Goal: Task Accomplishment & Management: Manage account settings

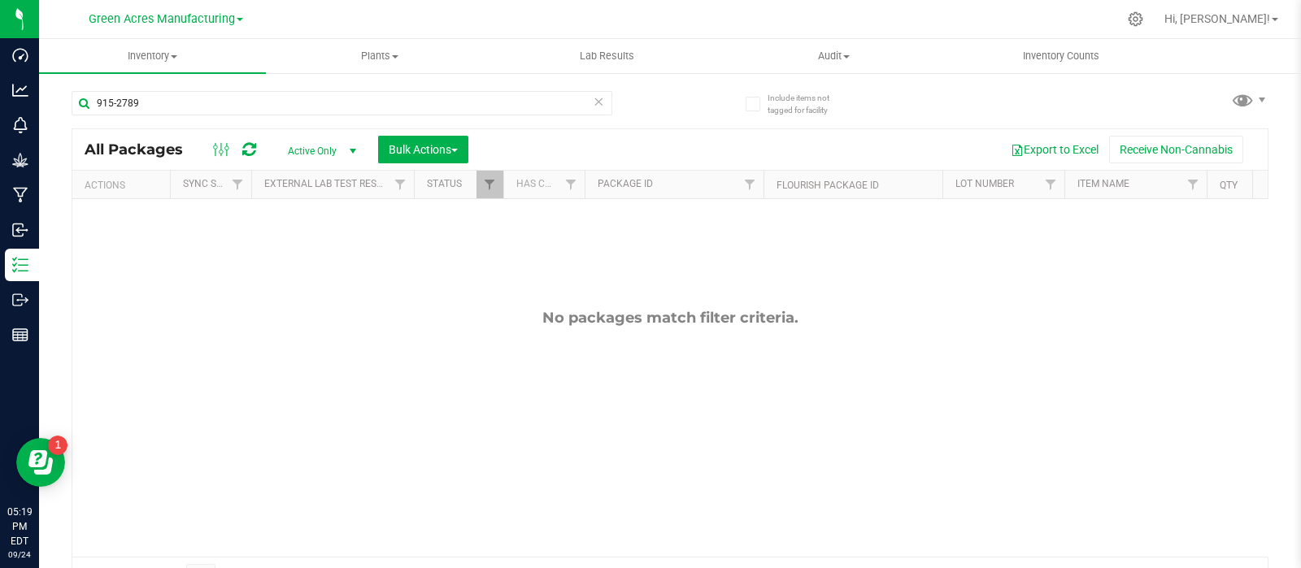
click at [204, 111] on input "915-2789" at bounding box center [342, 103] width 541 height 24
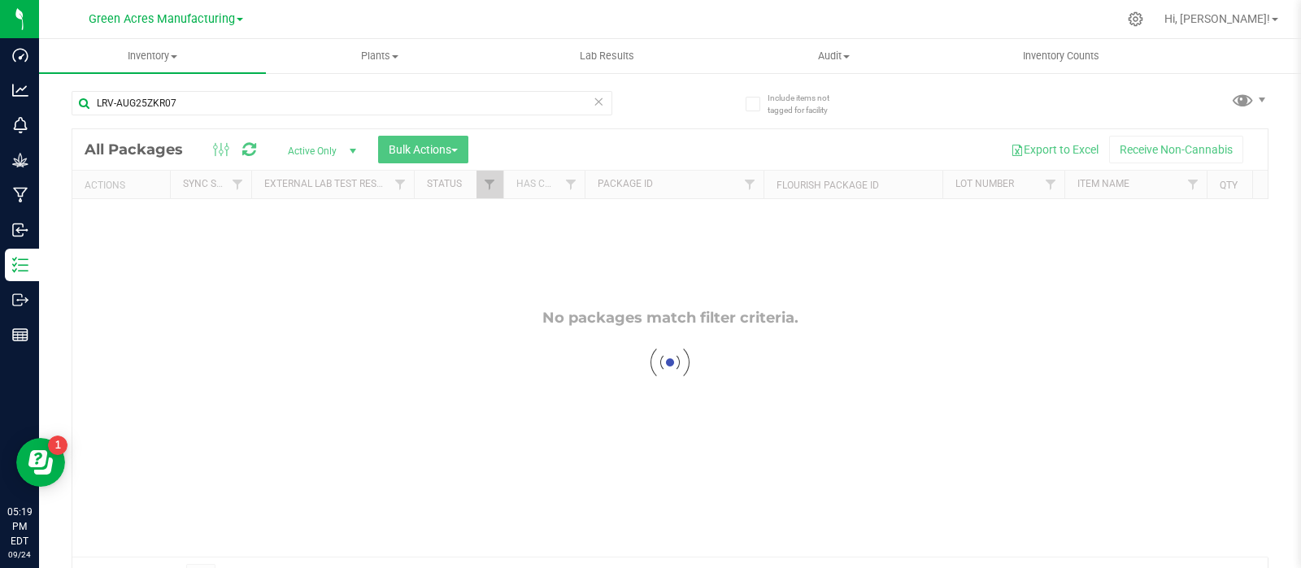
type input "LRV-AUG25ZKR07"
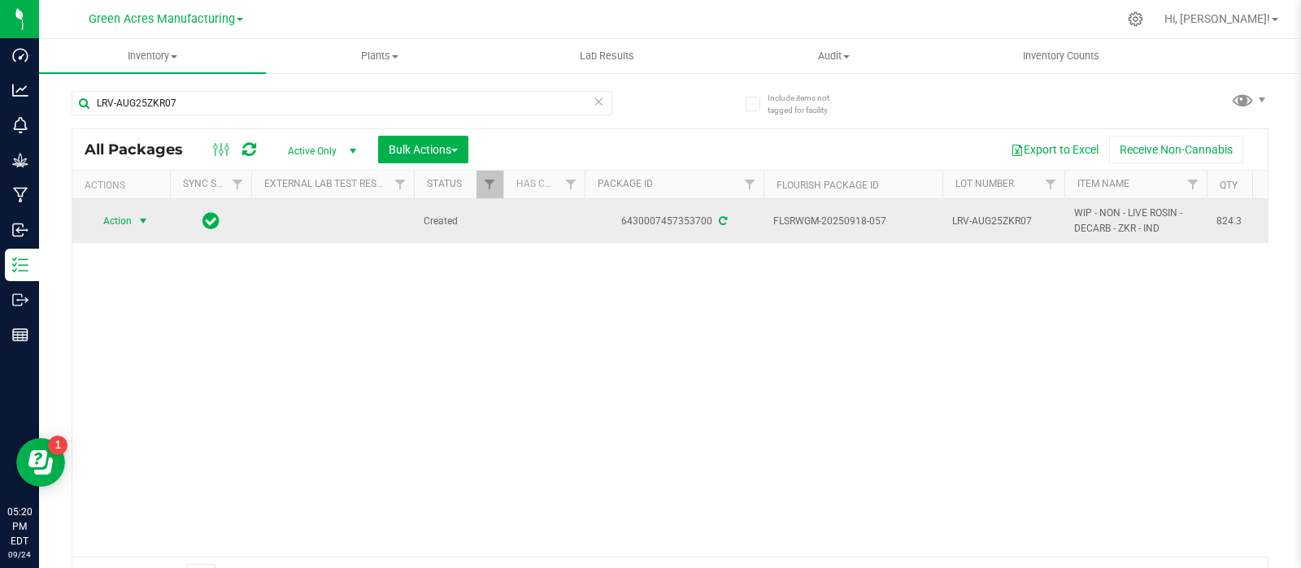
click at [115, 212] on span "Action" at bounding box center [111, 221] width 44 height 23
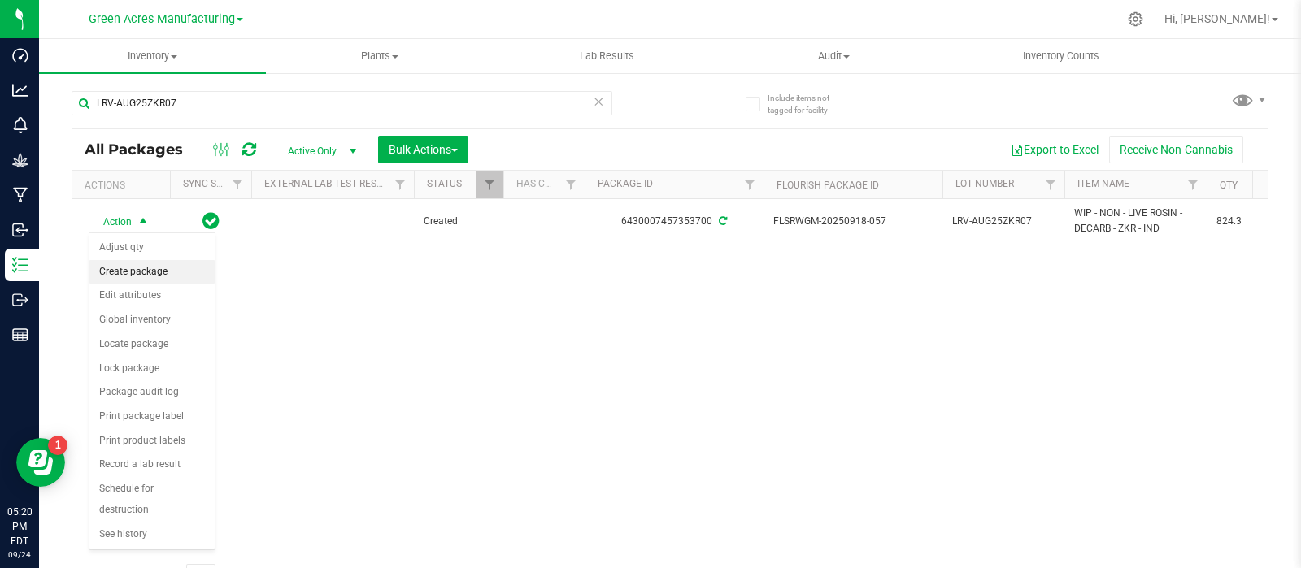
click at [129, 264] on li "Create package" at bounding box center [151, 272] width 125 height 24
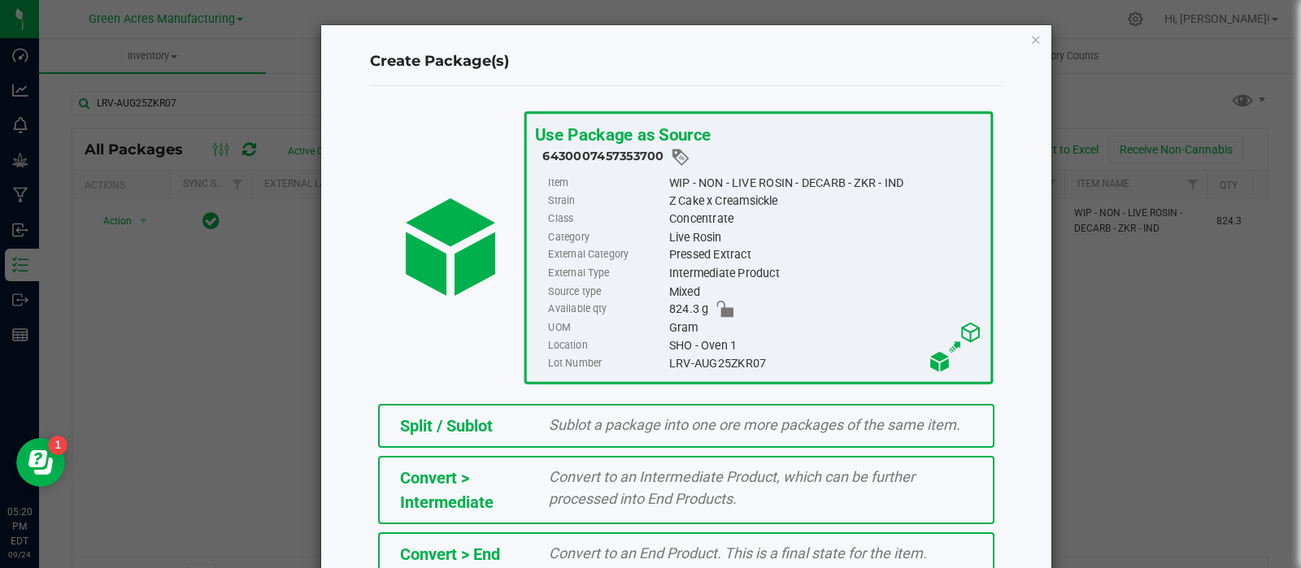
scroll to position [219, 0]
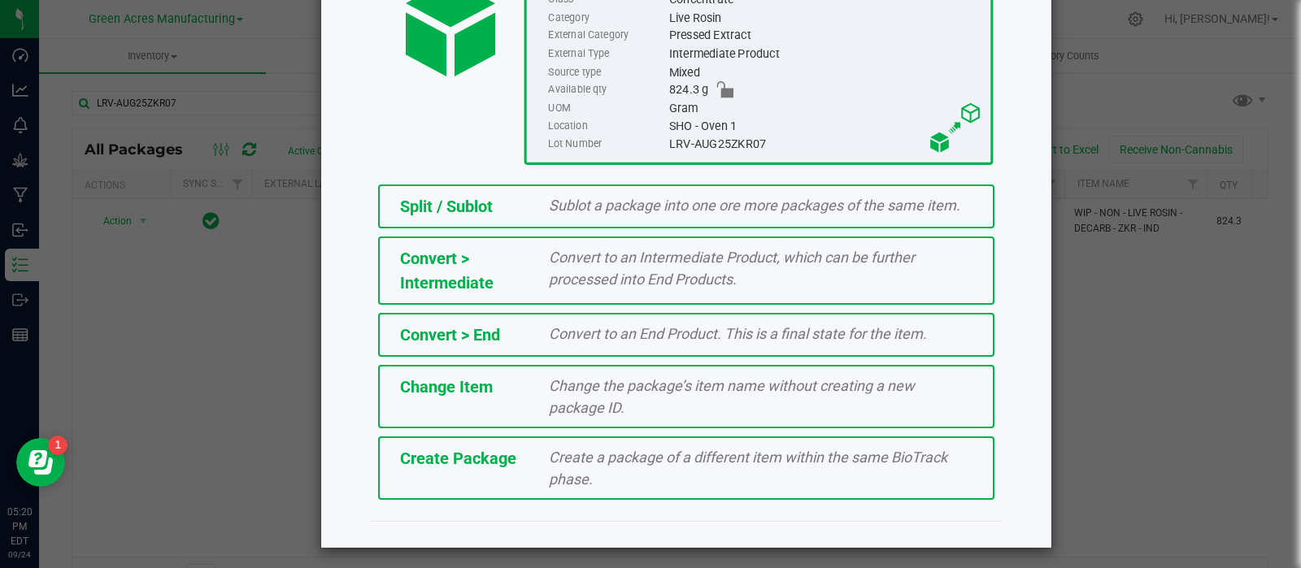
click at [474, 460] on span "Create Package" at bounding box center [458, 459] width 116 height 20
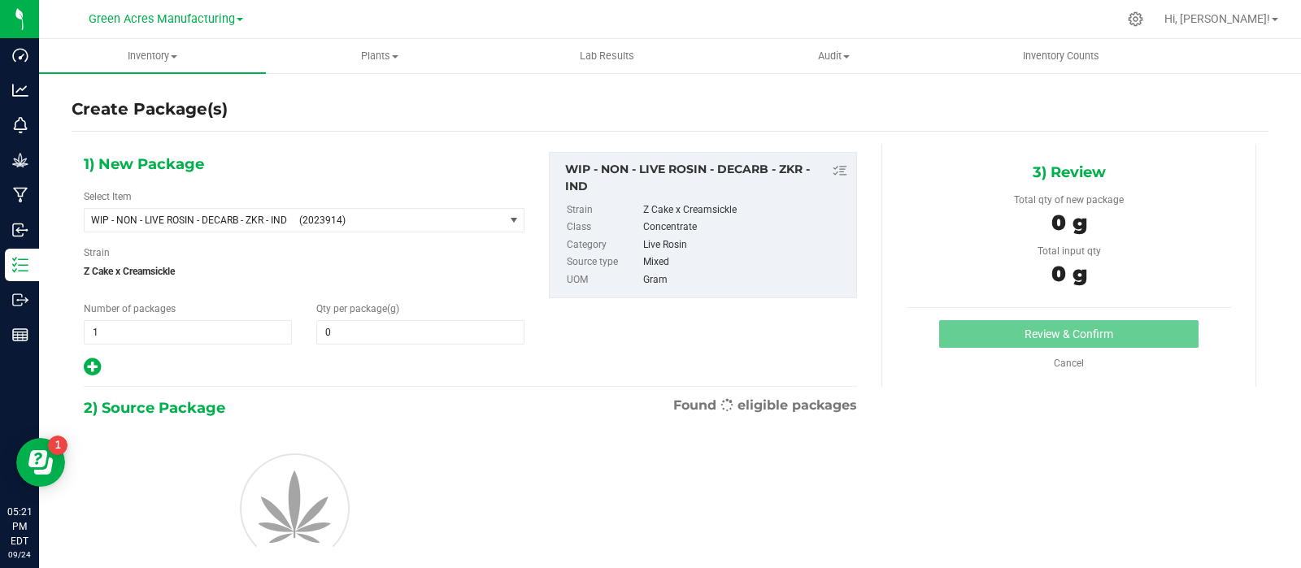
type input "0.0000"
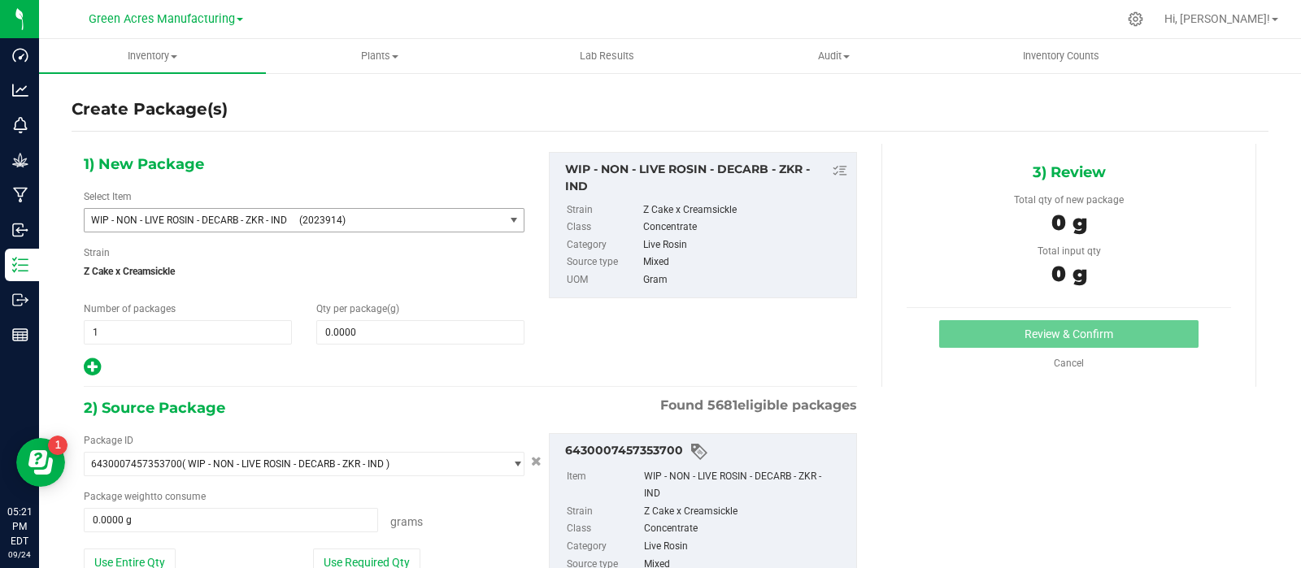
click at [266, 213] on span "WIP - NON - LIVE ROSIN - DECARB - ZKR - IND (2023914)" at bounding box center [294, 220] width 419 height 23
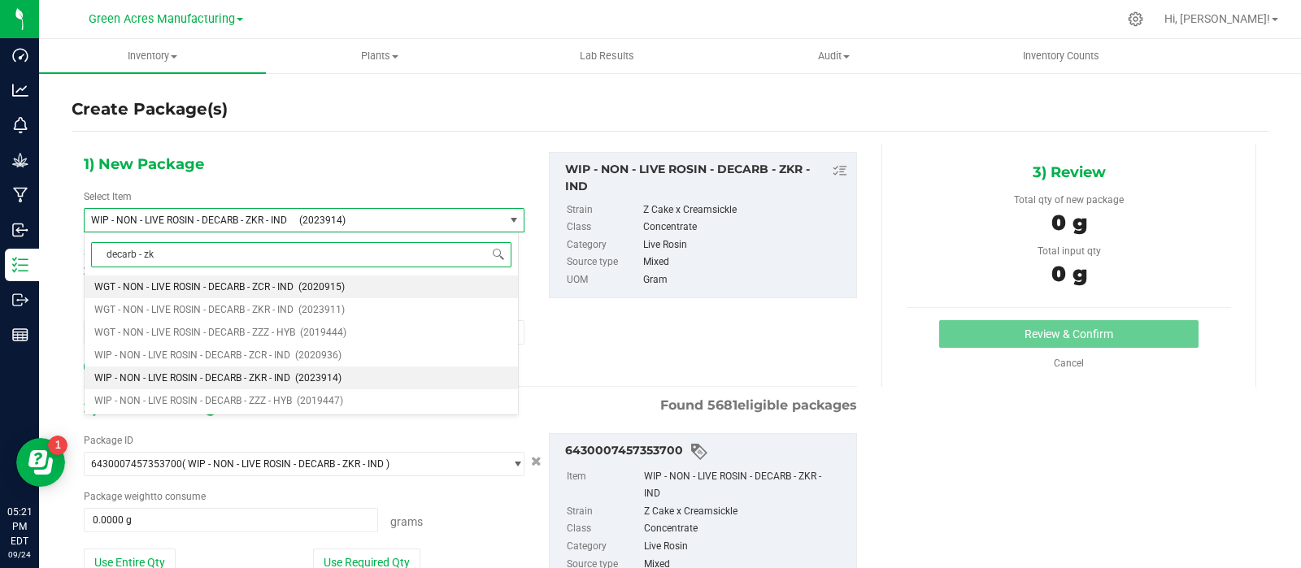
type input "decarb - zkr"
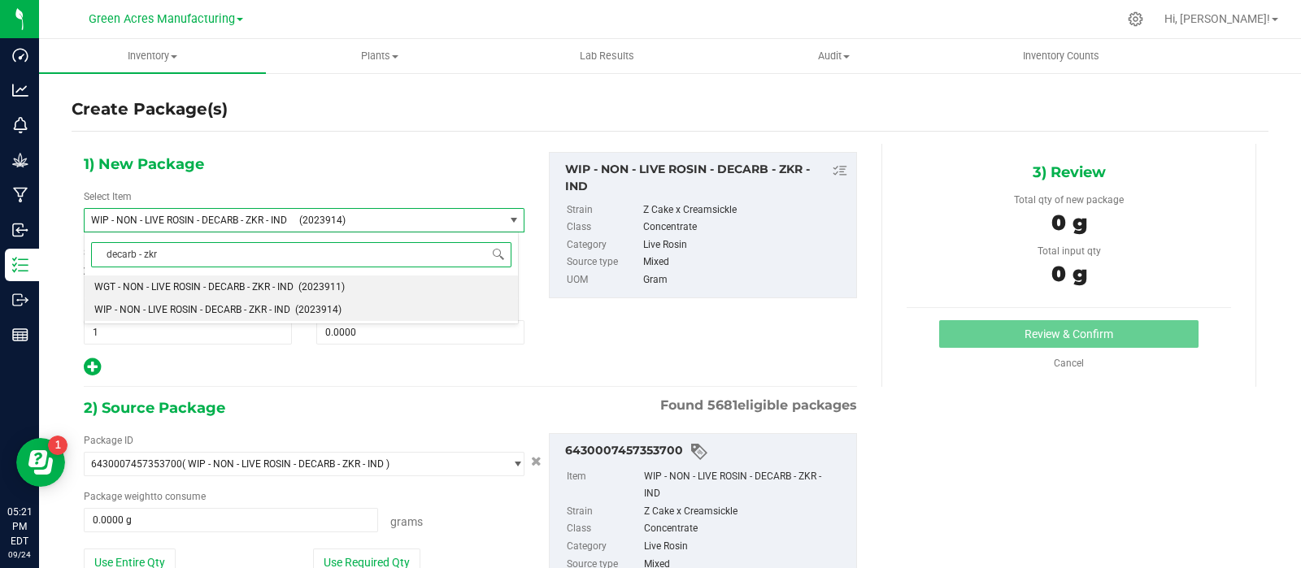
click at [225, 281] on span "WGT - NON - LIVE ROSIN - DECARB - ZKR - IND" at bounding box center [193, 286] width 199 height 11
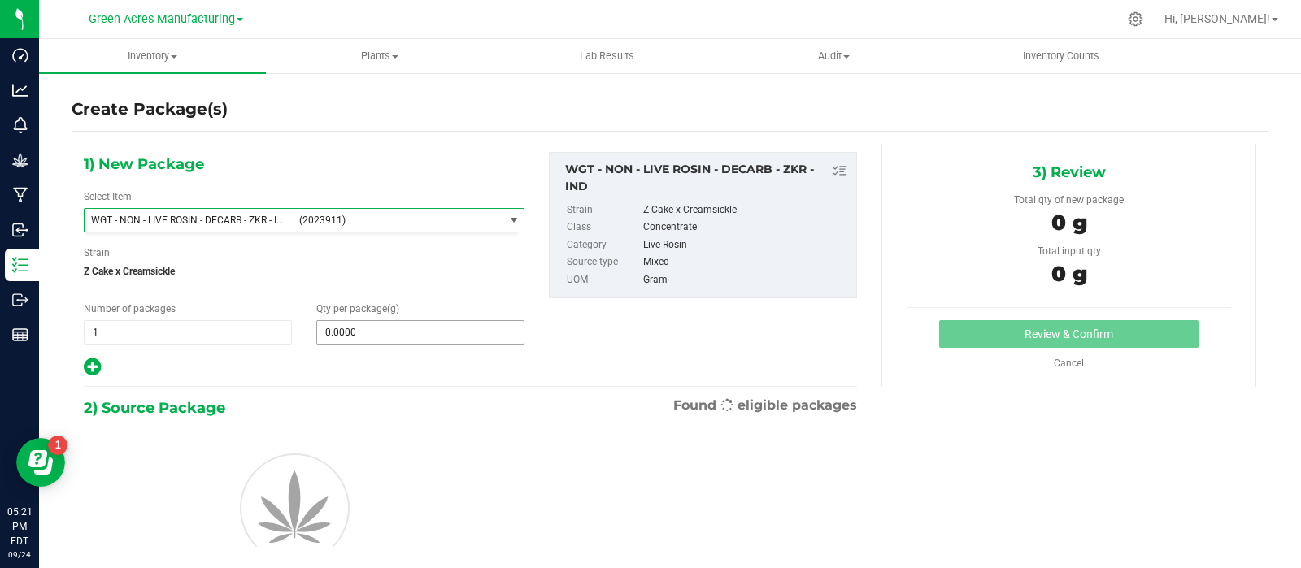
type input "0.0000"
click at [358, 333] on span at bounding box center [420, 332] width 208 height 24
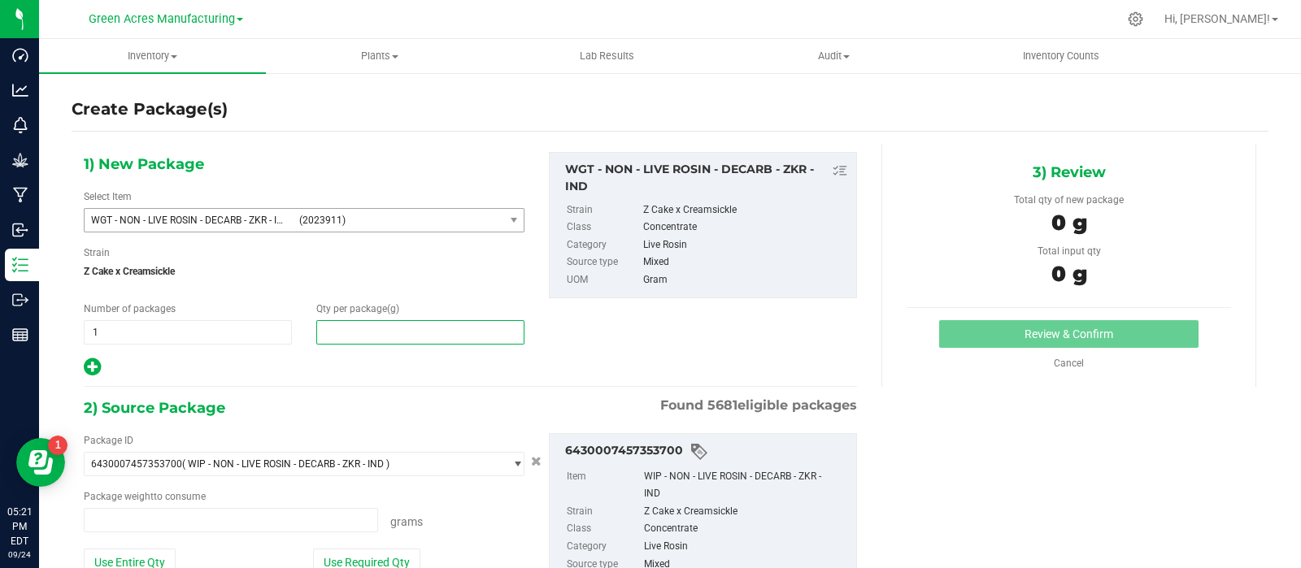
type input "0.0000 g"
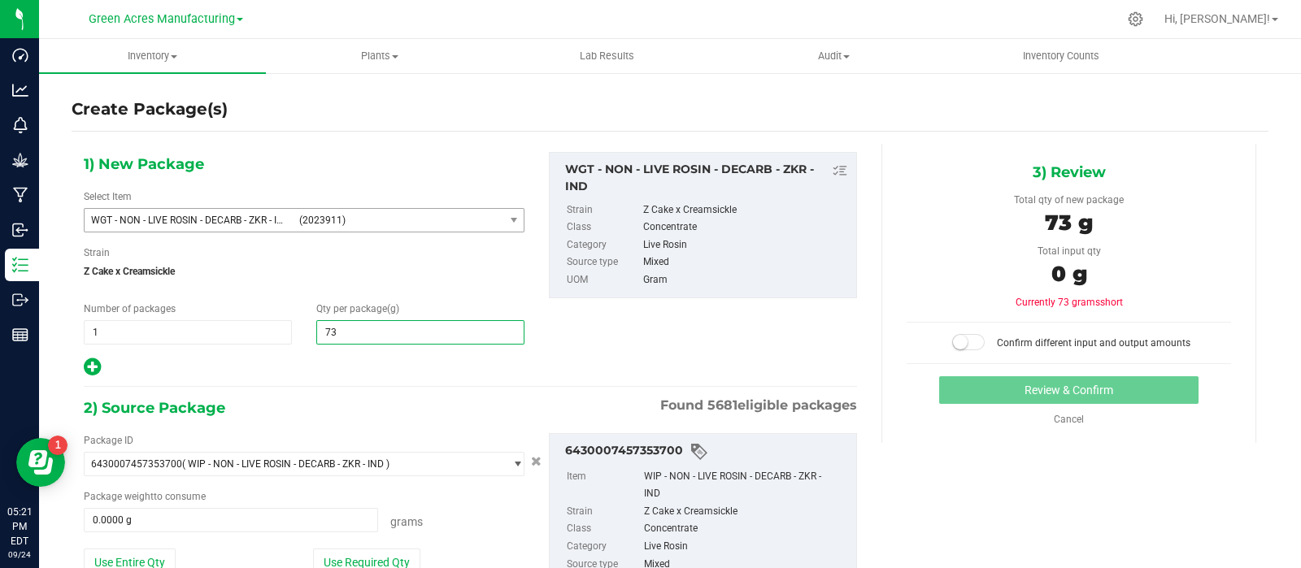
type input "734"
type input "734.0000"
click at [104, 559] on button "Use Entire Qty" at bounding box center [130, 563] width 92 height 28
type input "824.3000 g"
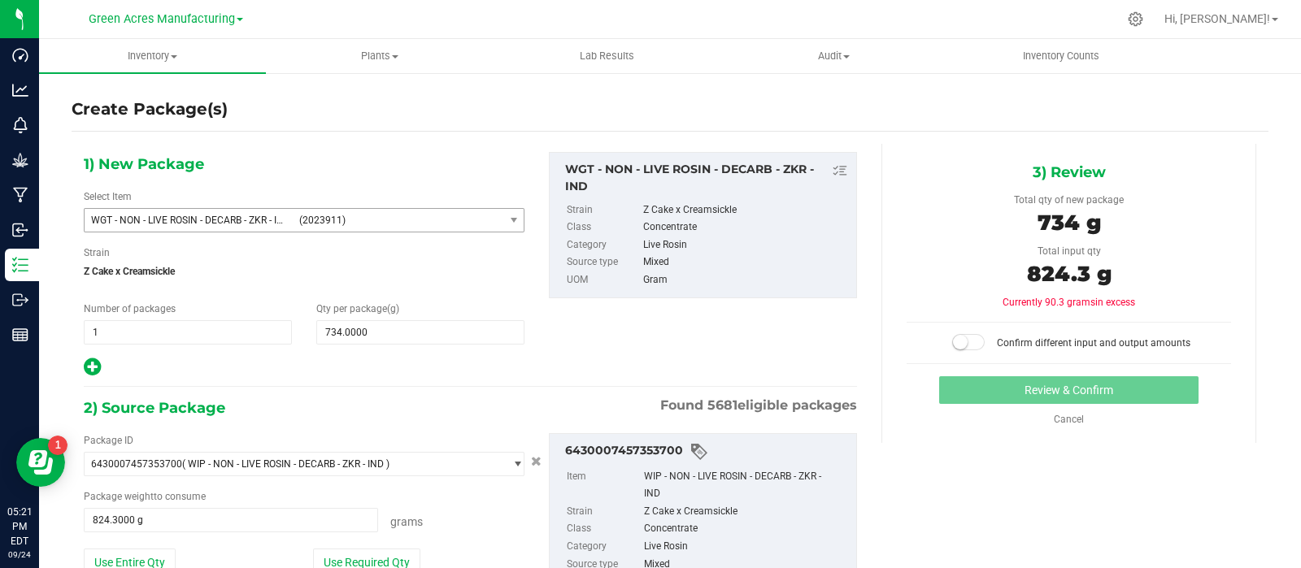
click at [953, 346] on small at bounding box center [960, 342] width 15 height 15
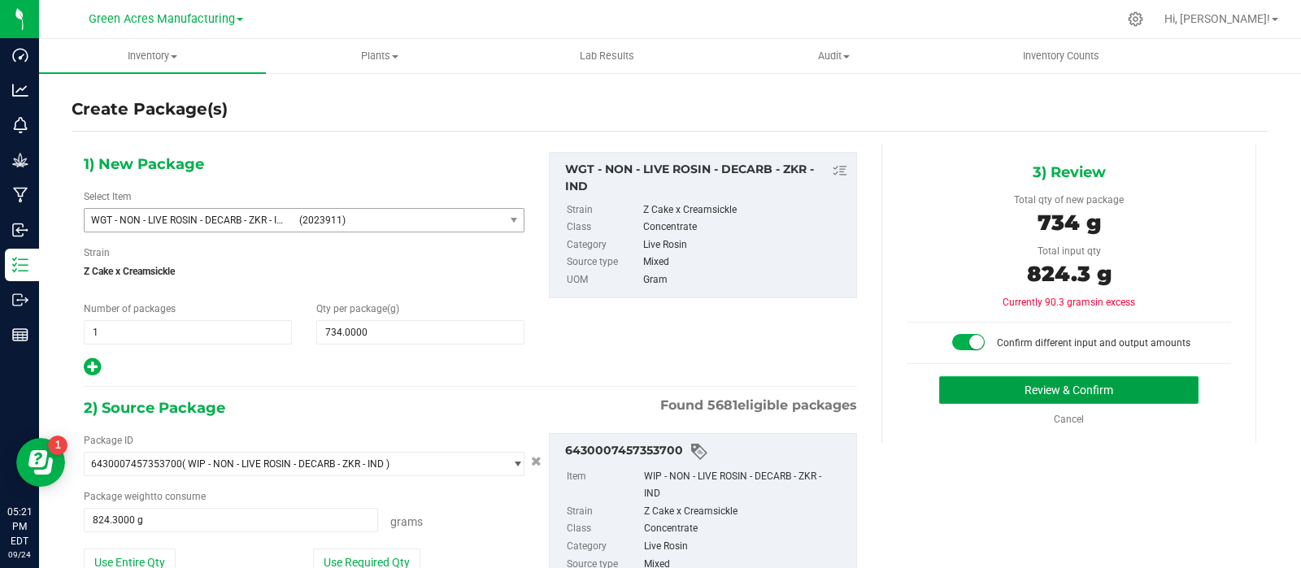
click at [958, 388] on button "Review & Confirm" at bounding box center [1068, 390] width 259 height 28
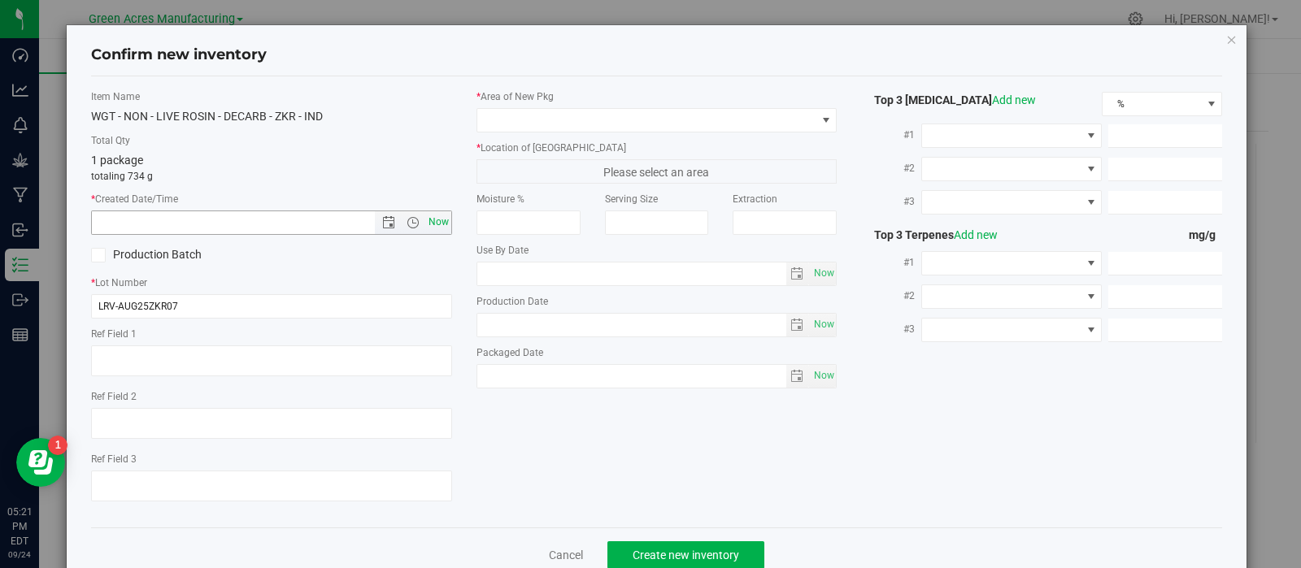
click at [435, 219] on span "Now" at bounding box center [438, 223] width 28 height 24
type input "[DATE] 5:21 PM"
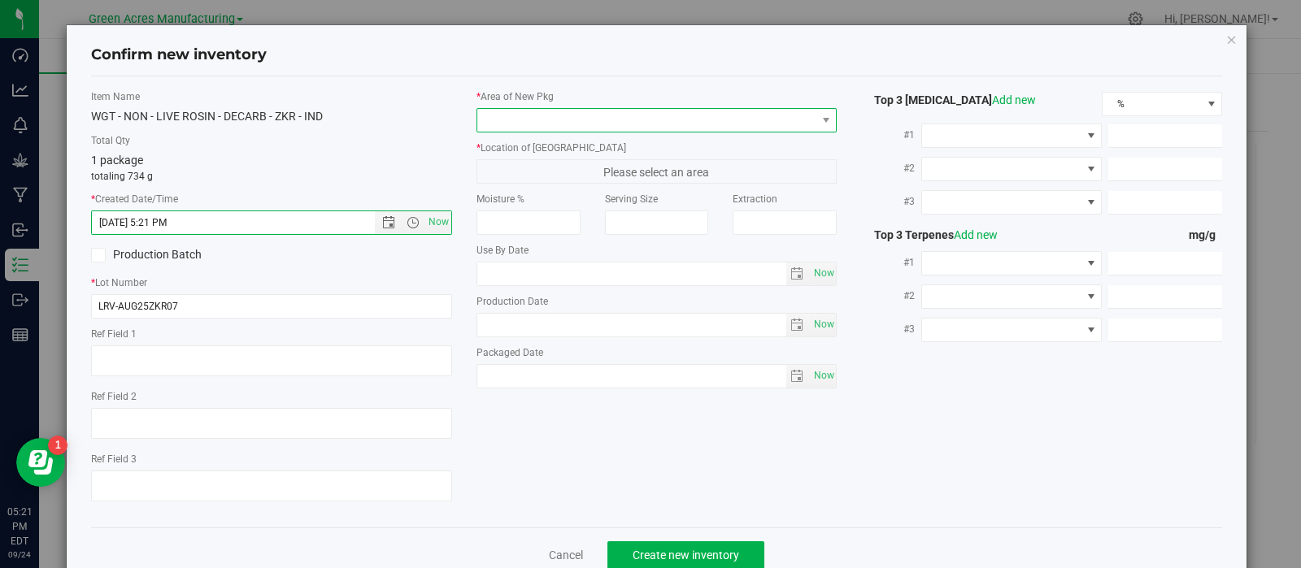
click at [541, 119] on span at bounding box center [646, 120] width 339 height 23
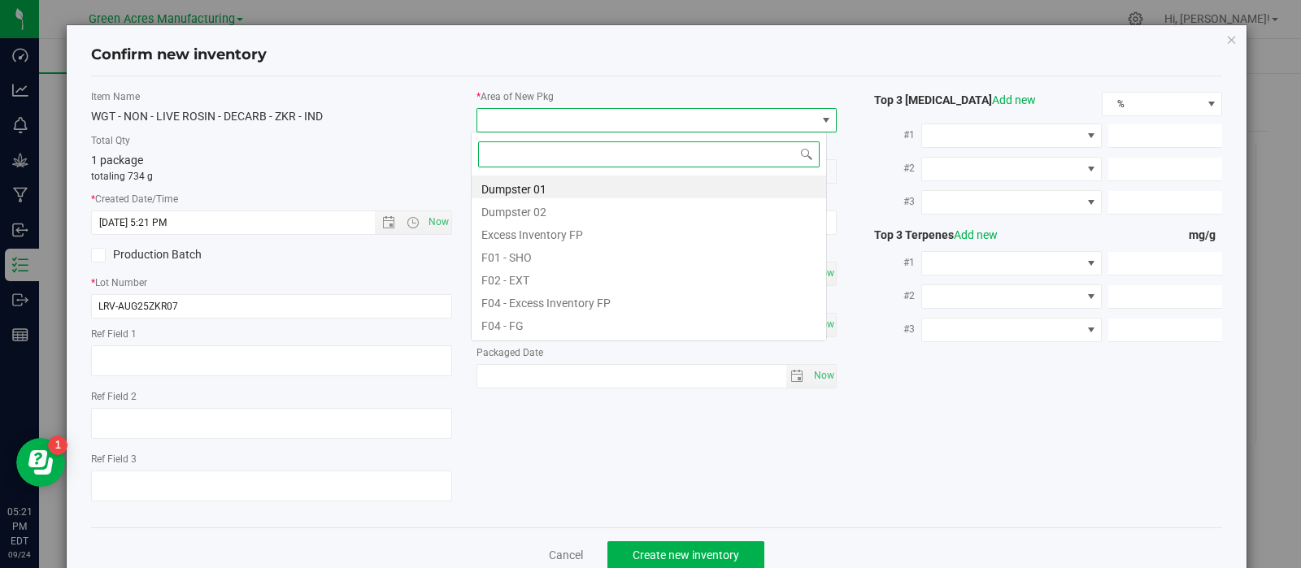
scroll to position [24, 356]
click at [537, 249] on li "F01 - SHO" at bounding box center [648, 255] width 354 height 23
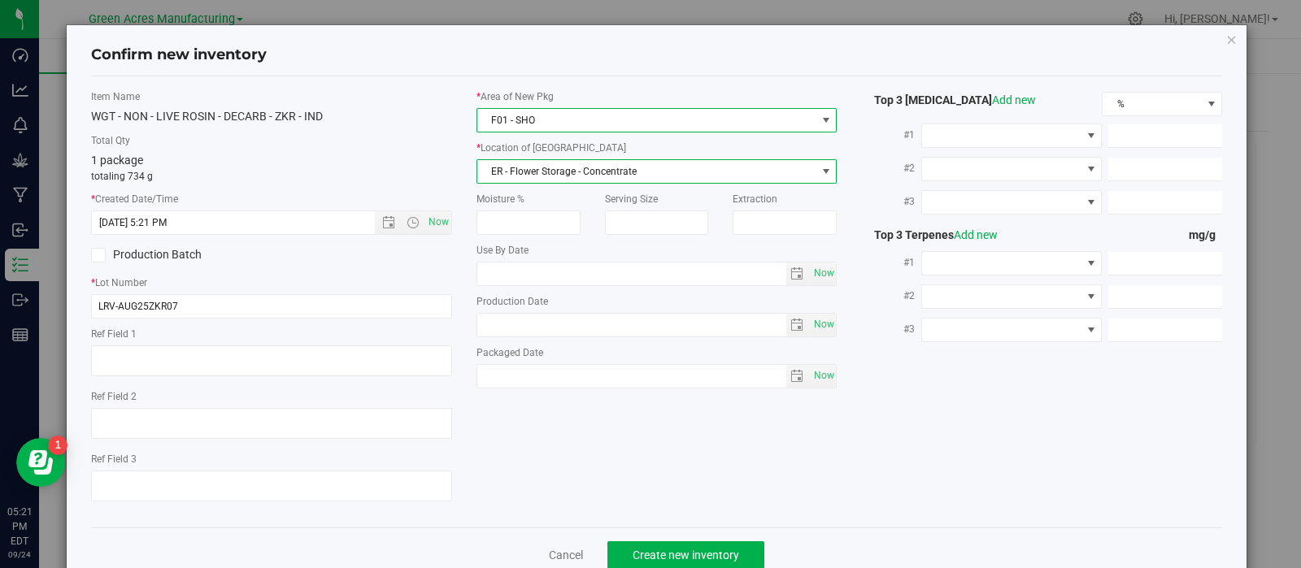
click at [549, 167] on span "ER - Flower Storage - Concentrate" at bounding box center [646, 171] width 339 height 23
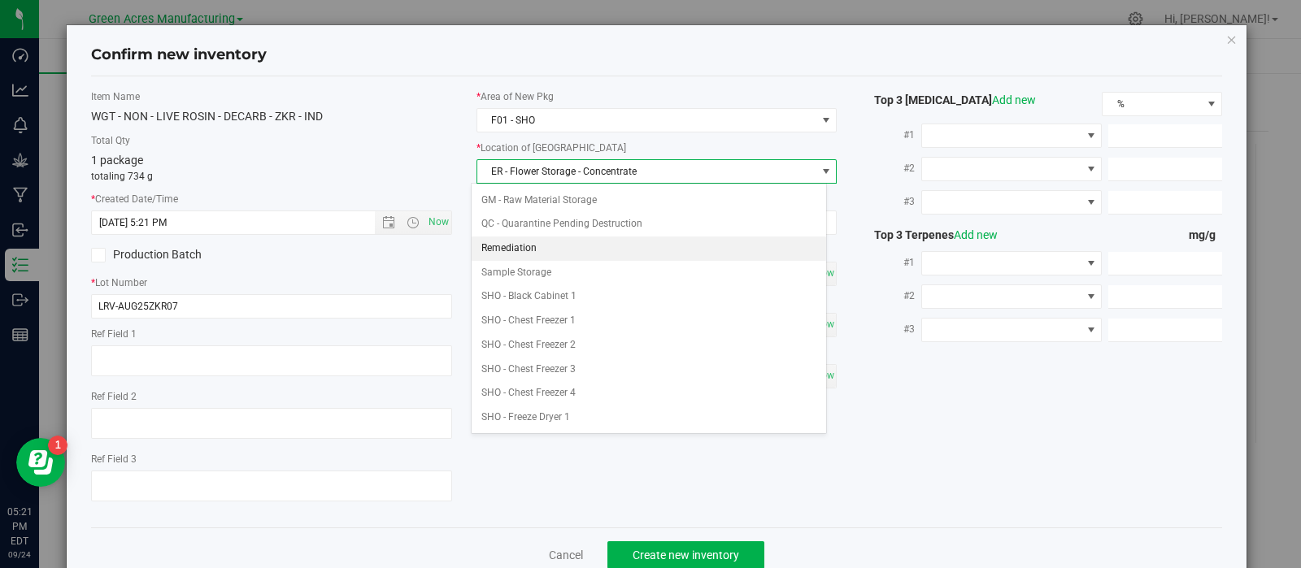
scroll to position [251, 0]
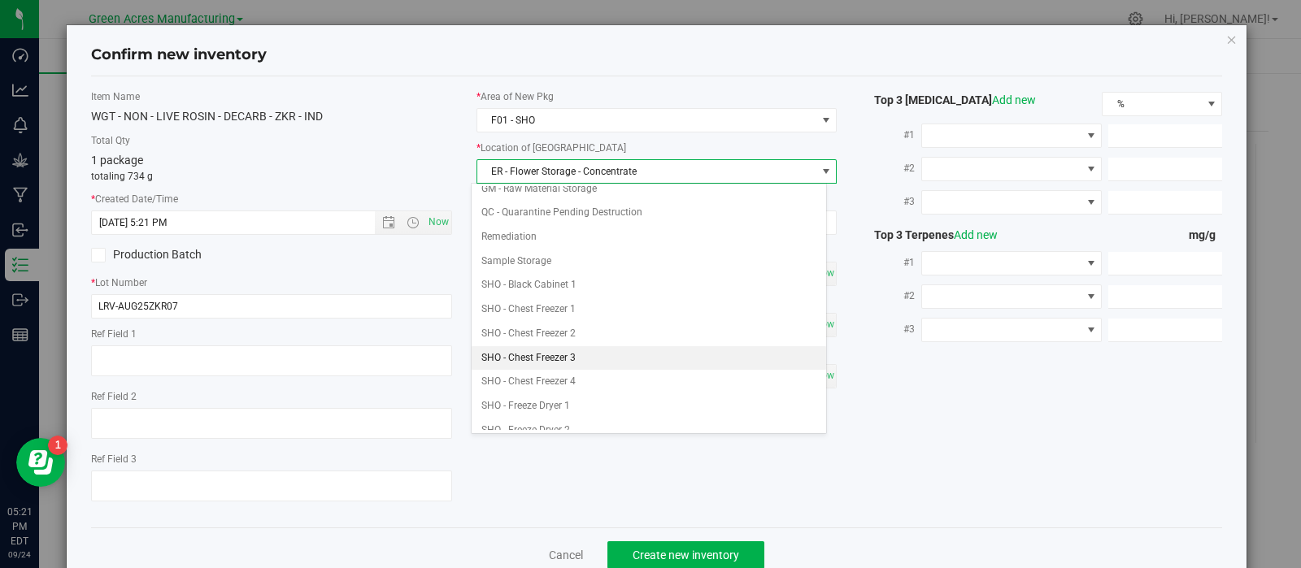
click at [557, 350] on li "SHO - Chest Freezer 3" at bounding box center [648, 358] width 354 height 24
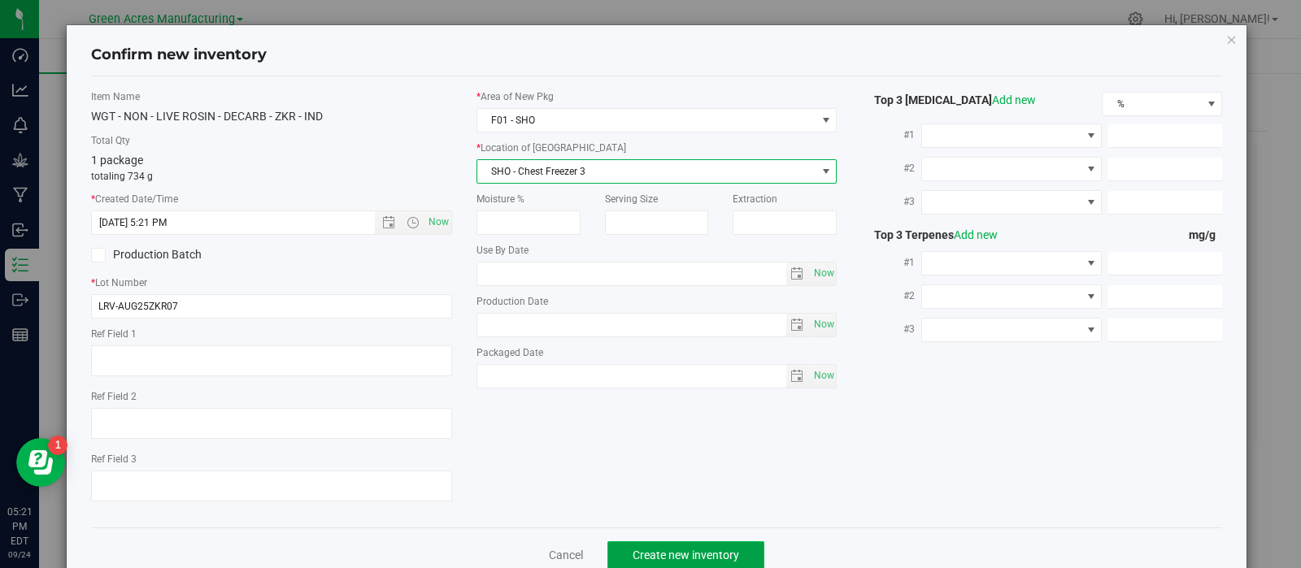
click at [632, 553] on span "Create new inventory" at bounding box center [685, 555] width 106 height 13
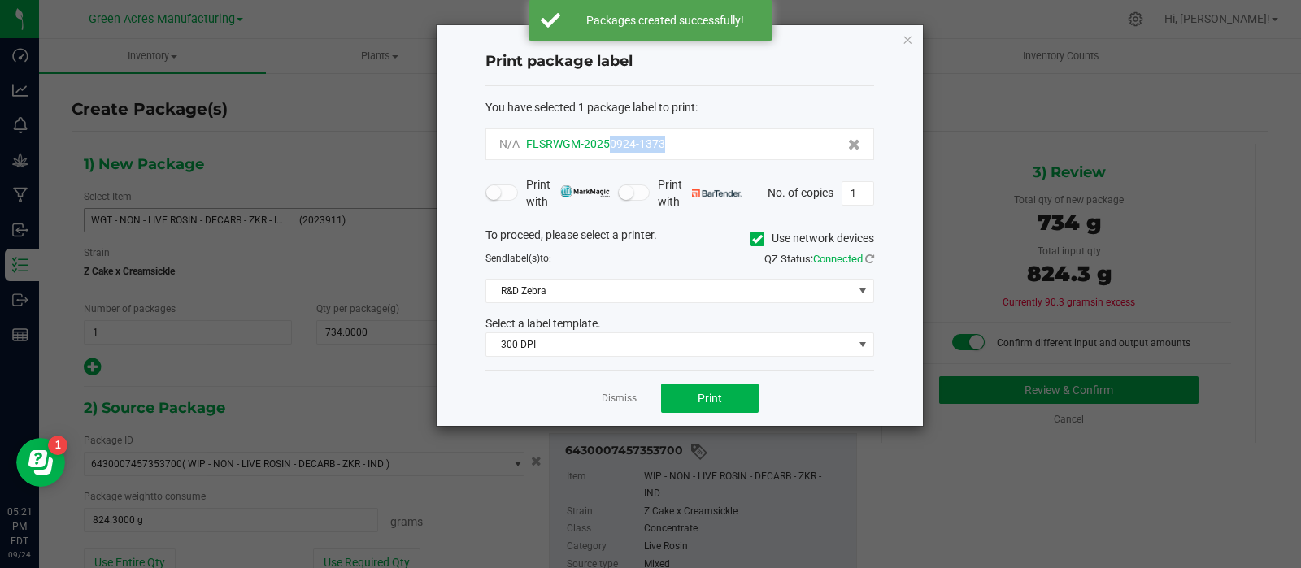
drag, startPoint x: 692, startPoint y: 140, endPoint x: 610, endPoint y: 150, distance: 82.8
click at [610, 150] on div "N/A FLSRWGM-20250924-1373" at bounding box center [679, 144] width 361 height 17
copy span "0924-1373"
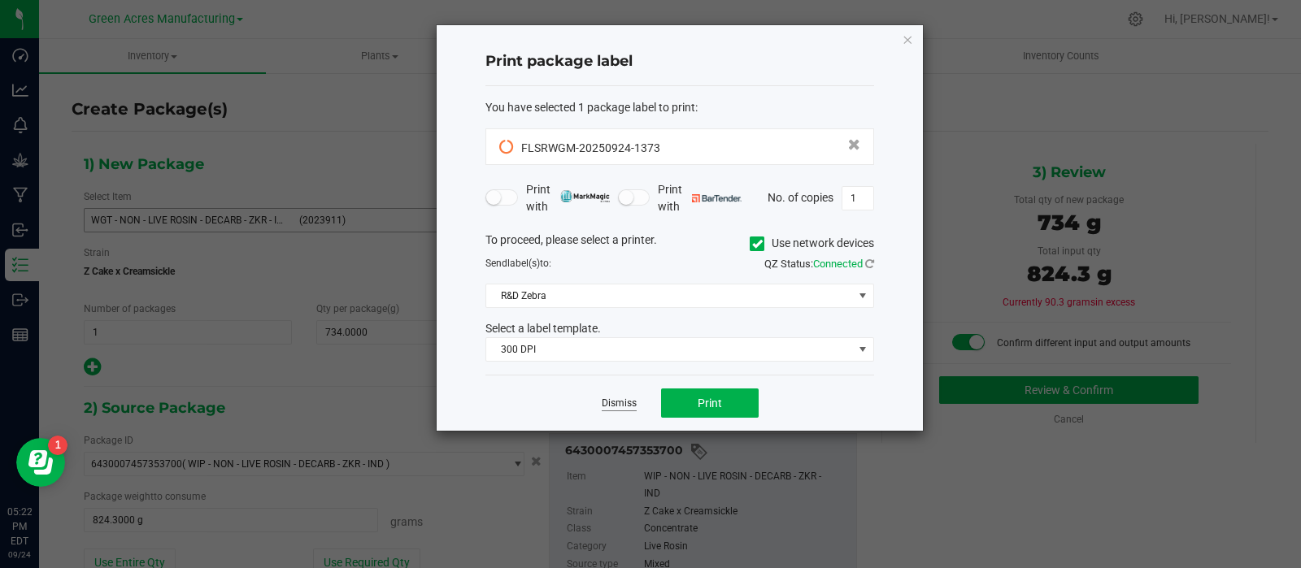
click at [623, 398] on link "Dismiss" at bounding box center [619, 404] width 35 height 14
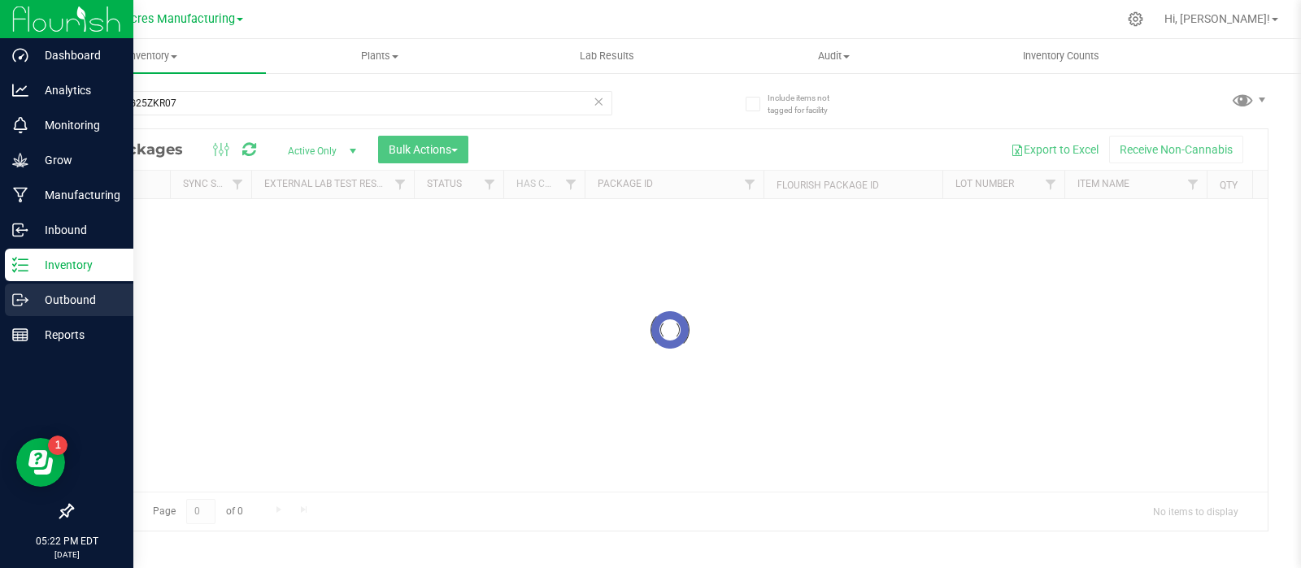
click at [37, 304] on p "Outbound" at bounding box center [77, 300] width 98 height 20
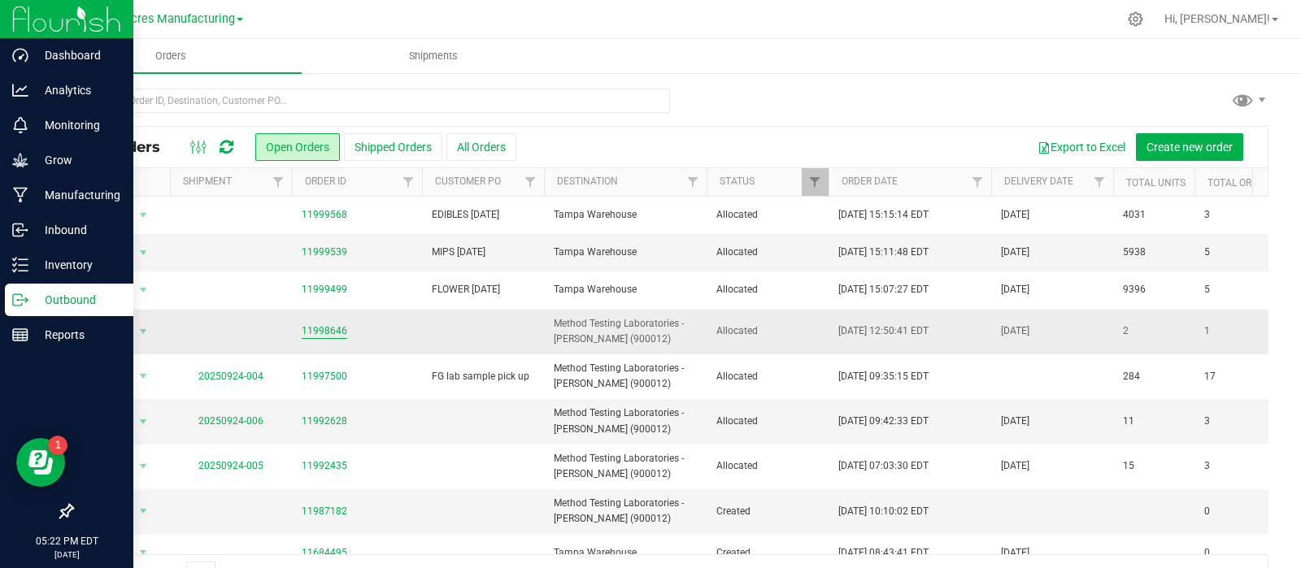
click at [322, 331] on link "11998646" at bounding box center [325, 331] width 46 height 15
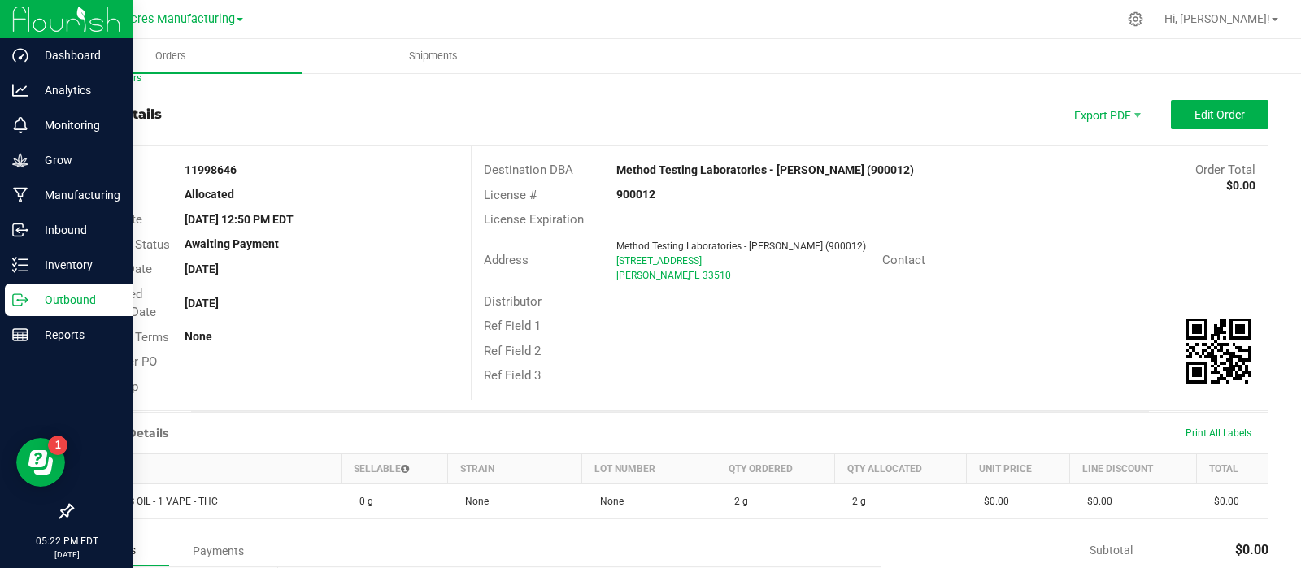
scroll to position [18, 0]
click at [1171, 115] on button "Edit Order" at bounding box center [1220, 113] width 98 height 29
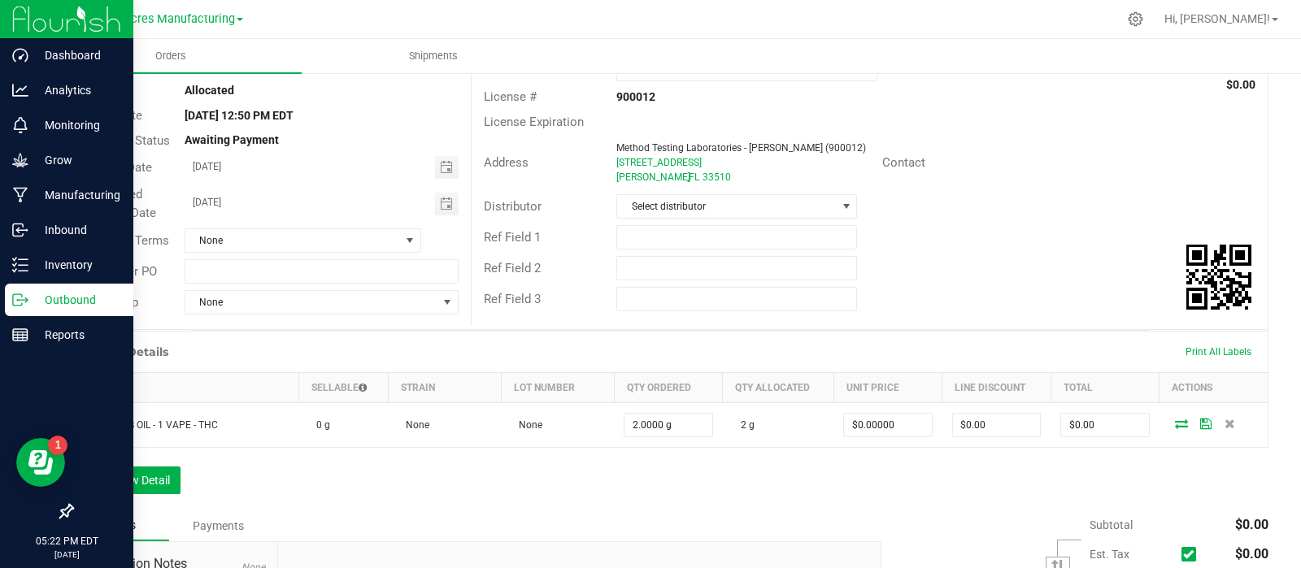
scroll to position [130, 0]
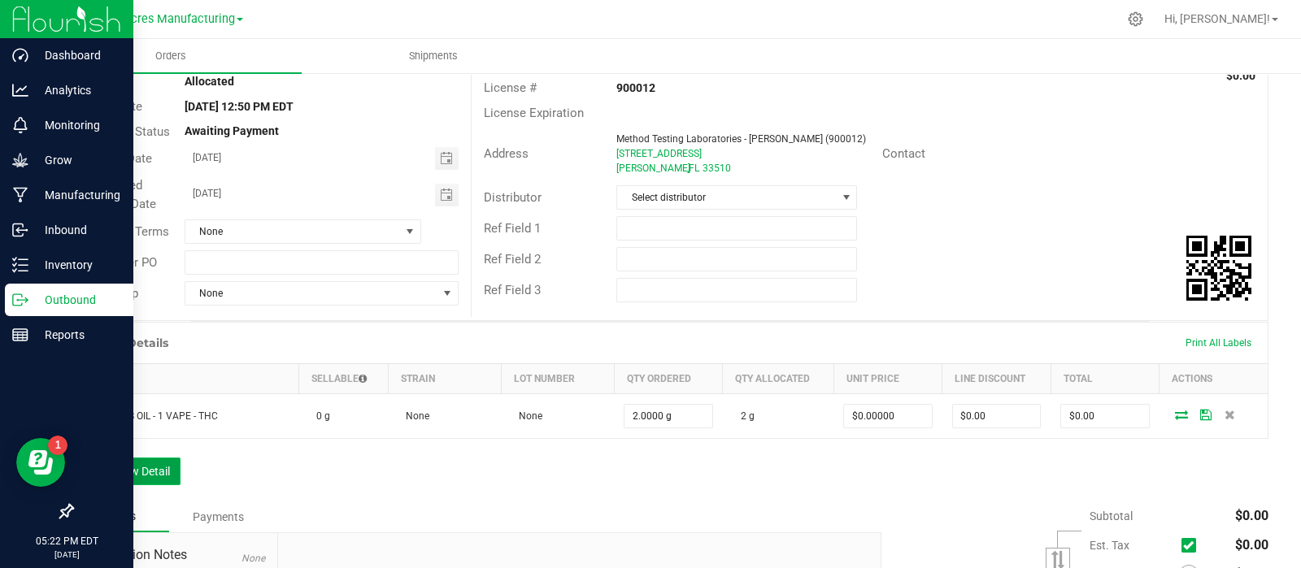
click at [150, 477] on button "Add New Detail" at bounding box center [126, 472] width 109 height 28
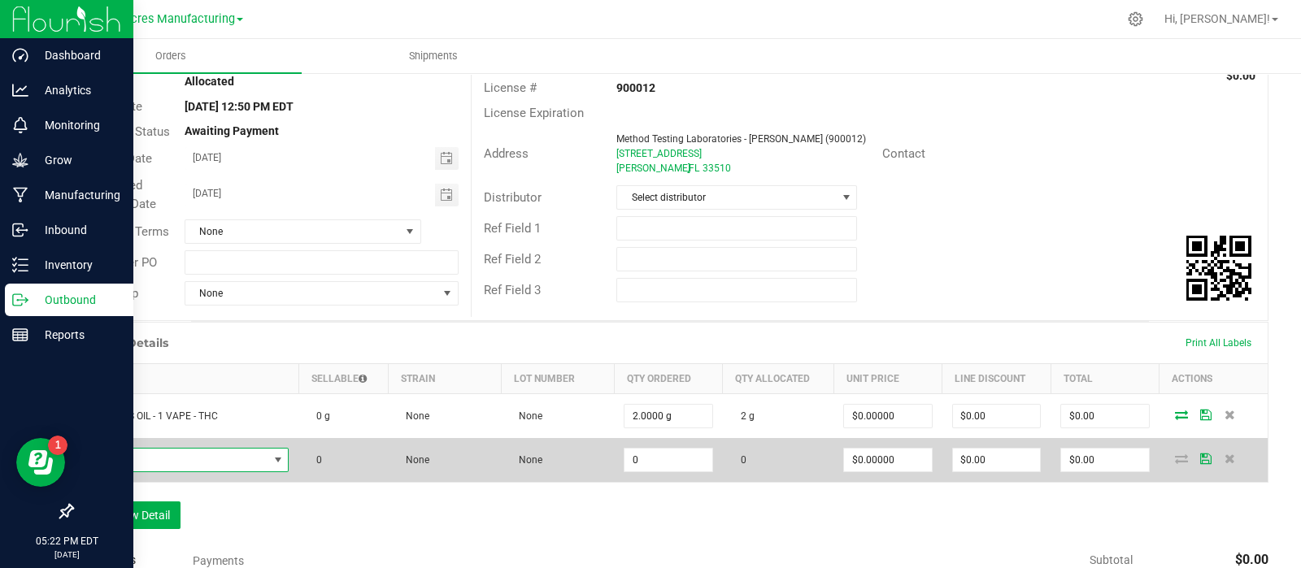
click at [170, 463] on span "NO DATA FOUND" at bounding box center [176, 460] width 185 height 23
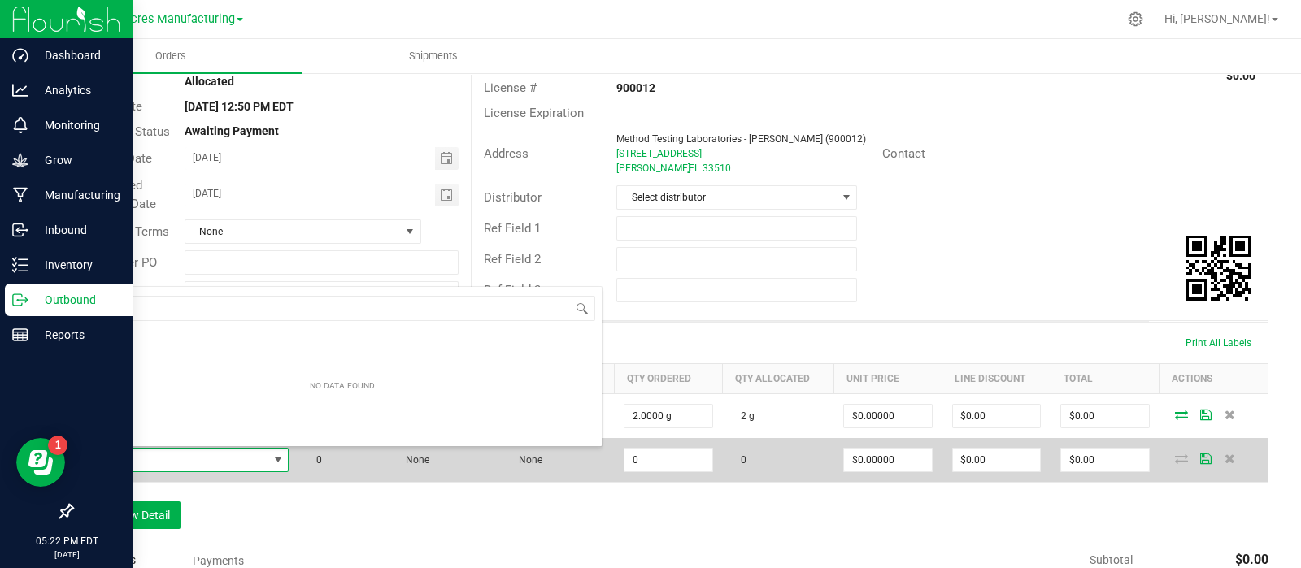
scroll to position [24, 200]
type input "decarb - zkr"
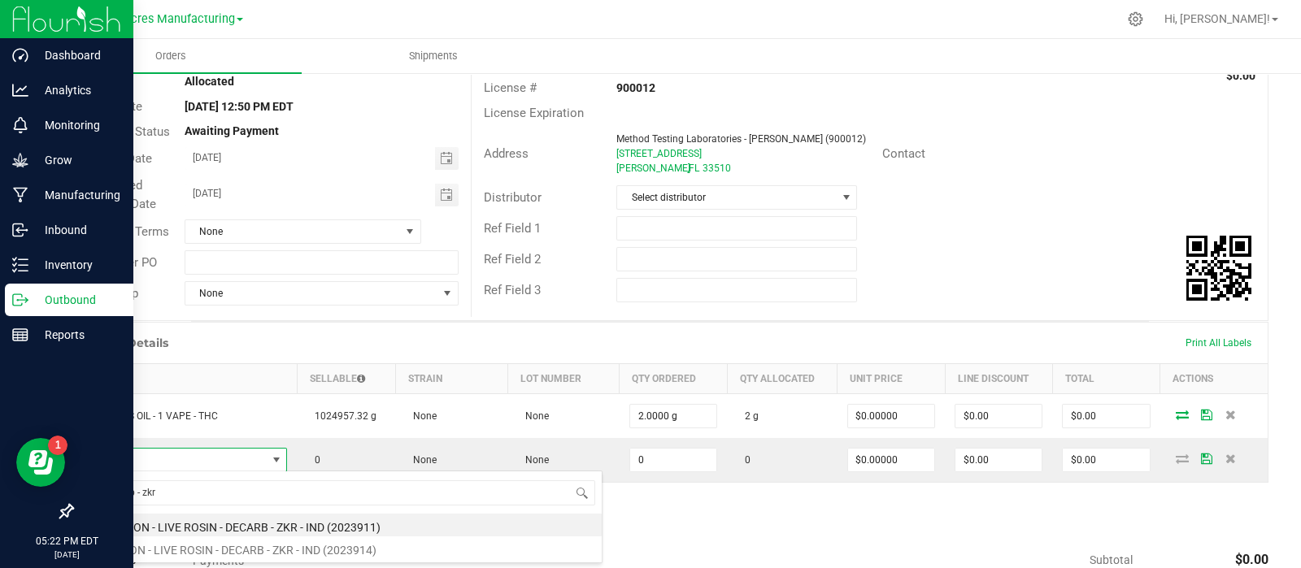
click at [162, 528] on li "WGT - NON - LIVE ROSIN - DECARB - ZKR - IND (2023911)" at bounding box center [342, 525] width 519 height 23
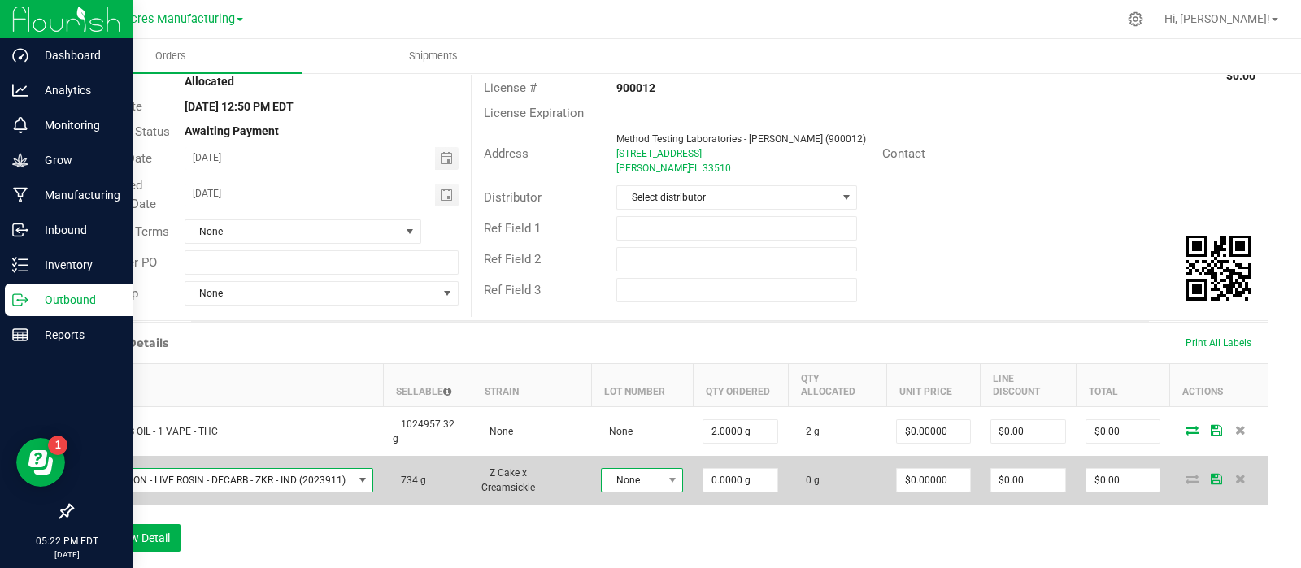
click at [606, 481] on span "None" at bounding box center [632, 480] width 60 height 23
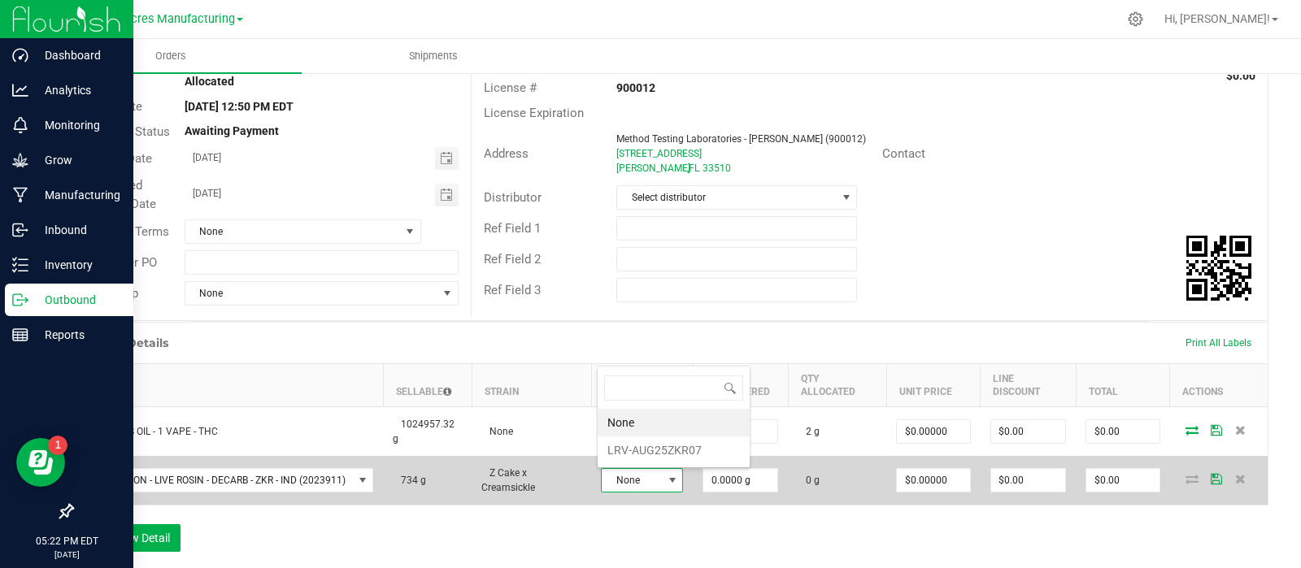
scroll to position [24, 81]
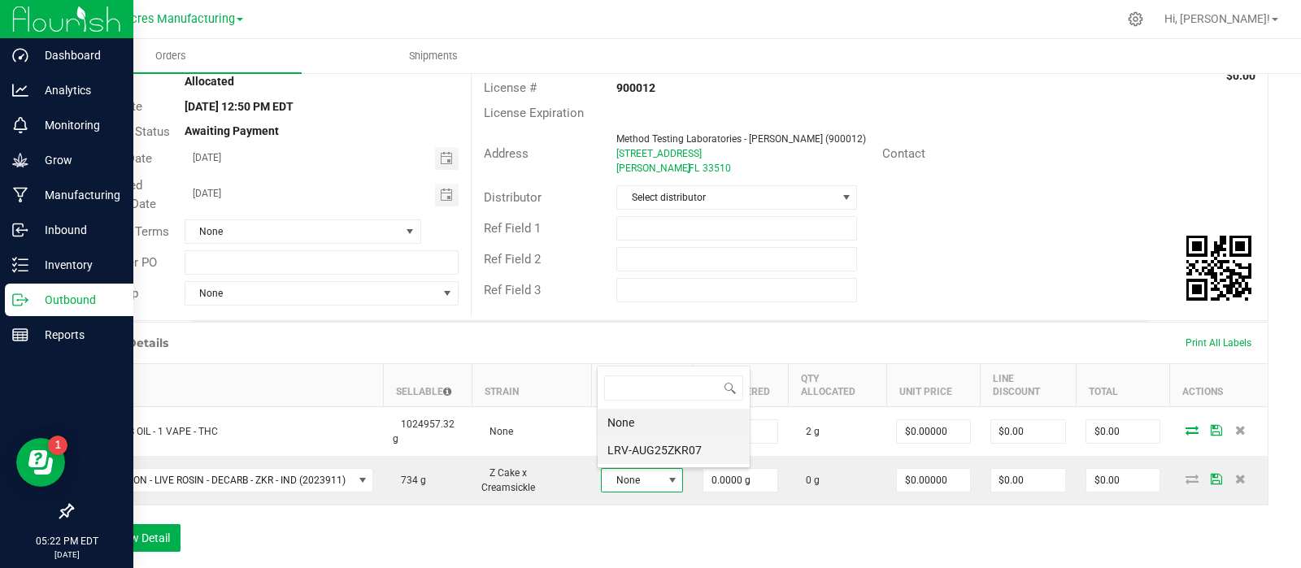
click at [617, 449] on li "LRV-AUG25ZKR07" at bounding box center [673, 451] width 152 height 28
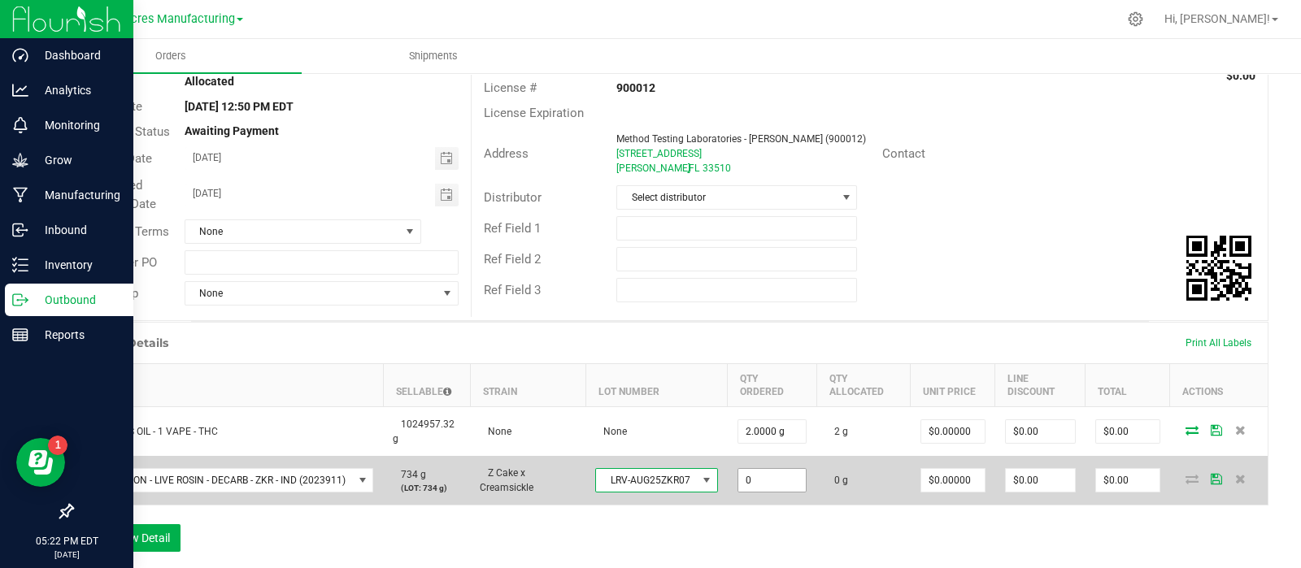
click at [777, 479] on input "0" at bounding box center [772, 480] width 68 height 23
type input "2.0000 g"
click at [1210, 475] on icon at bounding box center [1215, 479] width 11 height 10
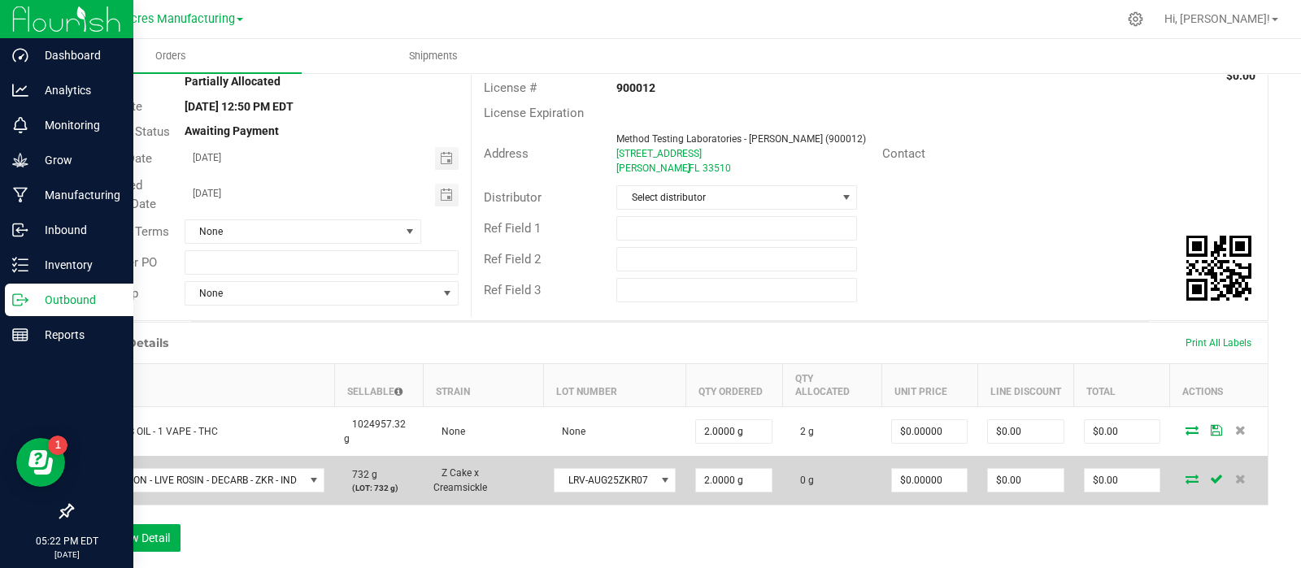
click at [1185, 477] on icon at bounding box center [1191, 479] width 13 height 10
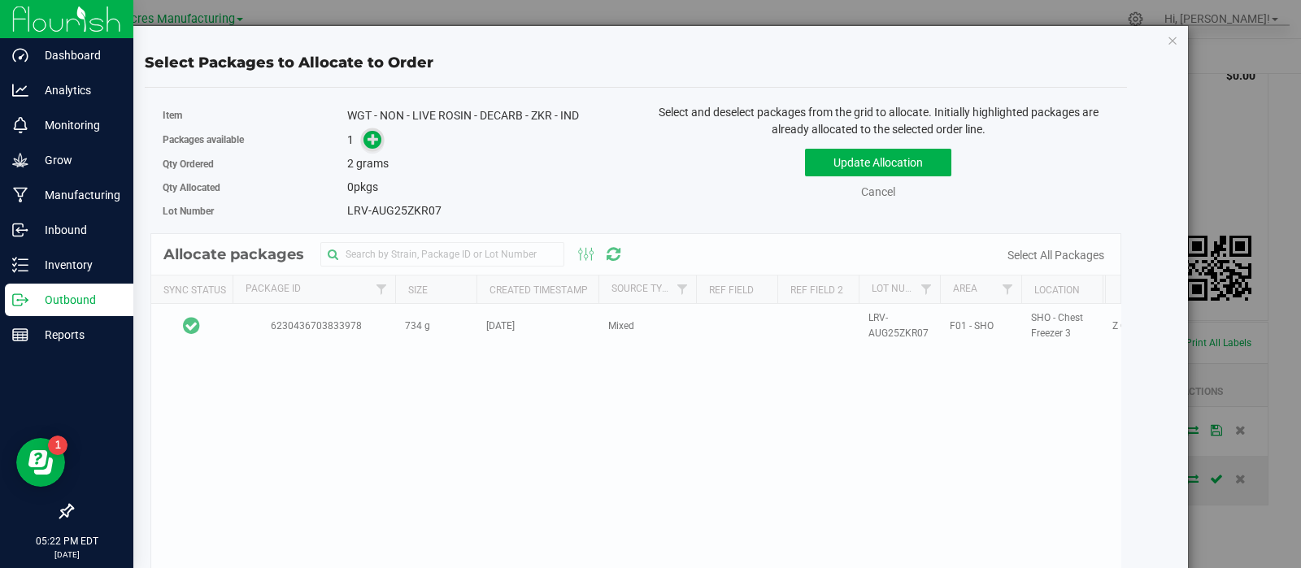
drag, startPoint x: 382, startPoint y: 133, endPoint x: 372, endPoint y: 133, distance: 9.8
click at [382, 133] on div "1" at bounding box center [485, 140] width 276 height 19
click at [363, 137] on span at bounding box center [372, 140] width 19 height 19
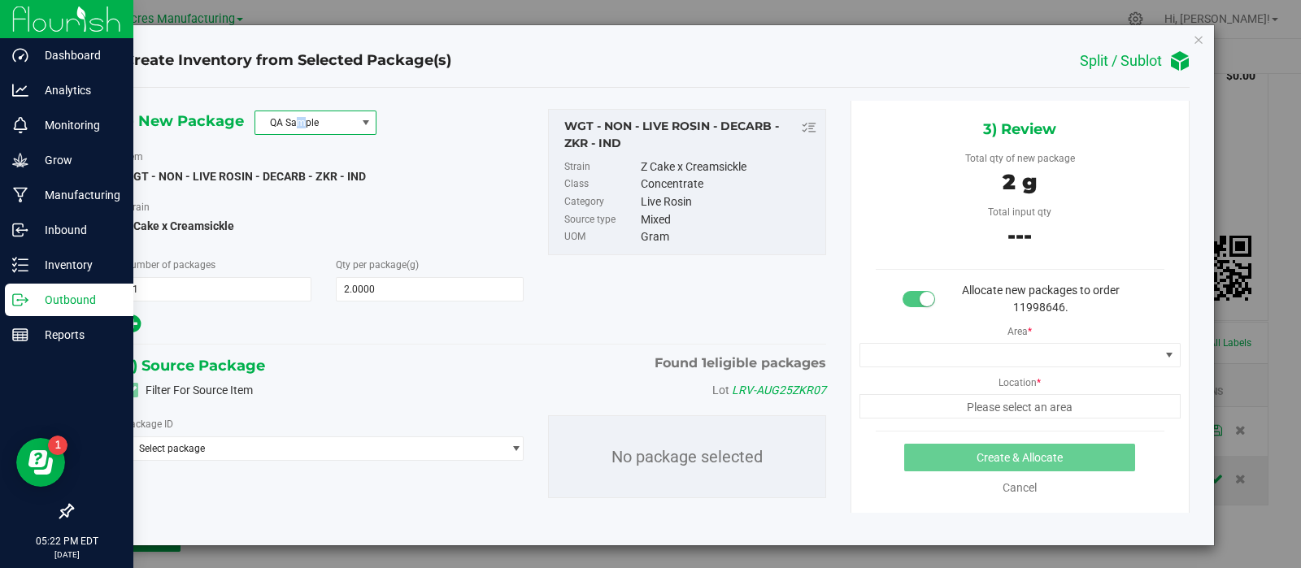
click at [300, 129] on span "QA Sample" at bounding box center [305, 122] width 100 height 23
click at [296, 199] on li "R&D Sample" at bounding box center [314, 196] width 120 height 23
click at [264, 455] on span "Select package" at bounding box center [312, 448] width 377 height 23
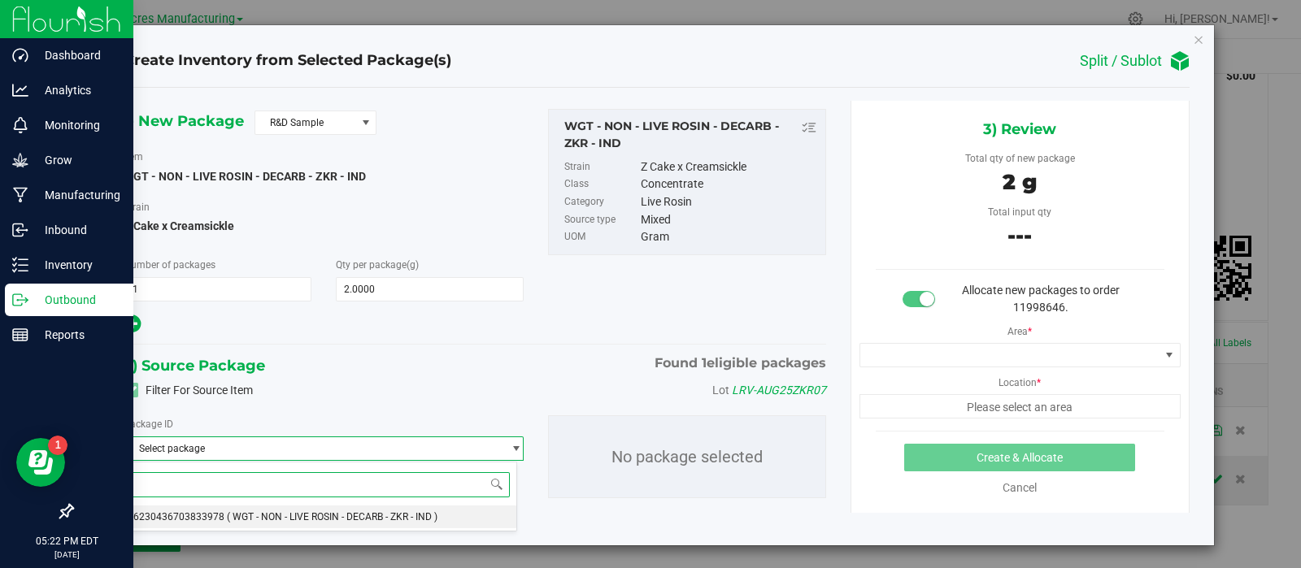
click at [271, 515] on span "( WGT - NON - LIVE ROSIN - DECARB - ZKR - IND )" at bounding box center [332, 516] width 211 height 11
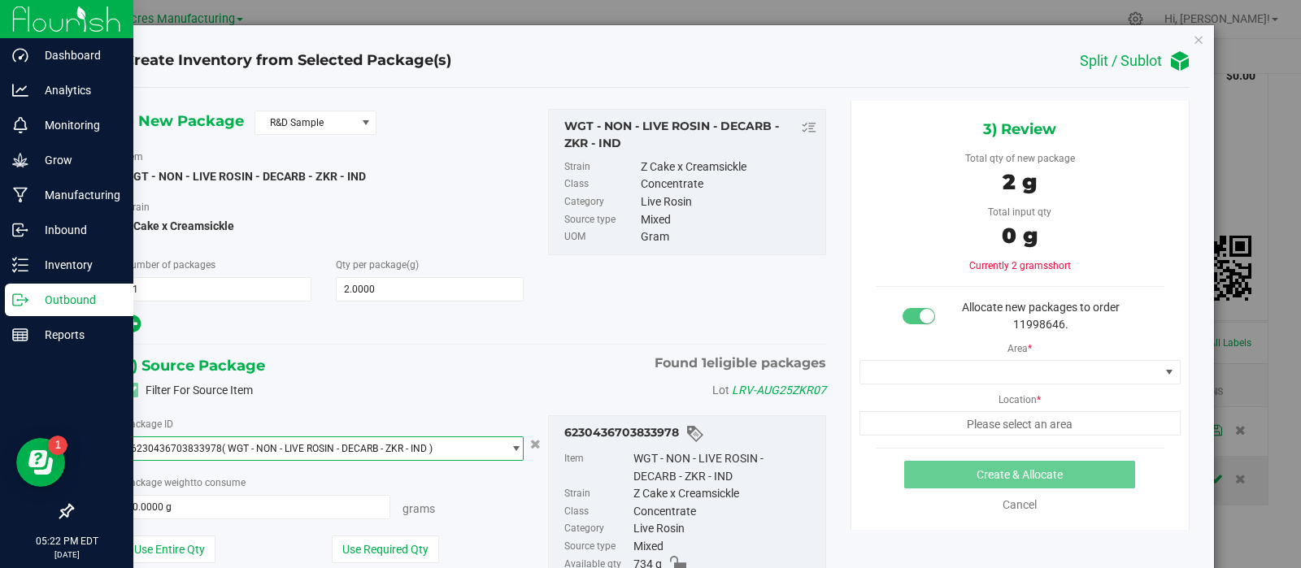
click at [658, 469] on div "WGT - NON - LIVE ROSIN - DECARB - ZKR - IND" at bounding box center [725, 467] width 184 height 35
click at [658, 470] on div "WGT - NON - LIVE ROSIN - DECARB - ZKR - IND" at bounding box center [725, 467] width 184 height 35
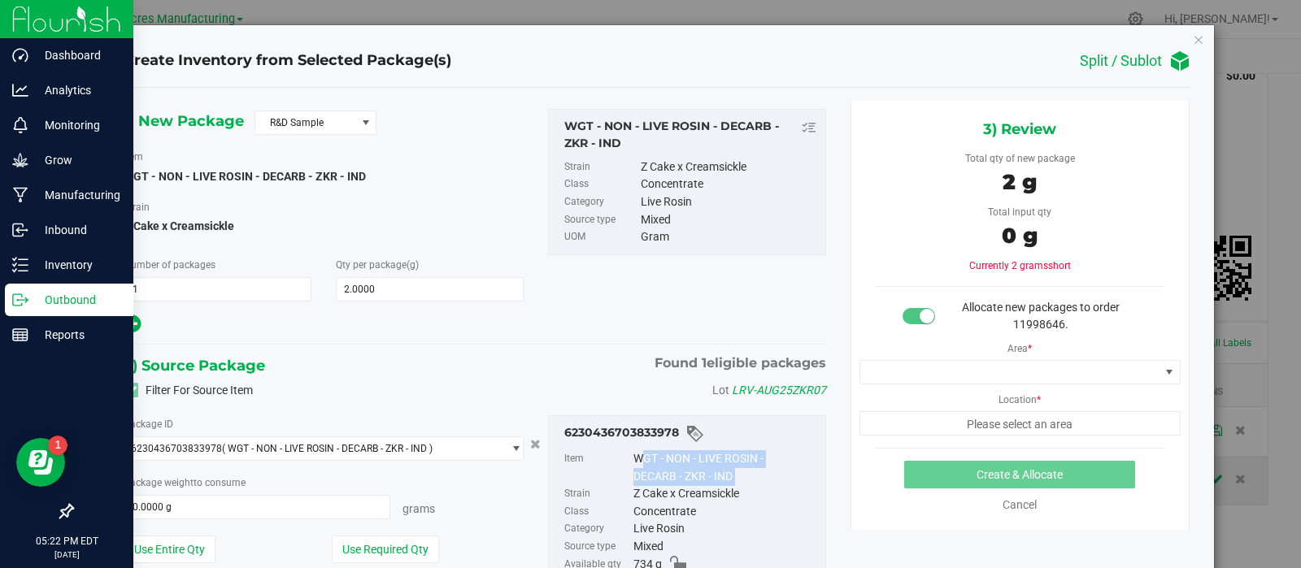
click at [658, 470] on div "WGT - NON - LIVE ROSIN - DECARB - ZKR - IND" at bounding box center [725, 467] width 184 height 35
copy div "WGT - NON - LIVE ROSIN - DECARB - ZKR - IND"
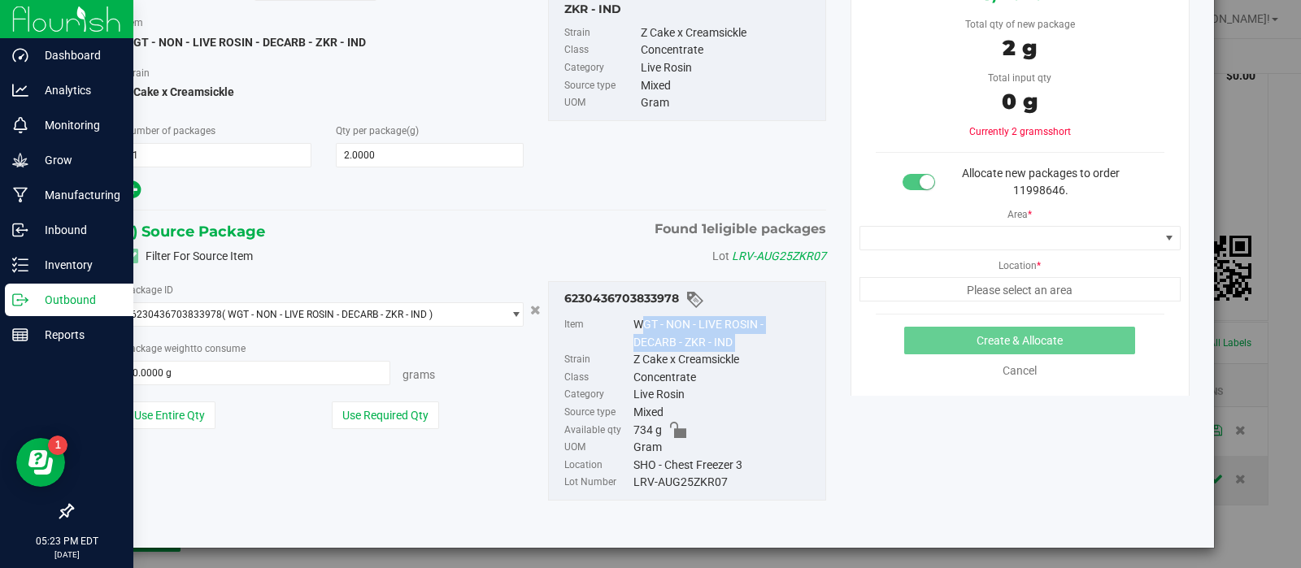
scroll to position [135, 0]
click at [1026, 189] on span "Allocate new packages to order 11998646." at bounding box center [1041, 181] width 158 height 30
copy span "11998646"
click at [663, 477] on div "LRV-AUG25ZKR07" at bounding box center [725, 482] width 184 height 18
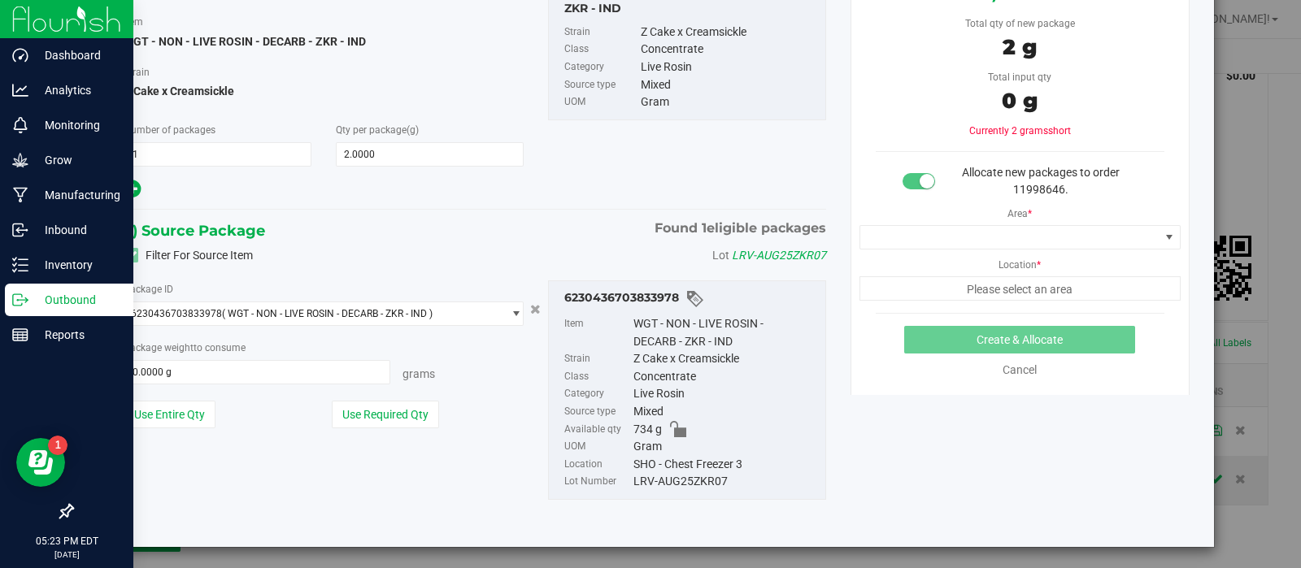
click at [663, 477] on div "LRV-AUG25ZKR07" at bounding box center [725, 482] width 184 height 18
click at [664, 477] on div "LRV-AUG25ZKR07" at bounding box center [725, 482] width 184 height 18
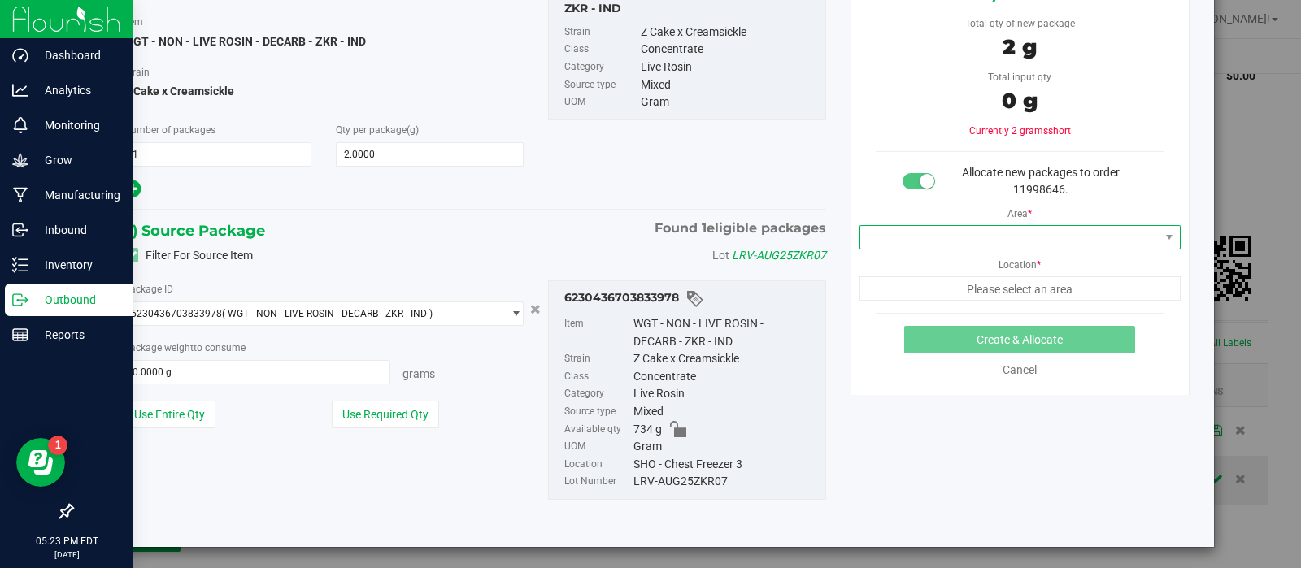
click at [964, 236] on span at bounding box center [1009, 237] width 299 height 23
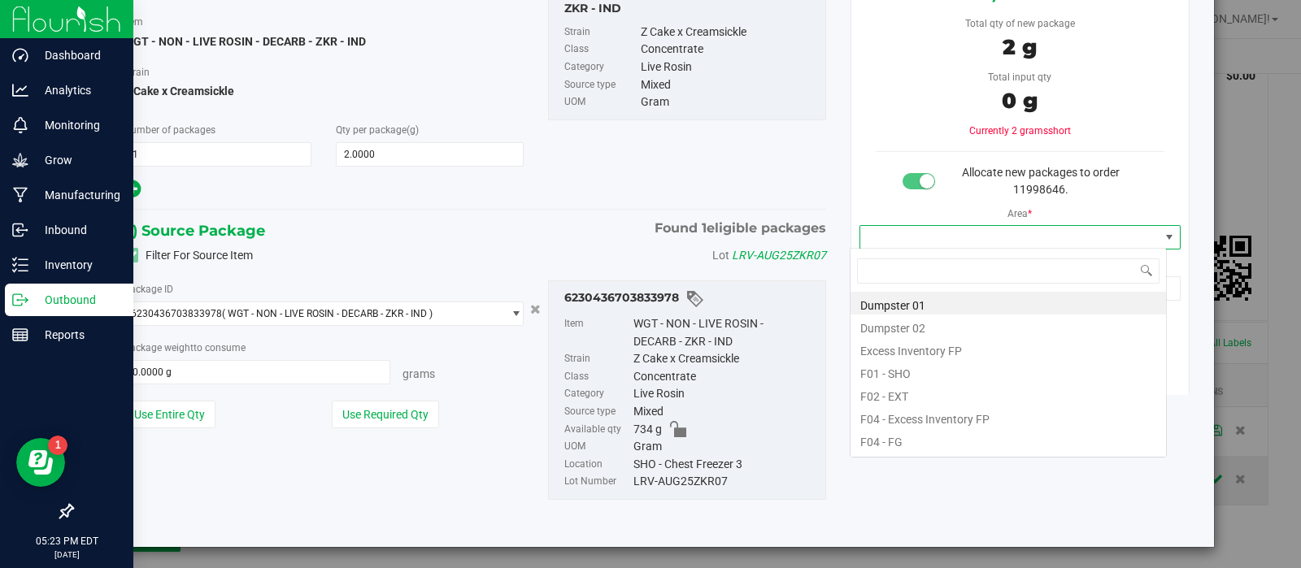
scroll to position [24, 316]
type input "l03"
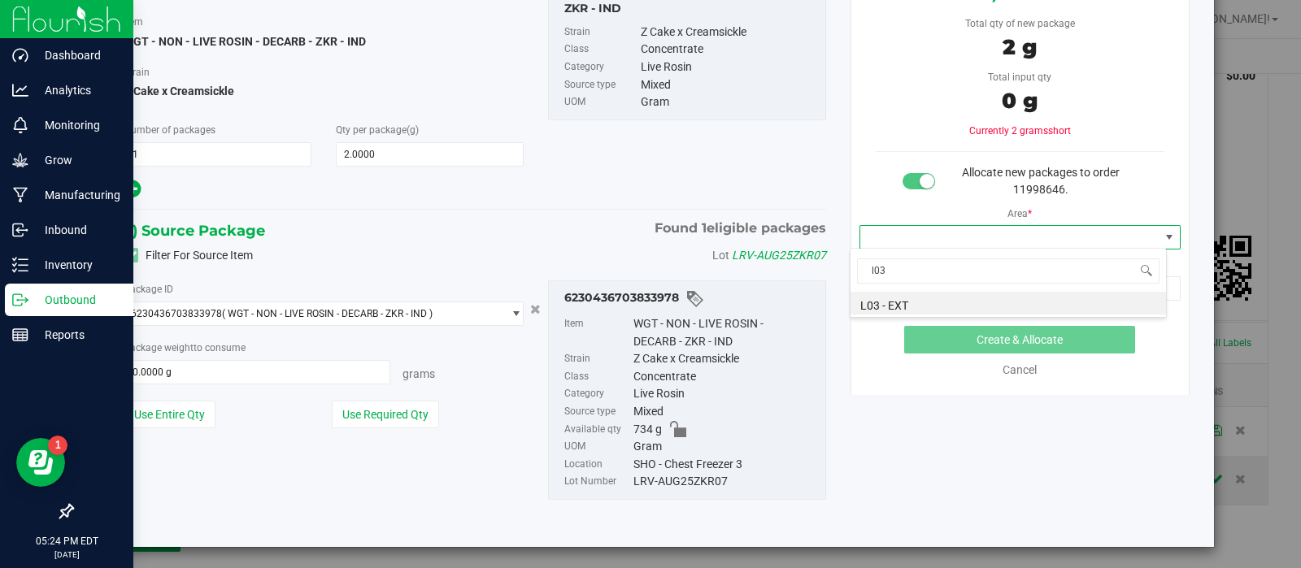
click at [923, 299] on li "L03 - EXT" at bounding box center [1007, 303] width 315 height 23
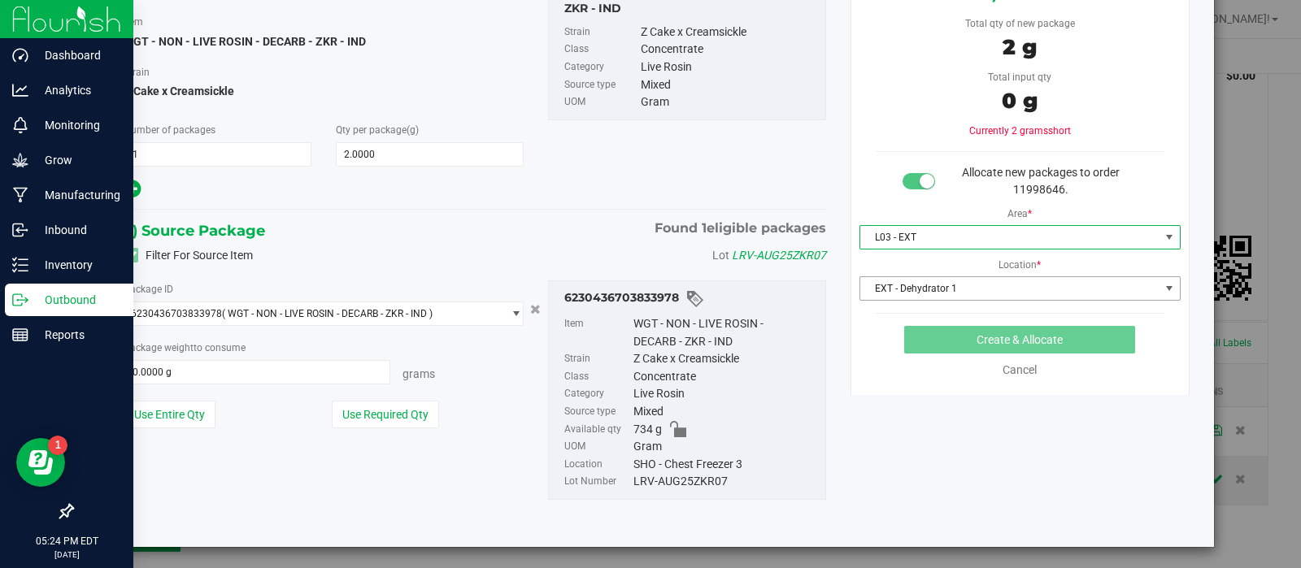
click at [923, 292] on span "EXT - Dehydrator 1" at bounding box center [1009, 288] width 299 height 23
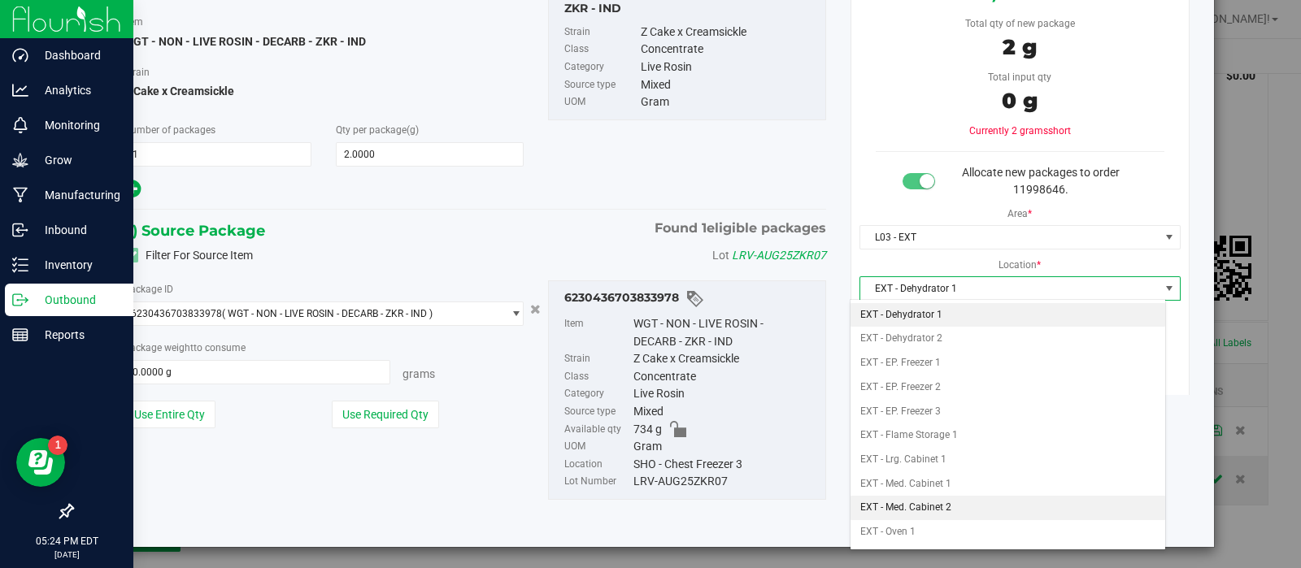
click at [932, 500] on li "EXT - Med. Cabinet 2" at bounding box center [1007, 508] width 315 height 24
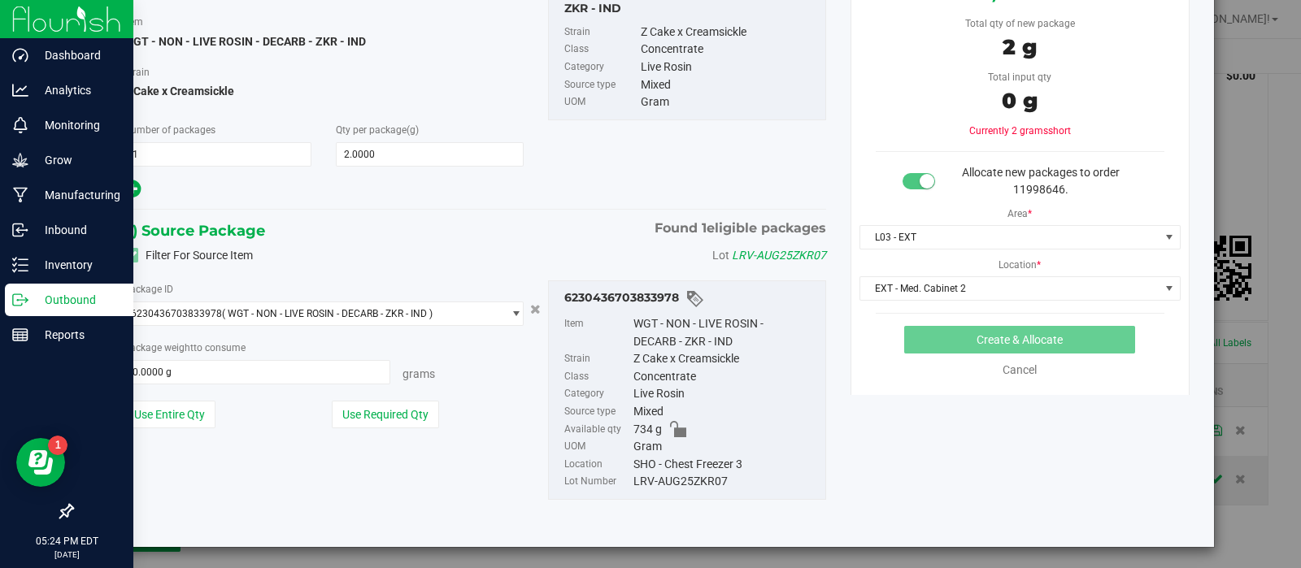
click at [411, 428] on button "Use Required Qty" at bounding box center [385, 415] width 107 height 28
type input "2.0000 g"
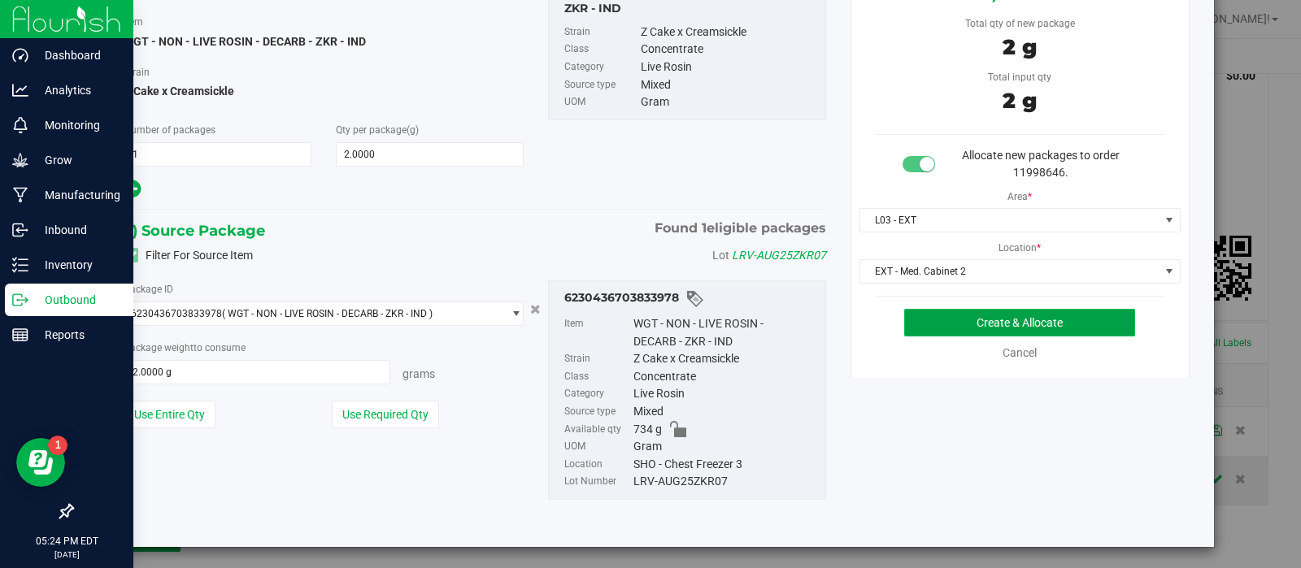
click at [934, 312] on button "Create & Allocate" at bounding box center [1019, 323] width 231 height 28
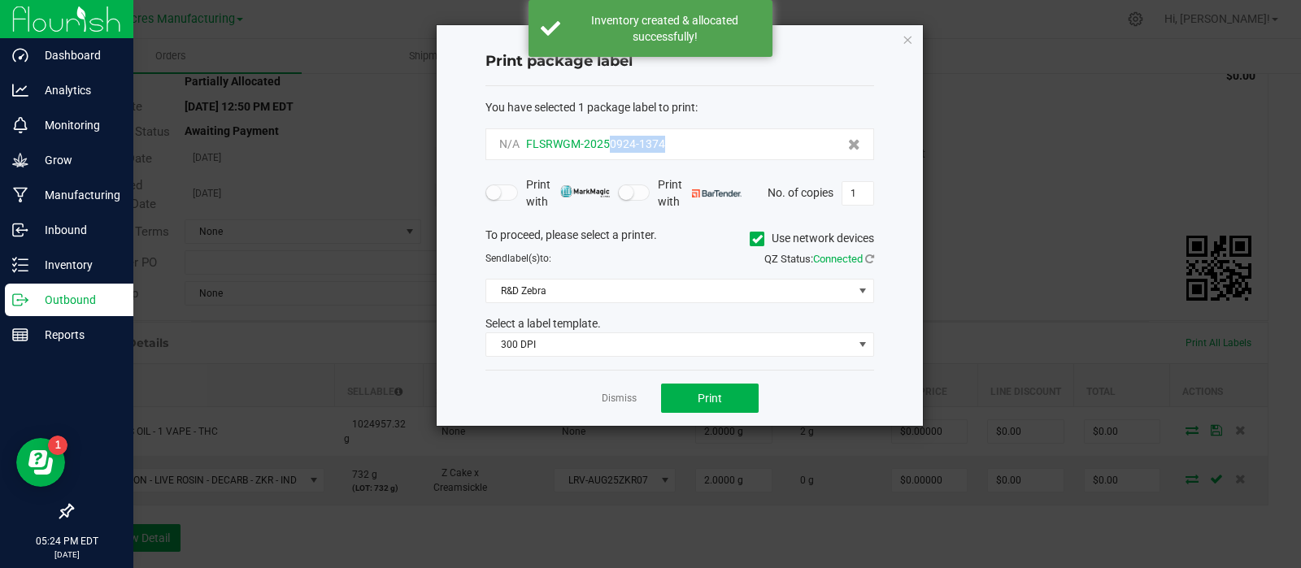
drag, startPoint x: 676, startPoint y: 146, endPoint x: 607, endPoint y: 151, distance: 68.5
click at [607, 151] on div "N/A FLSRWGM-20250924-1374" at bounding box center [679, 144] width 361 height 17
copy span "0924-1374"
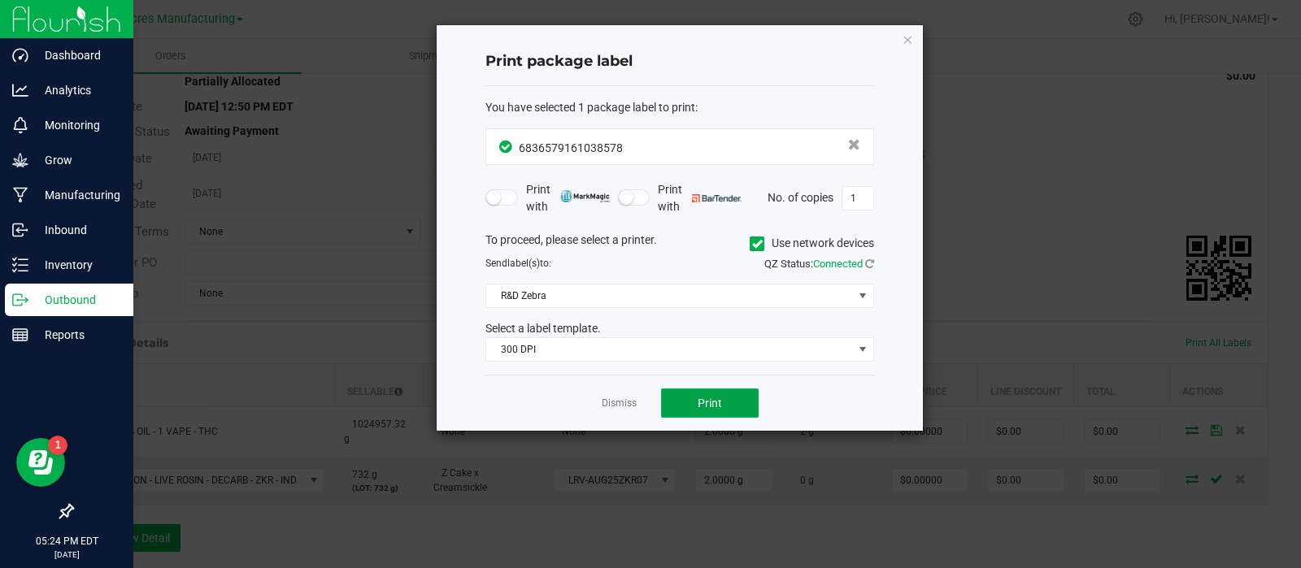
click at [667, 395] on button "Print" at bounding box center [710, 403] width 98 height 29
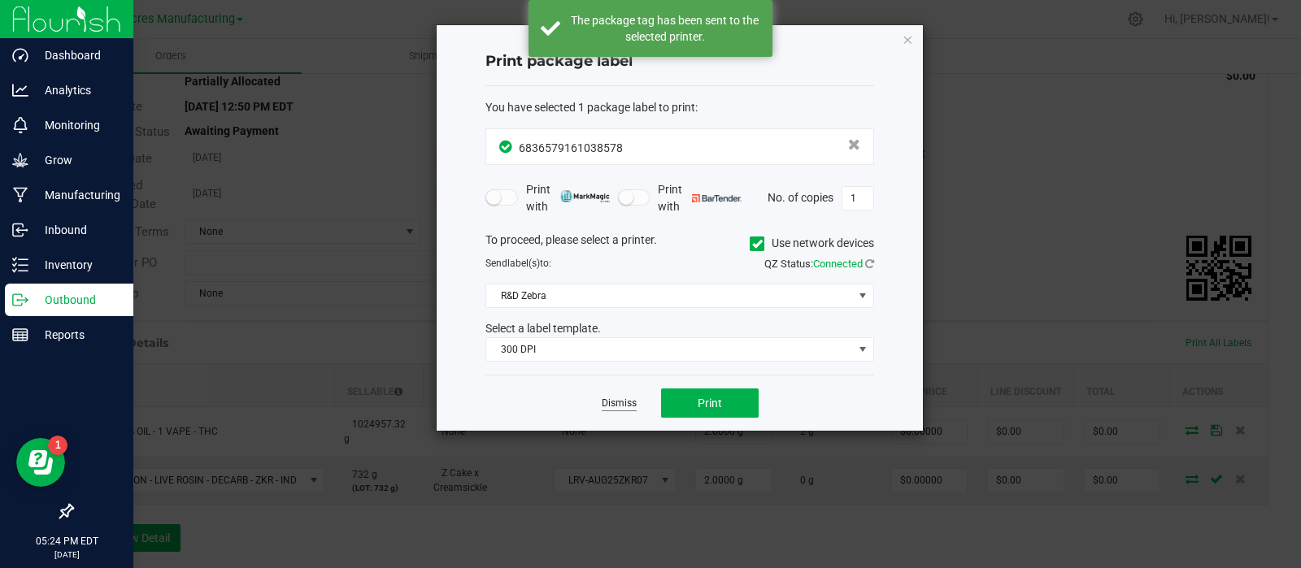
click at [615, 397] on link "Dismiss" at bounding box center [619, 404] width 35 height 14
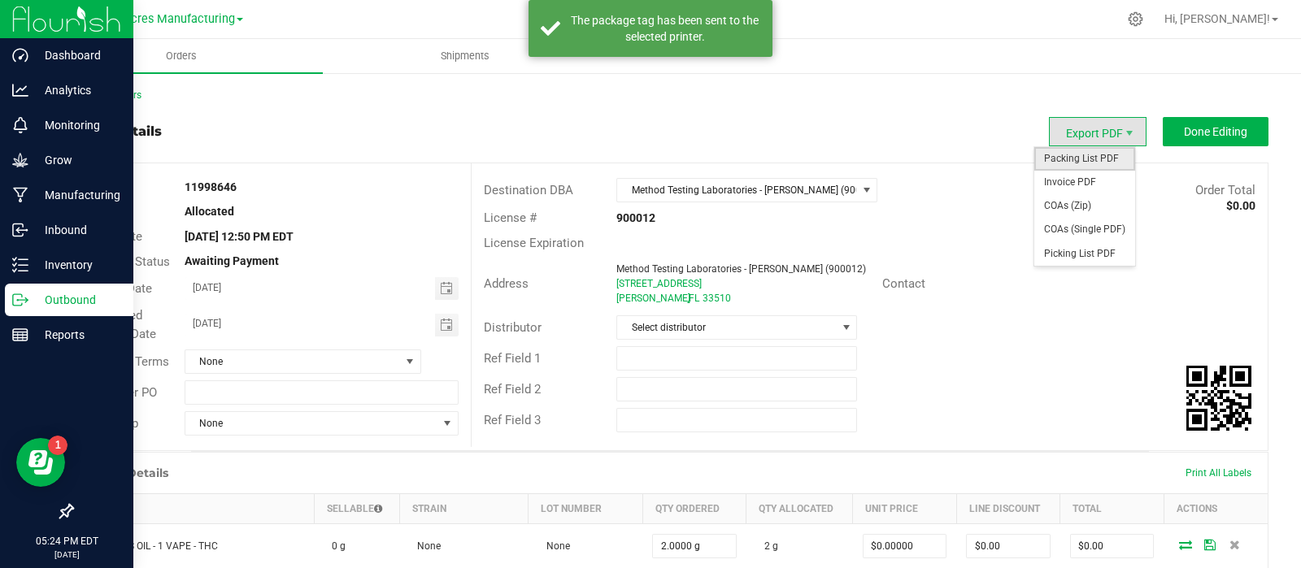
click at [1091, 156] on span "Packing List PDF" at bounding box center [1084, 159] width 101 height 24
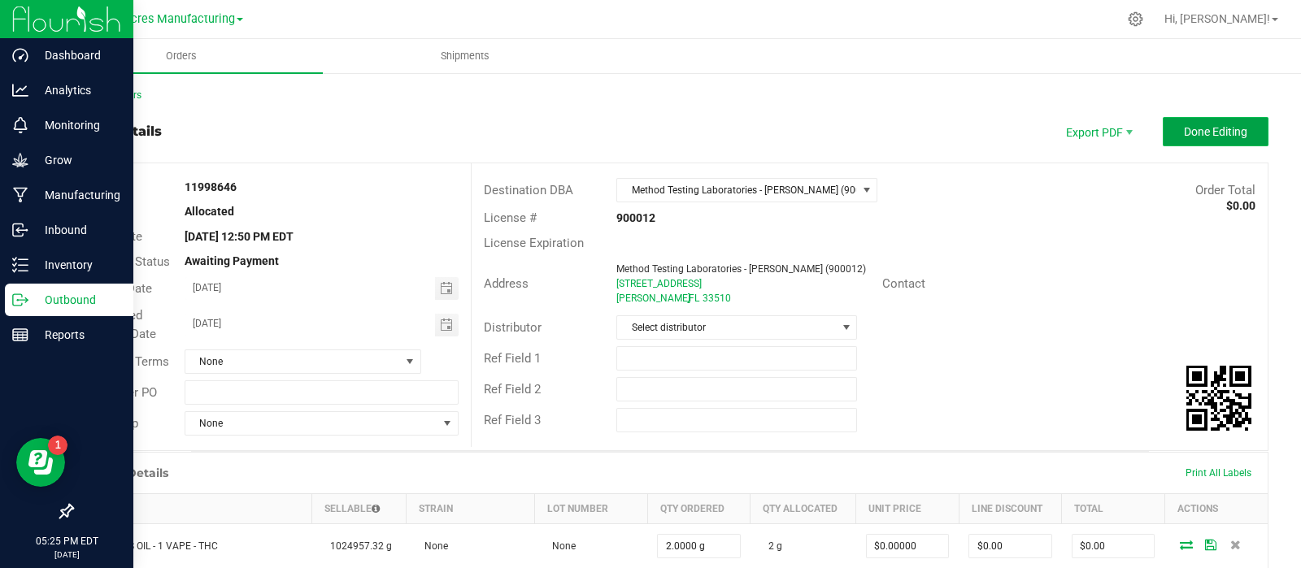
click at [1162, 128] on button "Done Editing" at bounding box center [1215, 131] width 106 height 29
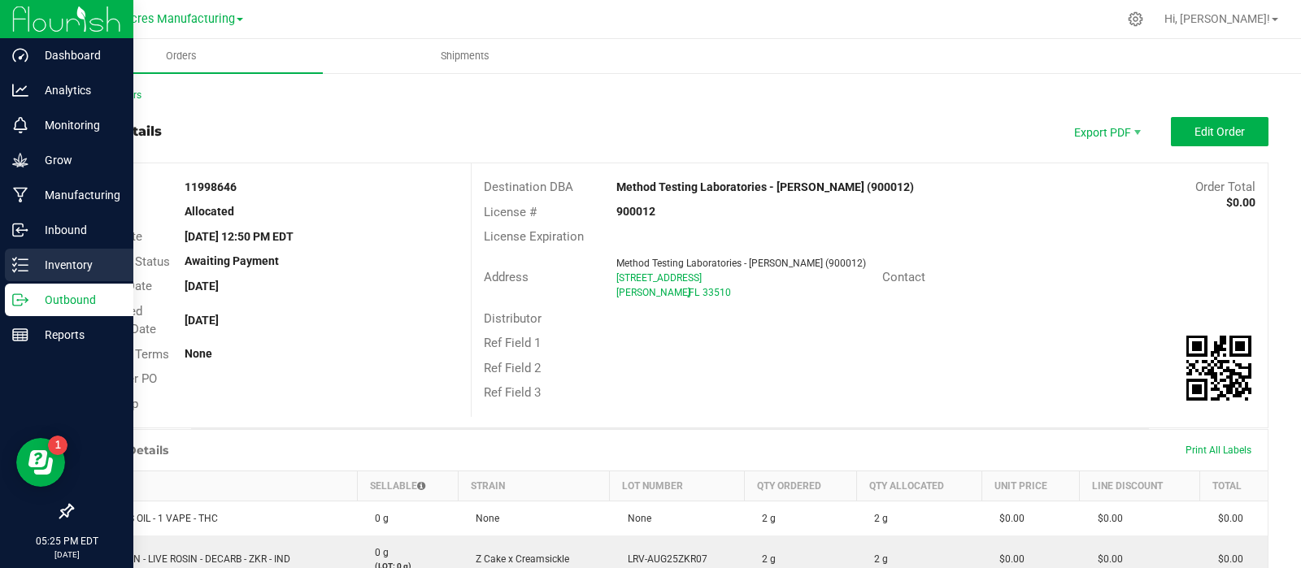
click at [22, 259] on line at bounding box center [23, 259] width 9 height 0
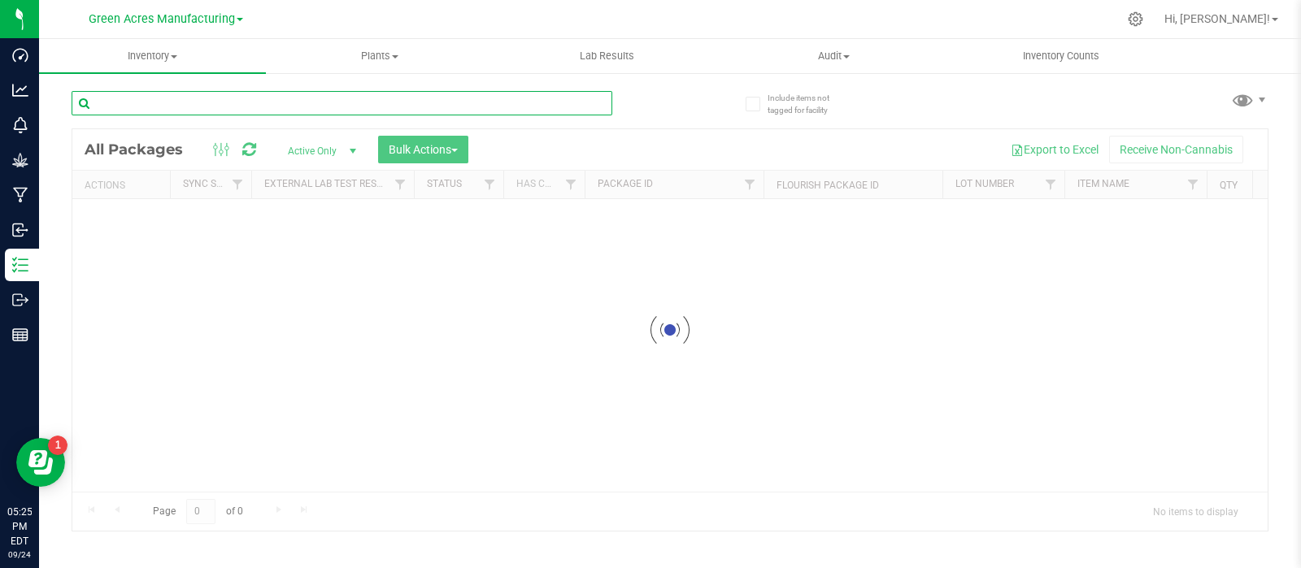
click at [224, 102] on input "text" at bounding box center [342, 103] width 541 height 24
paste input "LRV-AUG25ZKR07"
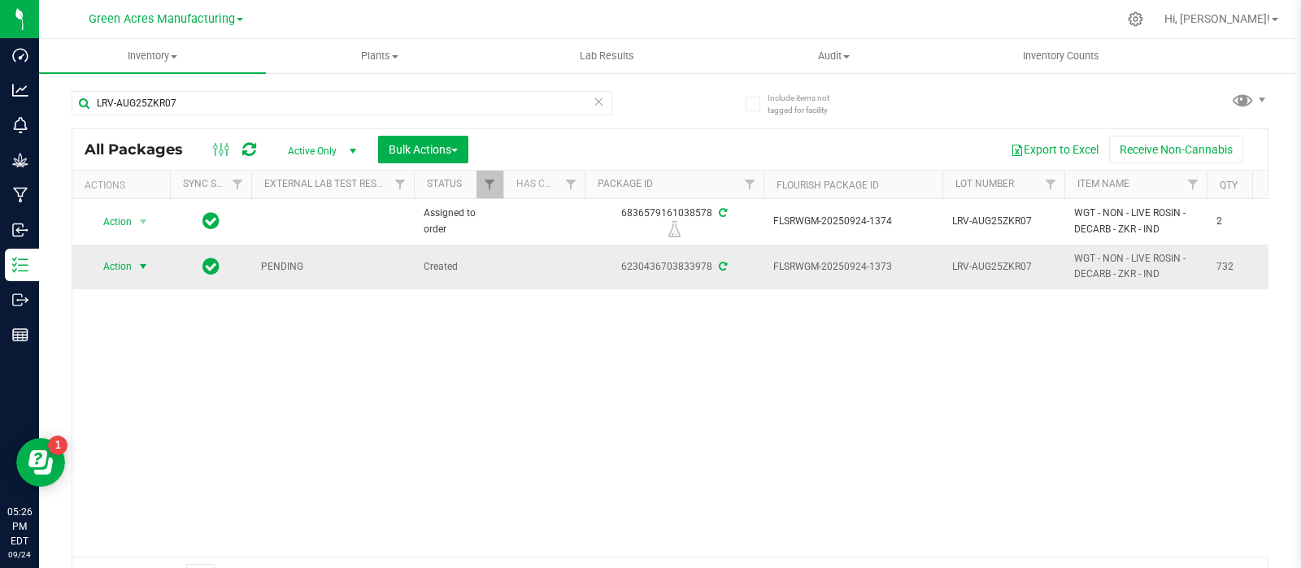
click at [138, 272] on span "select" at bounding box center [143, 266] width 13 height 13
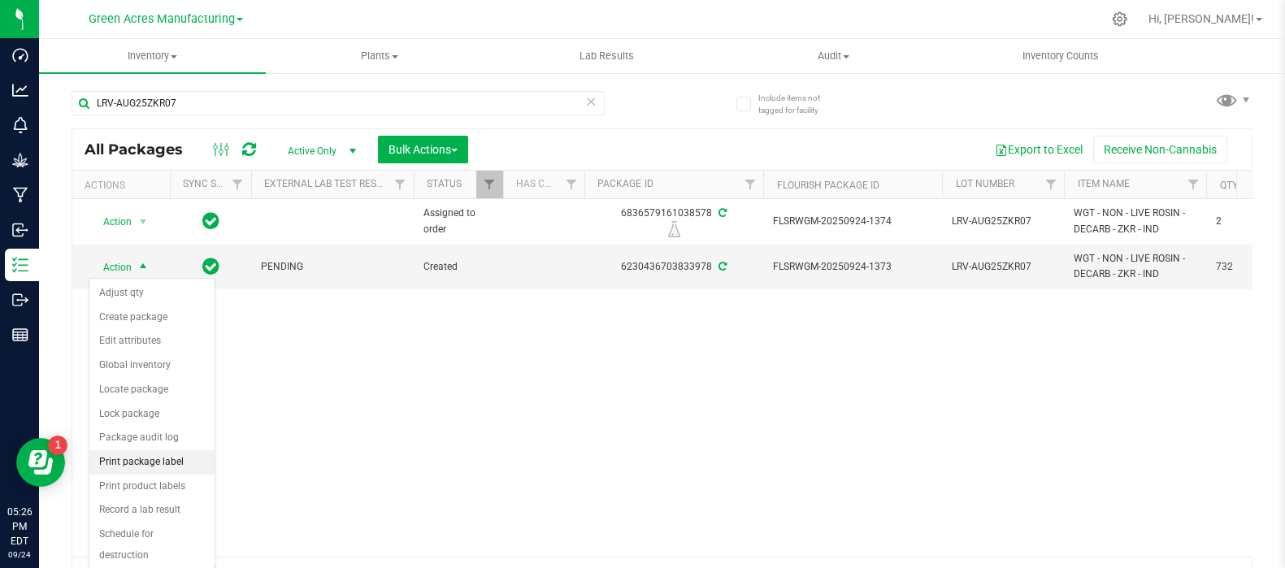
click at [132, 465] on li "Print package label" at bounding box center [151, 462] width 125 height 24
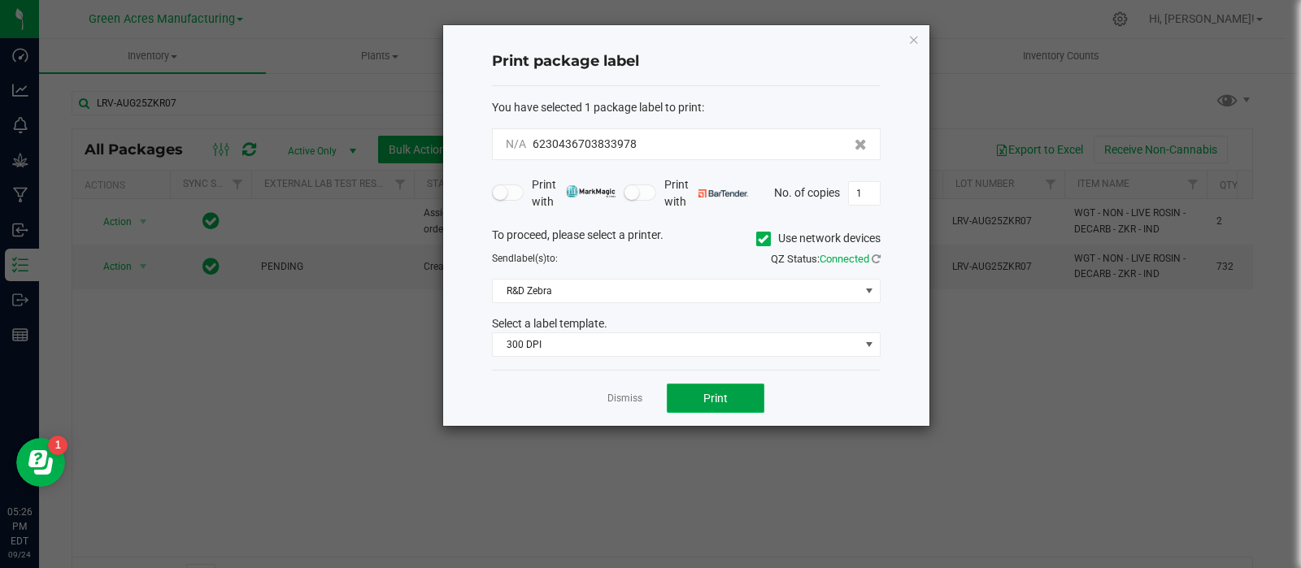
click at [695, 397] on button "Print" at bounding box center [716, 398] width 98 height 29
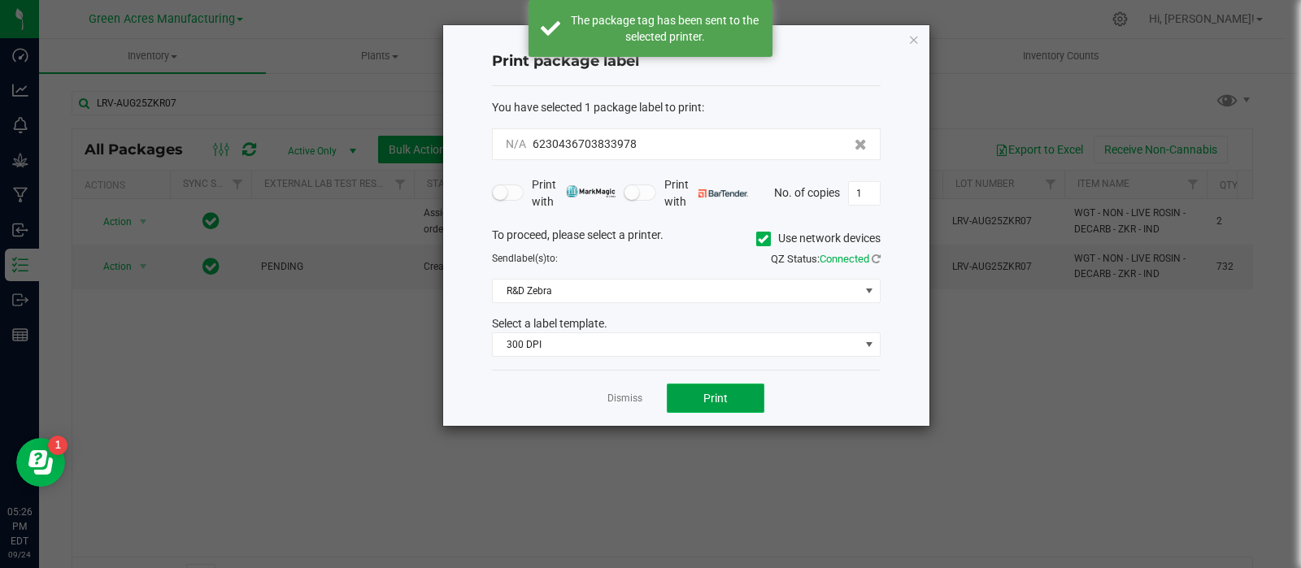
click at [696, 403] on button "Print" at bounding box center [716, 398] width 98 height 29
click at [629, 398] on link "Dismiss" at bounding box center [624, 399] width 35 height 14
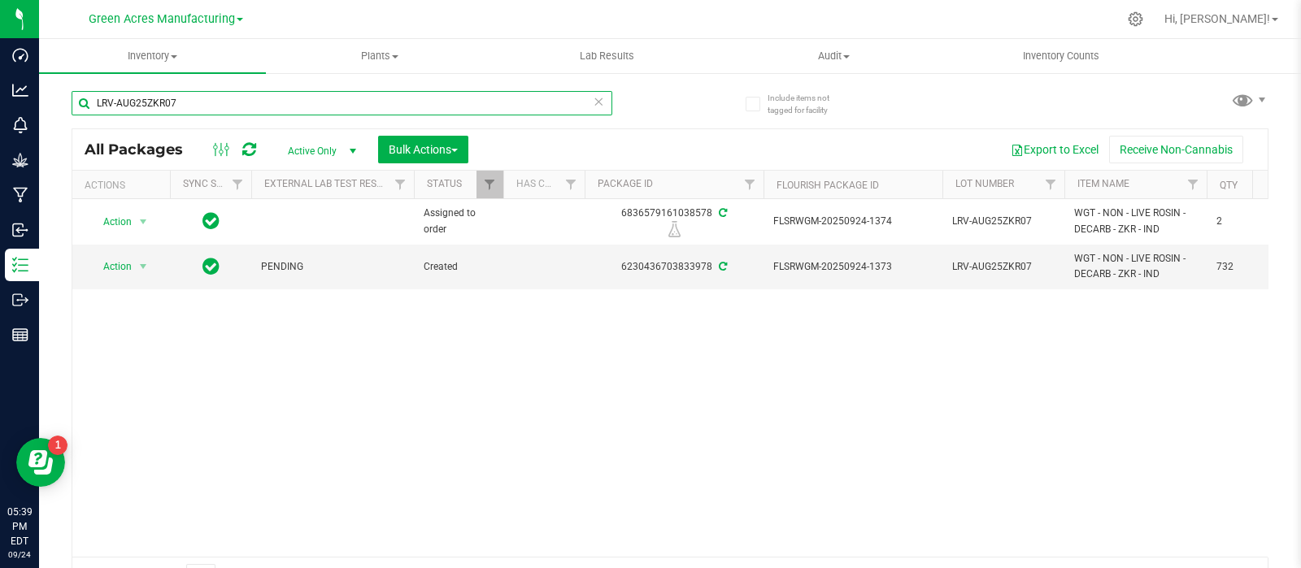
click at [250, 105] on input "LRV-AUG25ZKR07" at bounding box center [342, 103] width 541 height 24
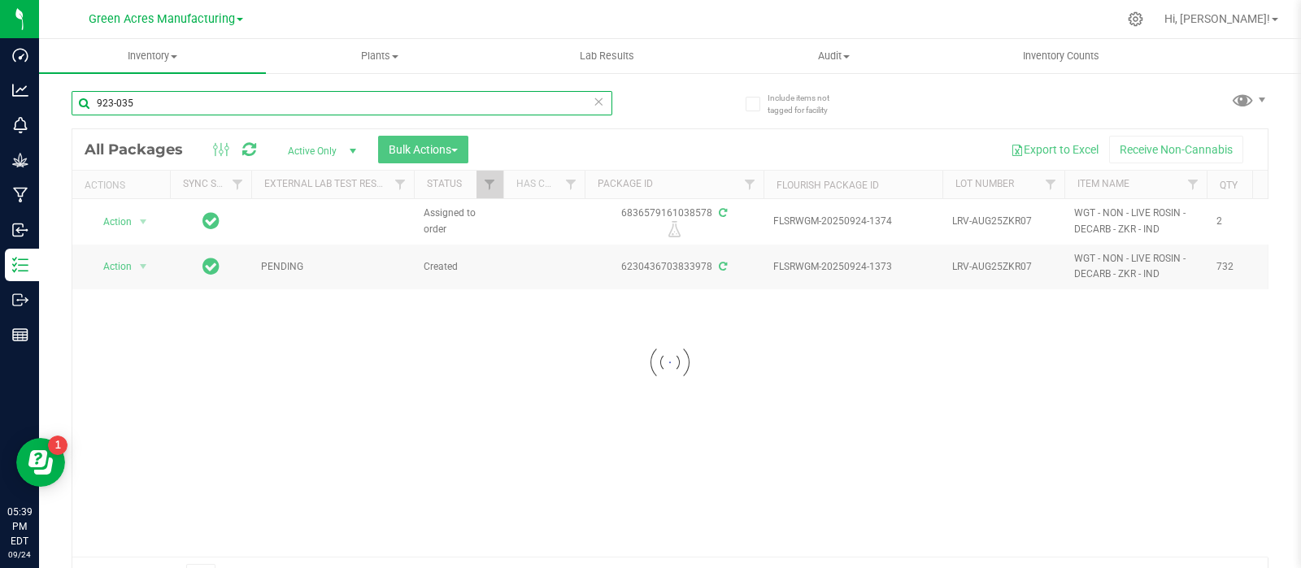
type input "923-035"
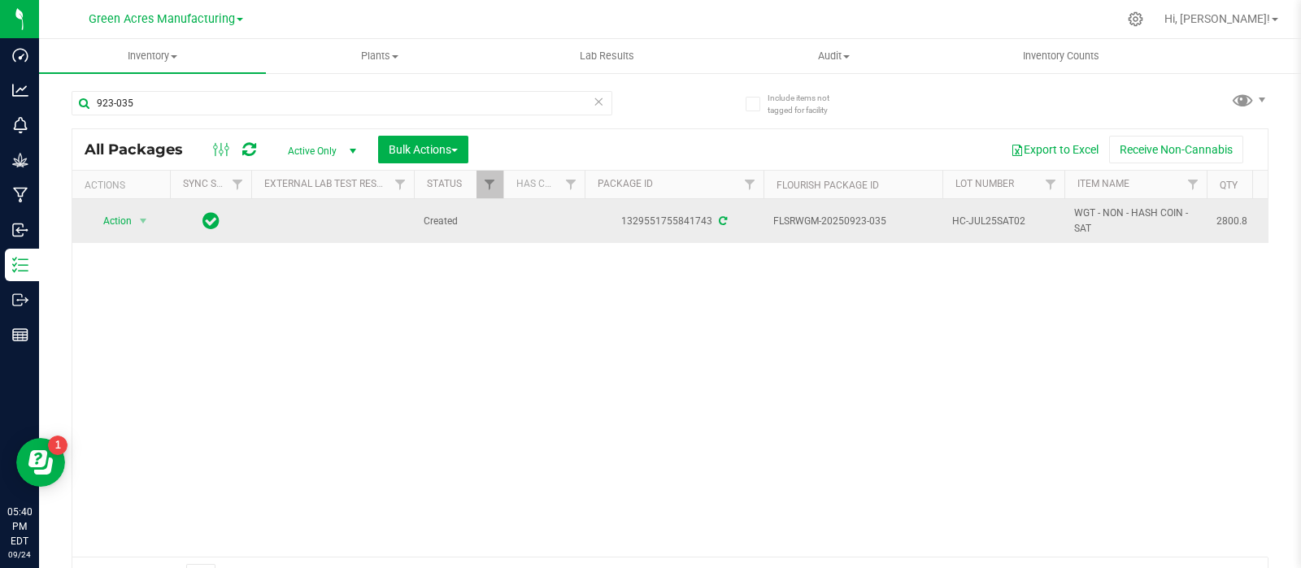
click at [975, 219] on span "HC-JUL25SAT02" at bounding box center [1003, 221] width 102 height 15
click at [975, 222] on input "HC-JUL25SAT02" at bounding box center [999, 221] width 116 height 25
click at [141, 223] on span "select" at bounding box center [143, 221] width 13 height 13
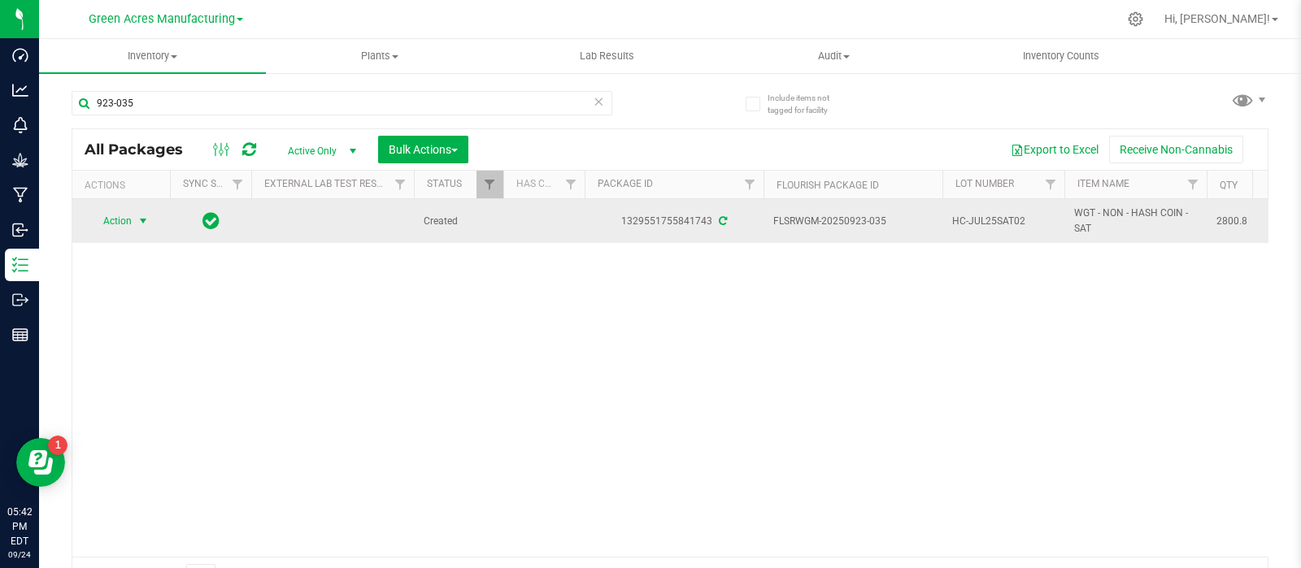
click at [142, 215] on span "select" at bounding box center [143, 221] width 13 height 13
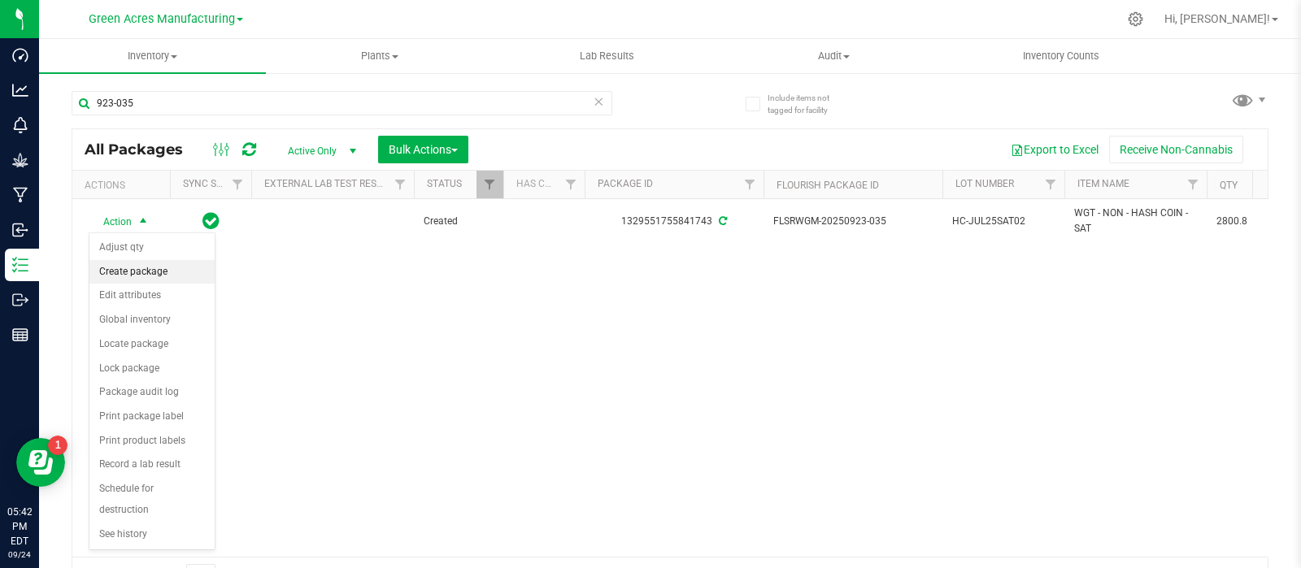
click at [149, 267] on li "Create package" at bounding box center [151, 272] width 125 height 24
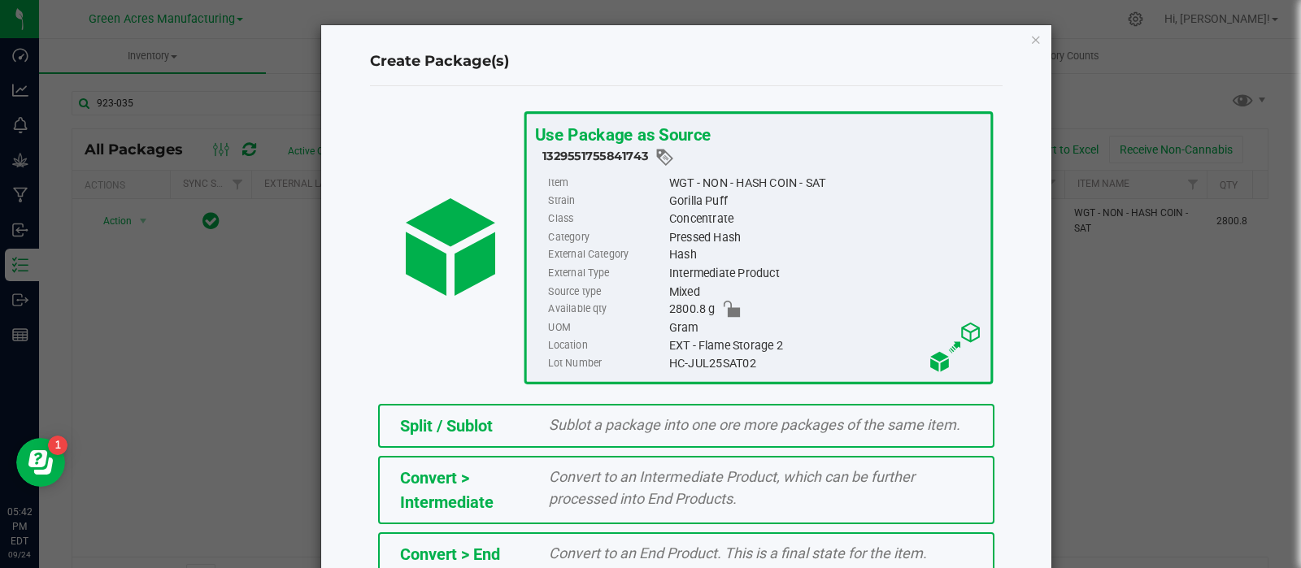
scroll to position [219, 0]
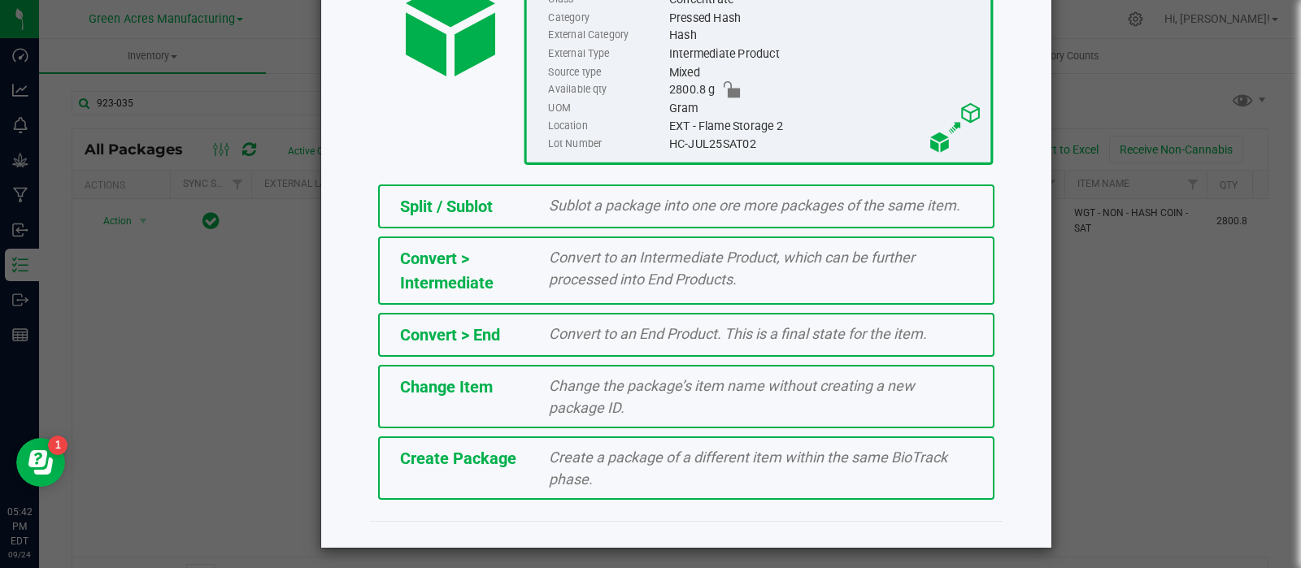
click at [489, 452] on span "Create Package" at bounding box center [458, 459] width 116 height 20
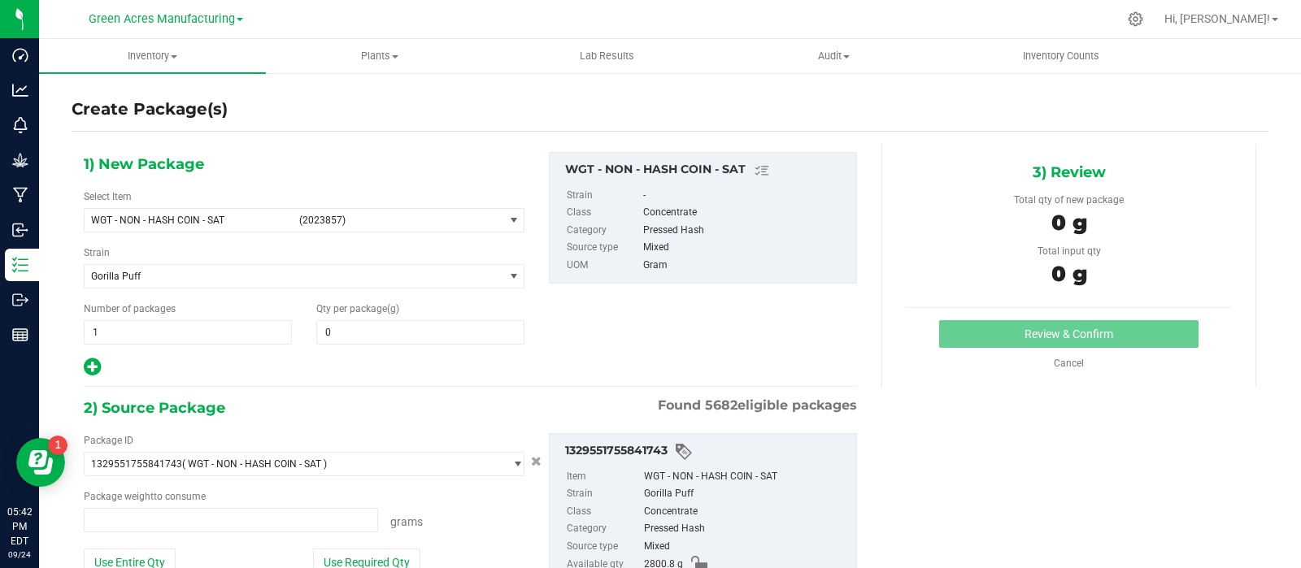
type input "0.0000"
type input "0.0000 g"
click at [383, 331] on span at bounding box center [420, 332] width 208 height 24
type input "0.0000"
click at [451, 332] on span at bounding box center [420, 332] width 208 height 24
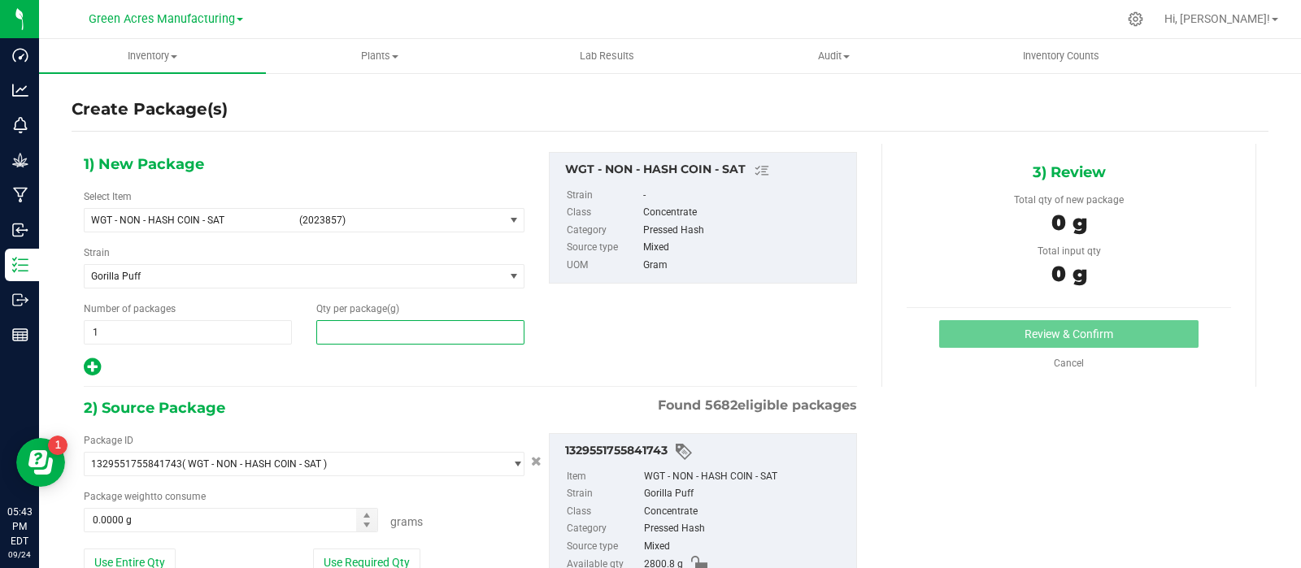
paste input "2793"
type input "2793"
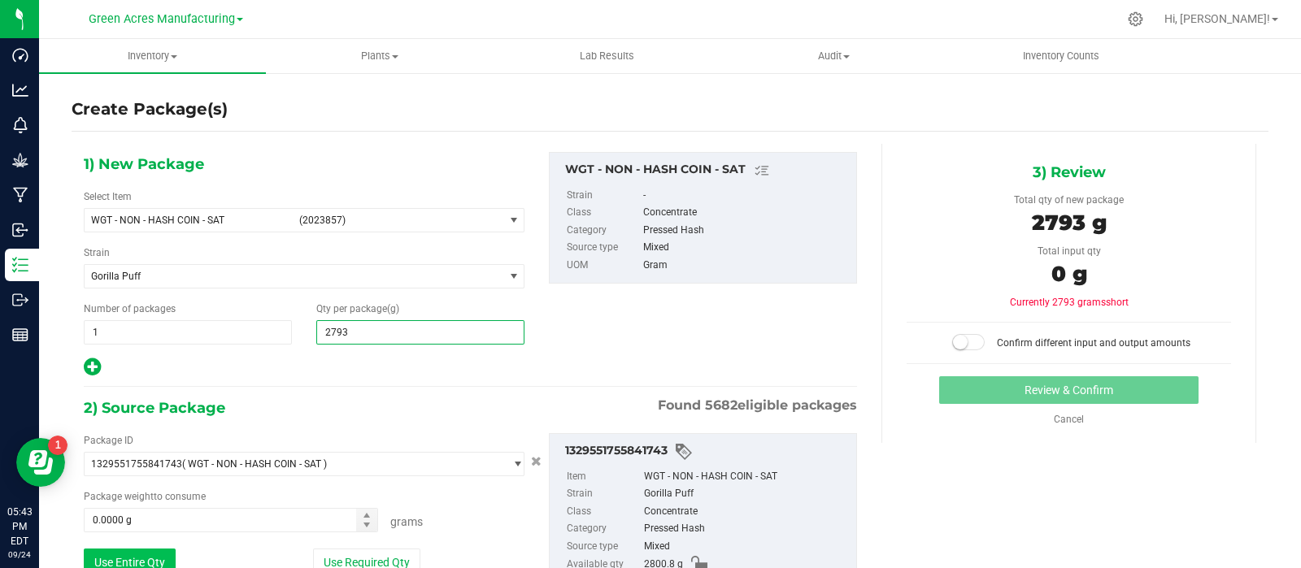
type input "2,793.0000"
click at [169, 557] on button "Use Entire Qty" at bounding box center [130, 563] width 92 height 28
type input "2800.8000 g"
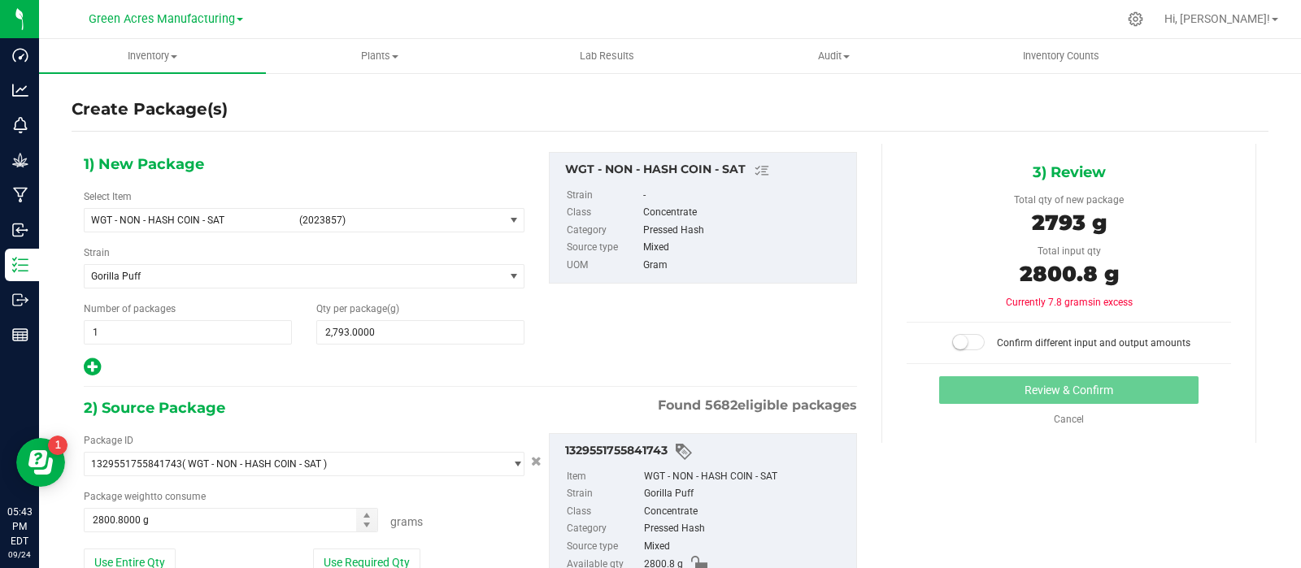
click at [953, 339] on small at bounding box center [960, 342] width 15 height 15
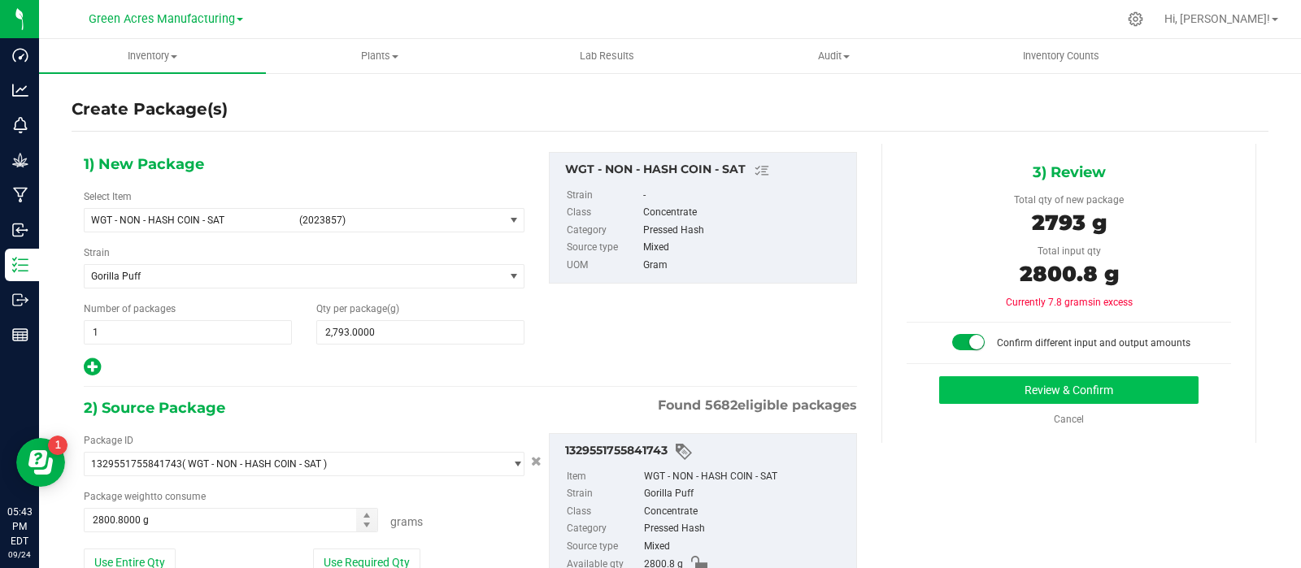
click at [968, 401] on div "Review & Confirm Cancel" at bounding box center [1068, 401] width 324 height 50
click at [968, 400] on button "Review & Confirm" at bounding box center [1068, 390] width 259 height 28
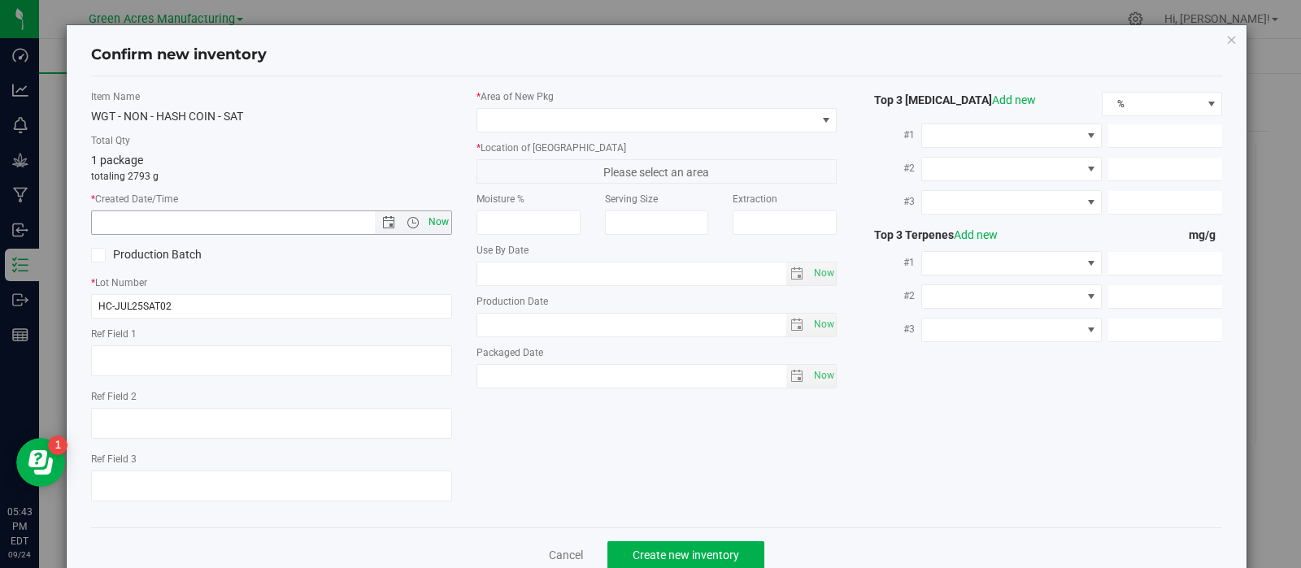
click at [437, 225] on span "Now" at bounding box center [438, 223] width 28 height 24
type input "[DATE] 5:43 PM"
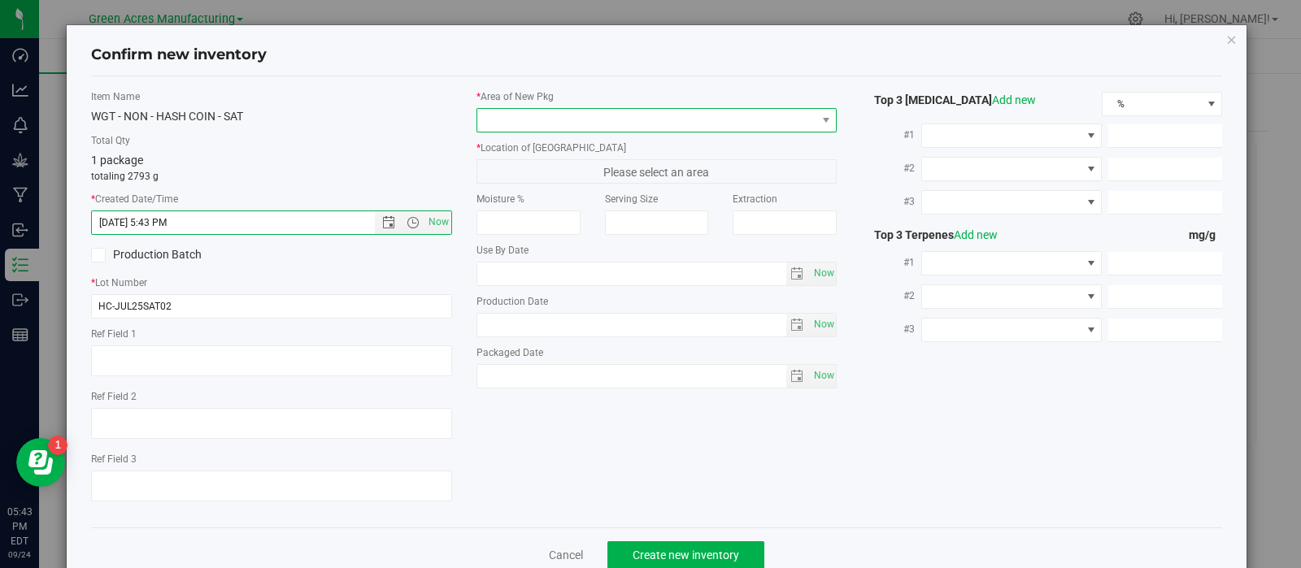
click at [575, 116] on span at bounding box center [646, 120] width 339 height 23
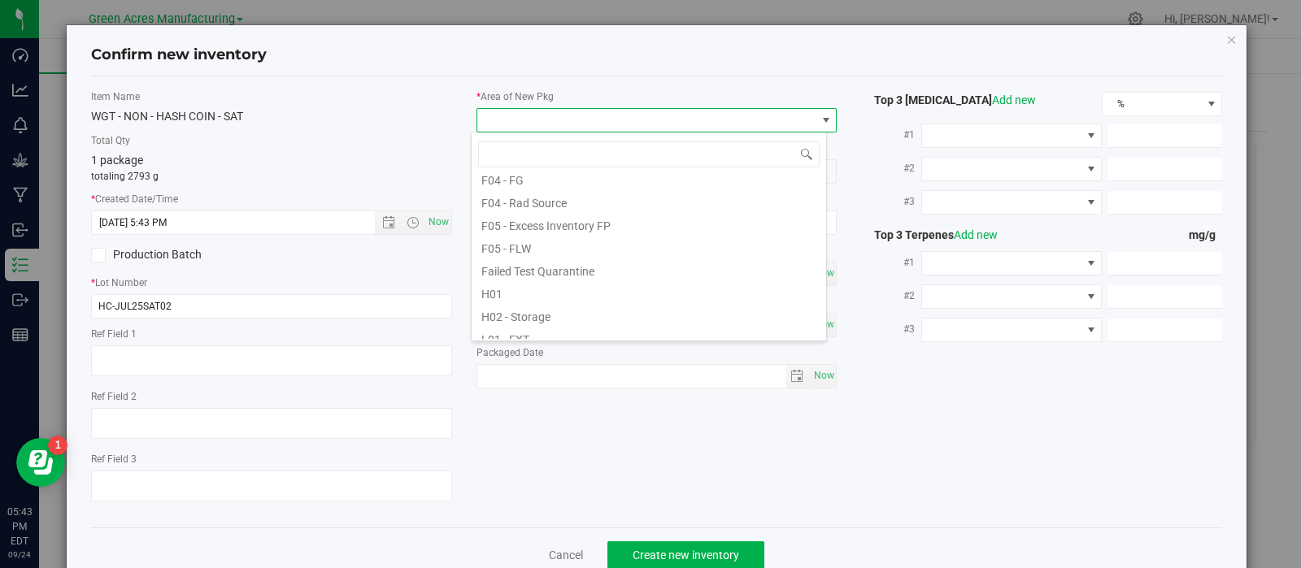
scroll to position [144, 0]
click at [524, 315] on li "H02 - Storage" at bounding box center [648, 316] width 354 height 23
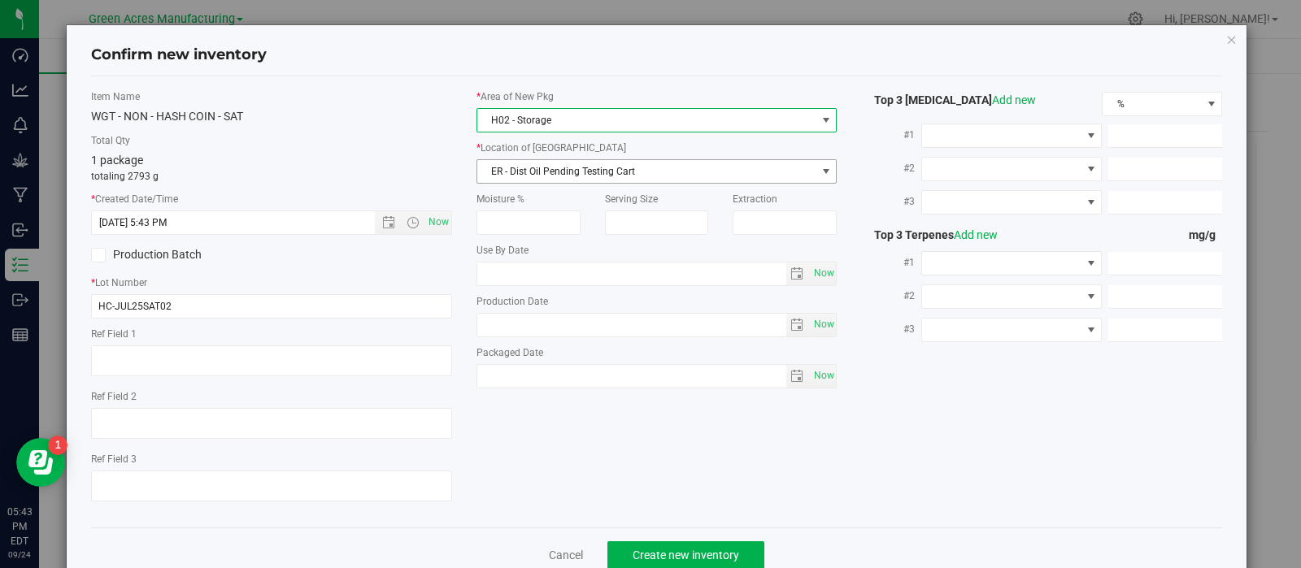
click at [565, 176] on span "ER - Dist Oil Pending Testing Cart" at bounding box center [646, 171] width 339 height 23
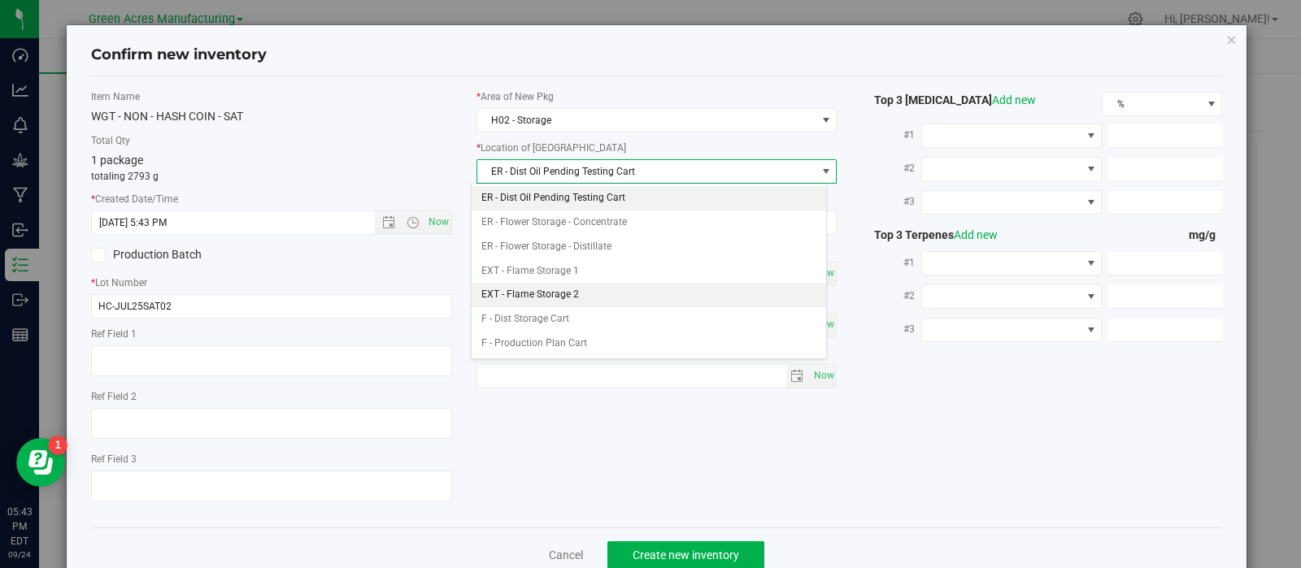
click at [553, 289] on li "EXT - Flame Storage 2" at bounding box center [648, 295] width 354 height 24
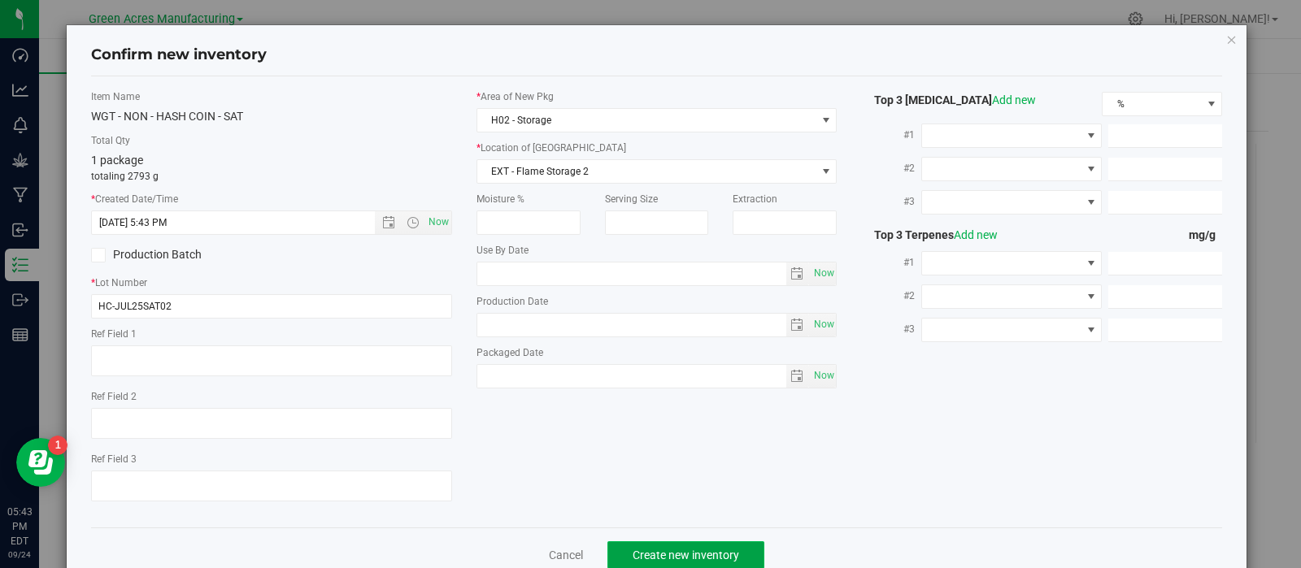
click at [632, 551] on span "Create new inventory" at bounding box center [685, 555] width 106 height 13
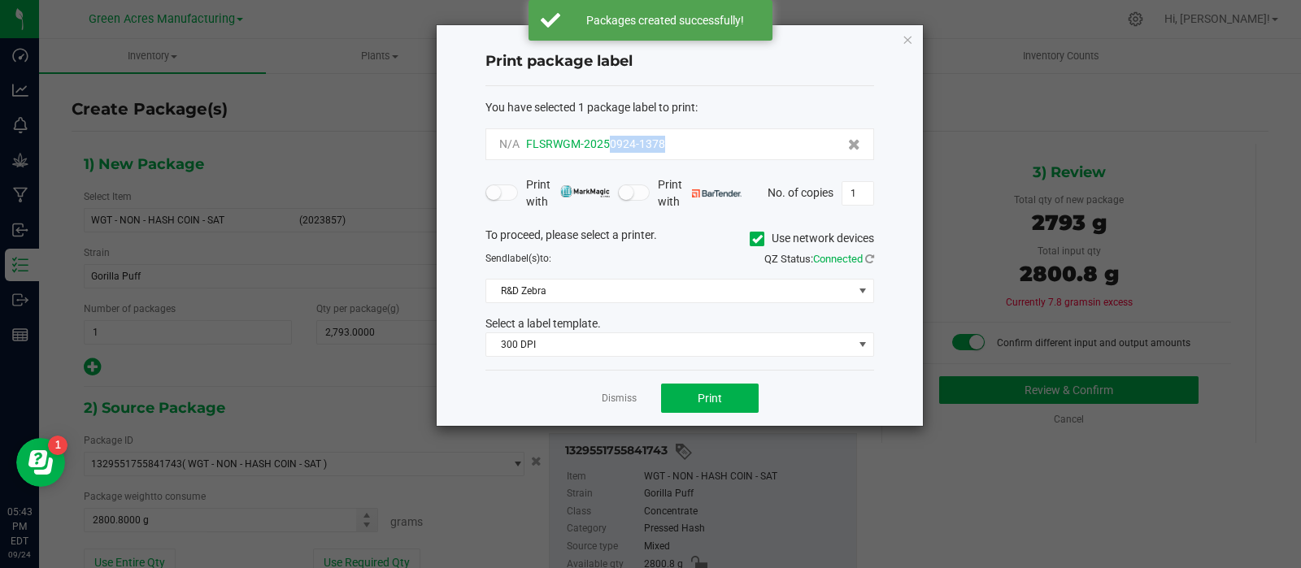
drag, startPoint x: 676, startPoint y: 146, endPoint x: 609, endPoint y: 150, distance: 66.8
click at [609, 150] on div "N/A FLSRWGM-20250924-1378" at bounding box center [679, 144] width 361 height 17
copy span "0924-1378"
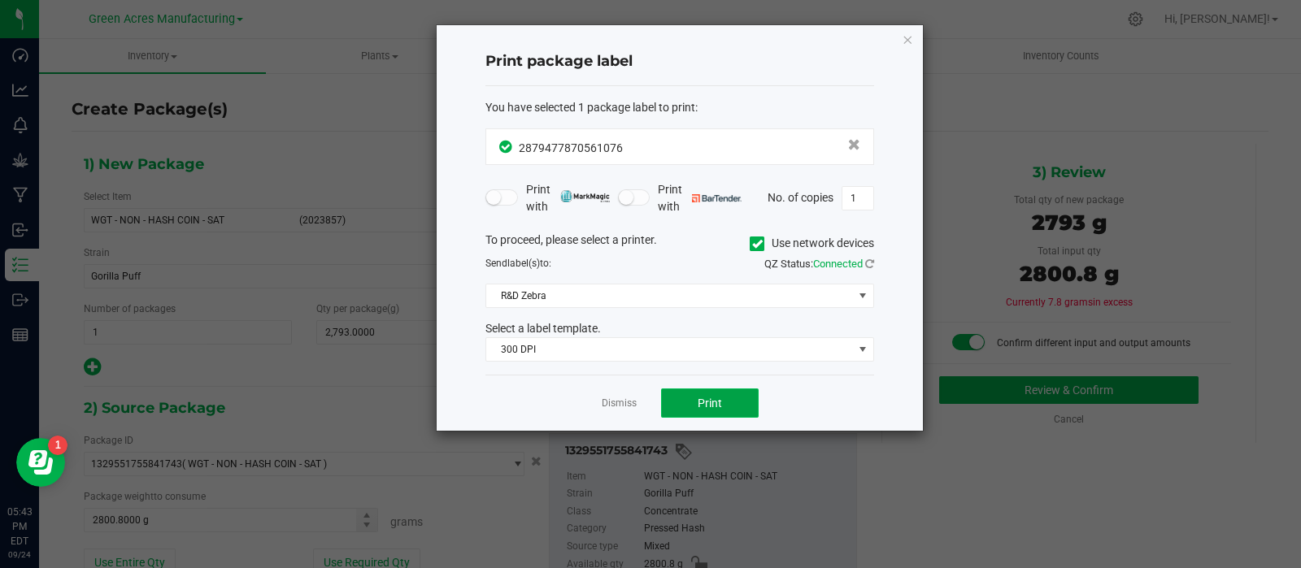
click at [740, 397] on button "Print" at bounding box center [710, 403] width 98 height 29
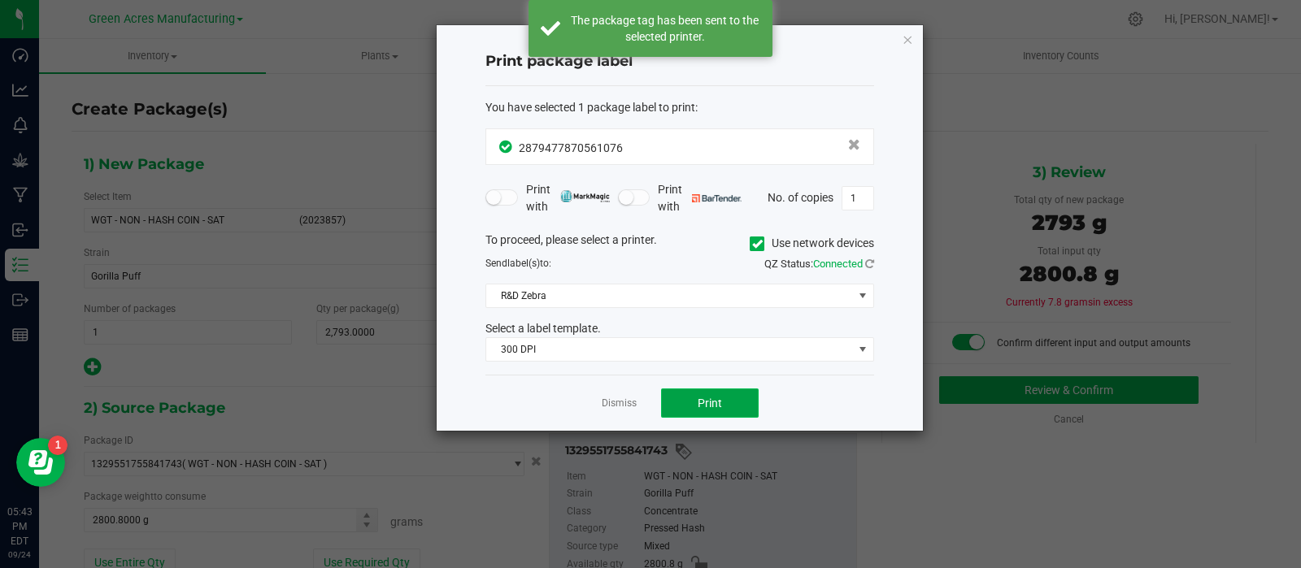
click at [727, 406] on button "Print" at bounding box center [710, 403] width 98 height 29
click at [712, 406] on span "Print" at bounding box center [709, 403] width 24 height 13
click at [616, 406] on link "Dismiss" at bounding box center [619, 404] width 35 height 14
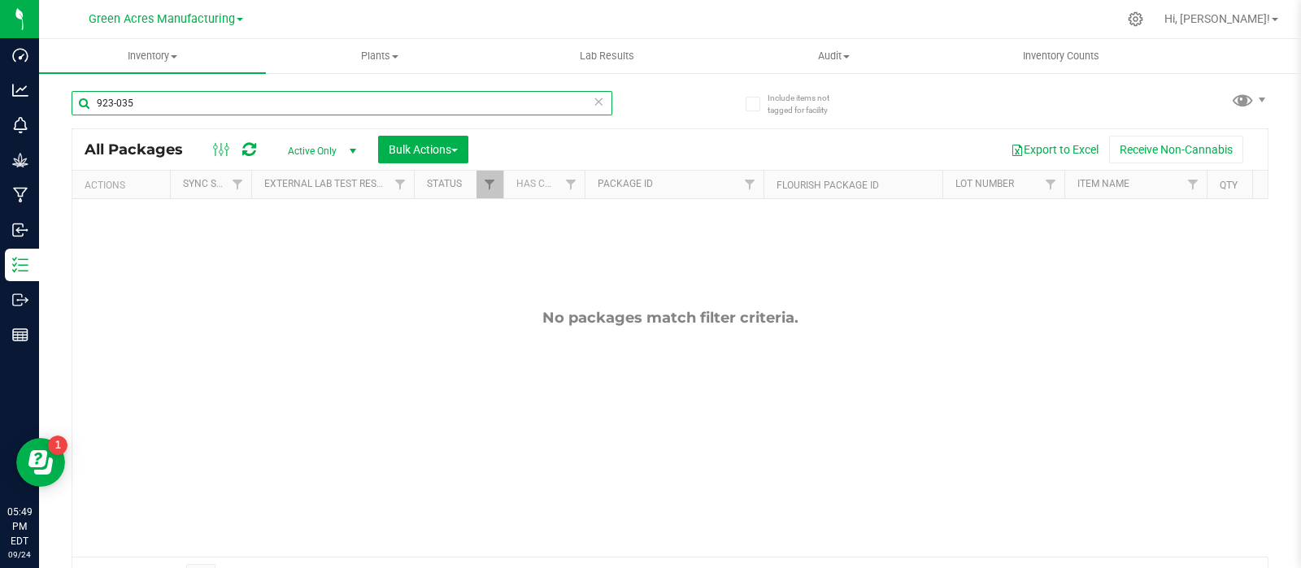
click at [156, 99] on input "923-035" at bounding box center [342, 103] width 541 height 24
paste input "LH-SEP25BLT02"
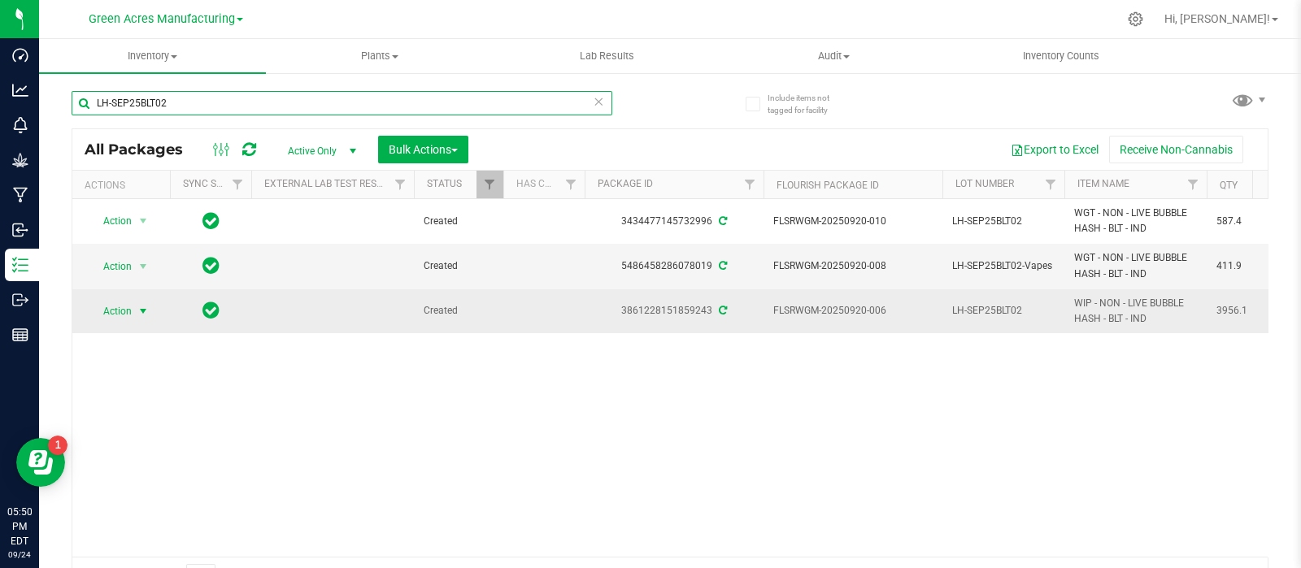
type input "LH-SEP25BLT02"
click at [123, 306] on span "Action" at bounding box center [111, 311] width 44 height 23
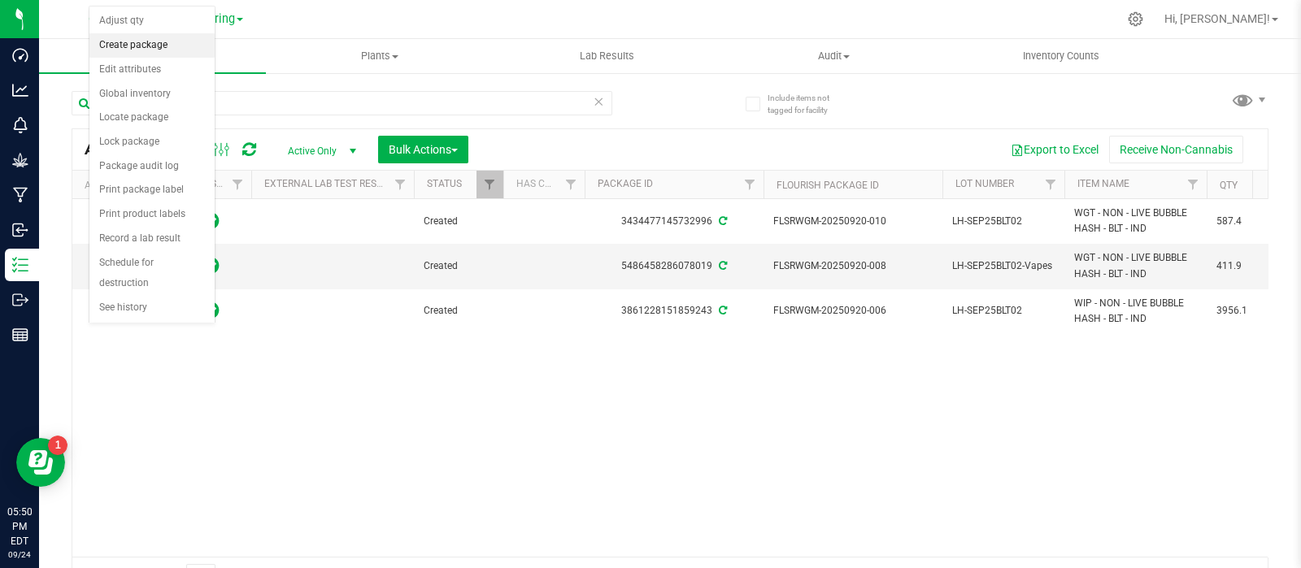
click at [133, 53] on li "Create package" at bounding box center [151, 45] width 125 height 24
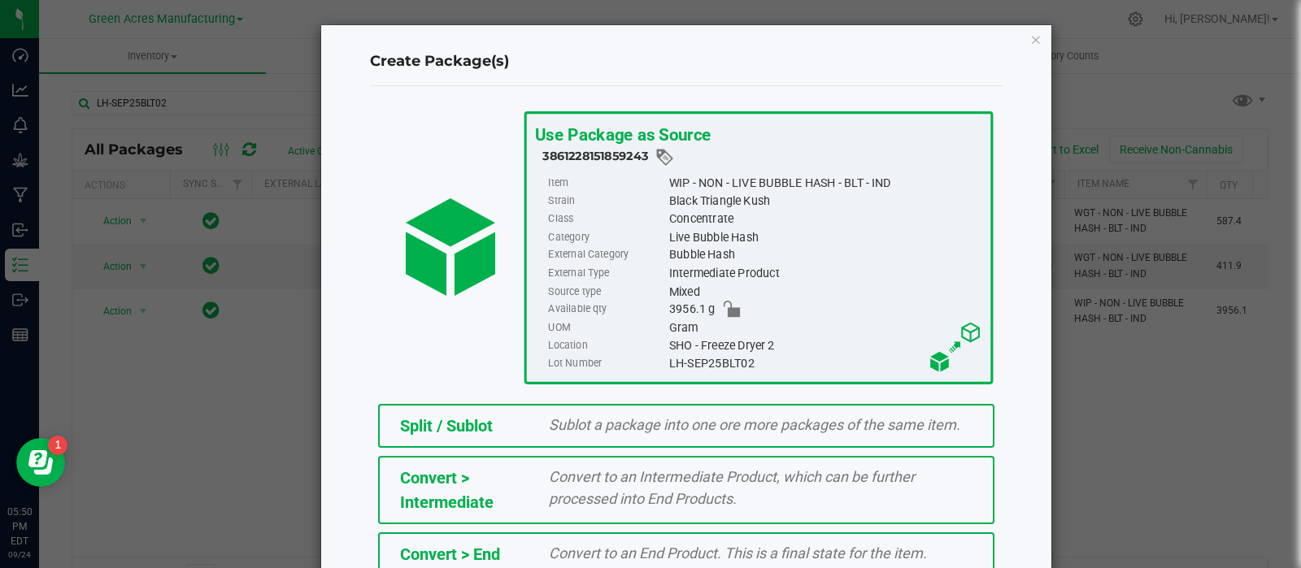
scroll to position [219, 0]
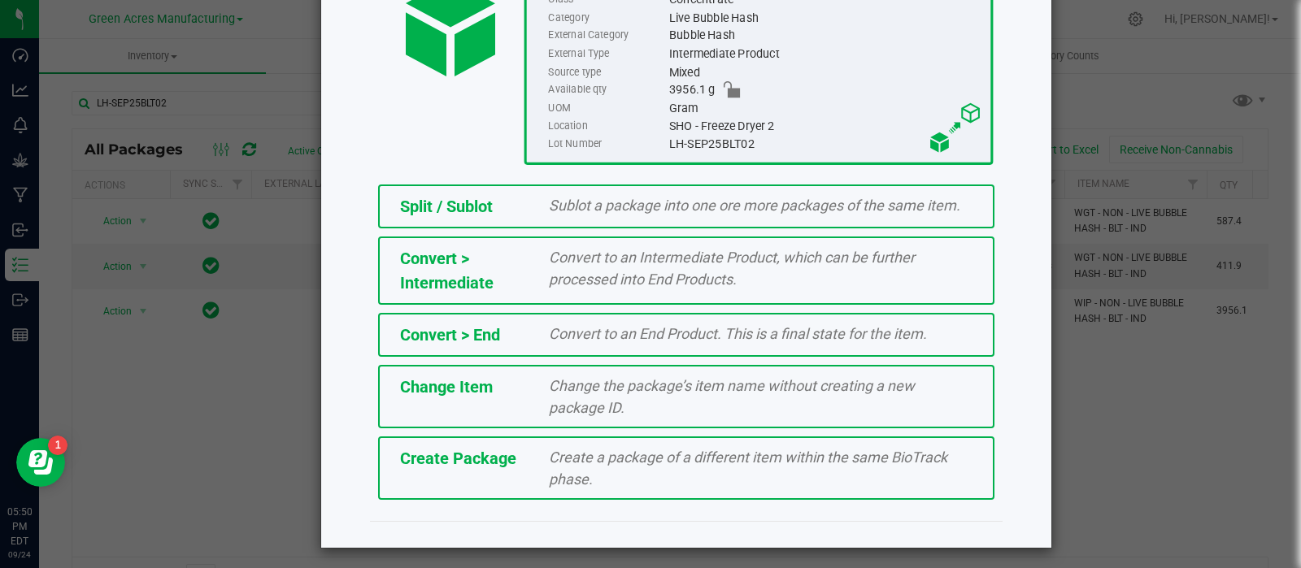
click at [569, 473] on span "Create a package of a different item within the same BioTrack phase." at bounding box center [748, 468] width 398 height 39
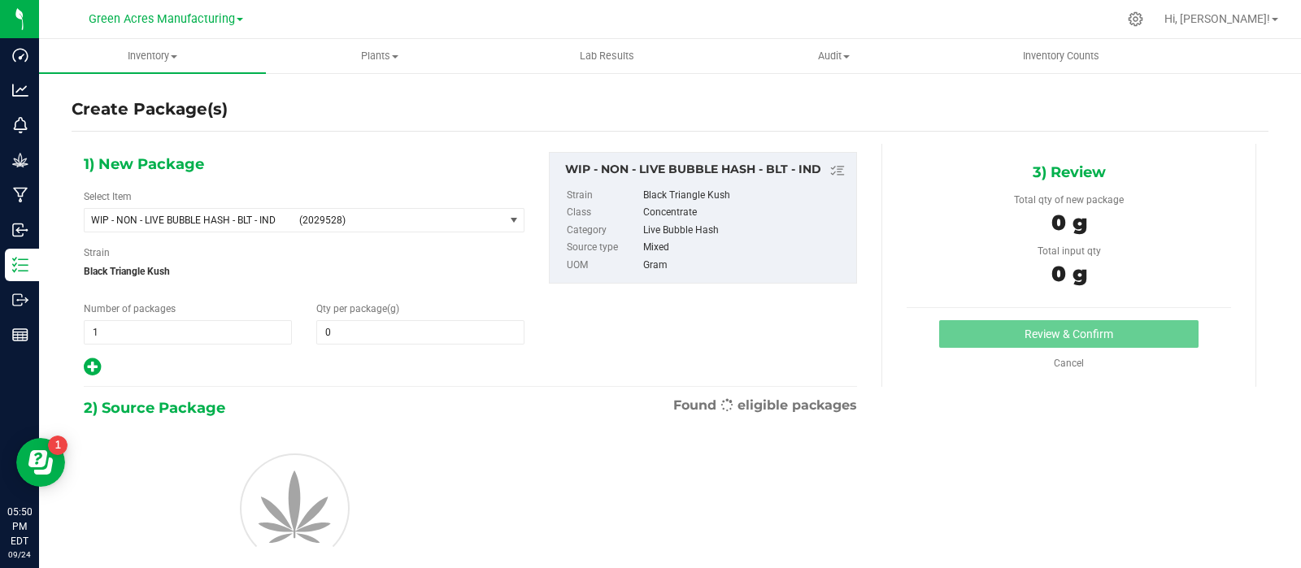
type input "0.0000"
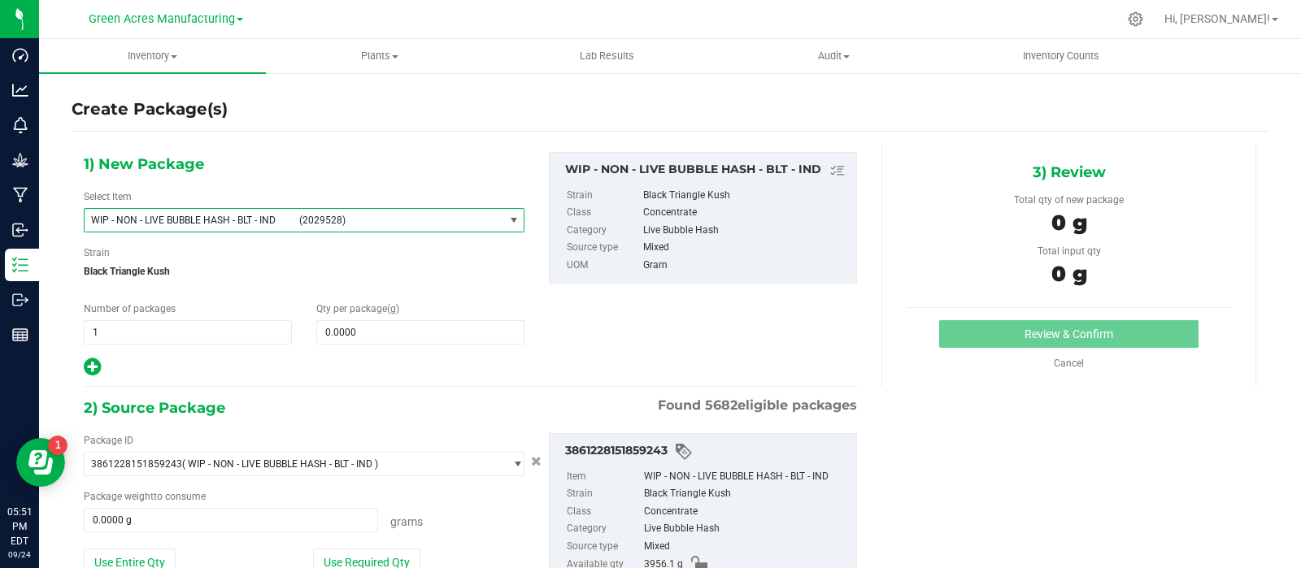
click at [326, 216] on span "(2029528)" at bounding box center [398, 220] width 198 height 11
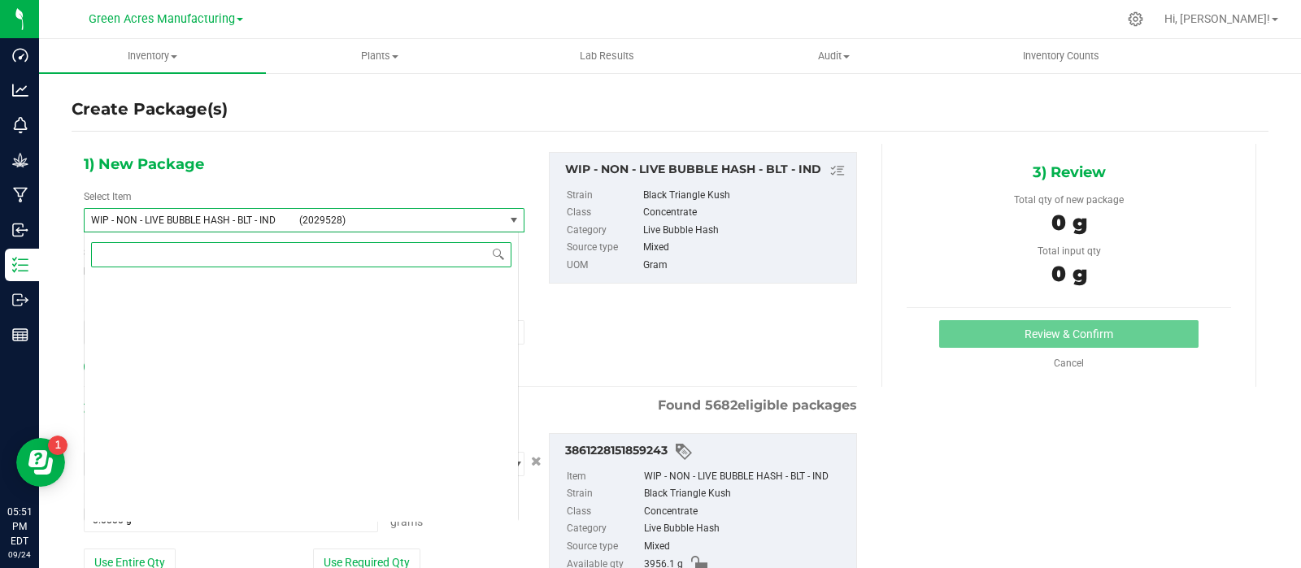
scroll to position [485390, 0]
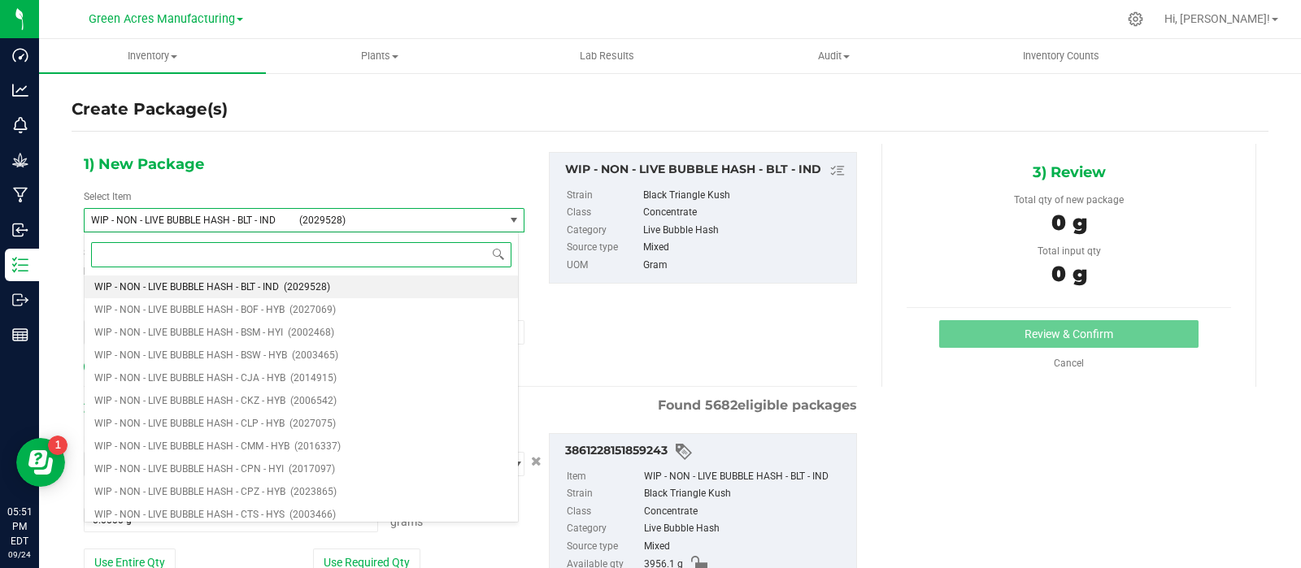
type input "w"
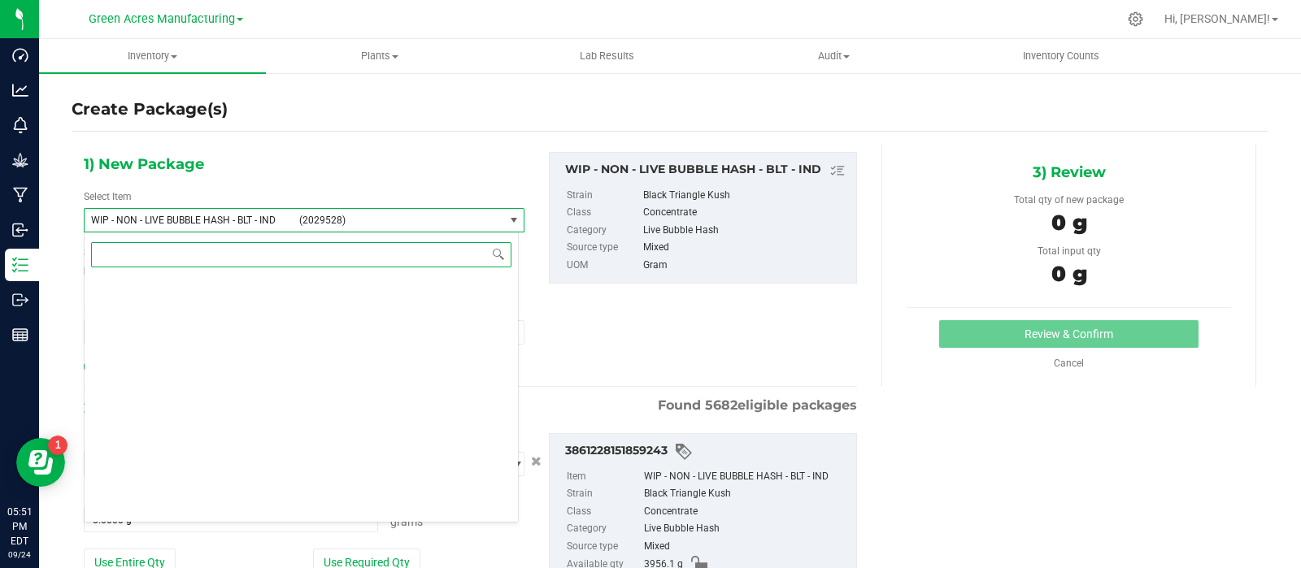
scroll to position [0, 0]
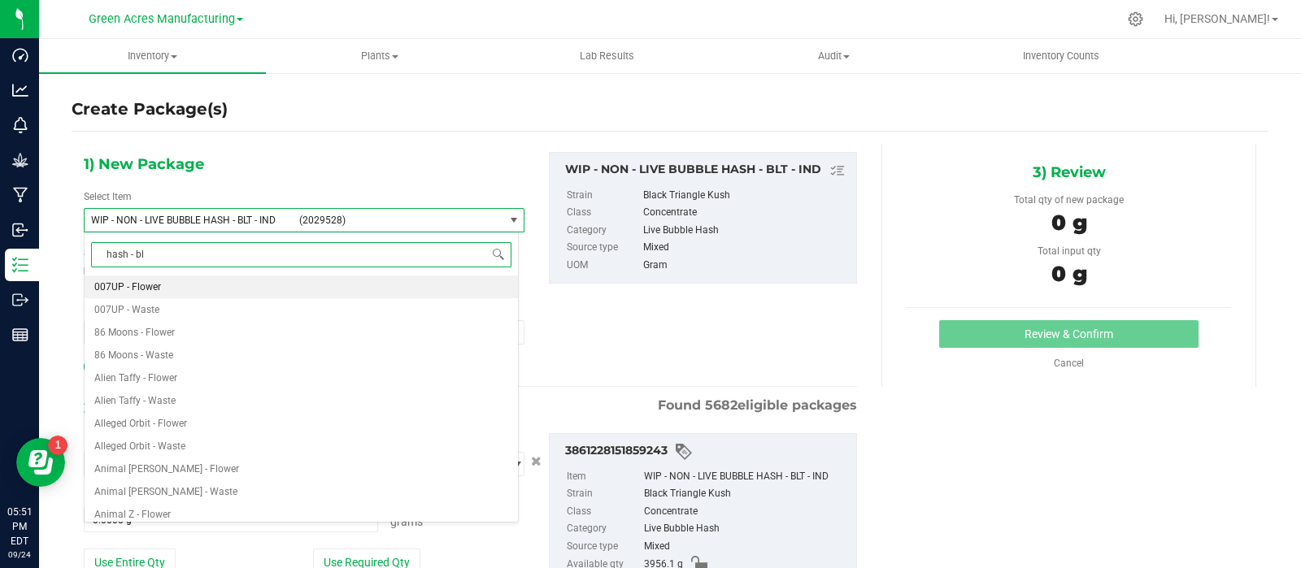
type input "hash - blt"
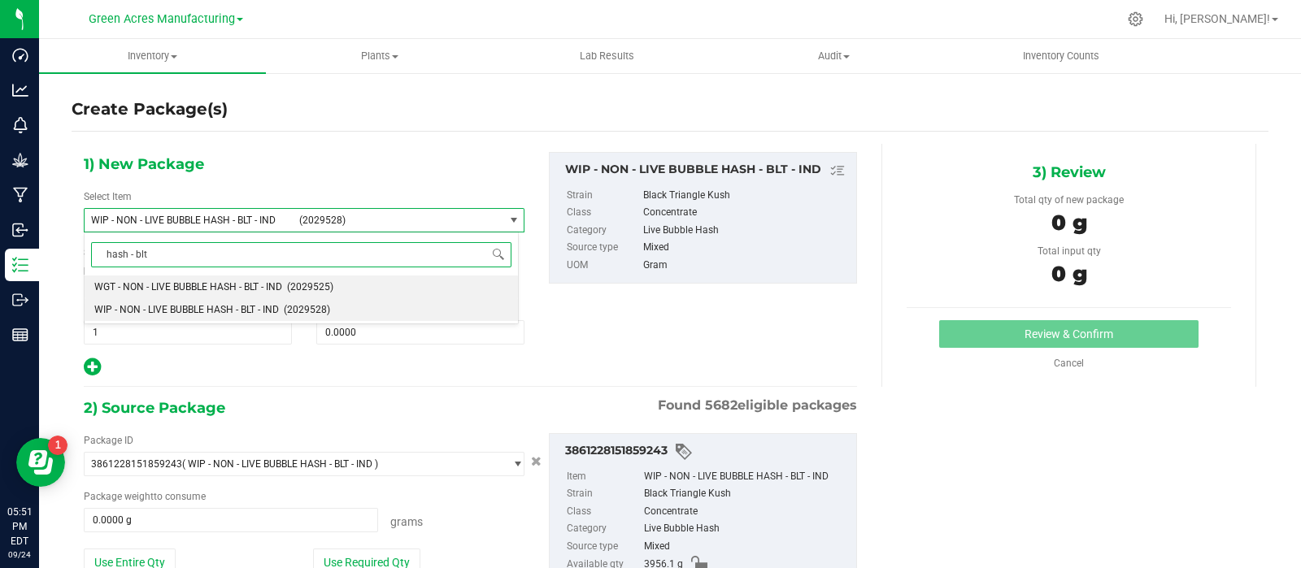
click at [215, 285] on span "WGT - NON - LIVE BUBBLE HASH - BLT - IND" at bounding box center [188, 286] width 188 height 11
type input "0.0000"
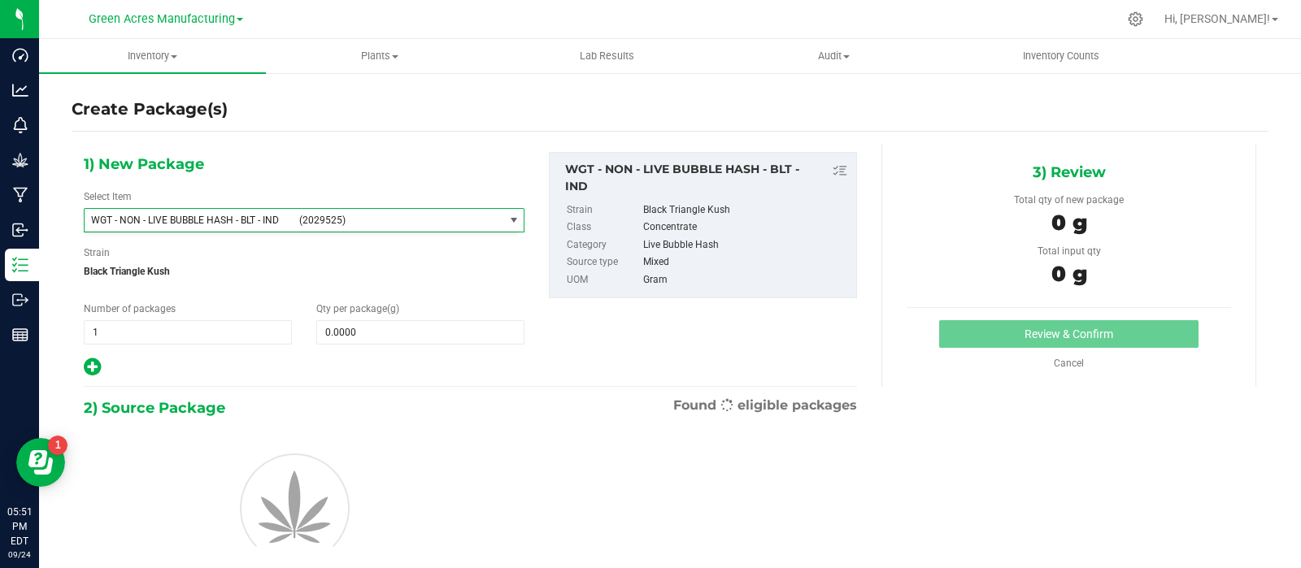
scroll to position [380686, 0]
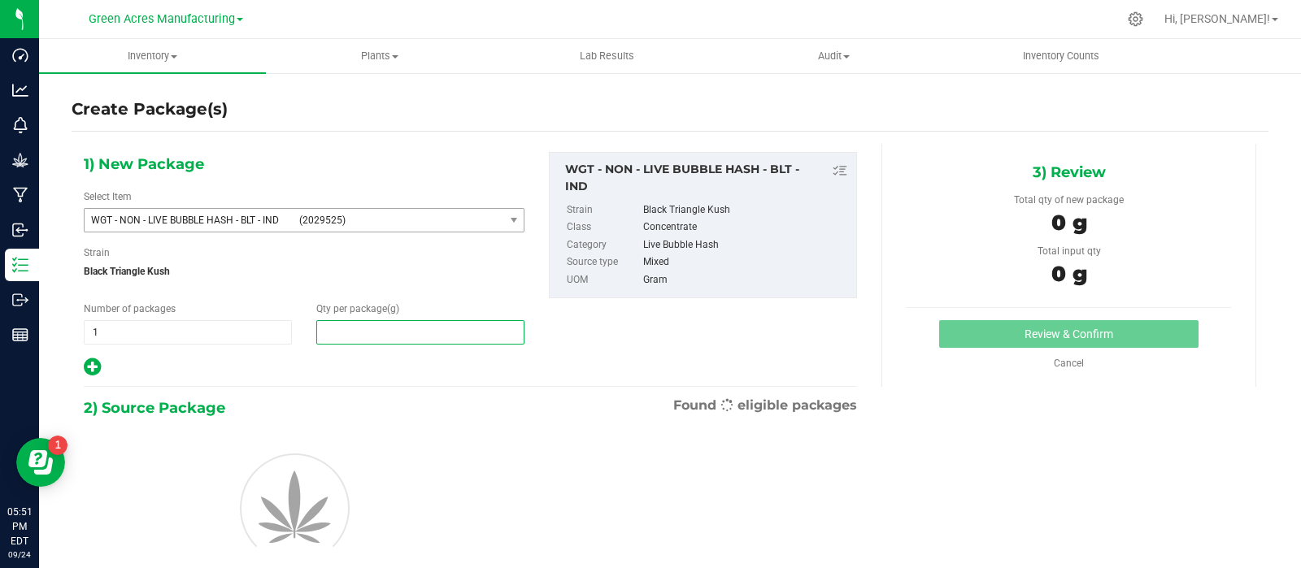
click at [366, 328] on span at bounding box center [420, 332] width 208 height 24
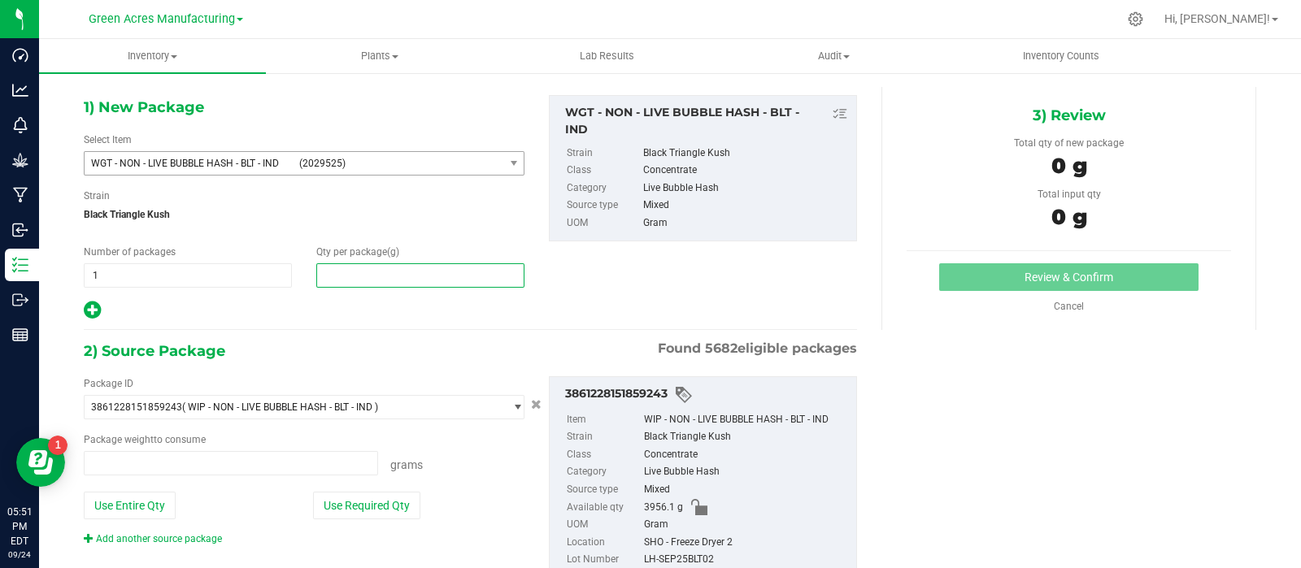
type input "0.0000 g"
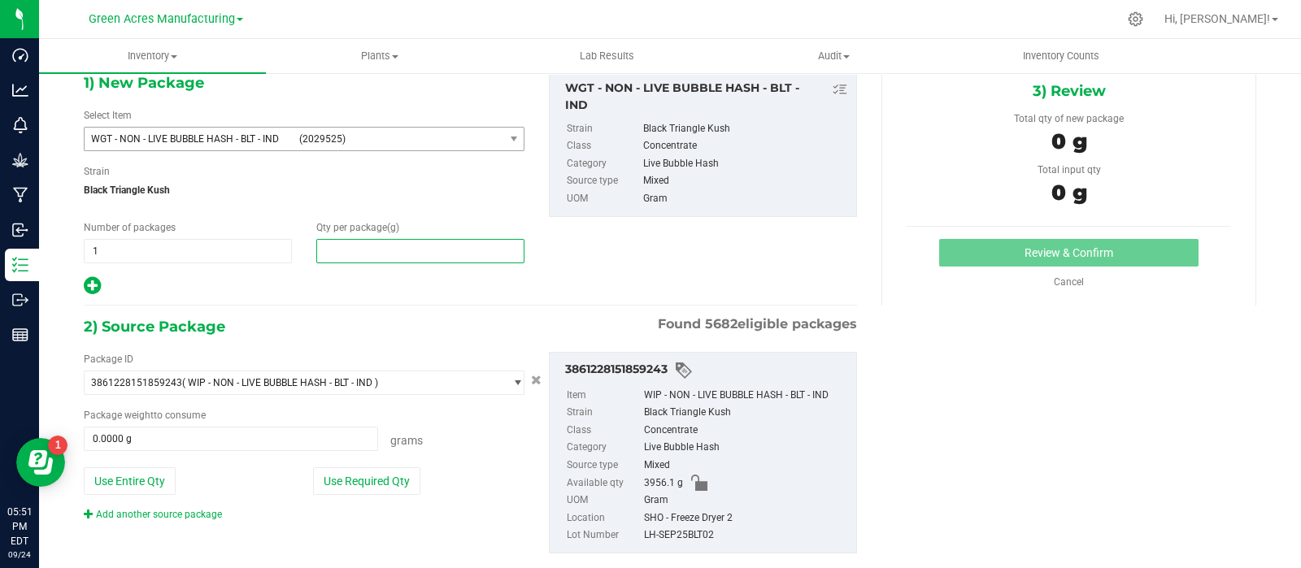
scroll to position [110, 0]
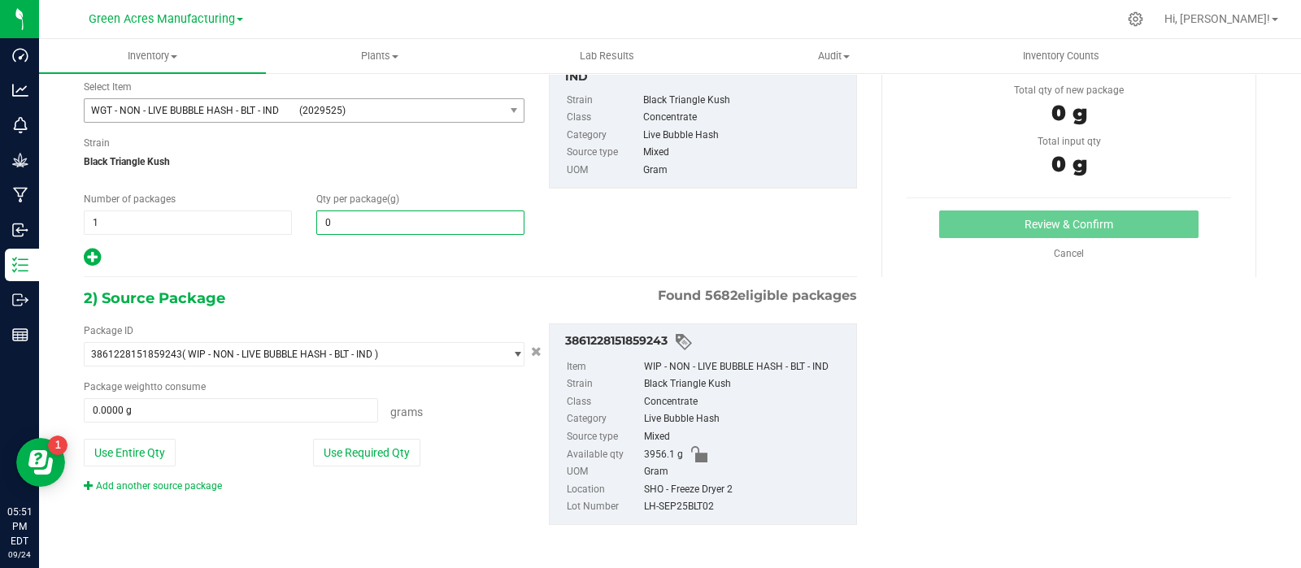
click at [85, 256] on icon at bounding box center [92, 257] width 17 height 20
type input "0.0000"
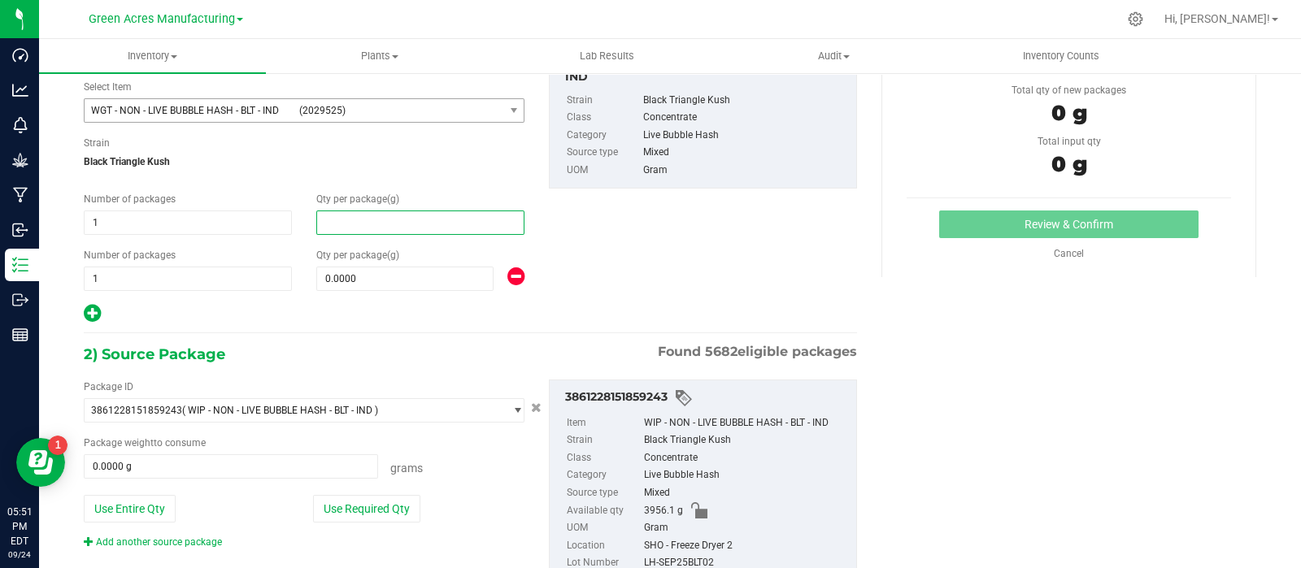
click at [376, 229] on span at bounding box center [420, 223] width 208 height 24
paste input "448"
type input "448"
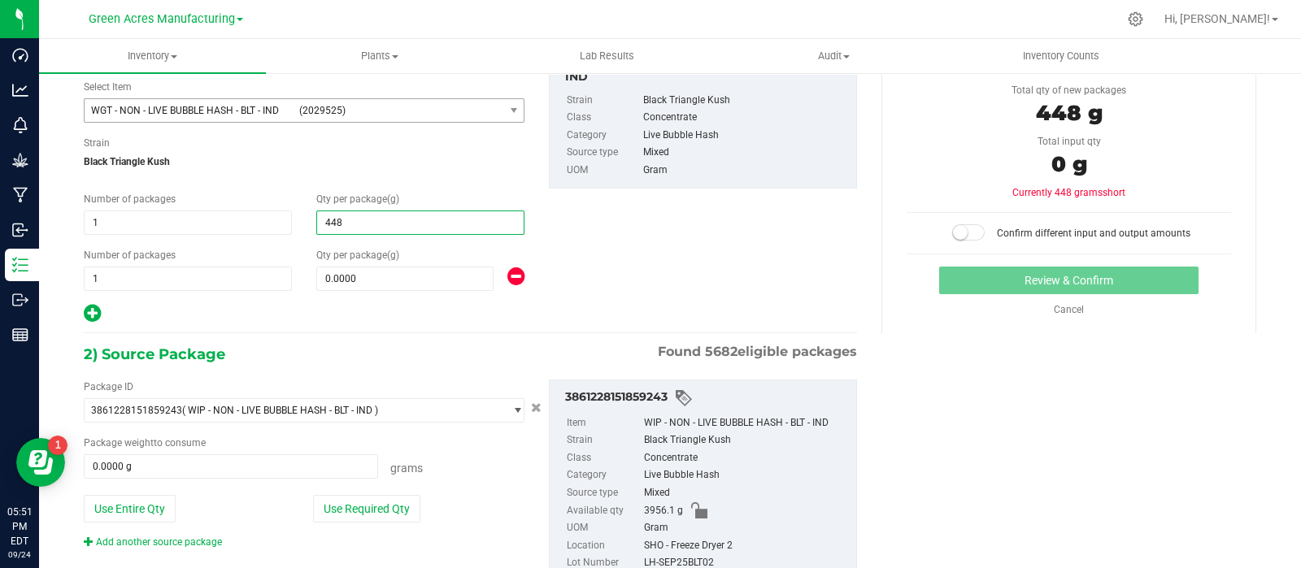
type input "448.0000"
click at [349, 276] on span at bounding box center [404, 279] width 177 height 24
paste input "180.4"
type input "180.4"
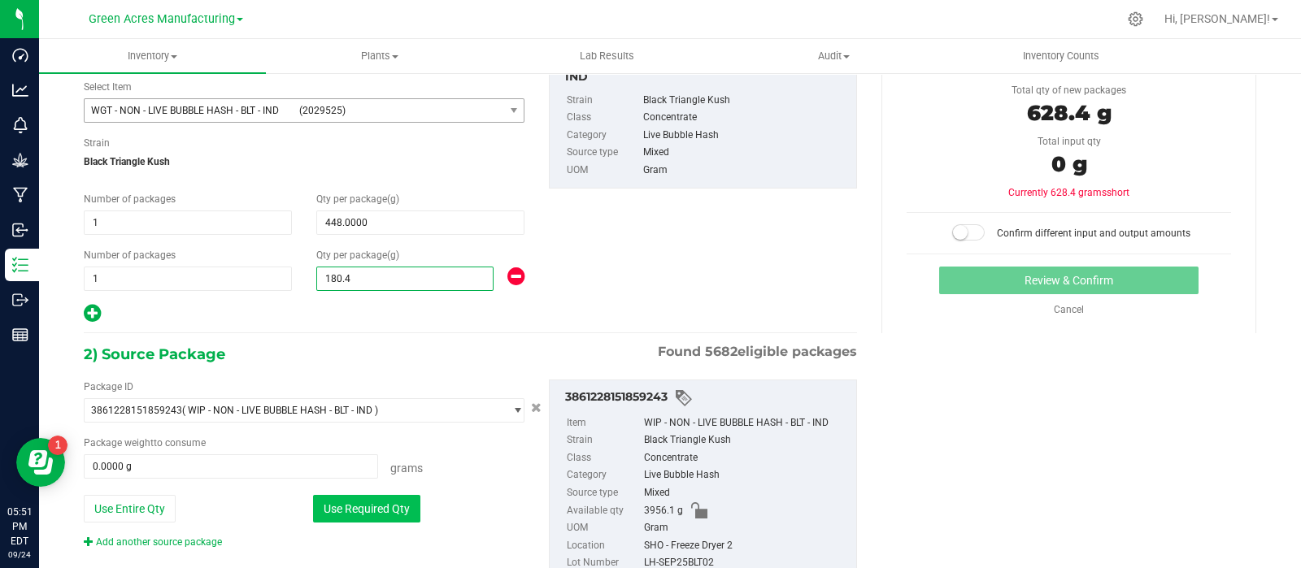
type input "180.4000"
click at [348, 498] on button "Use Required Qty" at bounding box center [366, 509] width 107 height 28
type input "628.4000 g"
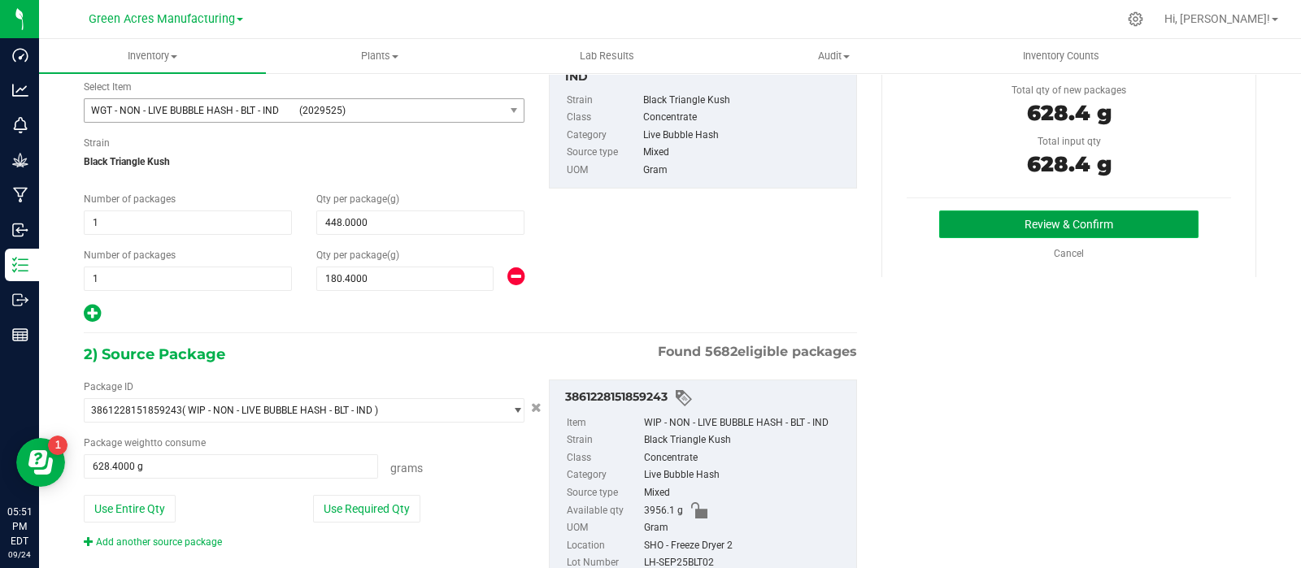
click at [992, 211] on button "Review & Confirm" at bounding box center [1068, 225] width 259 height 28
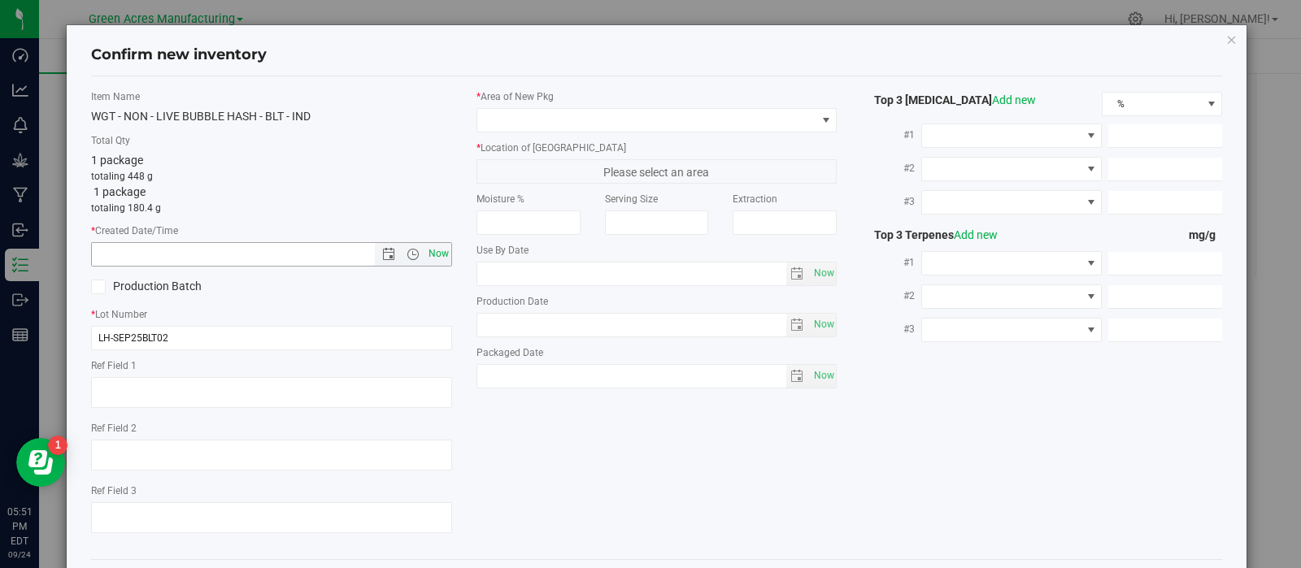
click at [434, 258] on span "Now" at bounding box center [438, 254] width 28 height 24
type input "[DATE] 5:51 PM"
click at [620, 111] on span at bounding box center [646, 120] width 339 height 23
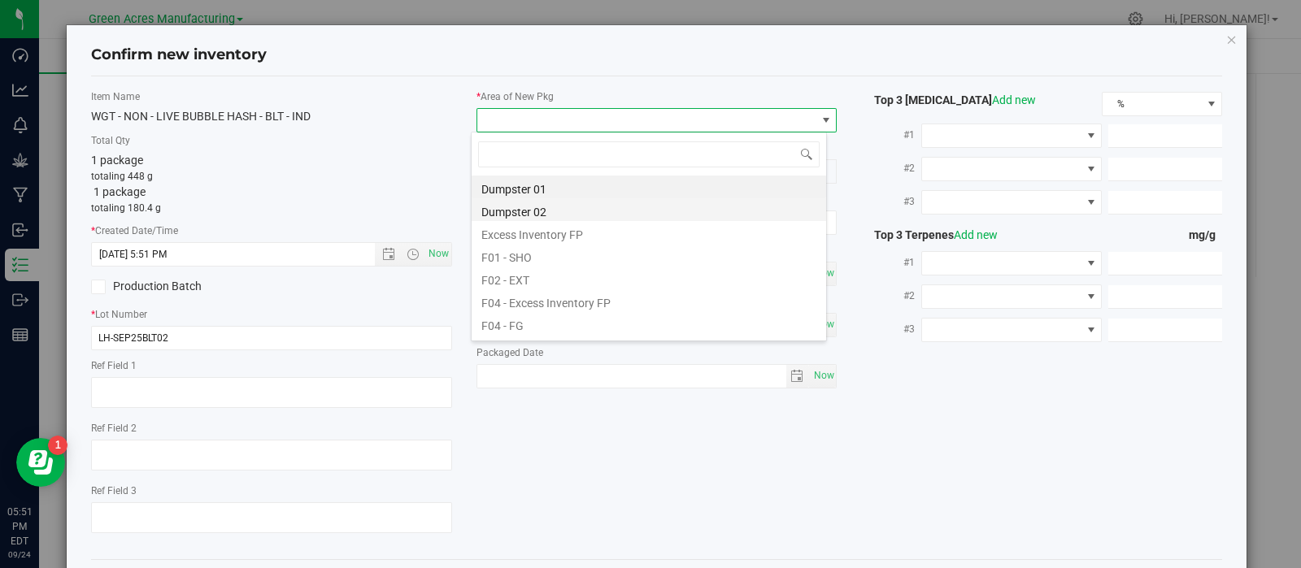
scroll to position [24, 356]
click at [601, 245] on li "F01 - SHO" at bounding box center [648, 255] width 354 height 23
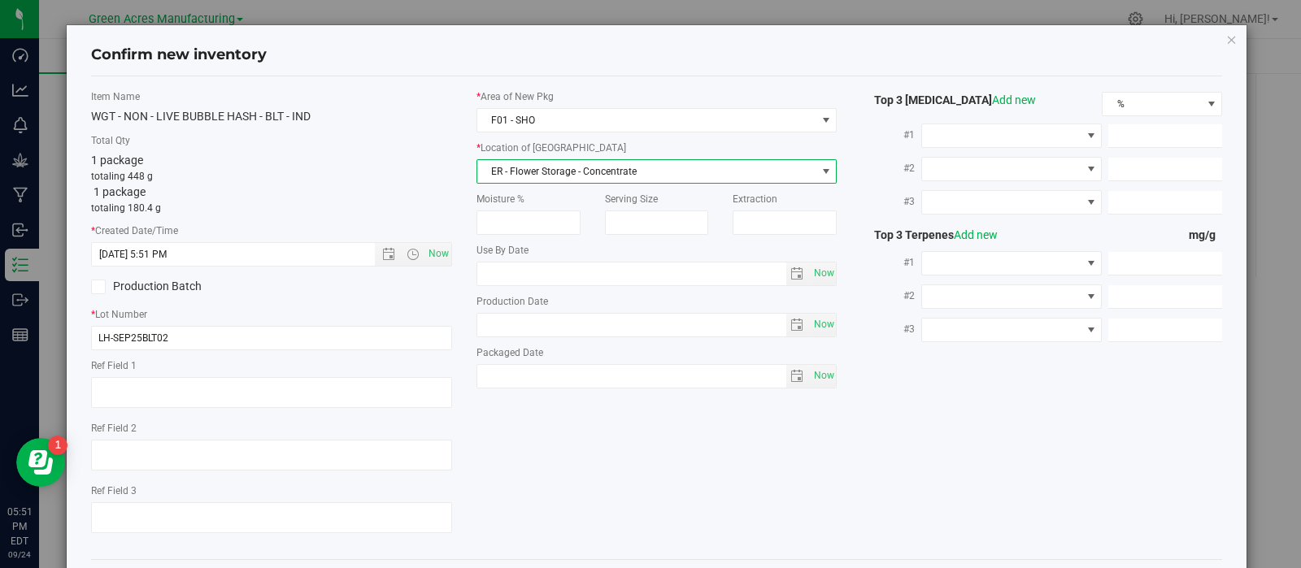
click at [549, 167] on span "ER - Flower Storage - Concentrate" at bounding box center [646, 171] width 339 height 23
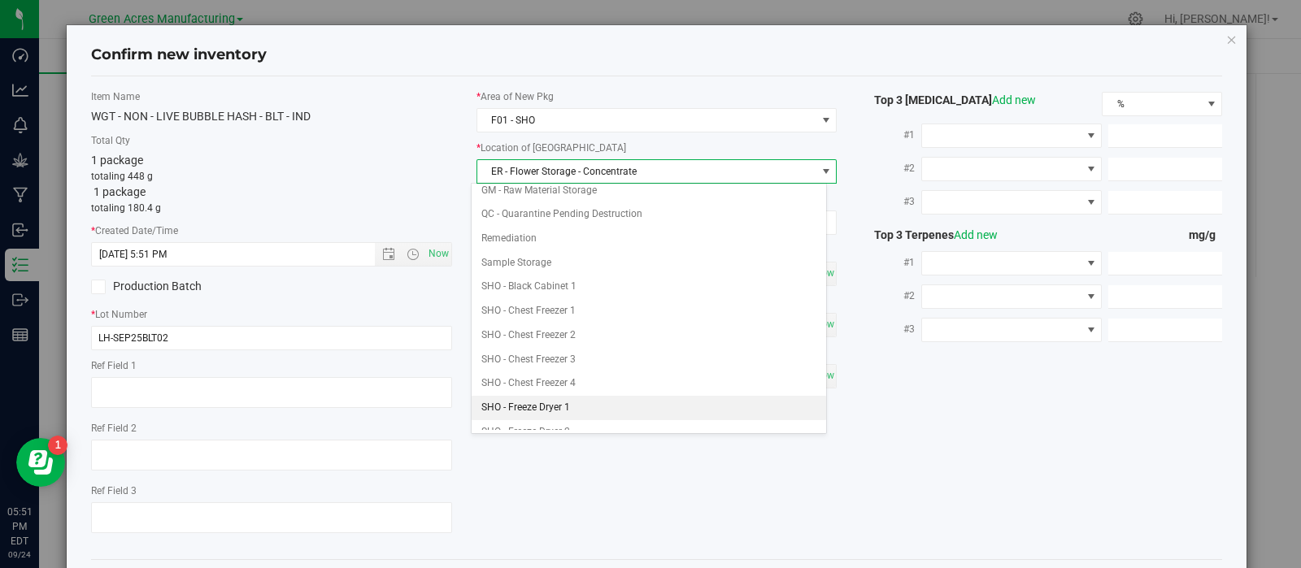
scroll to position [278, 0]
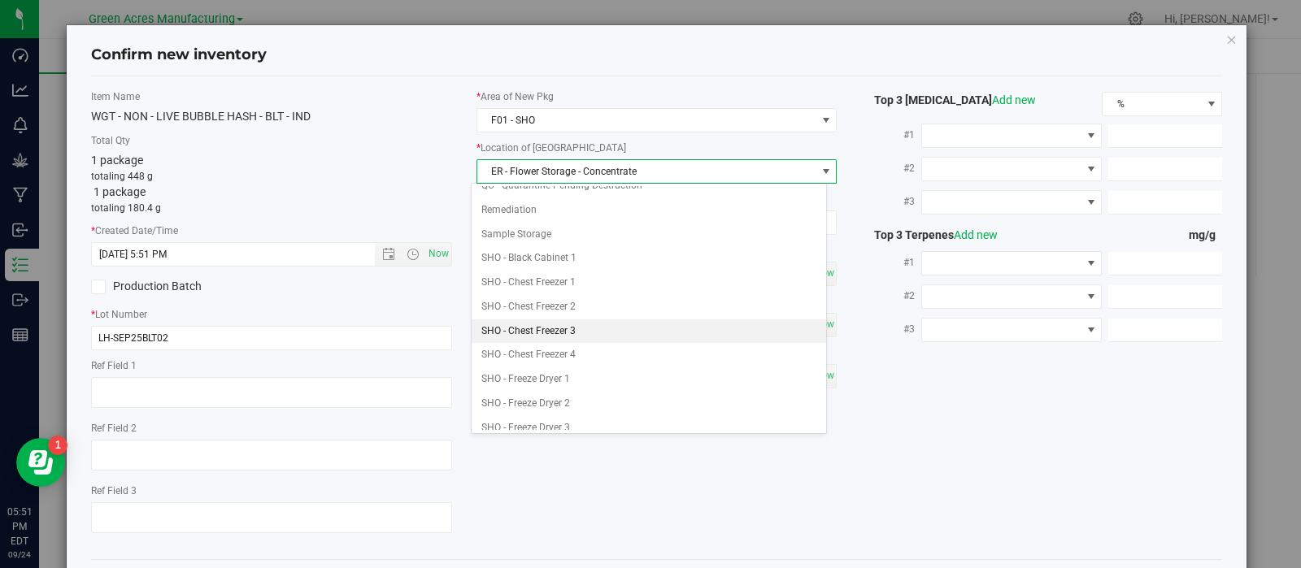
click at [584, 323] on li "SHO - Chest Freezer 3" at bounding box center [648, 331] width 354 height 24
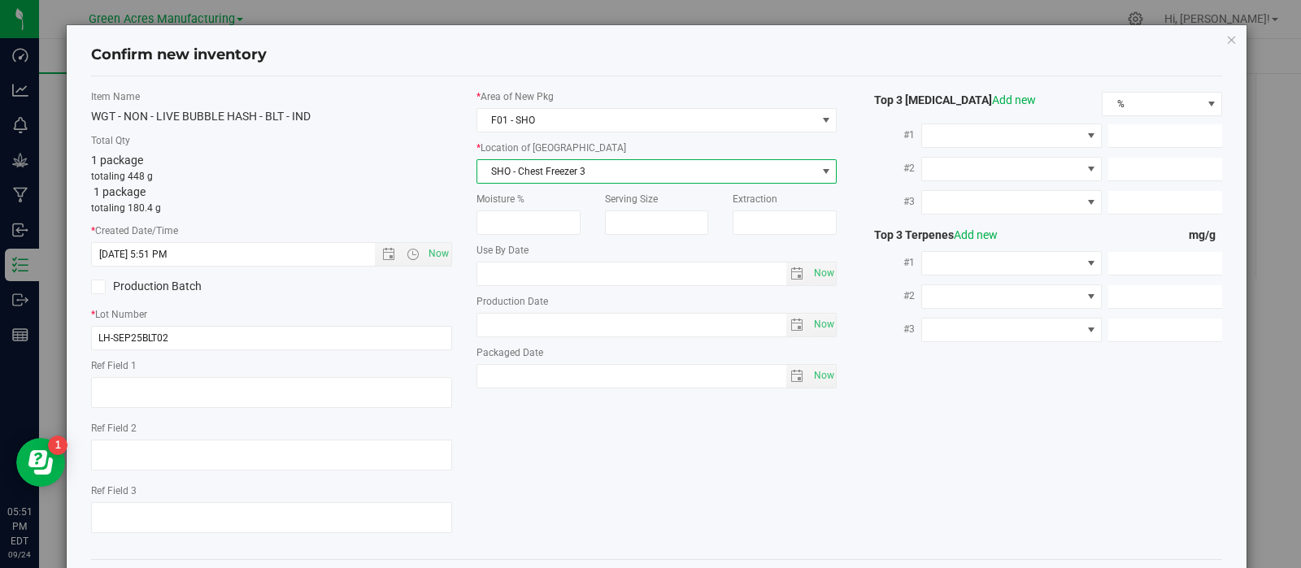
scroll to position [73, 0]
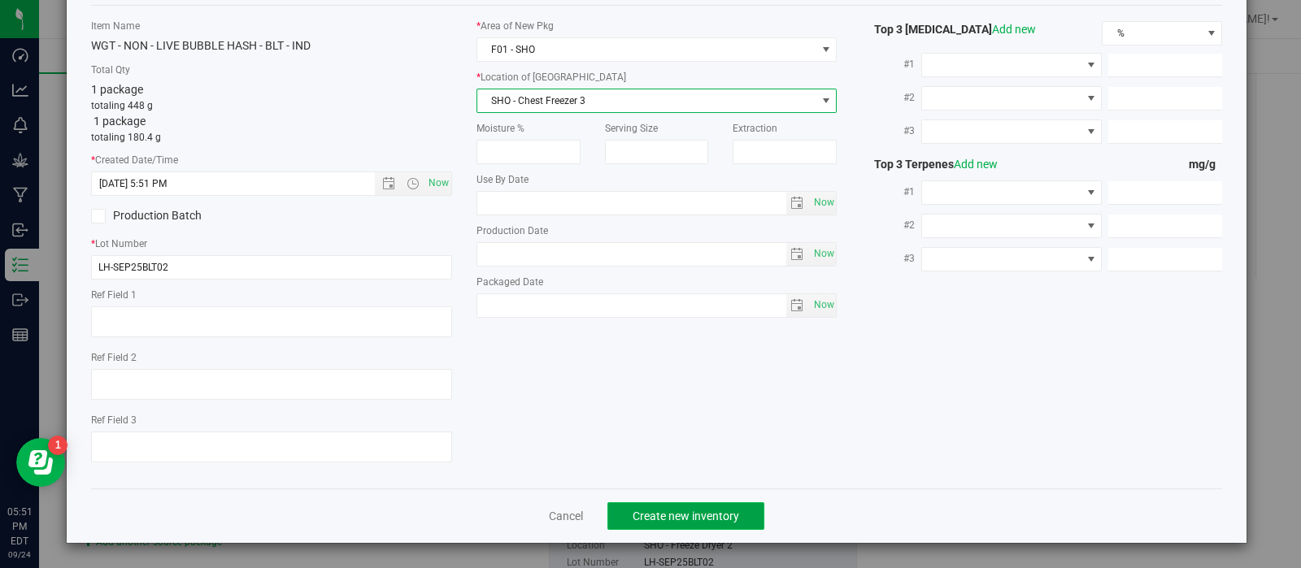
click at [720, 510] on span "Create new inventory" at bounding box center [685, 516] width 106 height 13
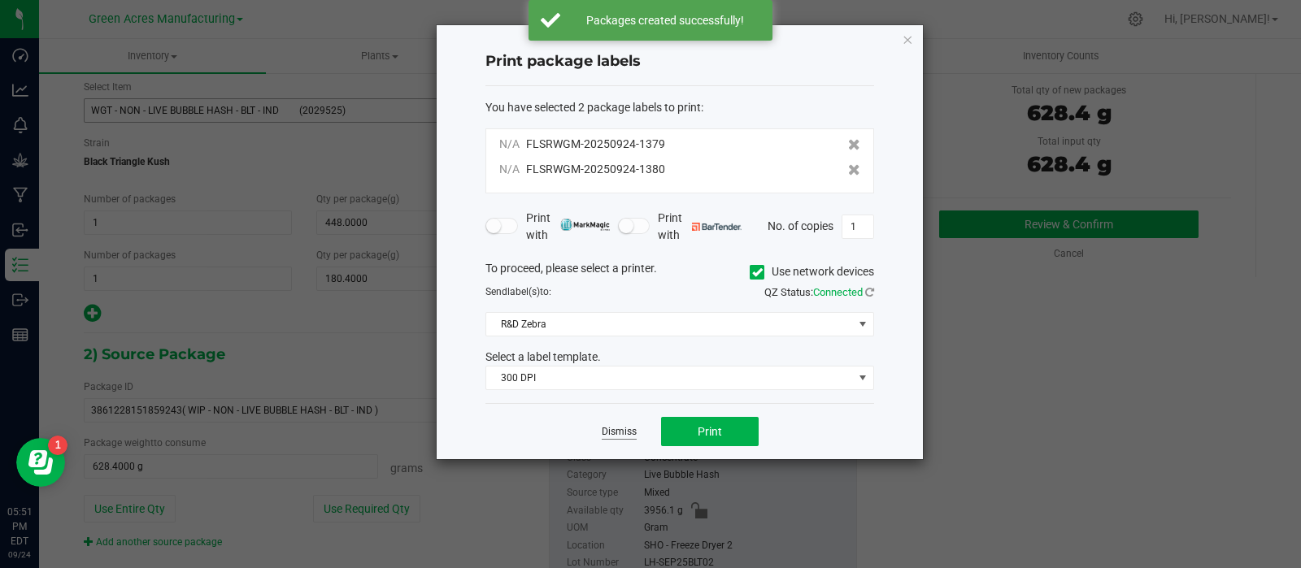
click at [628, 431] on link "Dismiss" at bounding box center [619, 432] width 35 height 14
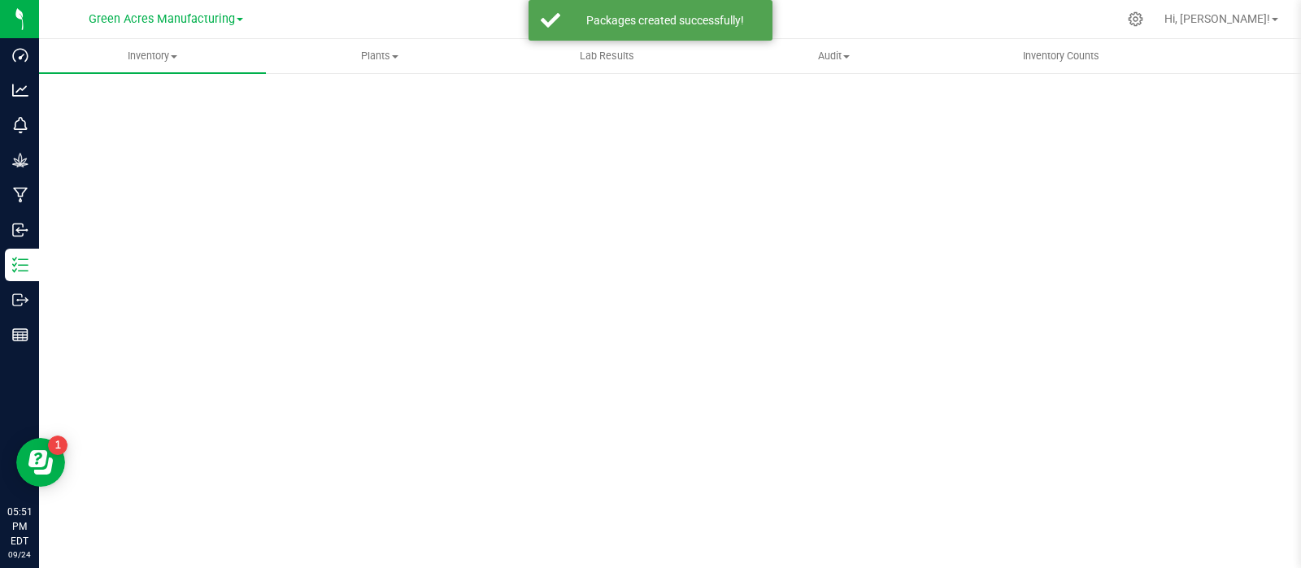
scroll to position [11, 0]
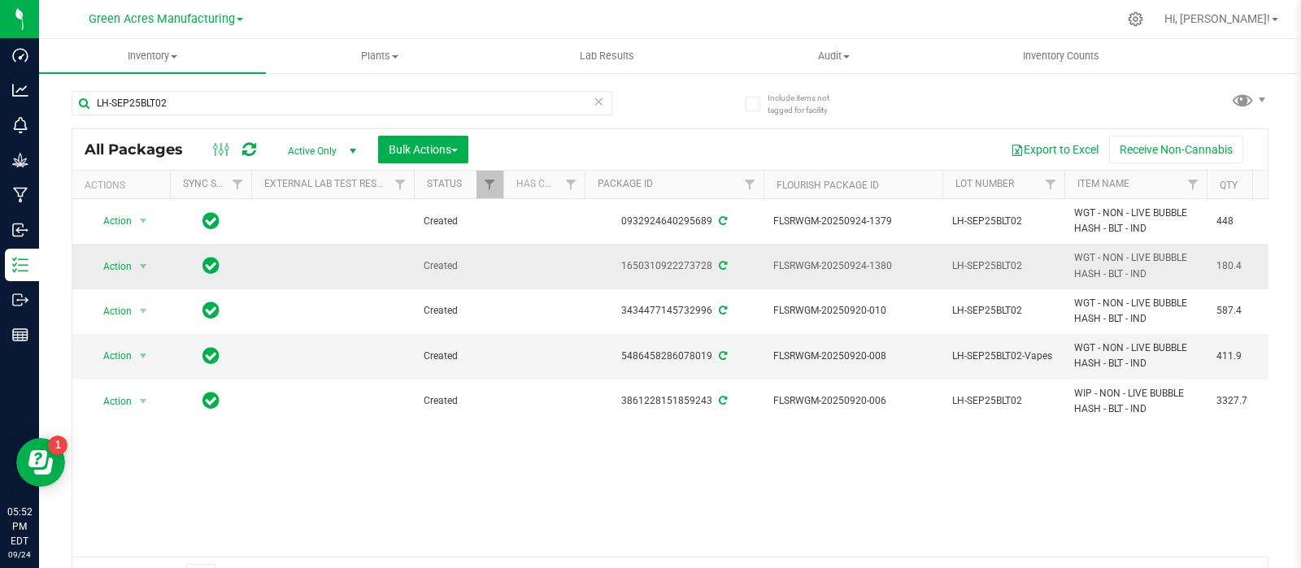
click at [980, 255] on td "LH-SEP25BLT02" at bounding box center [1003, 266] width 122 height 45
type input "LH-SEP25BLT02-Vapes"
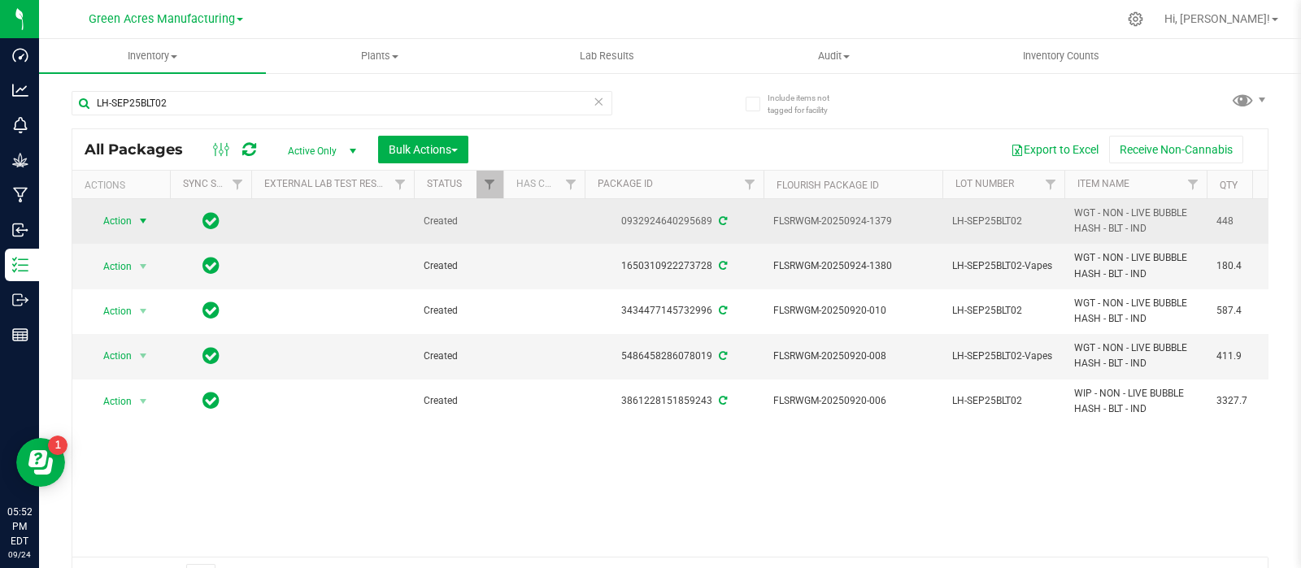
click at [137, 215] on span "select" at bounding box center [143, 221] width 20 height 23
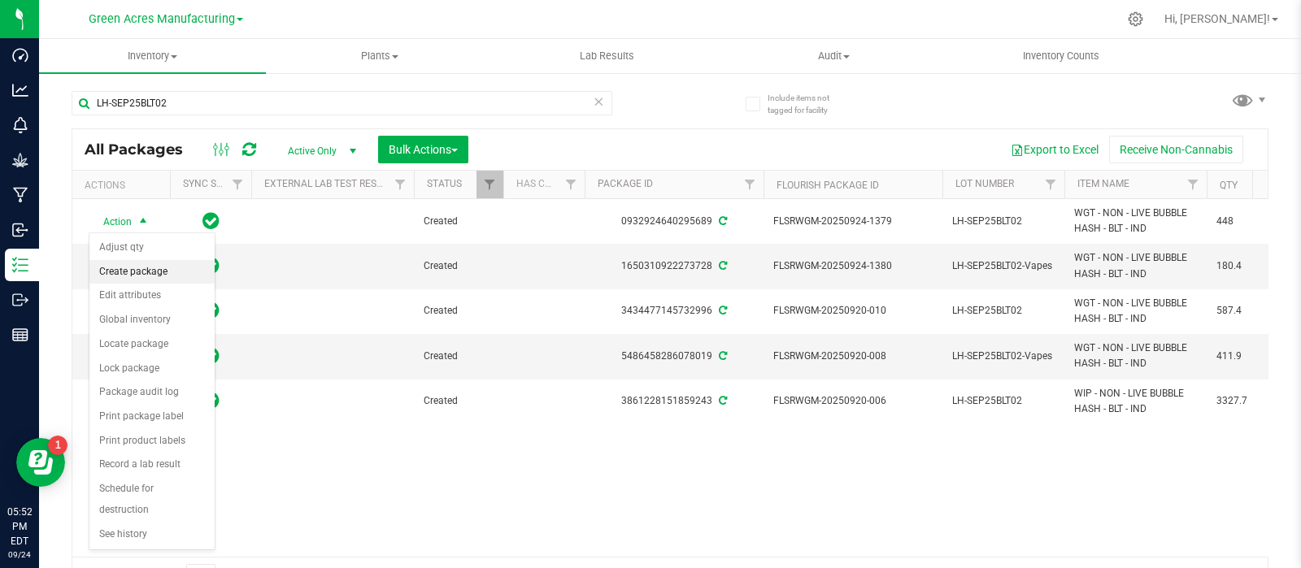
click at [150, 269] on li "Create package" at bounding box center [151, 272] width 125 height 24
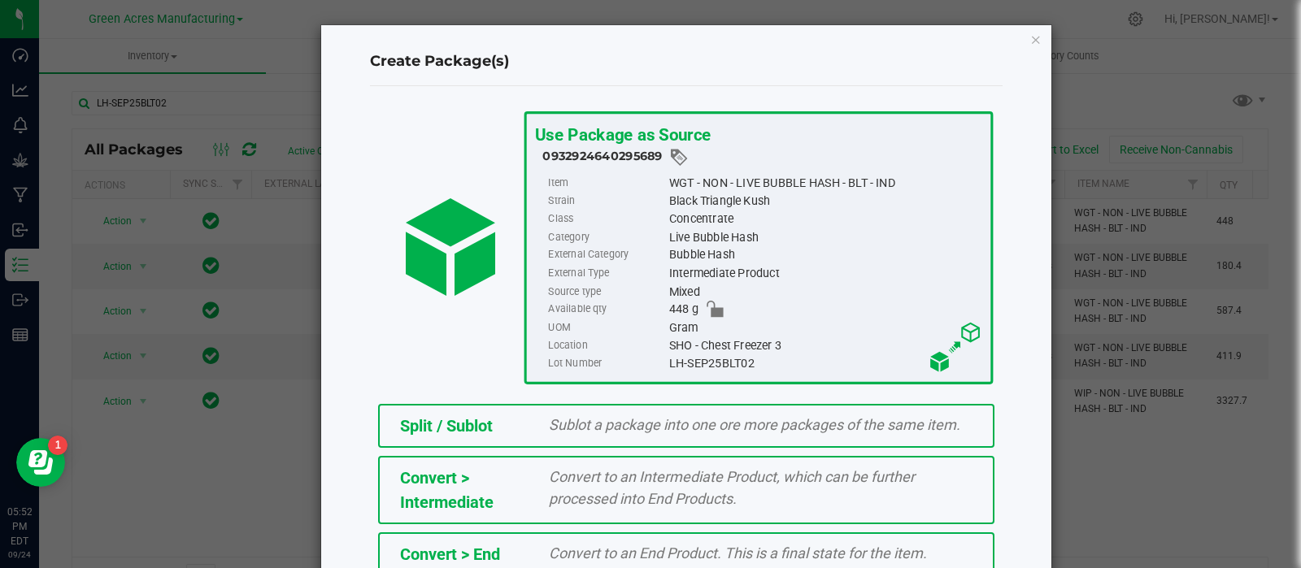
scroll to position [219, 0]
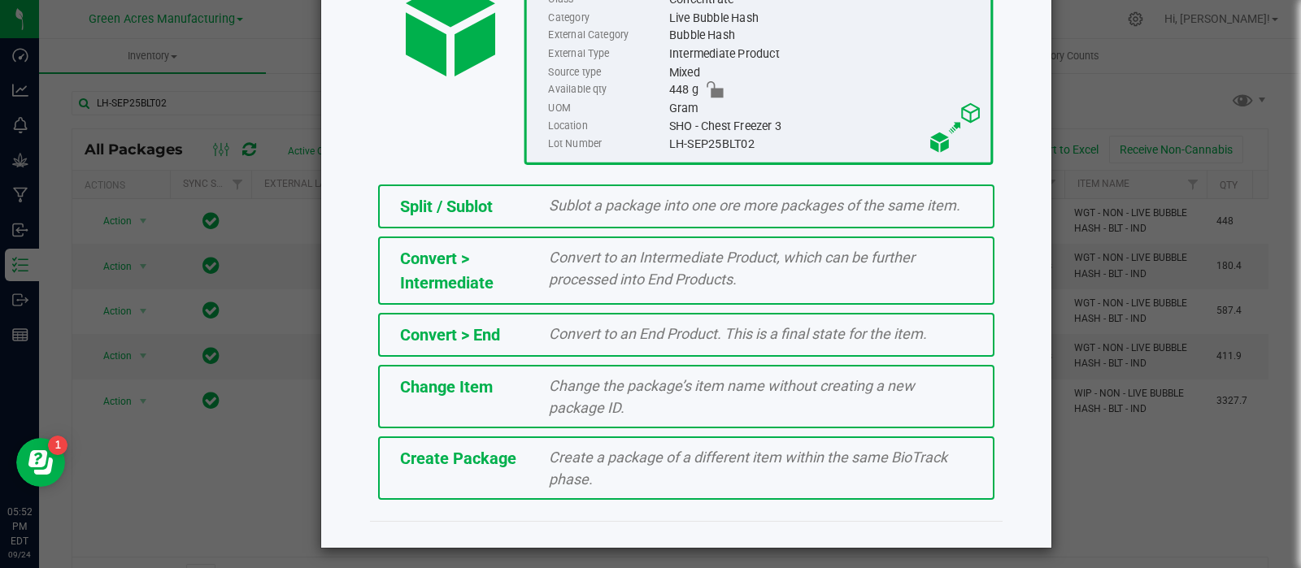
click at [429, 446] on div "Create Package" at bounding box center [463, 458] width 150 height 24
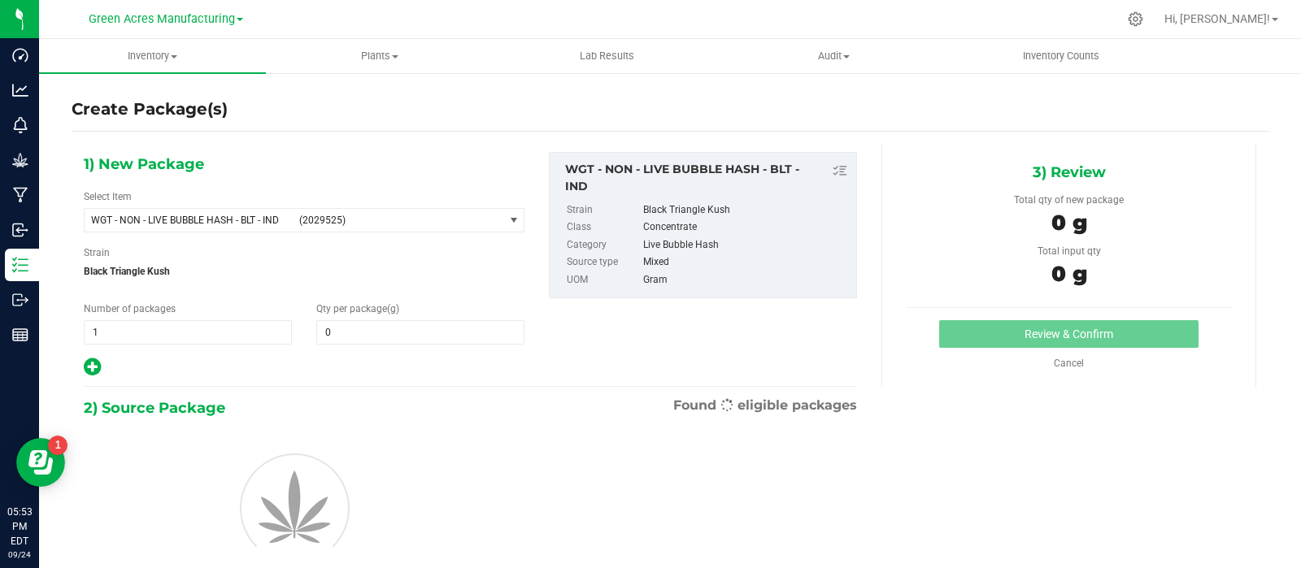
type input "0.0000"
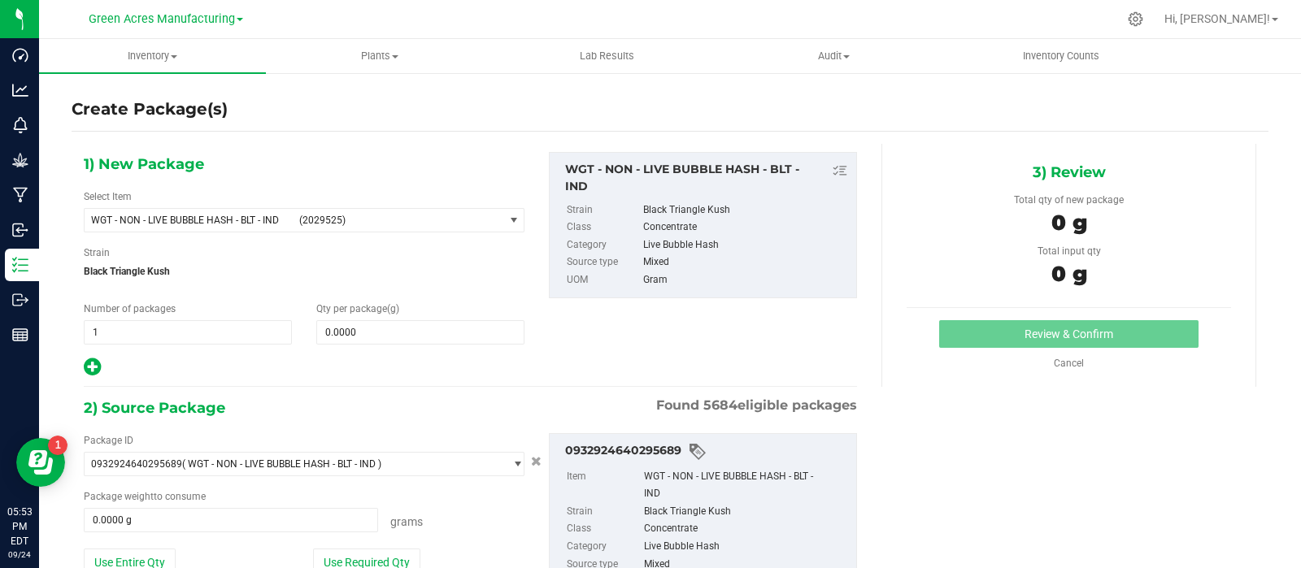
scroll to position [130, 0]
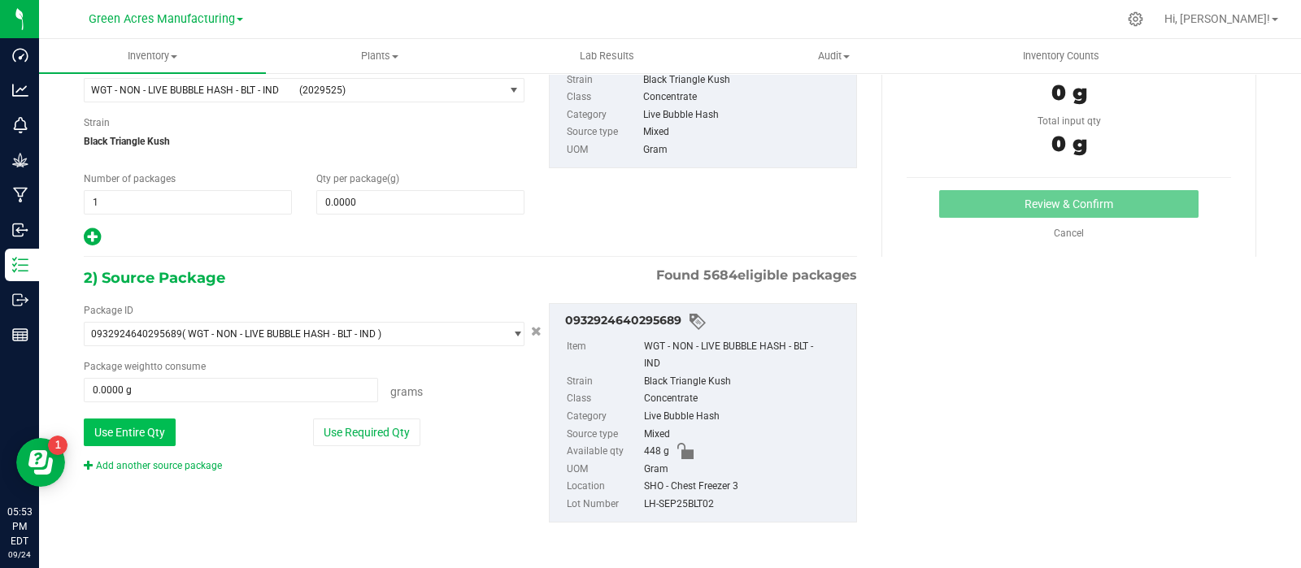
click at [130, 425] on button "Use Entire Qty" at bounding box center [130, 433] width 92 height 28
type input "448.0000 g"
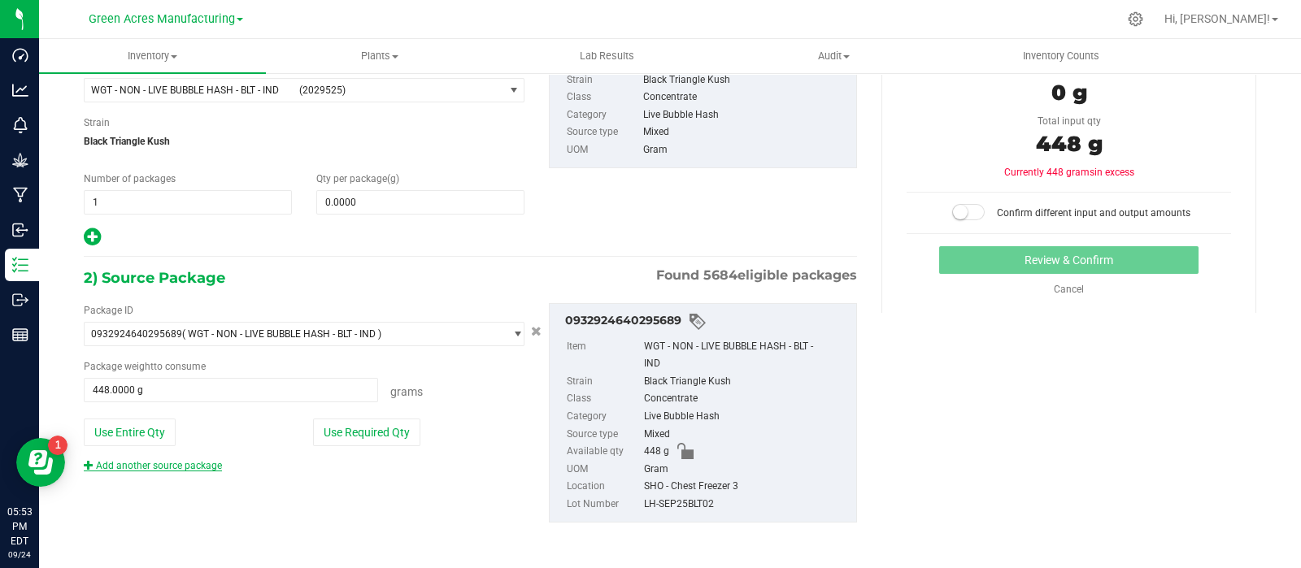
click at [142, 465] on link "Add another source package" at bounding box center [153, 465] width 138 height 11
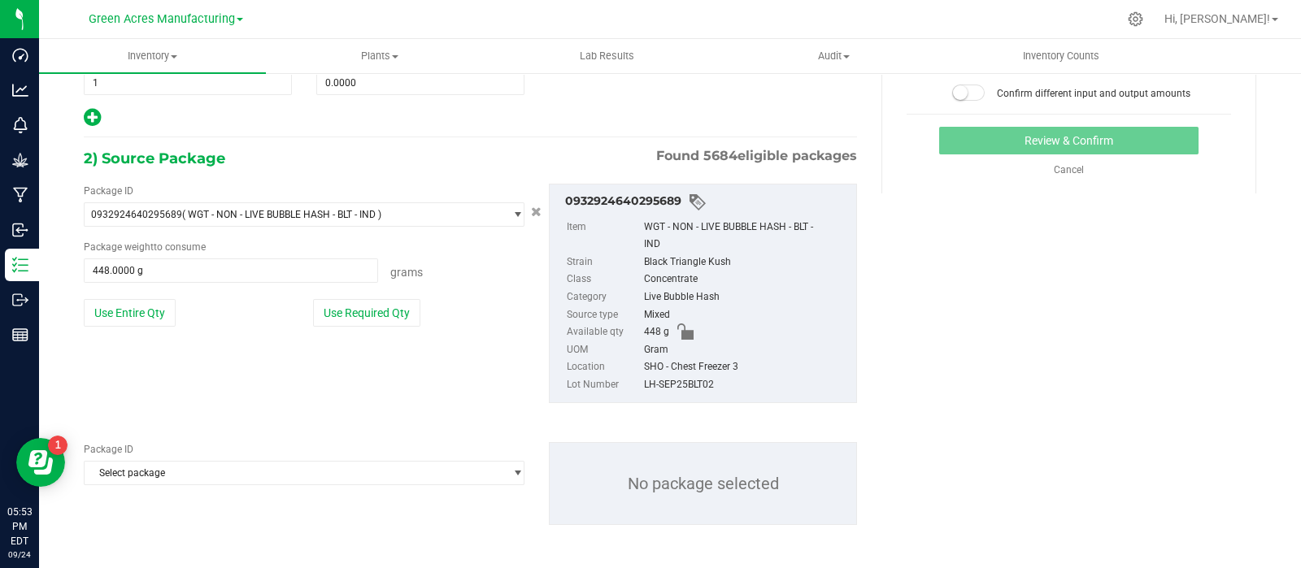
scroll to position [252, 0]
click at [144, 467] on span "Select package" at bounding box center [294, 470] width 419 height 23
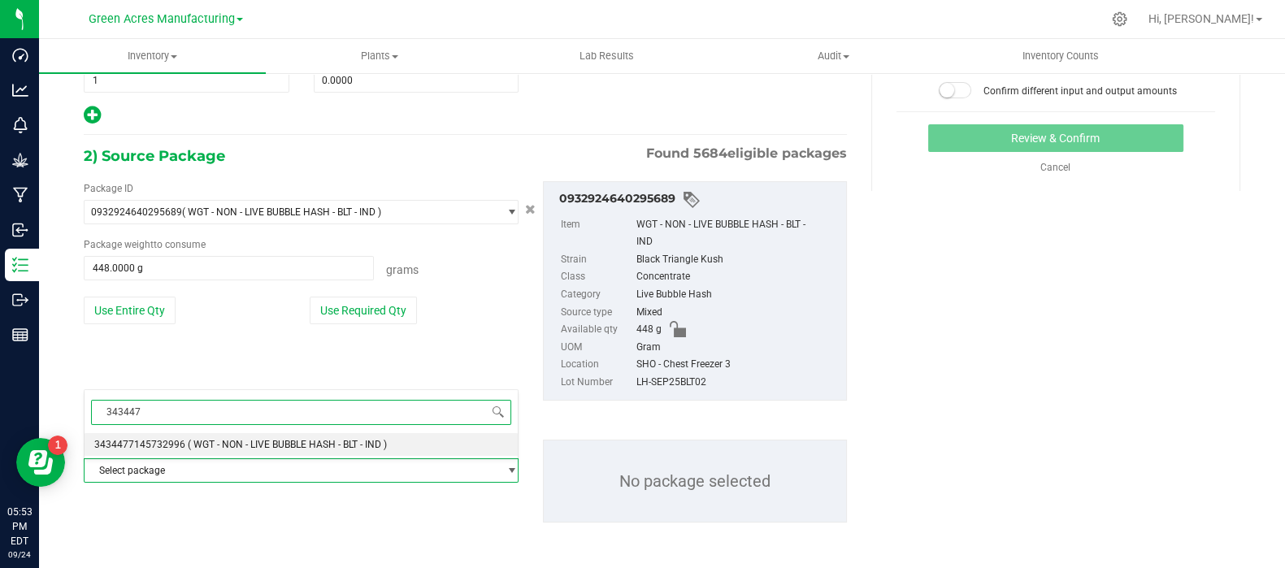
type input "3434477"
click at [146, 445] on span "3434477145732996" at bounding box center [139, 444] width 91 height 11
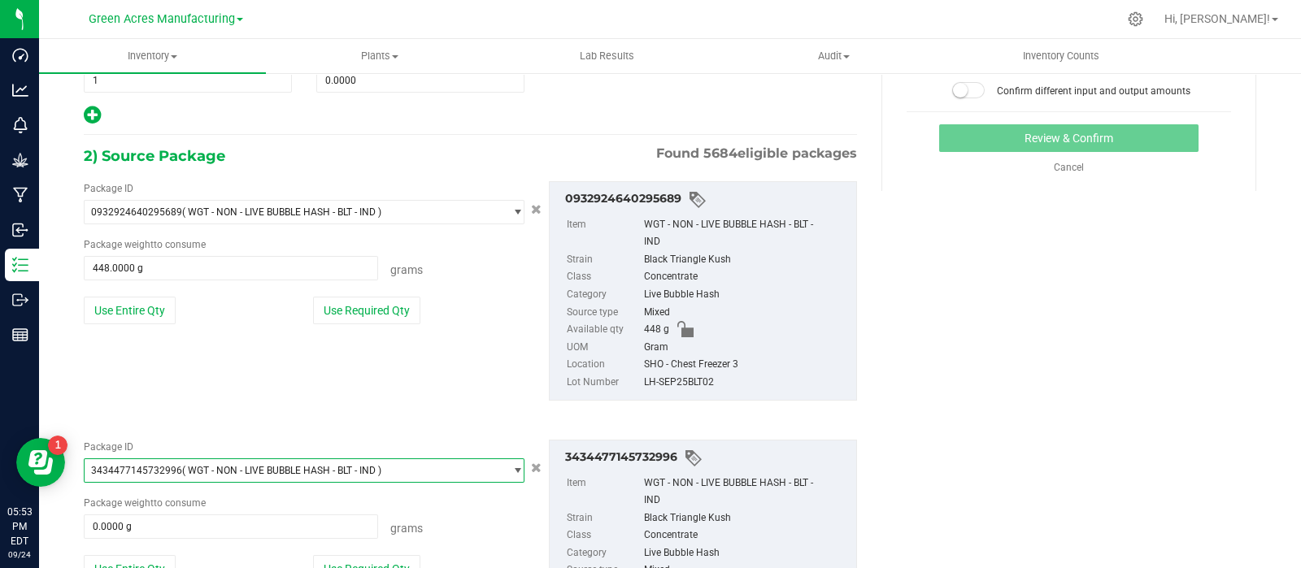
scroll to position [0, 0]
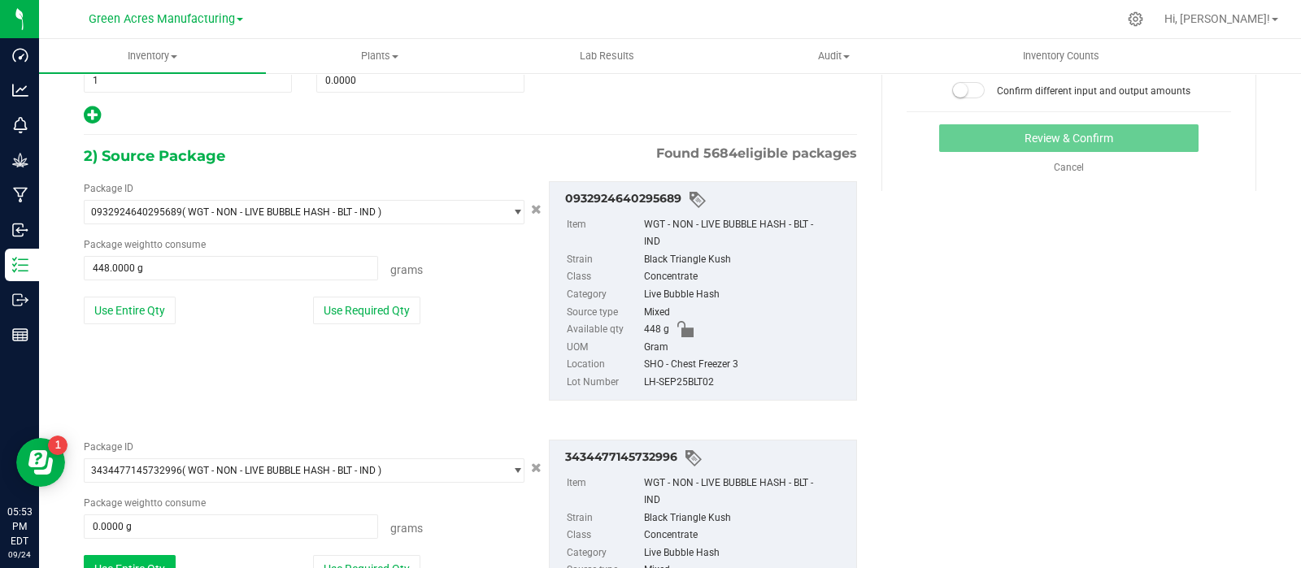
click at [119, 558] on button "Use Entire Qty" at bounding box center [130, 569] width 92 height 28
type input "587.4000 g"
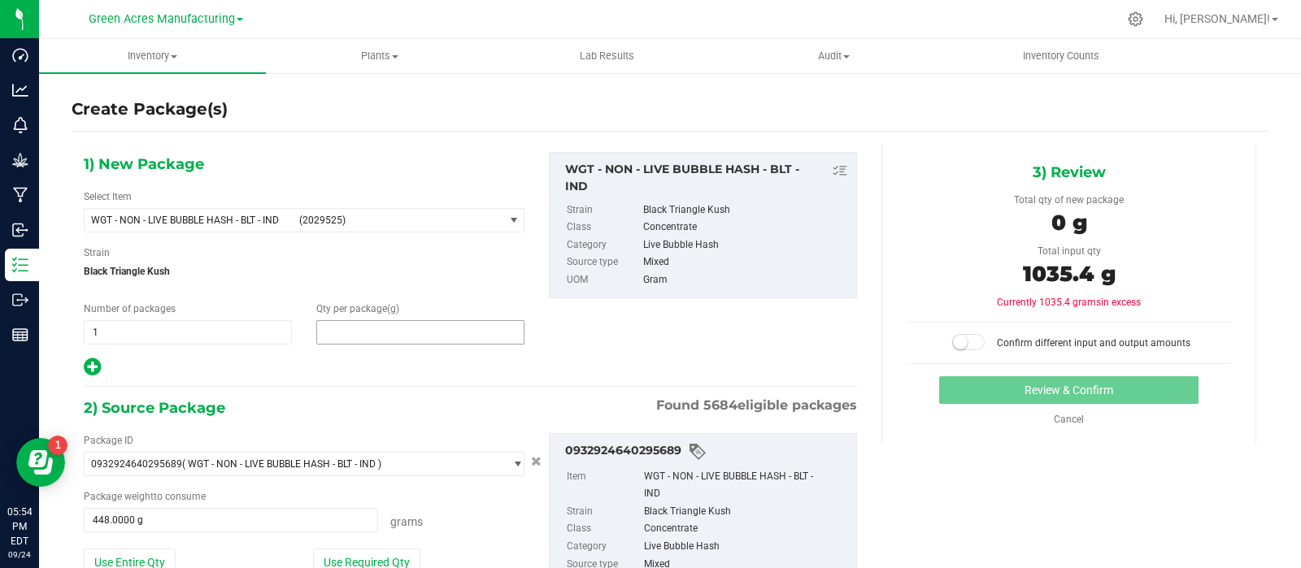
click at [398, 337] on span at bounding box center [420, 332] width 208 height 24
type input "1035.4"
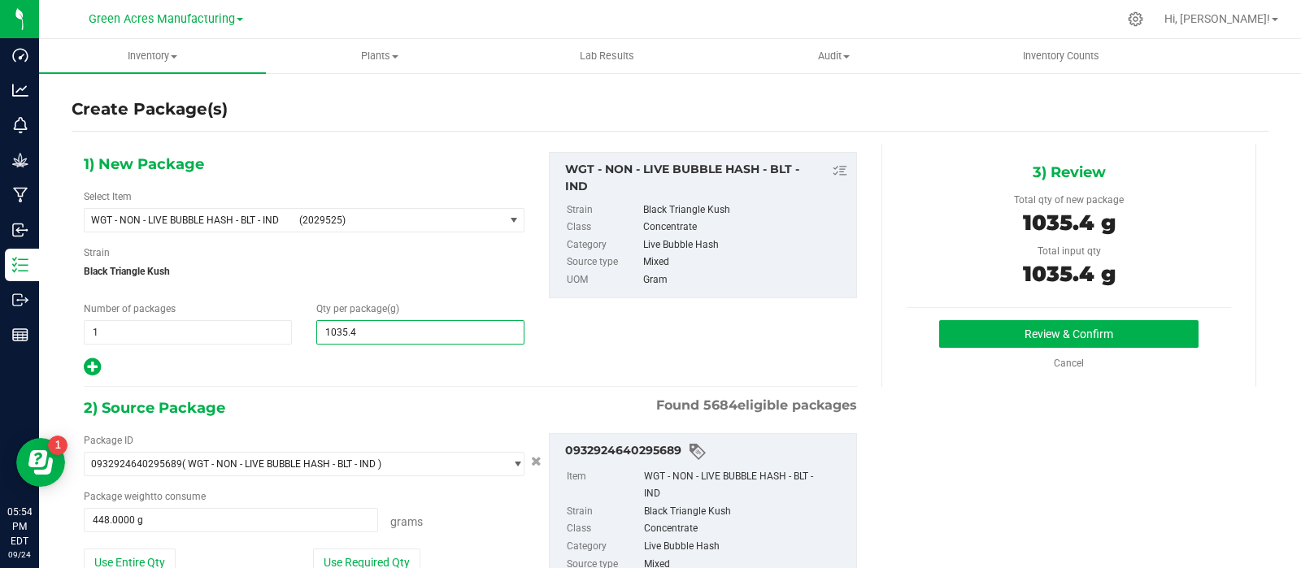
type input "1,035.4000"
click at [926, 345] on div "Review & Confirm" at bounding box center [1068, 334] width 324 height 28
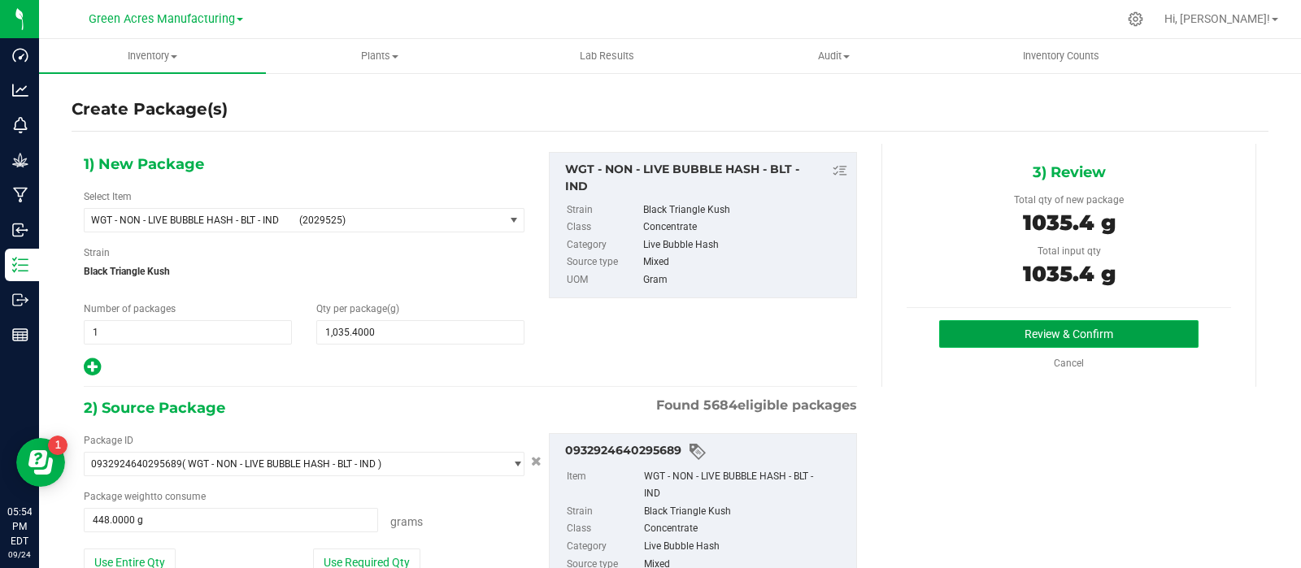
click at [939, 339] on button "Review & Confirm" at bounding box center [1068, 334] width 259 height 28
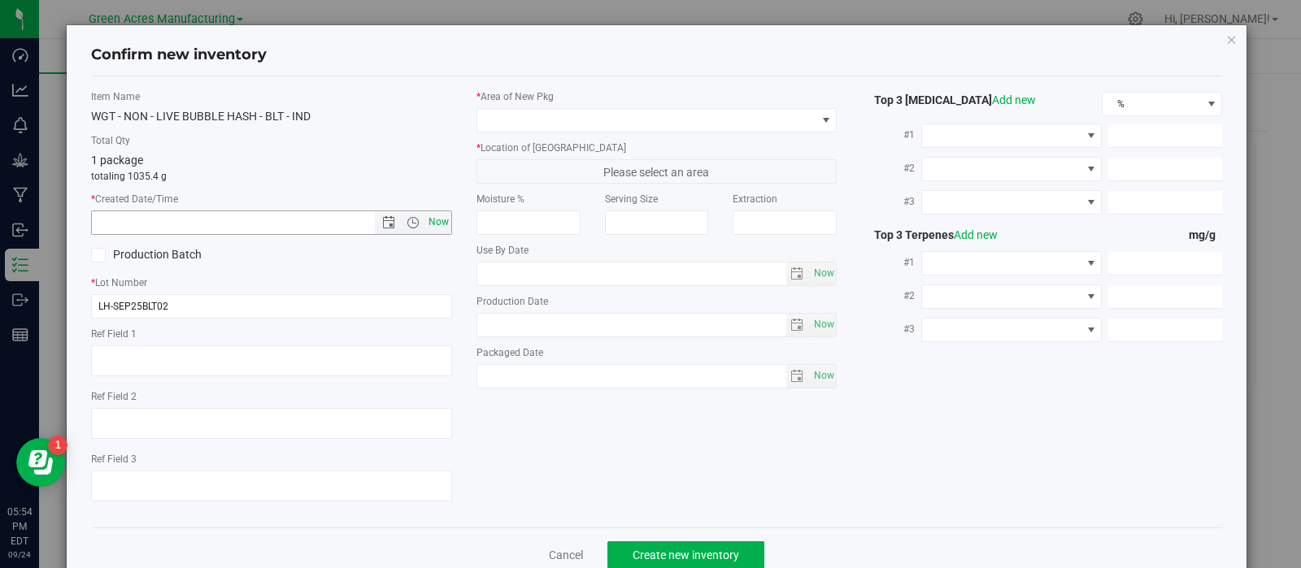
click at [427, 224] on span "Now" at bounding box center [438, 223] width 28 height 24
type input "[DATE] 5:54 PM"
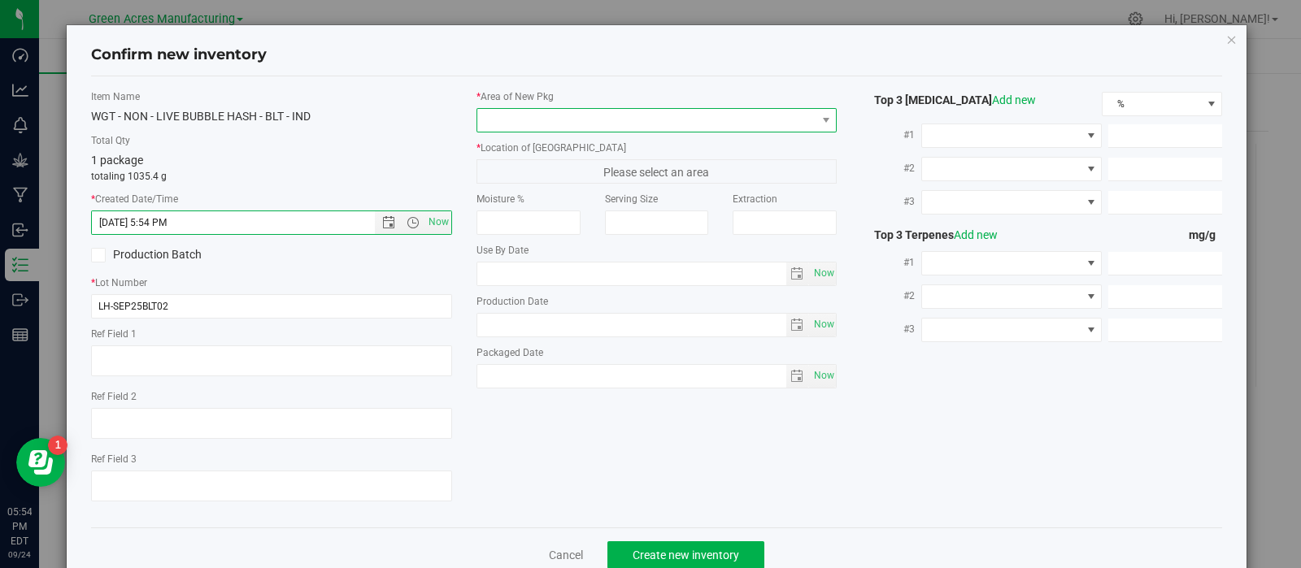
click at [502, 122] on span at bounding box center [646, 120] width 339 height 23
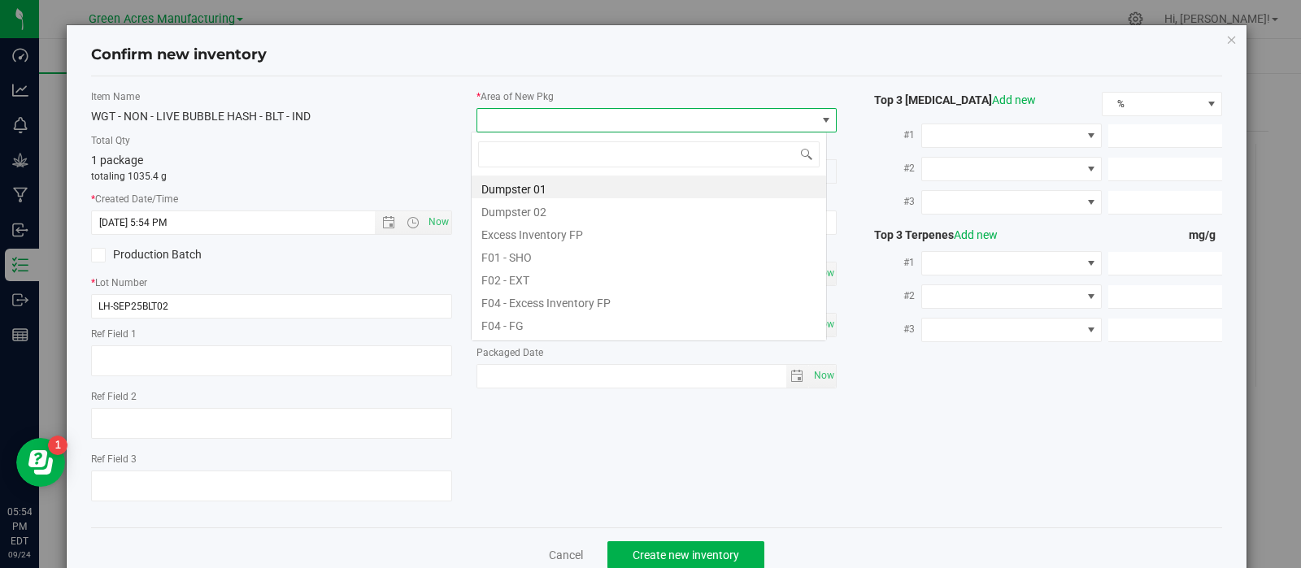
scroll to position [24, 356]
click at [529, 252] on li "F01 - SHO" at bounding box center [648, 255] width 354 height 23
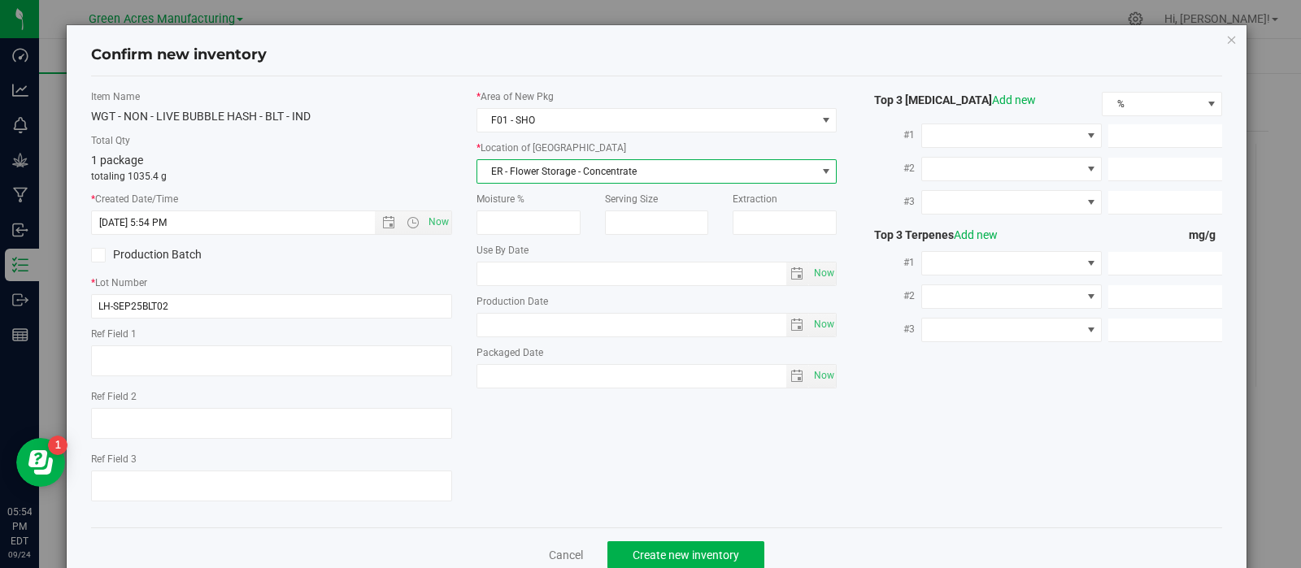
click at [537, 172] on span "ER - Flower Storage - Concentrate" at bounding box center [646, 171] width 339 height 23
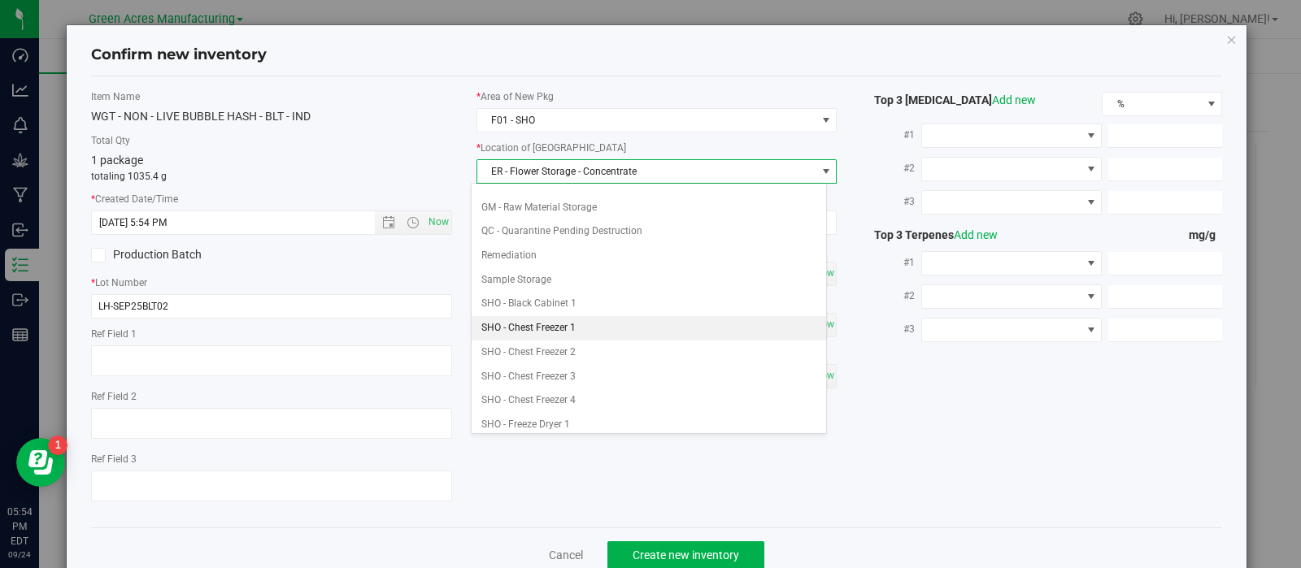
scroll to position [233, 0]
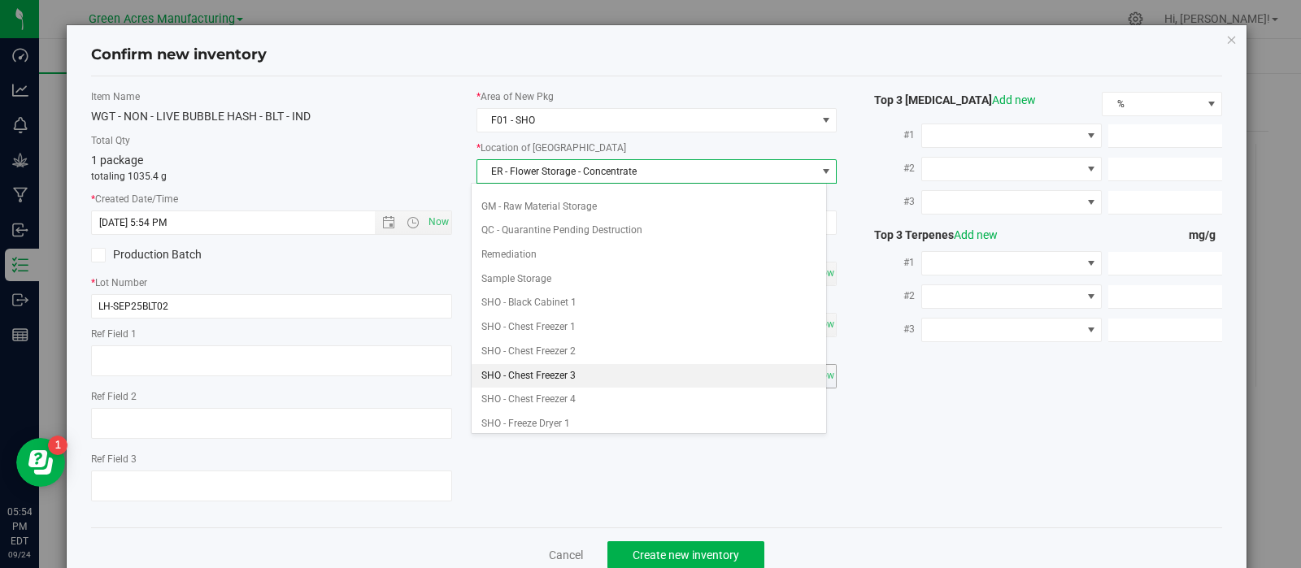
click at [571, 364] on li "SHO - Chest Freezer 3" at bounding box center [648, 376] width 354 height 24
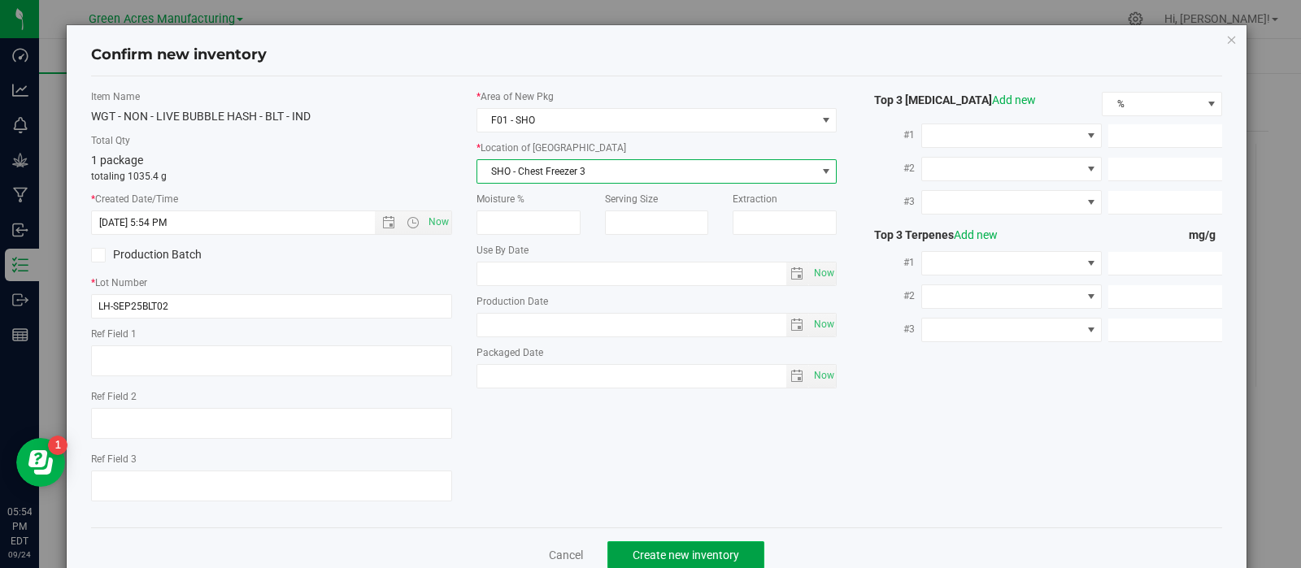
click at [621, 553] on button "Create new inventory" at bounding box center [685, 555] width 157 height 28
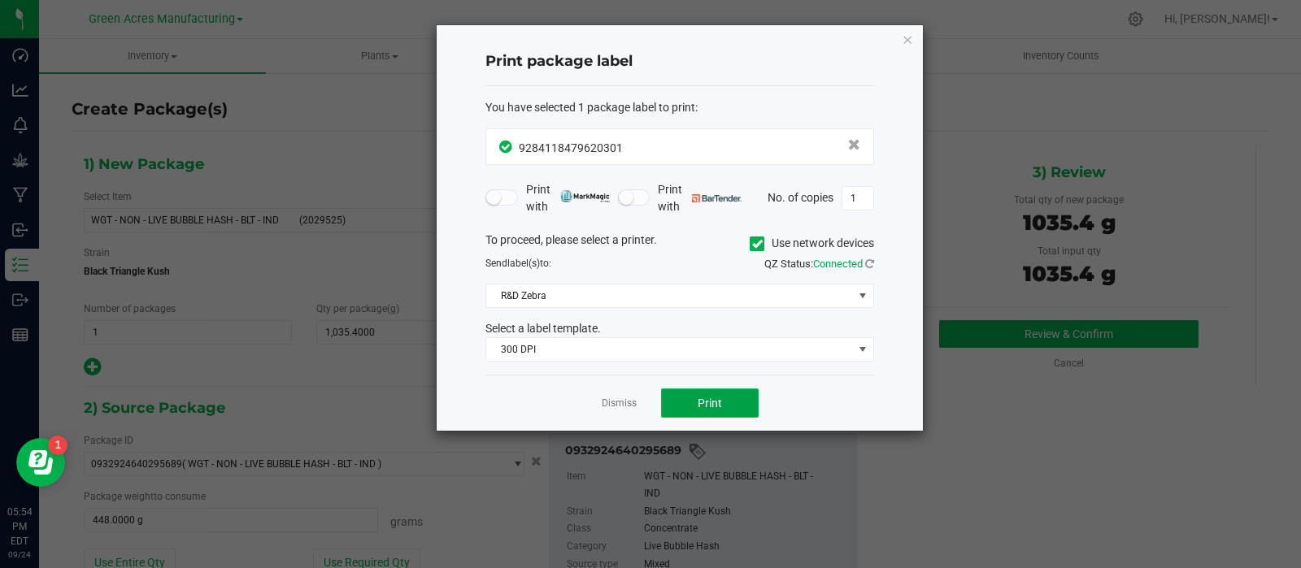
click at [700, 391] on button "Print" at bounding box center [710, 403] width 98 height 29
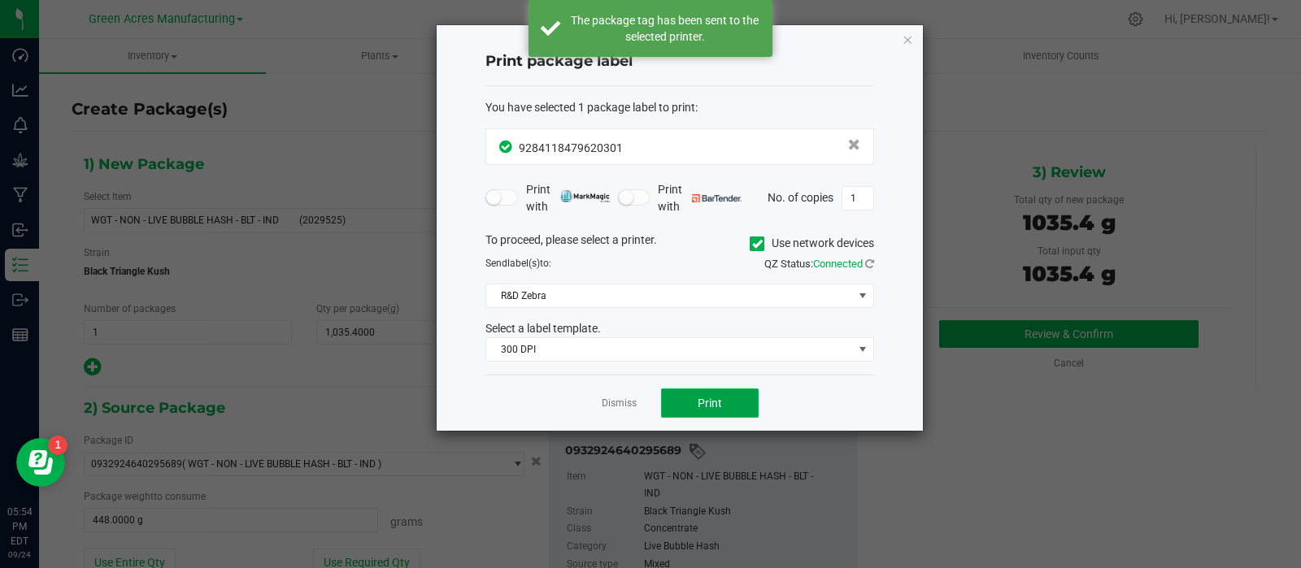
click at [700, 391] on button "Print" at bounding box center [710, 403] width 98 height 29
click at [625, 403] on link "Dismiss" at bounding box center [619, 404] width 35 height 14
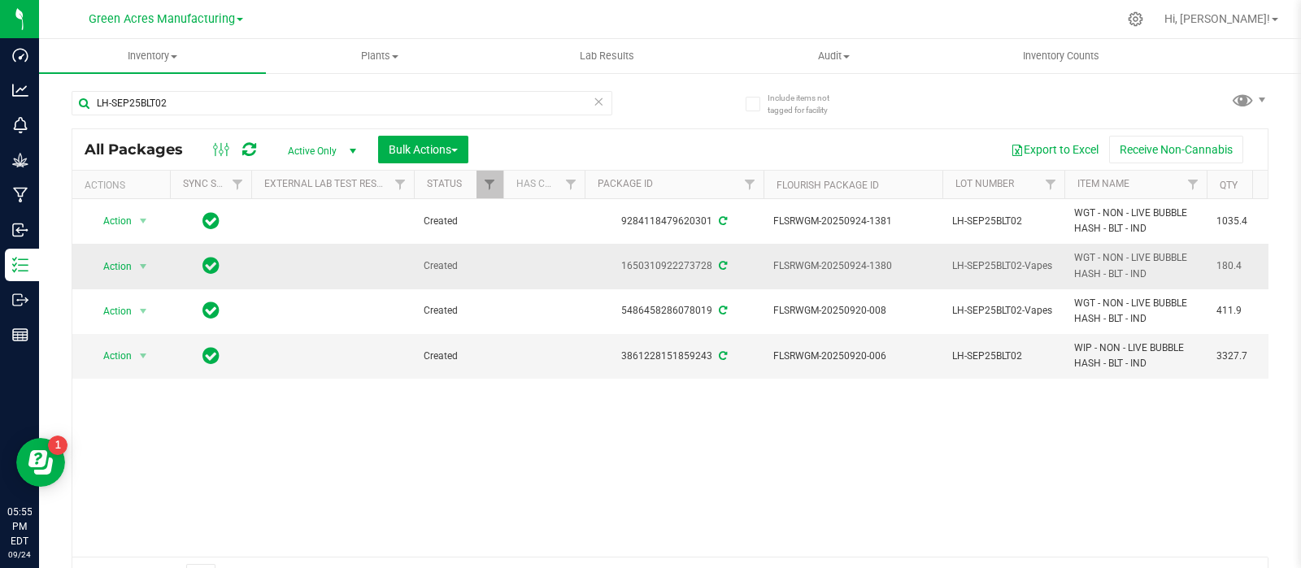
click at [138, 245] on td "Action Action Adjust qty Create package Edit attributes Global inventory Locate…" at bounding box center [121, 266] width 98 height 45
click at [141, 261] on span "select" at bounding box center [143, 266] width 13 height 13
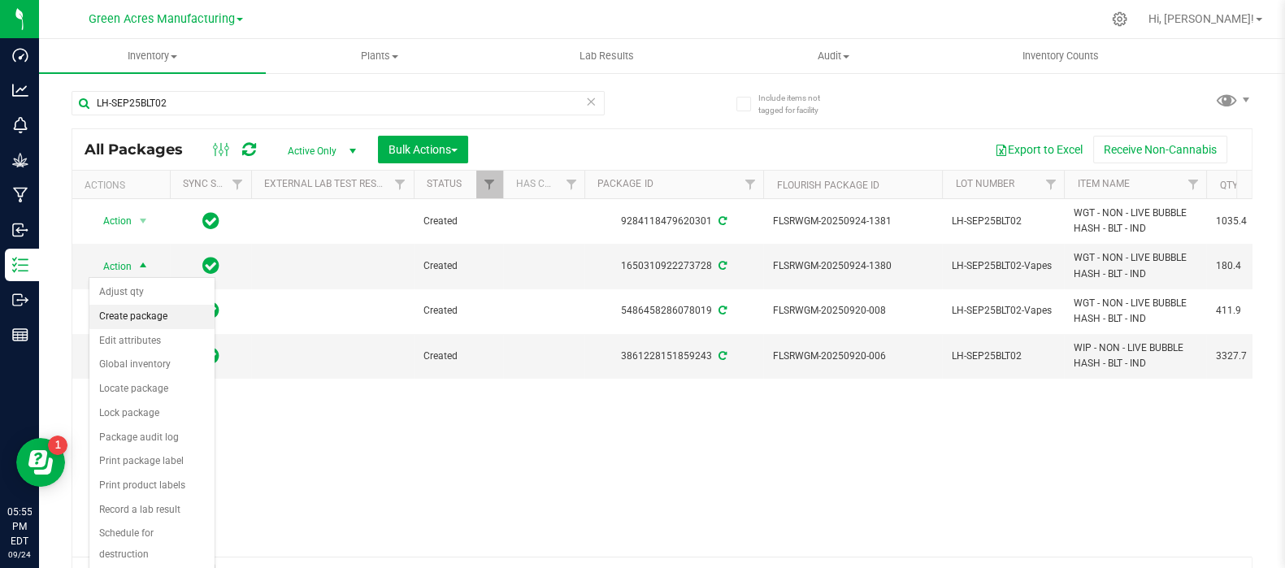
click at [176, 313] on li "Create package" at bounding box center [151, 317] width 125 height 24
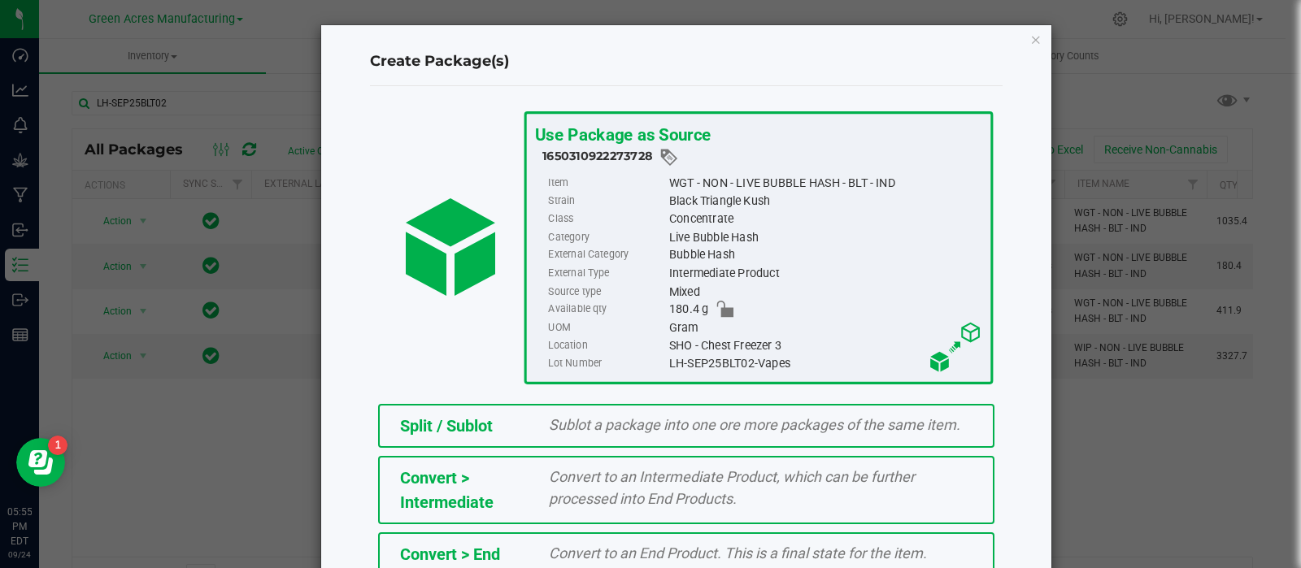
scroll to position [219, 0]
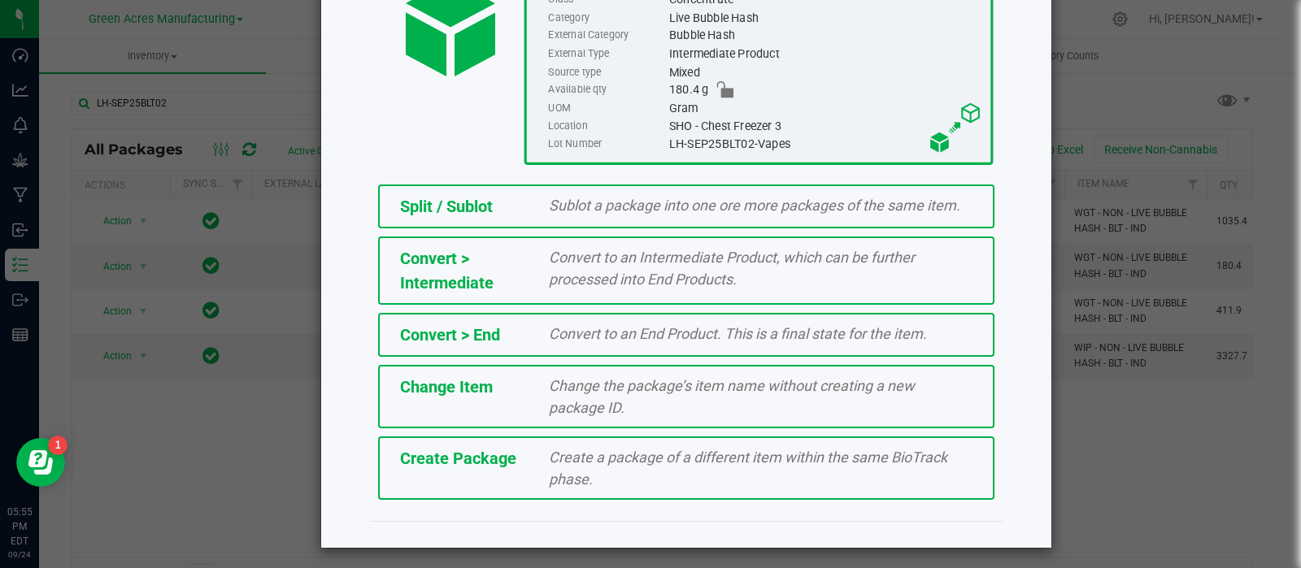
click at [526, 457] on div "Create Package" at bounding box center [463, 458] width 150 height 24
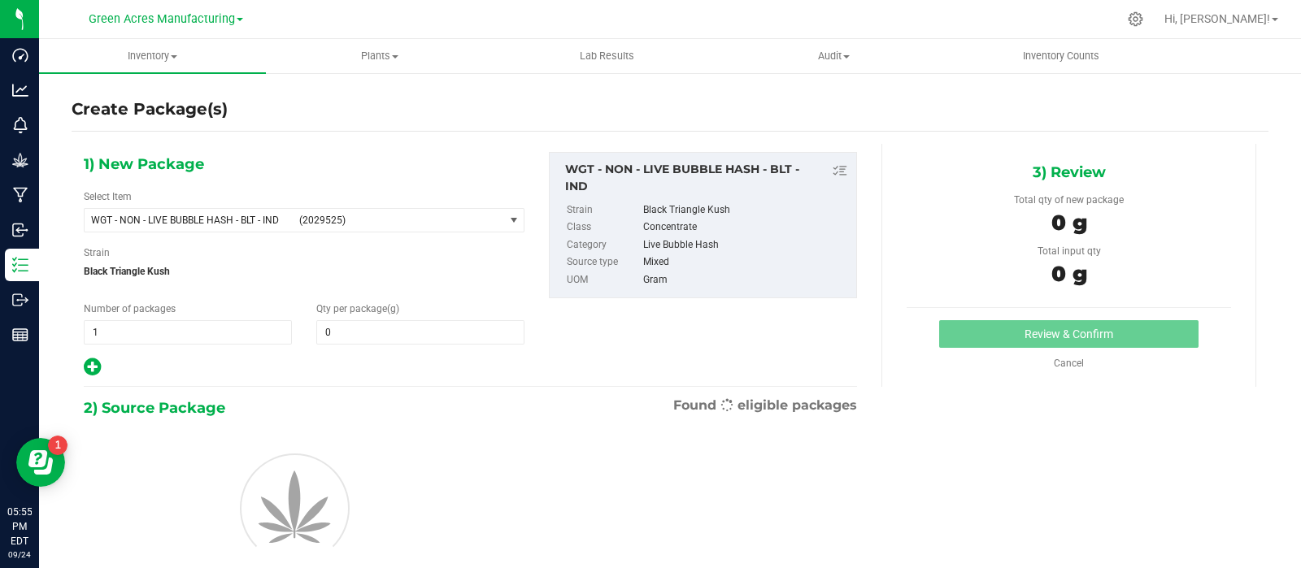
type input "0.0000"
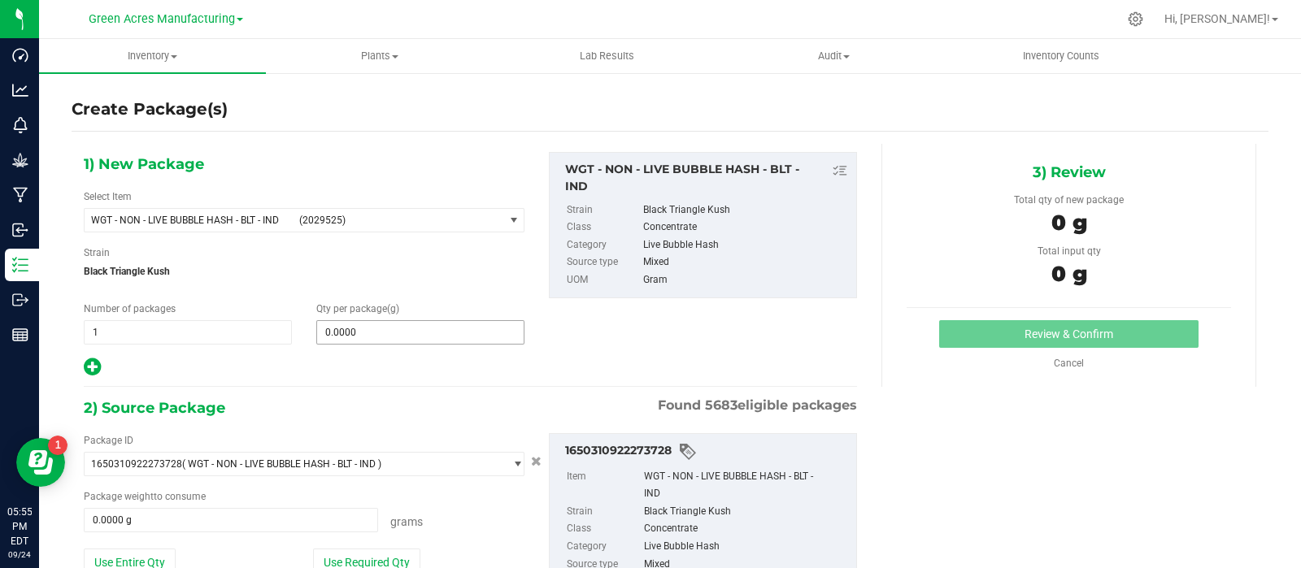
scroll to position [130, 0]
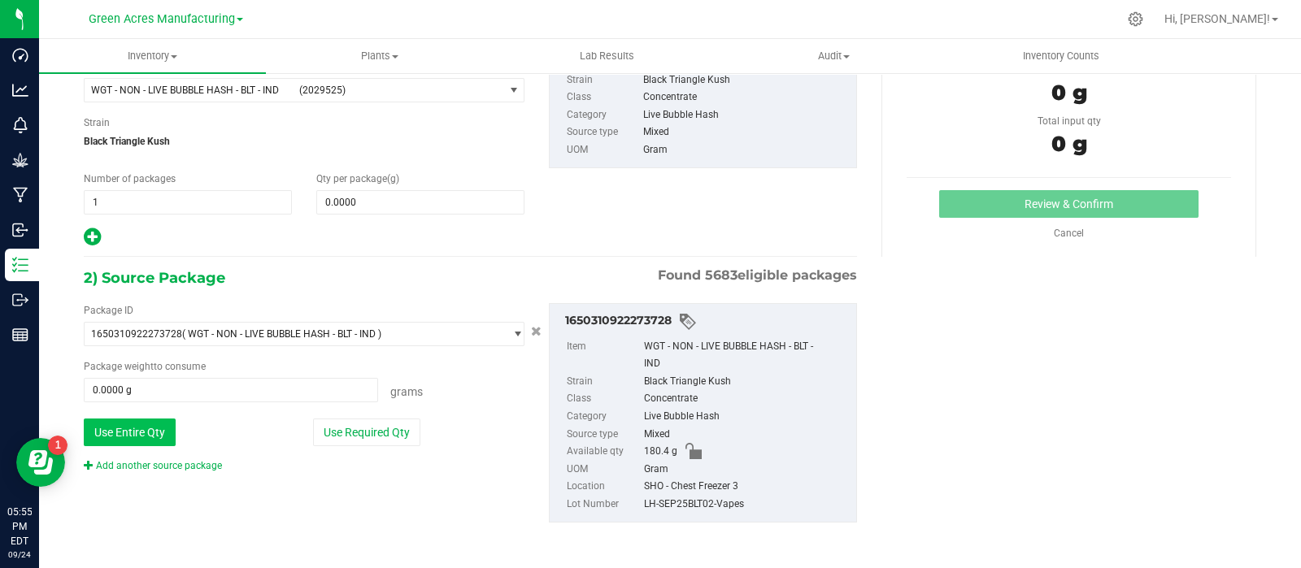
click at [173, 421] on button "Use Entire Qty" at bounding box center [130, 433] width 92 height 28
type input "180.4000 g"
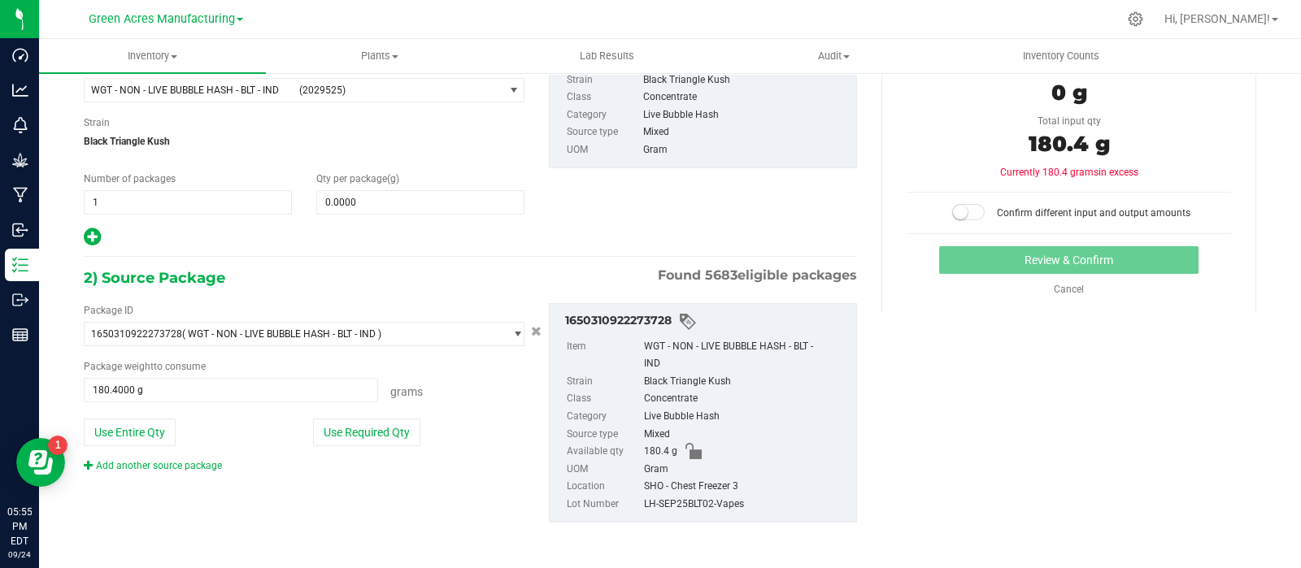
click at [171, 462] on link "Add another source package" at bounding box center [153, 465] width 138 height 11
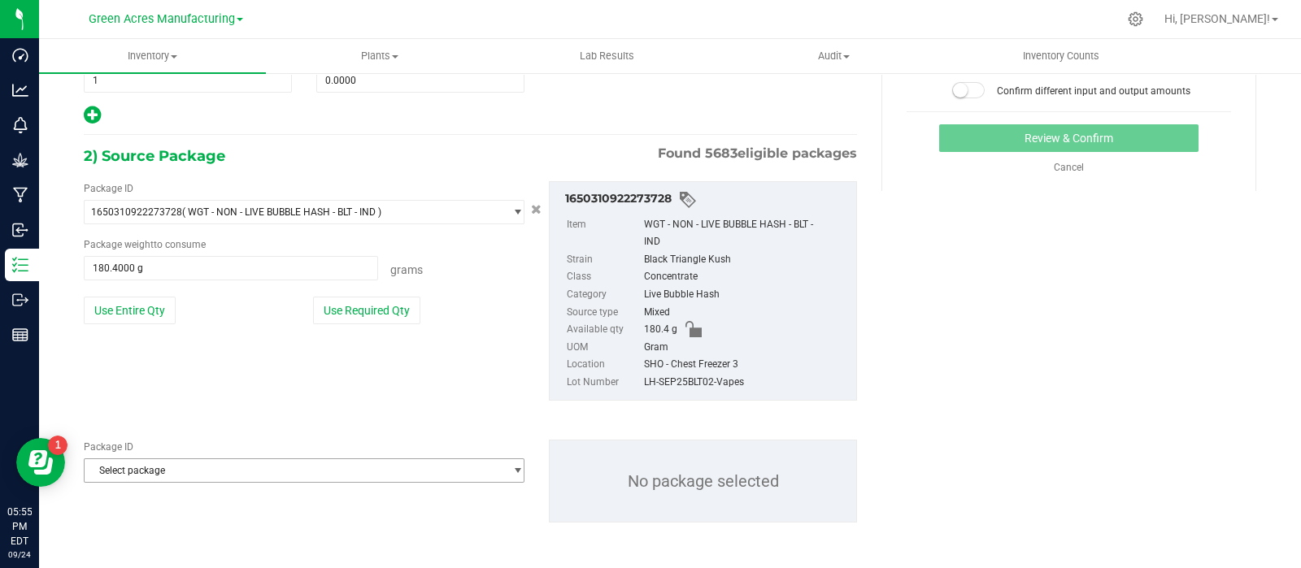
click at [178, 477] on span "Select package" at bounding box center [294, 470] width 419 height 23
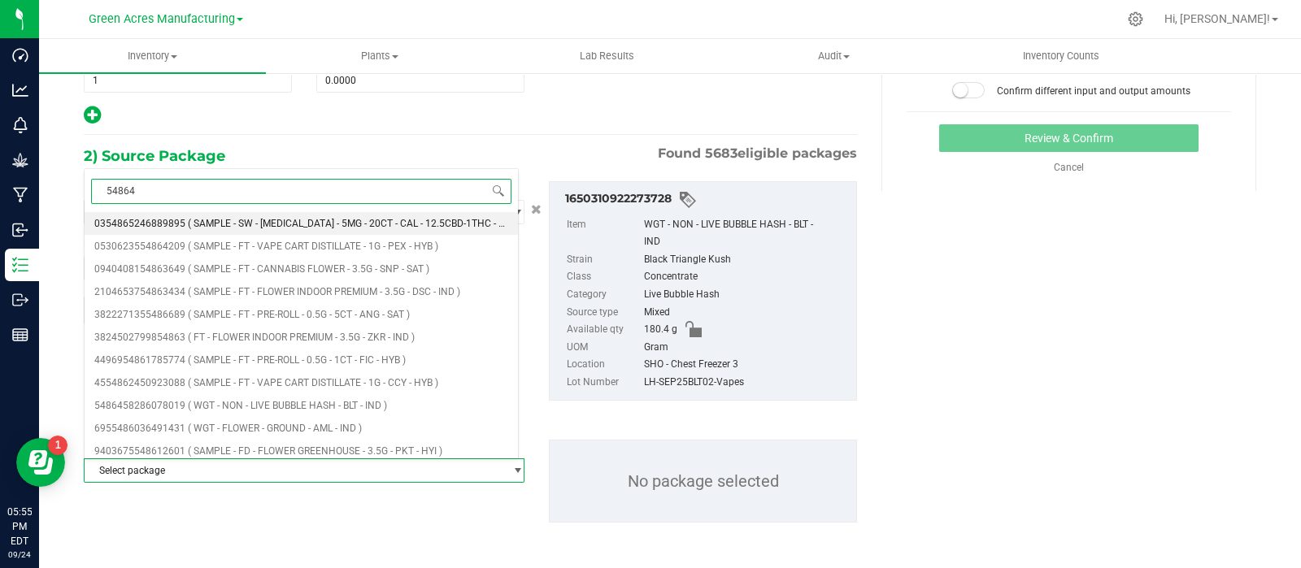
type input "548645"
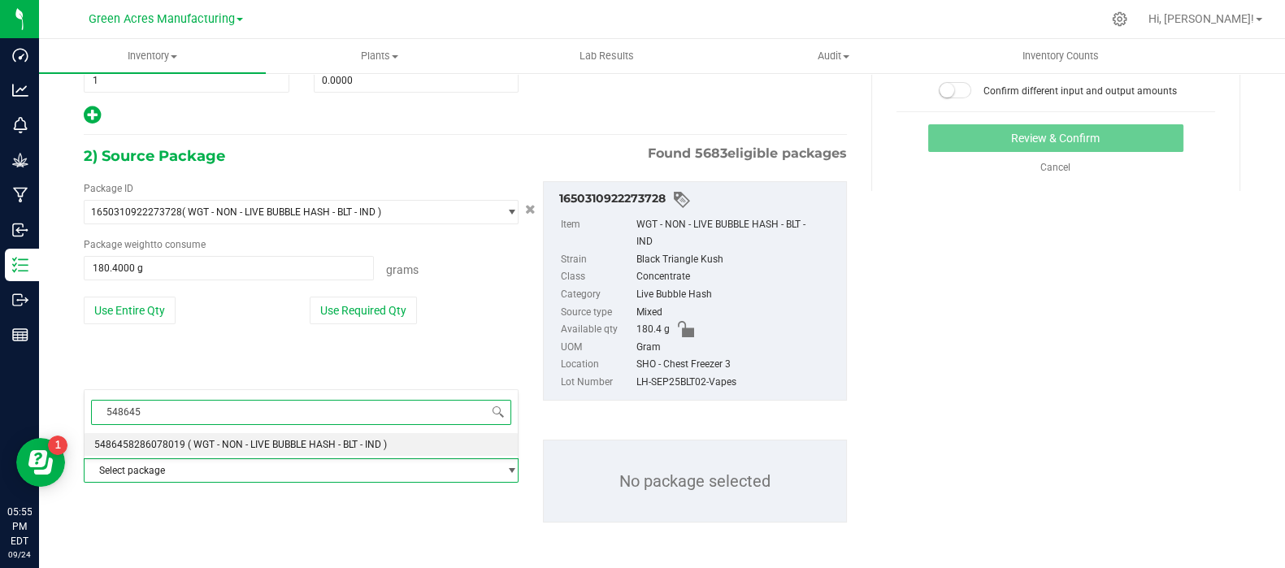
click at [164, 441] on span "5486458286078019" at bounding box center [139, 444] width 91 height 11
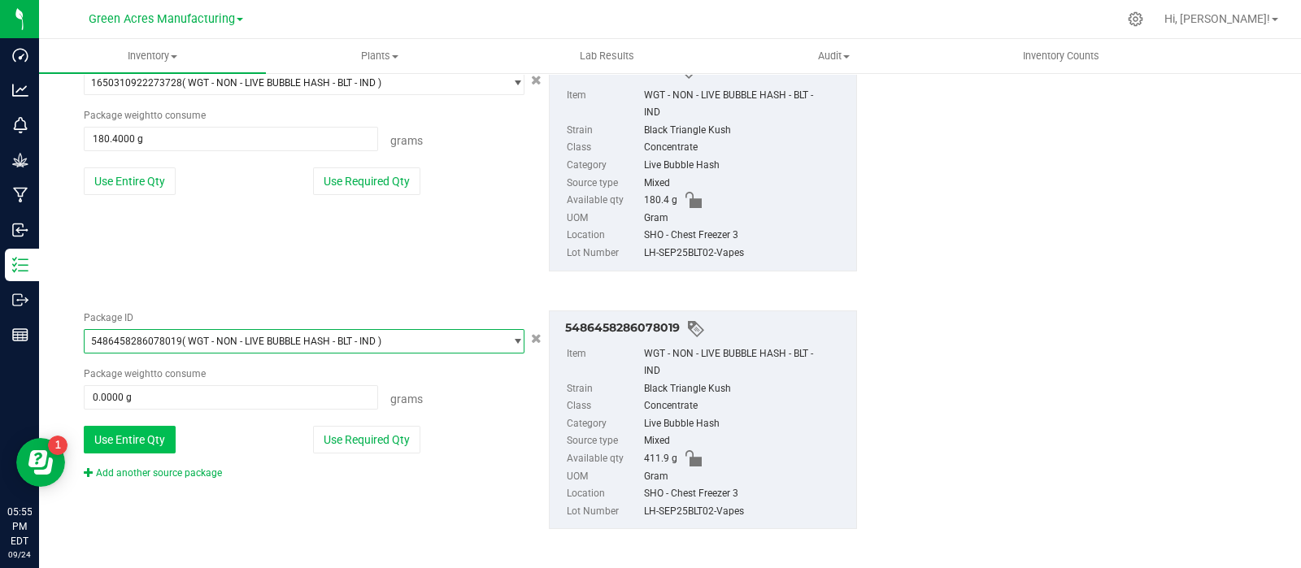
scroll to position [385, 0]
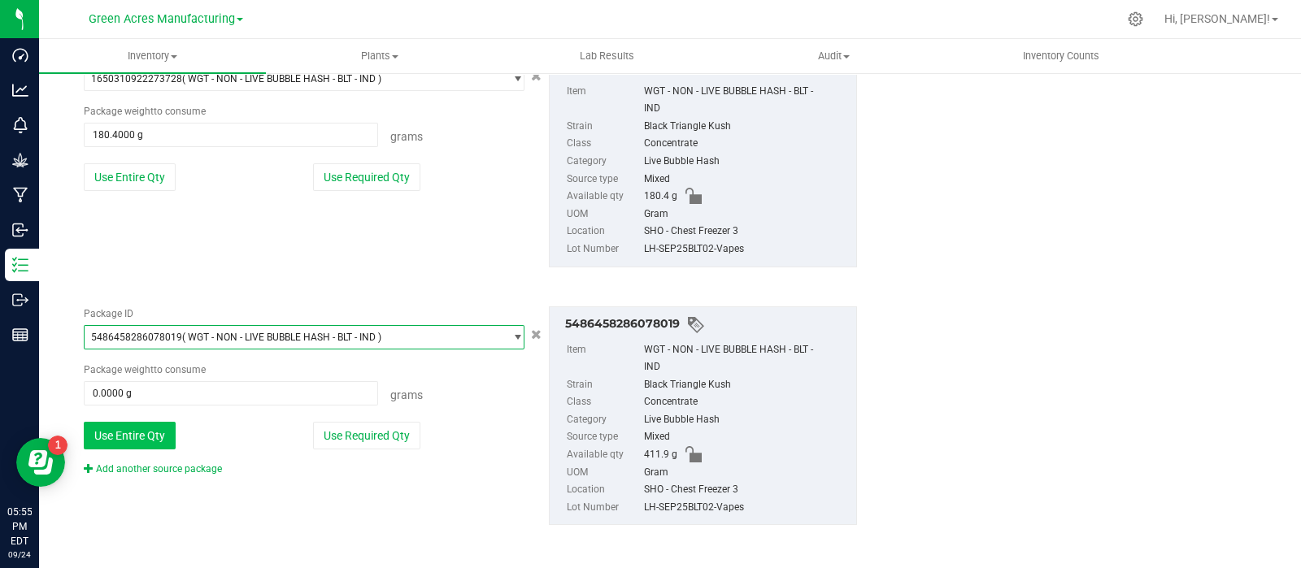
click at [147, 438] on button "Use Entire Qty" at bounding box center [130, 436] width 92 height 28
type input "411.9000 g"
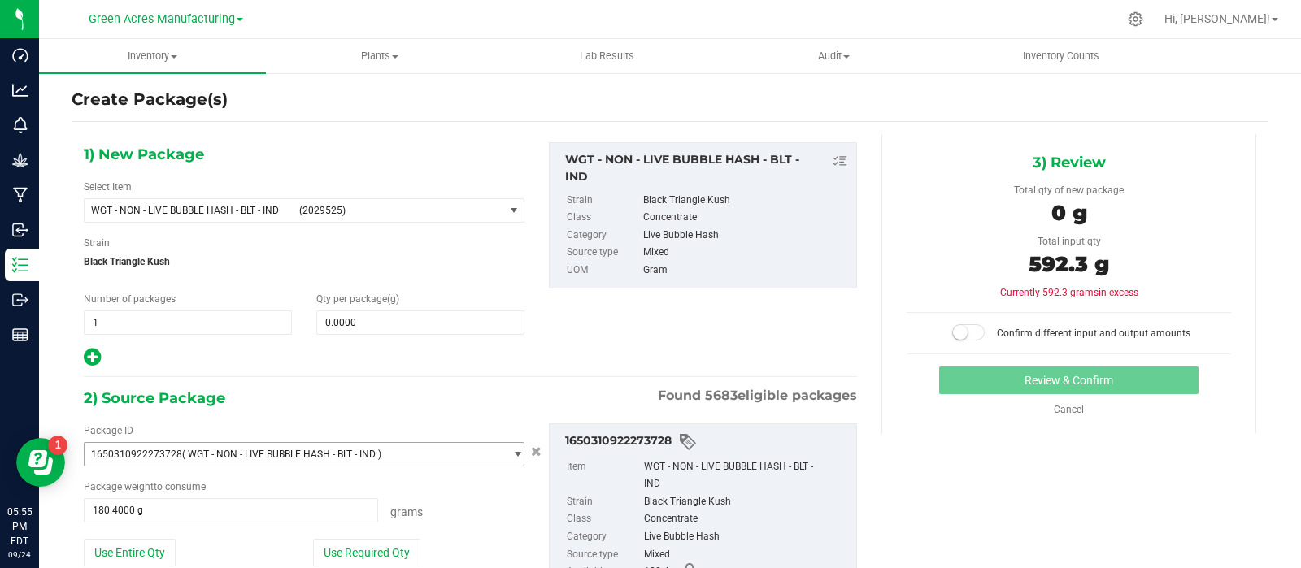
scroll to position [0, 0]
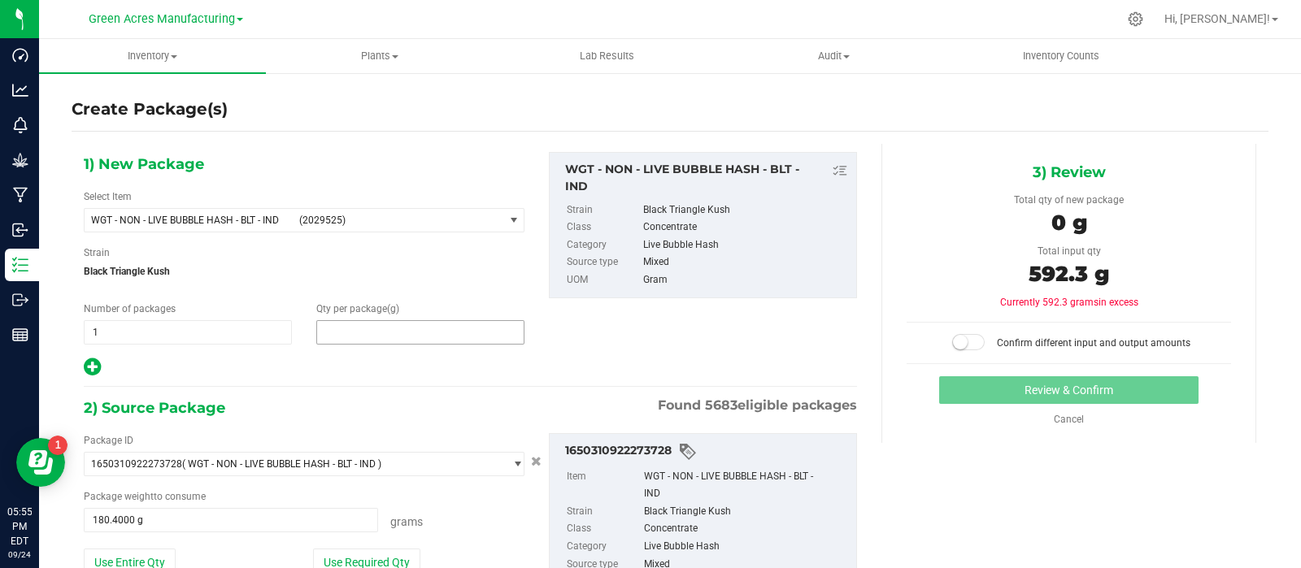
click at [460, 321] on span at bounding box center [420, 332] width 208 height 24
type input "592."
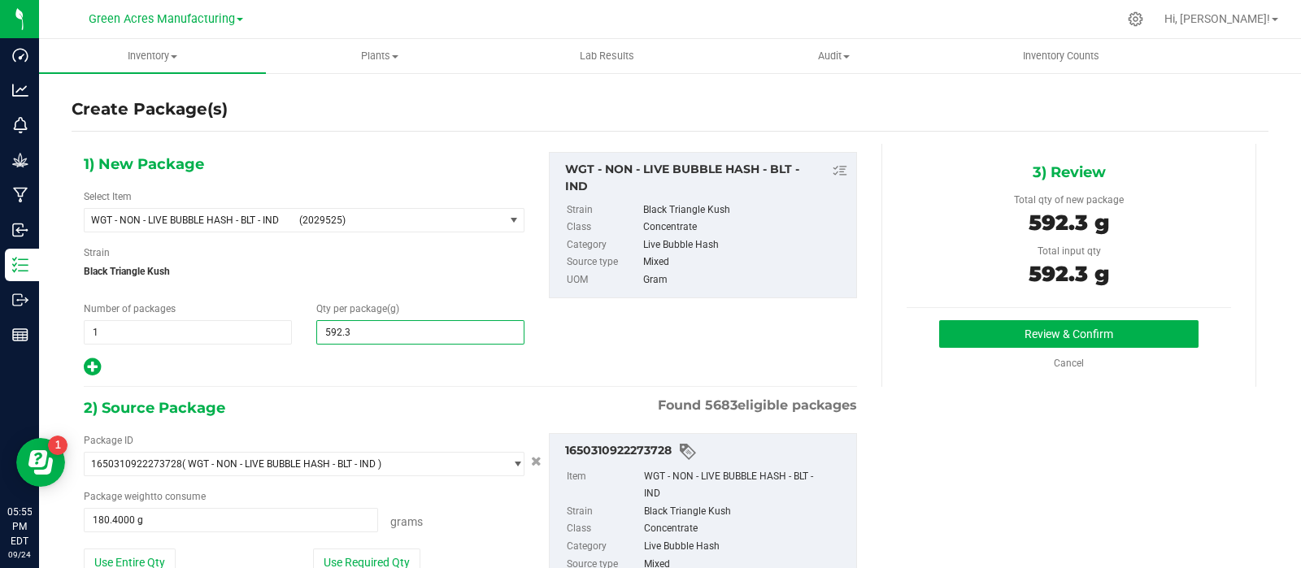
click at [939, 320] on button "Review & Confirm" at bounding box center [1068, 334] width 259 height 28
type input "592.3000"
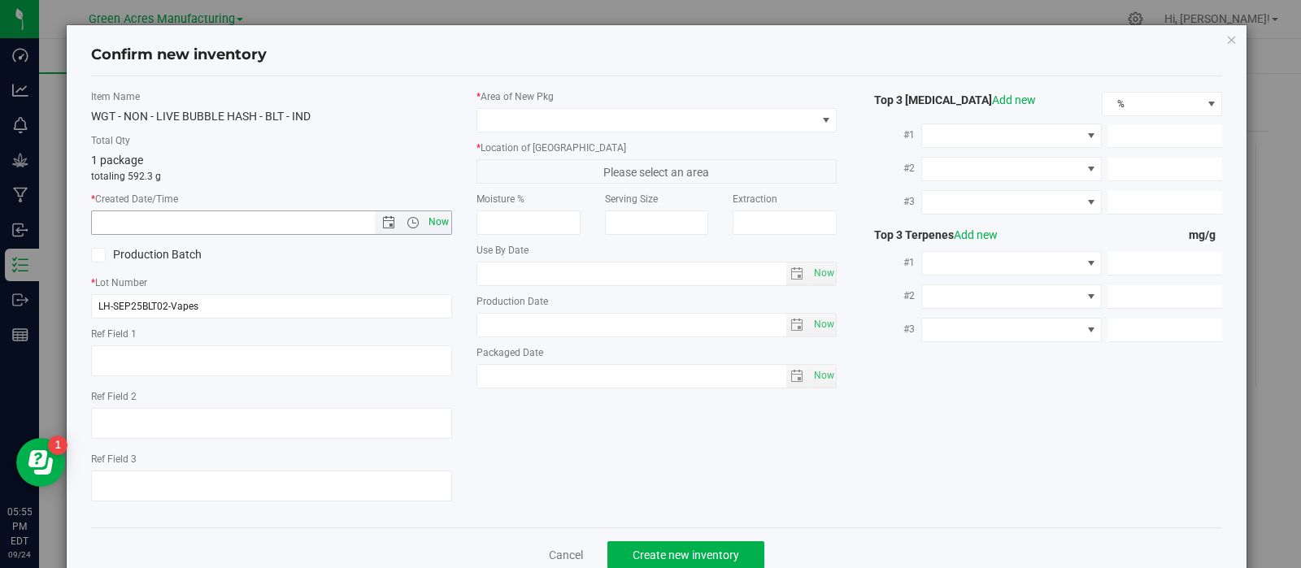
click at [426, 221] on span "Now" at bounding box center [438, 223] width 28 height 24
type input "[DATE] 5:55 PM"
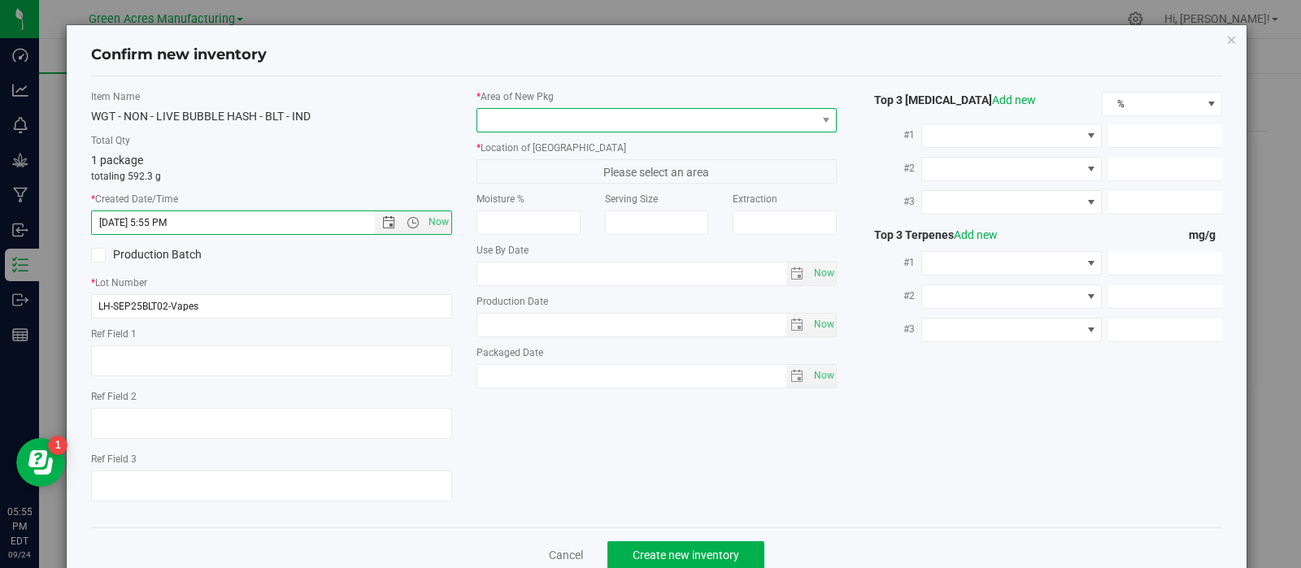
click at [572, 110] on span at bounding box center [646, 120] width 339 height 23
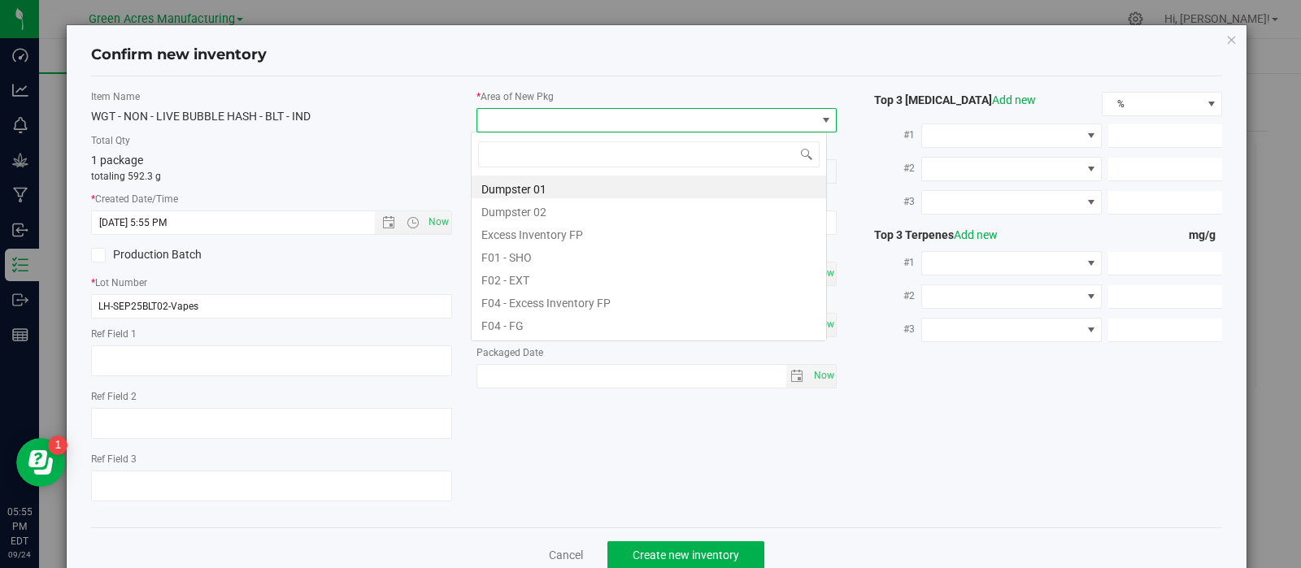
scroll to position [24, 356]
click at [567, 252] on li "F01 - SHO" at bounding box center [648, 255] width 354 height 23
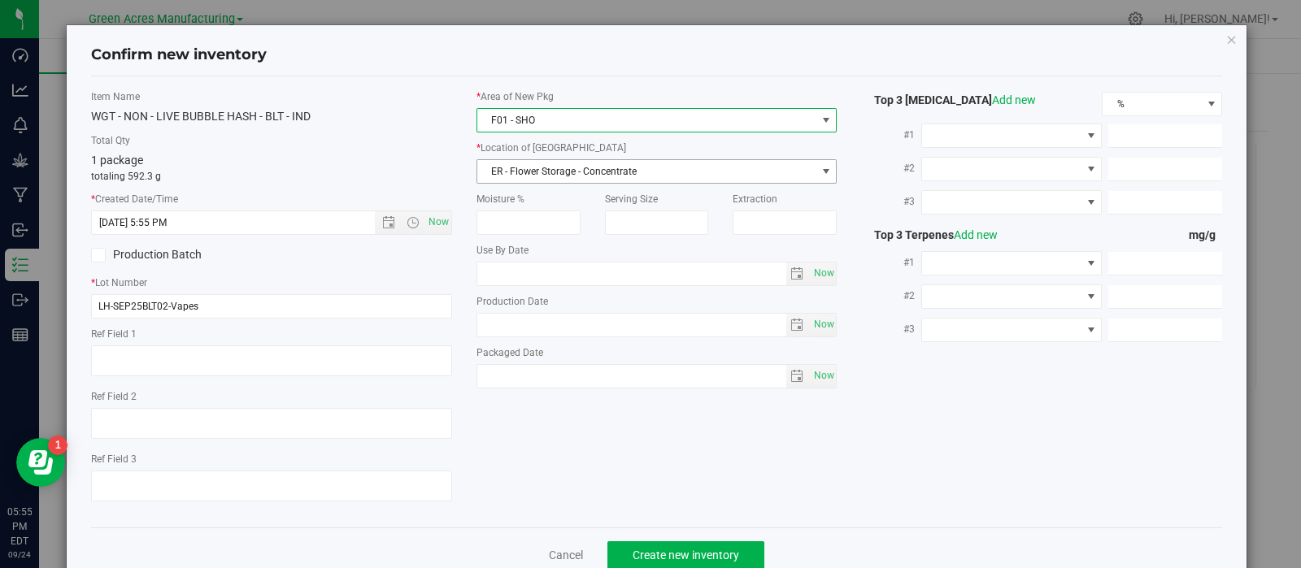
click at [577, 169] on span "ER - Flower Storage - Concentrate" at bounding box center [646, 171] width 339 height 23
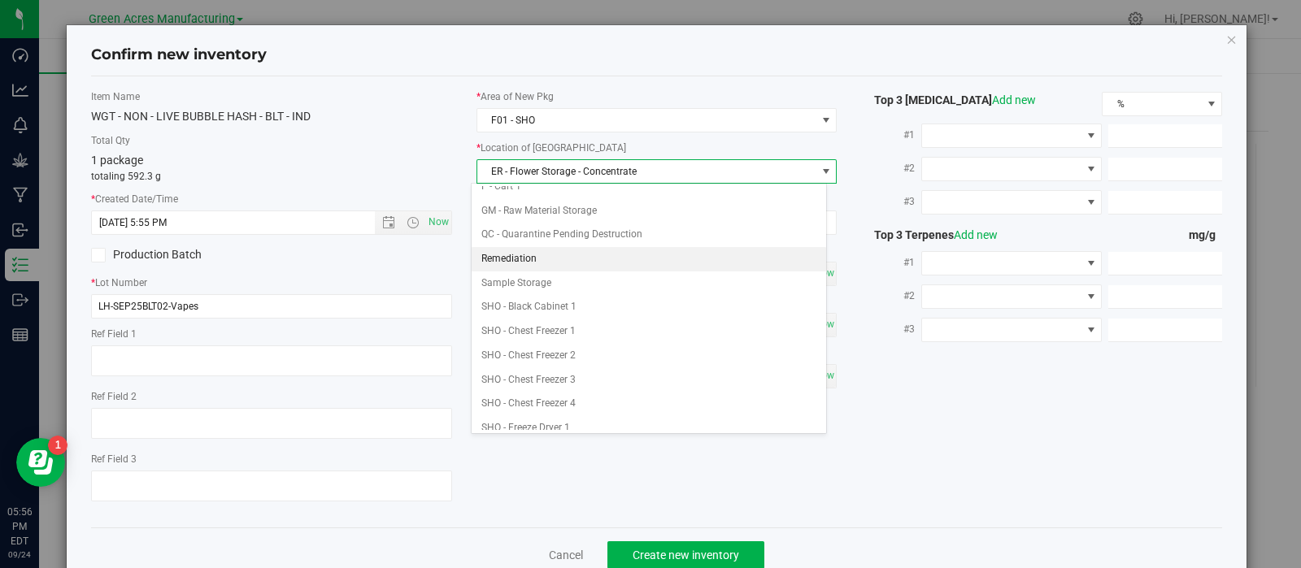
scroll to position [231, 0]
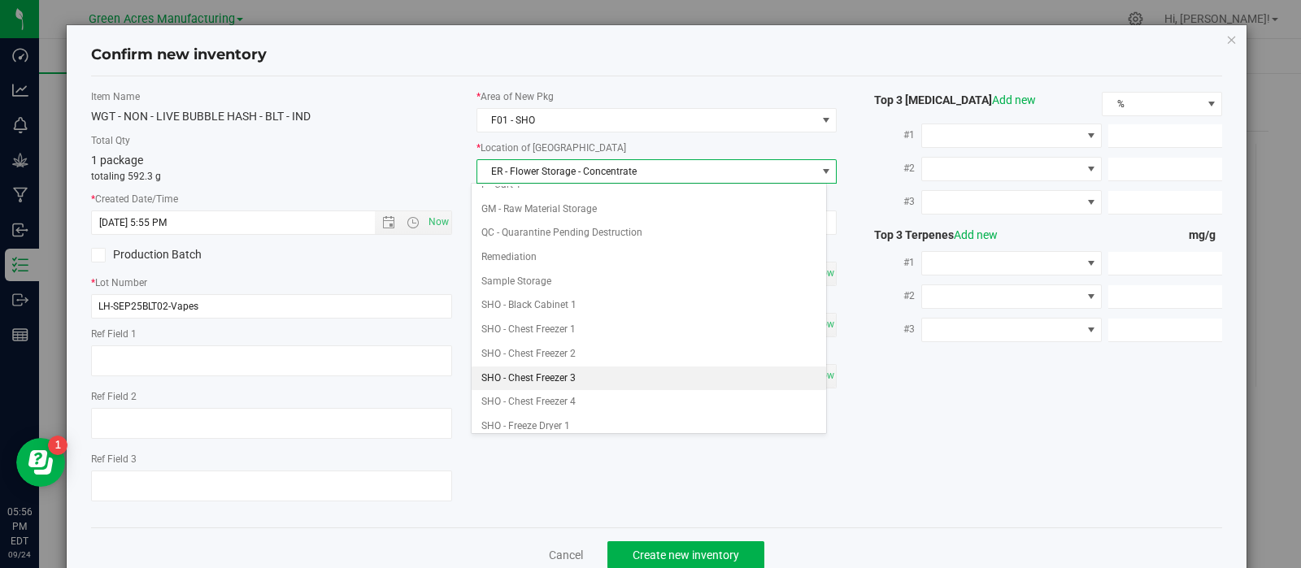
click at [586, 371] on li "SHO - Chest Freezer 3" at bounding box center [648, 379] width 354 height 24
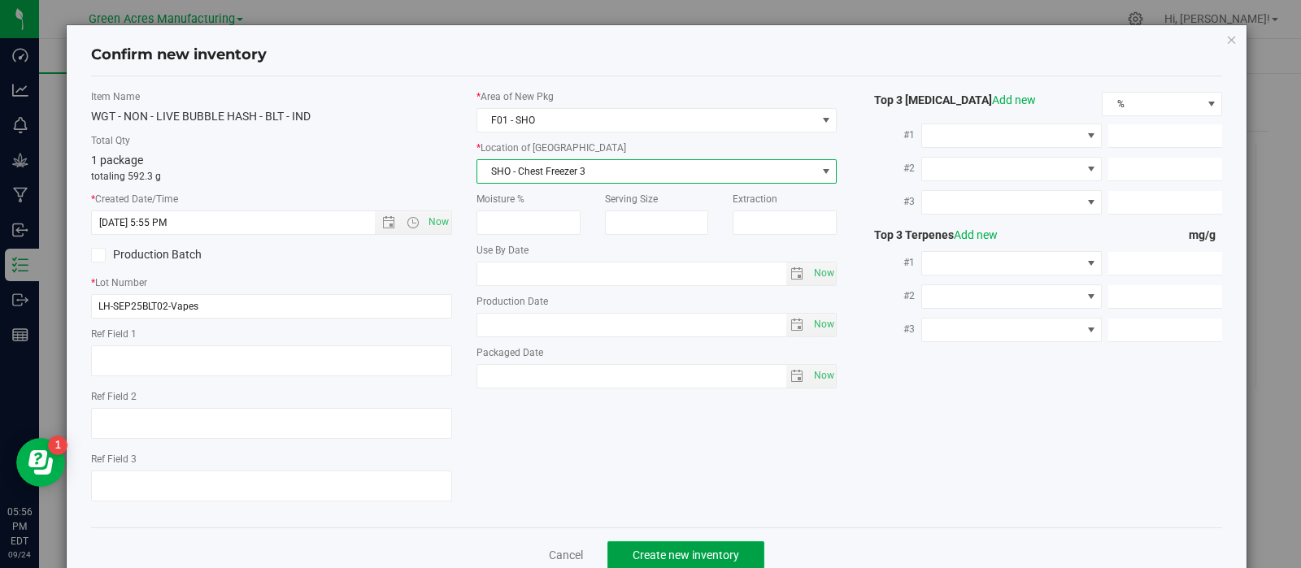
click at [624, 547] on button "Create new inventory" at bounding box center [685, 555] width 157 height 28
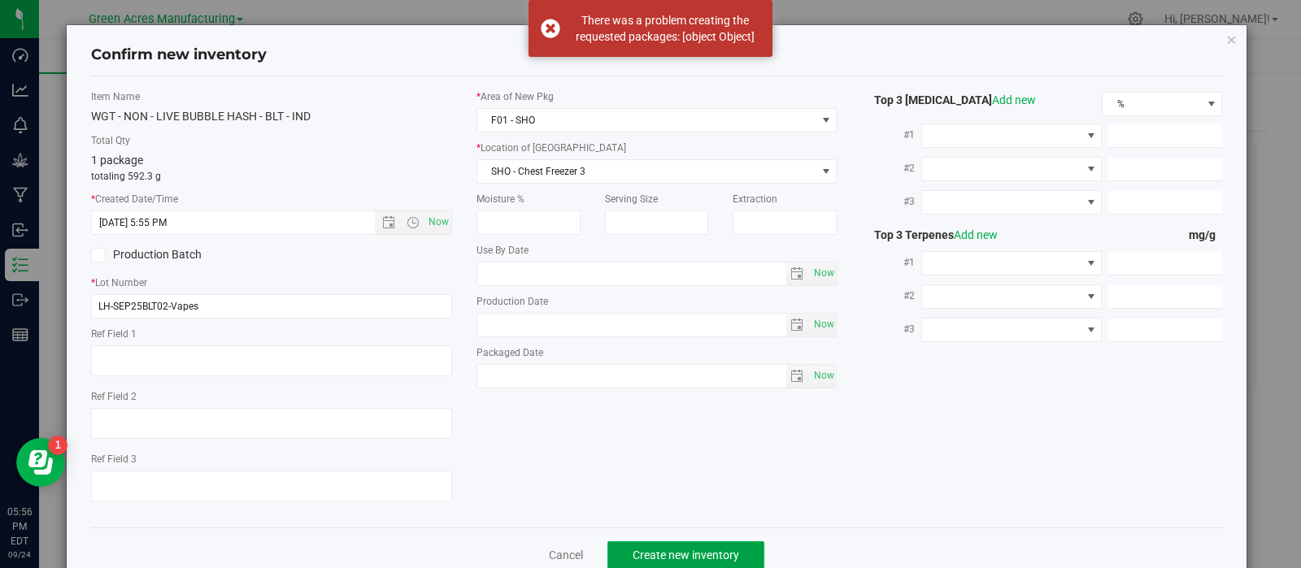
click at [651, 546] on button "Create new inventory" at bounding box center [685, 555] width 157 height 28
click at [575, 558] on link "Cancel" at bounding box center [566, 555] width 34 height 16
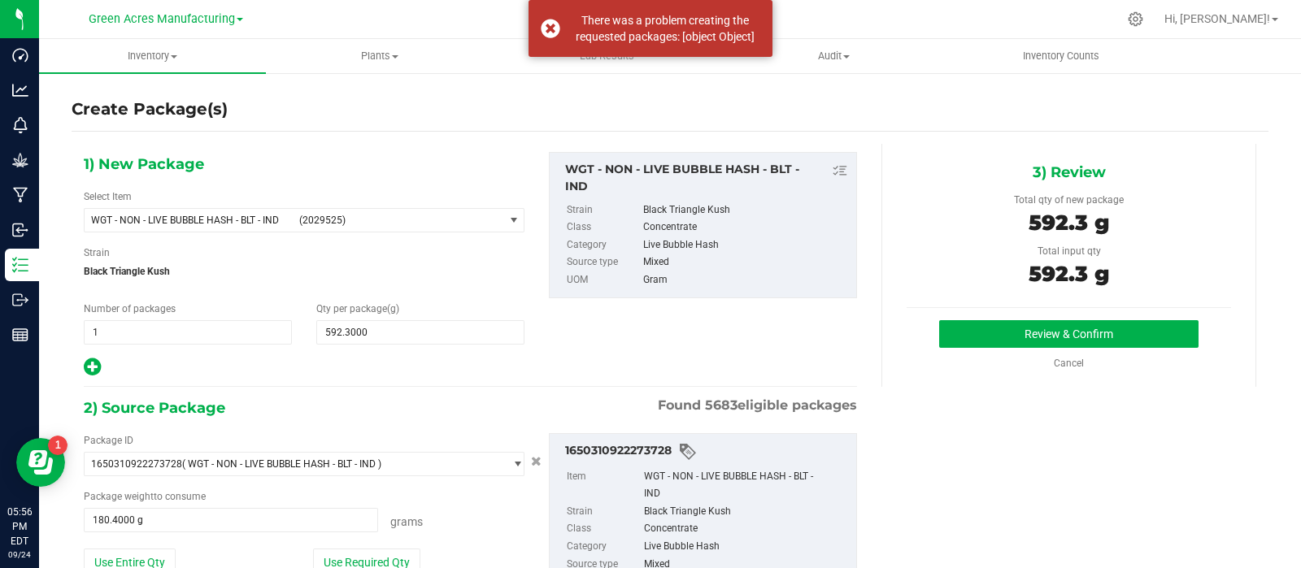
scroll to position [62, 0]
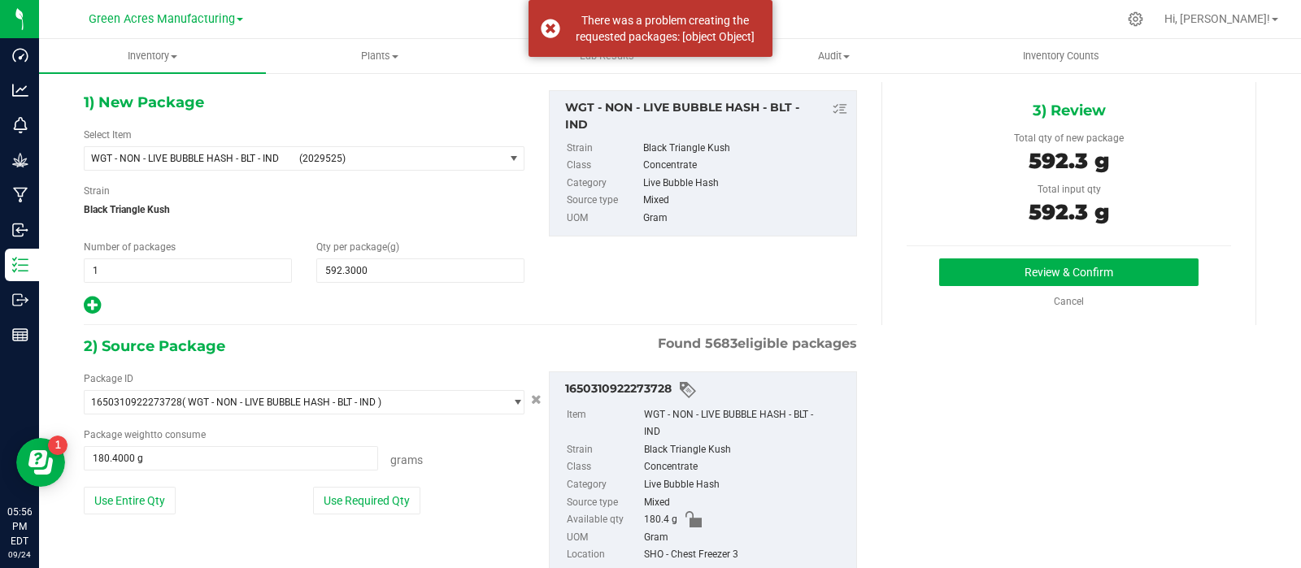
click at [954, 287] on div "Review & Confirm Cancel" at bounding box center [1068, 284] width 324 height 50
click at [945, 266] on button "Review & Confirm" at bounding box center [1068, 273] width 259 height 28
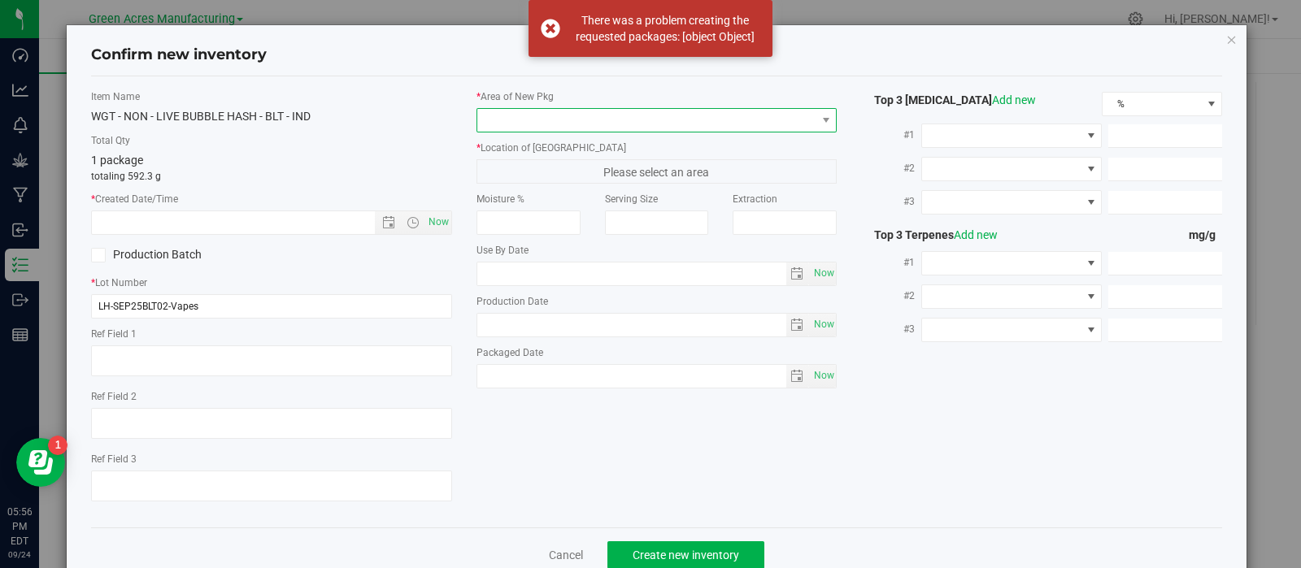
click at [663, 120] on span at bounding box center [646, 120] width 339 height 23
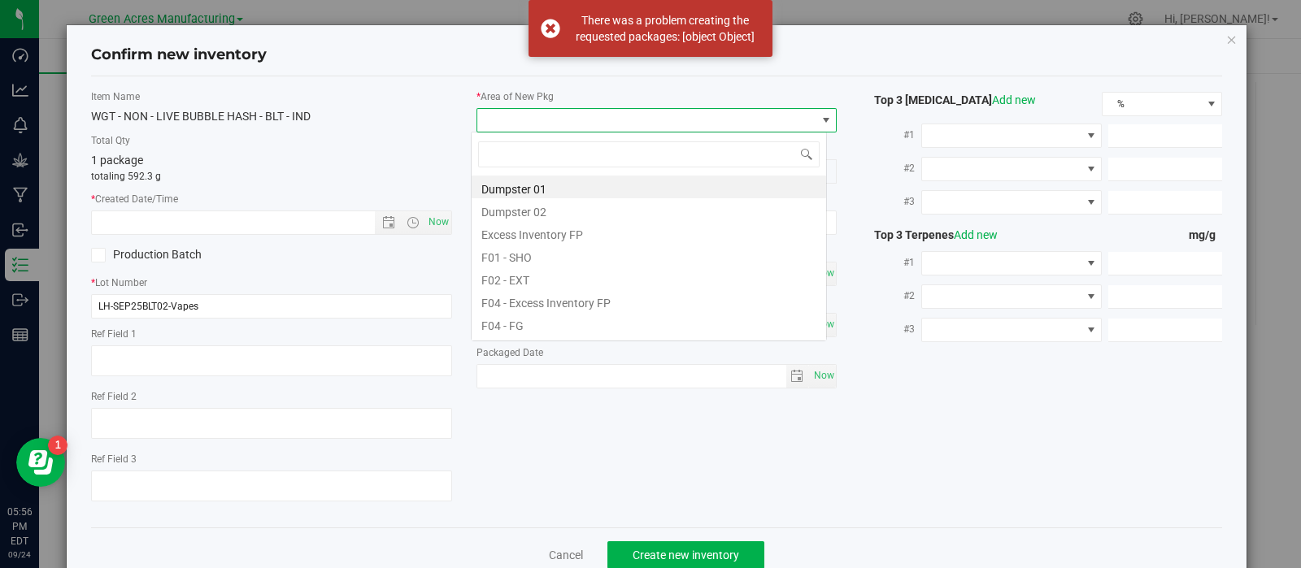
scroll to position [24, 356]
click at [582, 261] on li "F01 - SHO" at bounding box center [648, 255] width 354 height 23
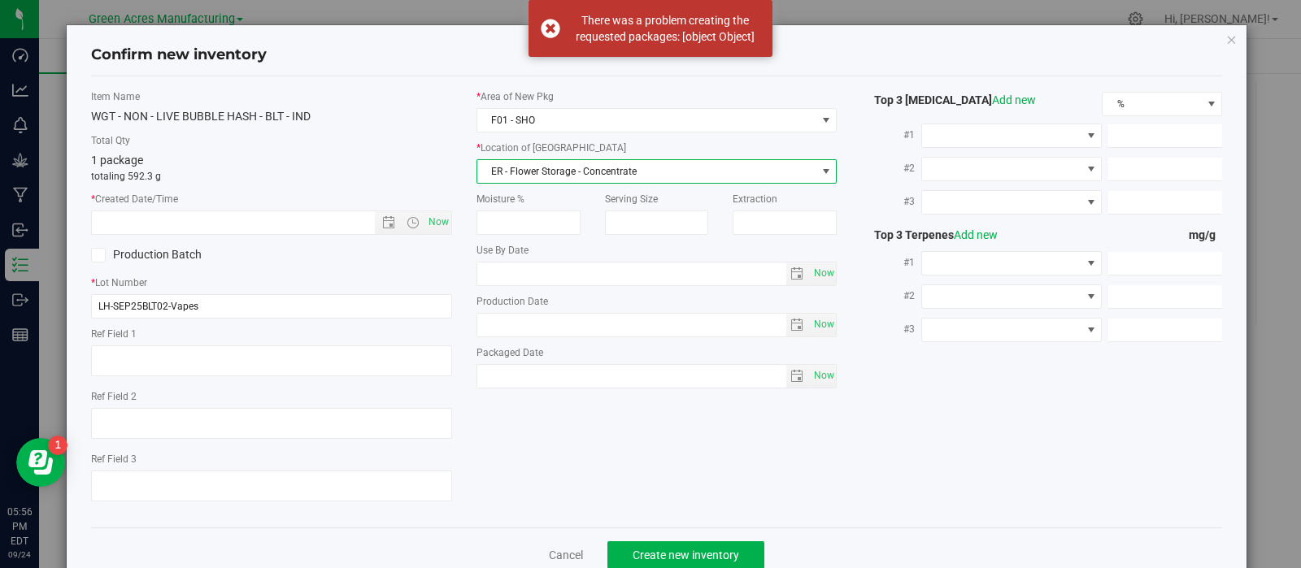
click at [591, 167] on span "ER - Flower Storage - Concentrate" at bounding box center [646, 171] width 339 height 23
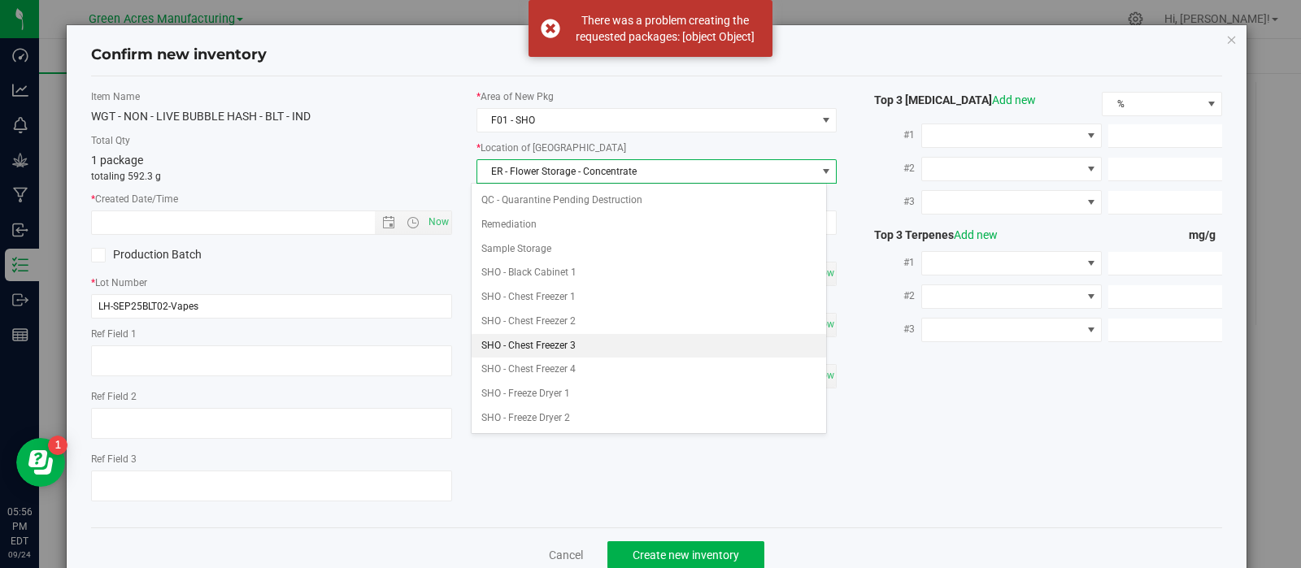
scroll to position [294, 0]
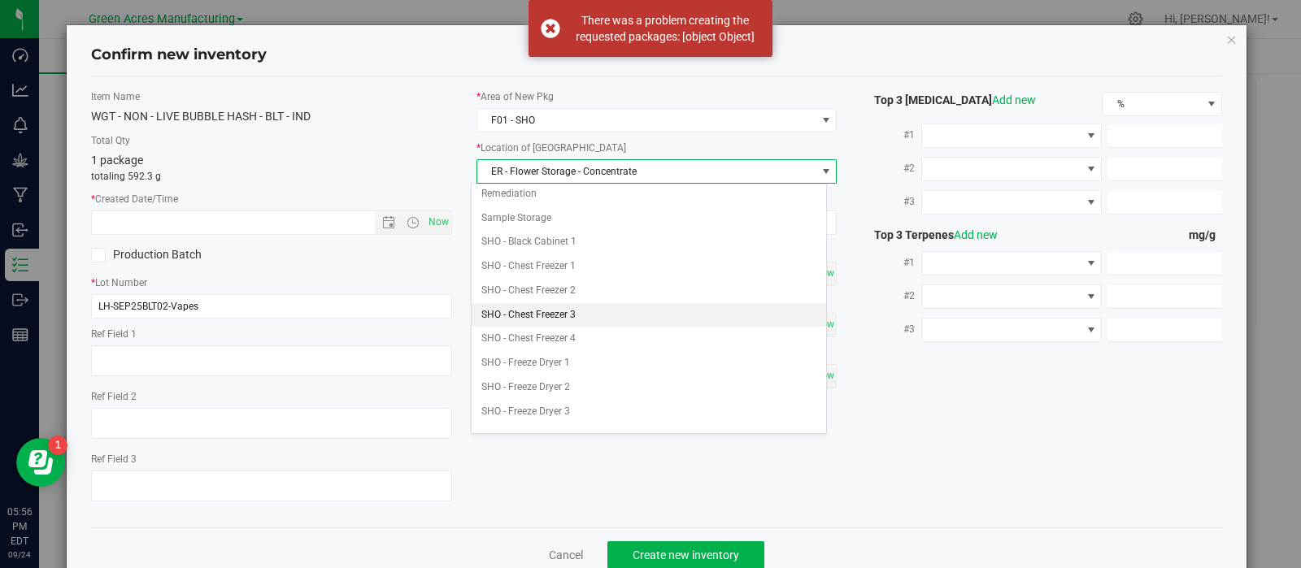
click at [576, 315] on li "SHO - Chest Freezer 3" at bounding box center [648, 315] width 354 height 24
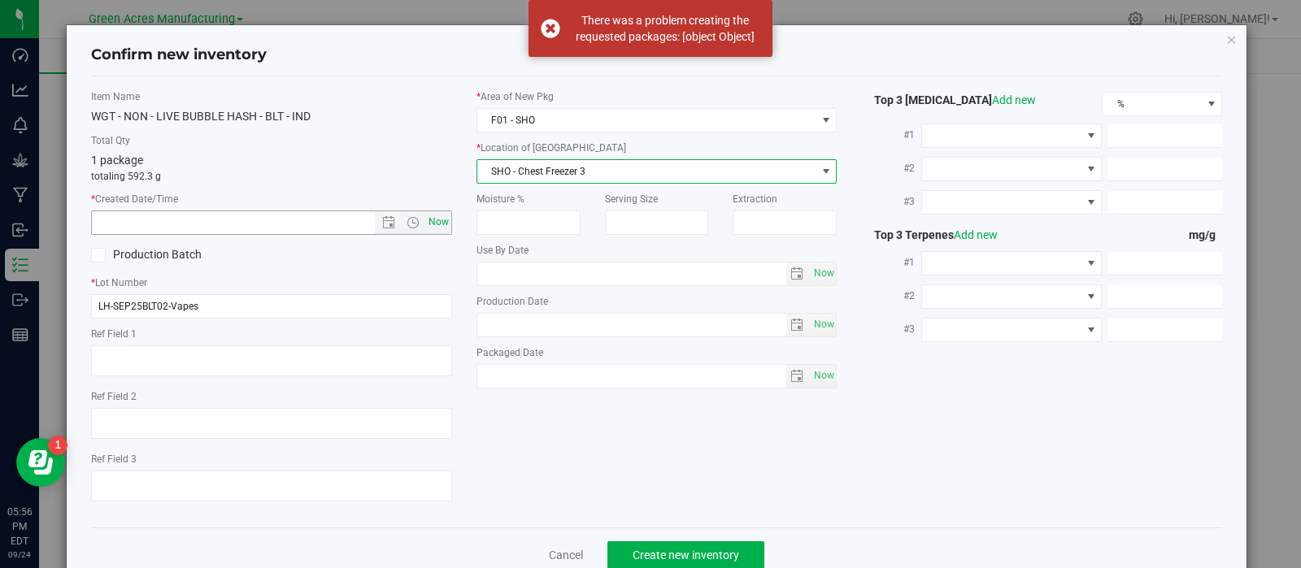
click at [429, 217] on span "Now" at bounding box center [438, 223] width 28 height 24
type input "[DATE] 5:56 PM"
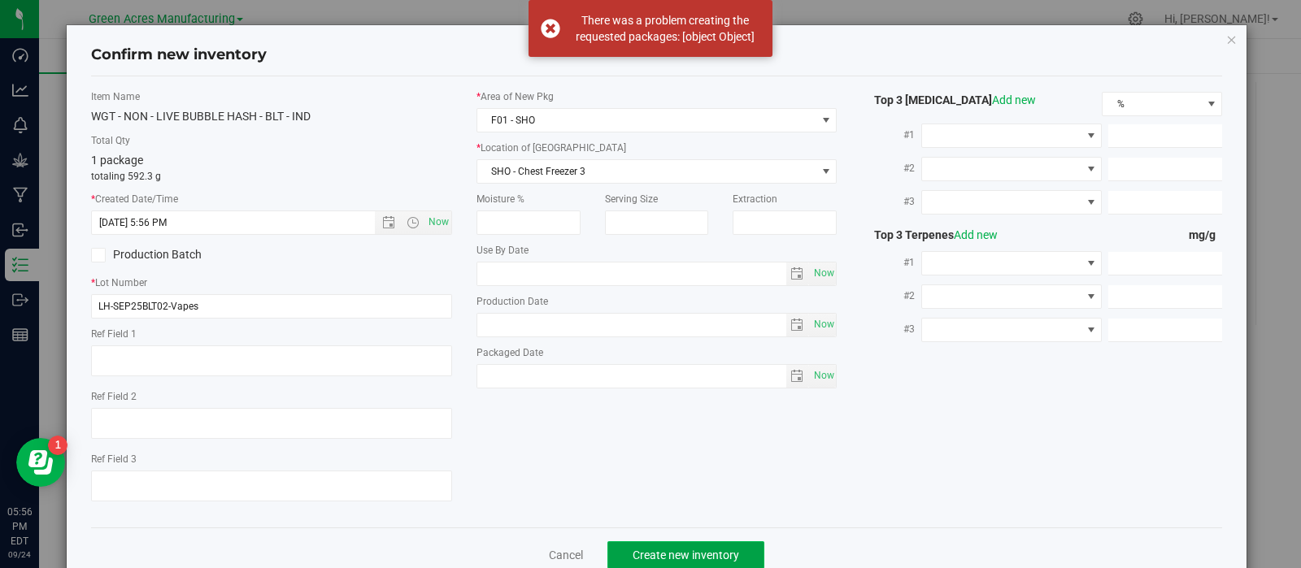
click at [627, 550] on button "Create new inventory" at bounding box center [685, 555] width 157 height 28
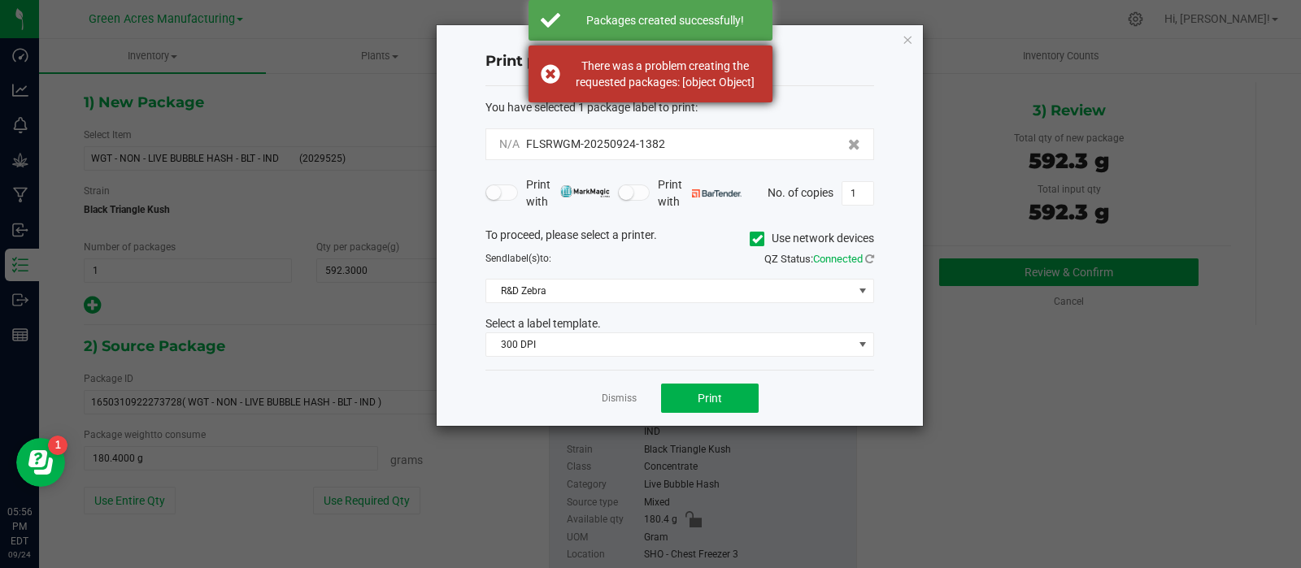
click at [683, 82] on div "There was a problem creating the requested packages: [object Object]" at bounding box center [664, 74] width 191 height 33
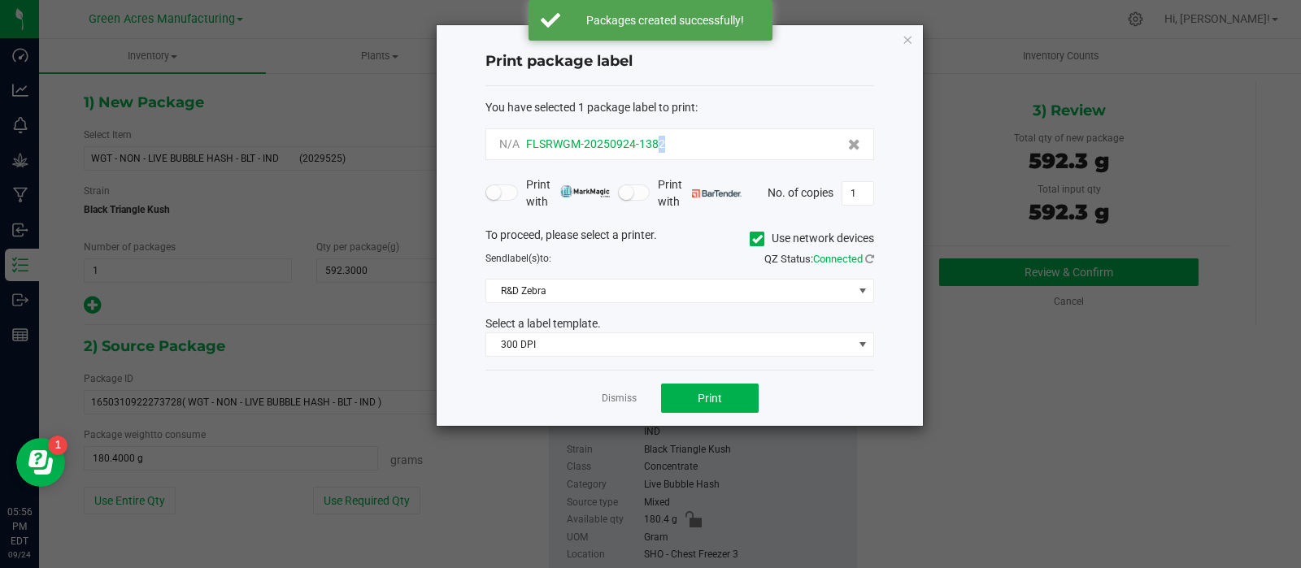
drag, startPoint x: 703, startPoint y: 147, endPoint x: 658, endPoint y: 150, distance: 44.8
click at [658, 150] on div "N/A FLSRWGM-20250924-1382" at bounding box center [679, 144] width 361 height 17
click at [686, 312] on div "To proceed, please select a printer. Use network devices Send label(s) to: QZ S…" at bounding box center [679, 292] width 389 height 131
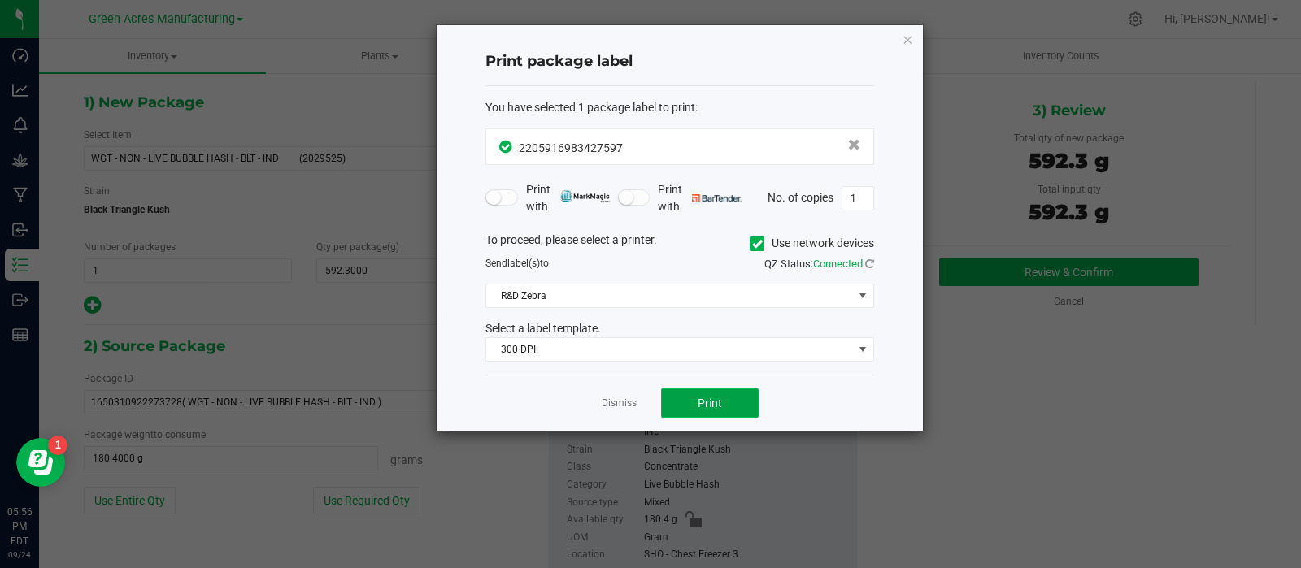
click at [674, 400] on button "Print" at bounding box center [710, 403] width 98 height 29
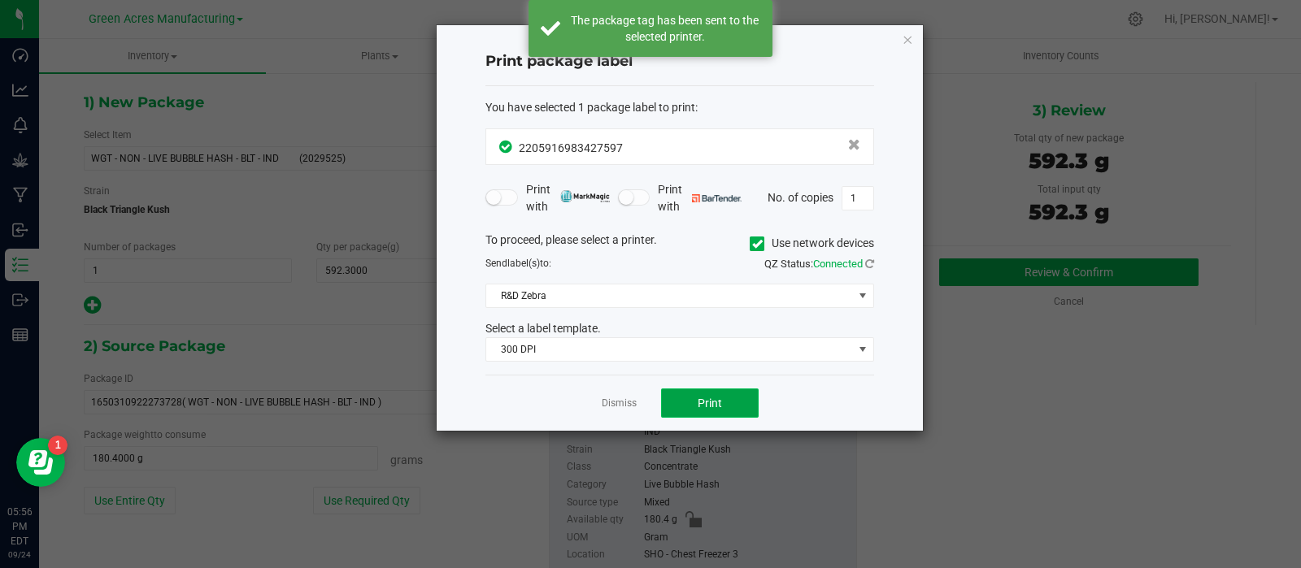
click at [674, 400] on button "Print" at bounding box center [710, 403] width 98 height 29
click at [618, 397] on link "Dismiss" at bounding box center [619, 404] width 35 height 14
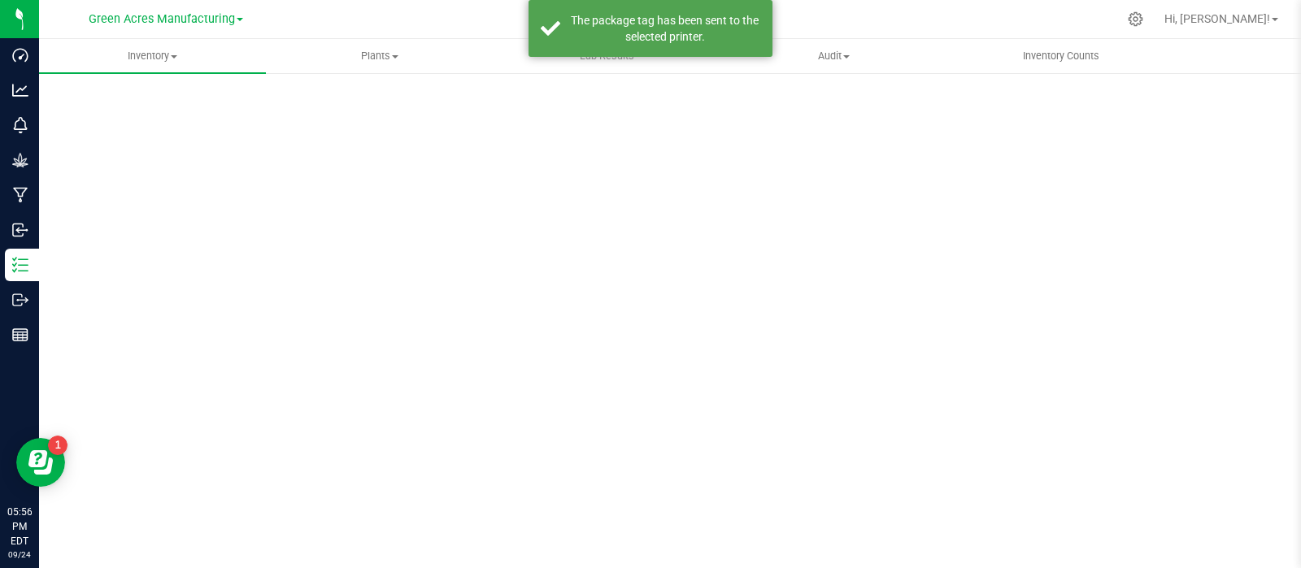
scroll to position [11, 0]
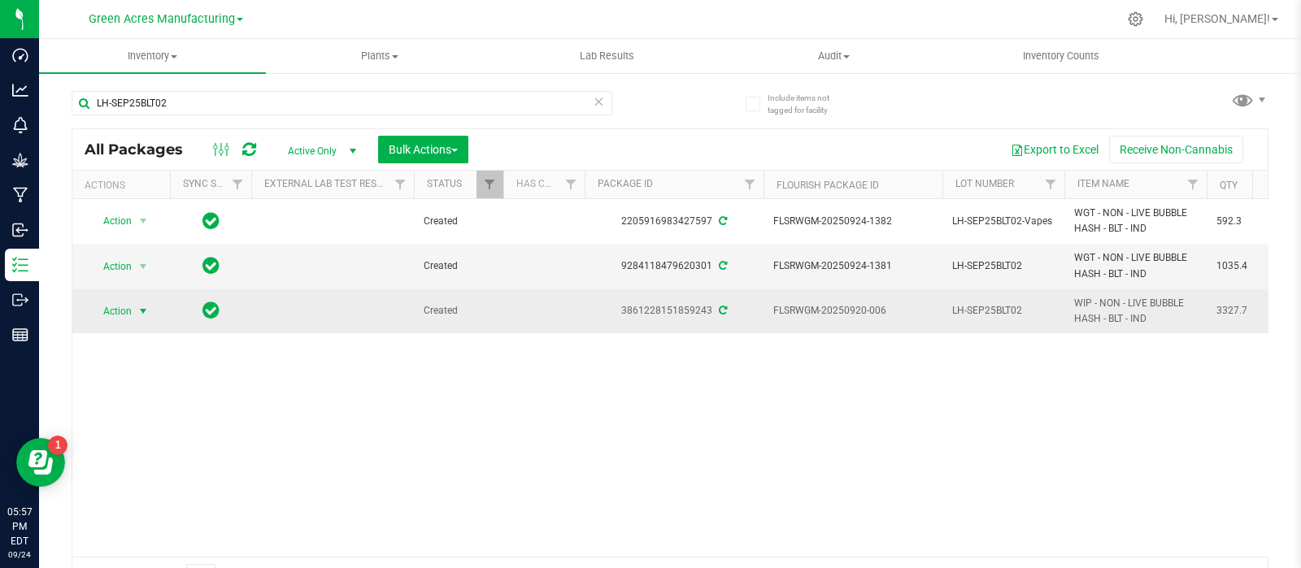
click at [102, 313] on span "Action" at bounding box center [111, 311] width 44 height 23
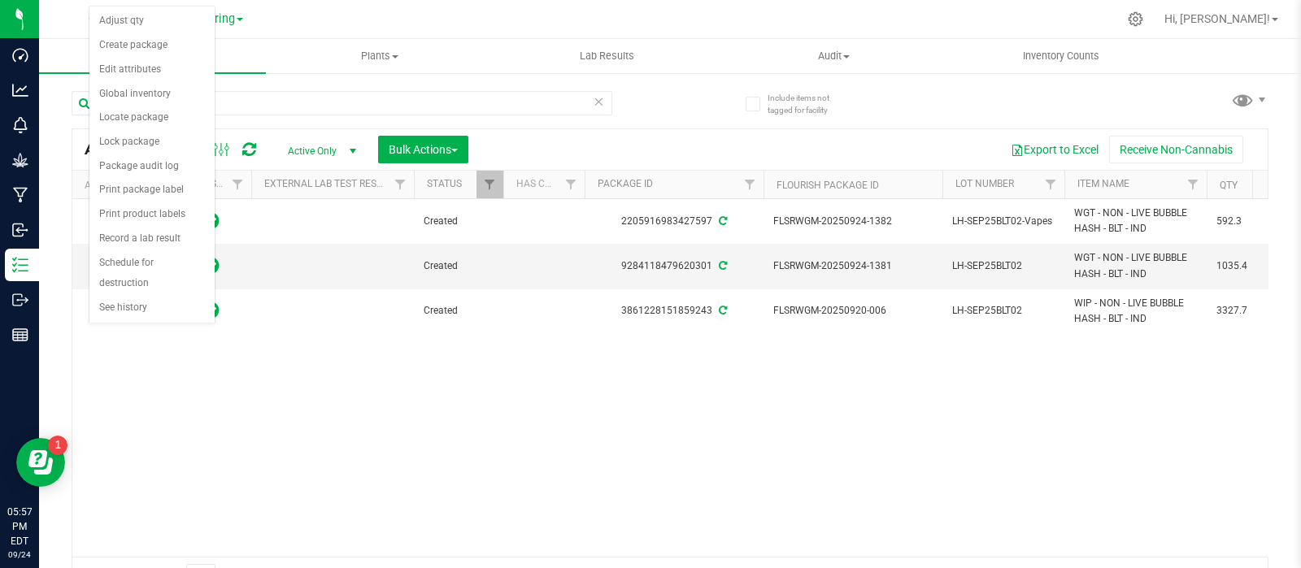
click at [334, 411] on div "Action Action Adjust qty Create package Edit attributes Global inventory Locate…" at bounding box center [669, 378] width 1195 height 358
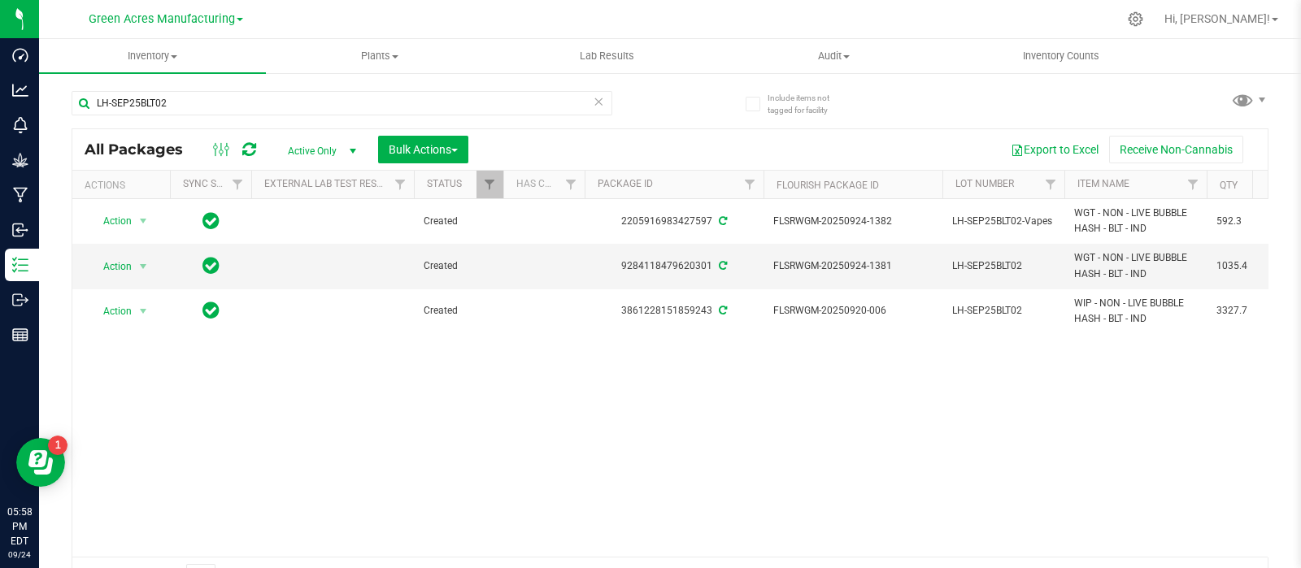
click at [406, 82] on div "LH-SEP25BLT02" at bounding box center [371, 102] width 598 height 52
click at [409, 91] on input "LH-SEP25BLT02" at bounding box center [342, 103] width 541 height 24
paste input "7UP03"
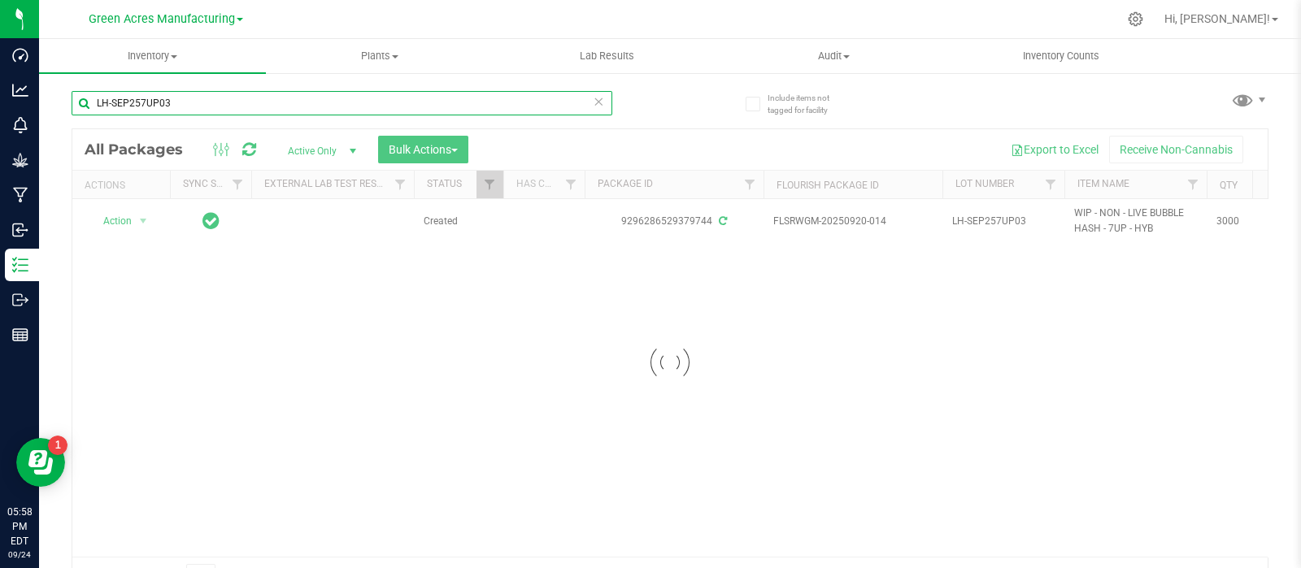
type input "LH-SEP257UP03"
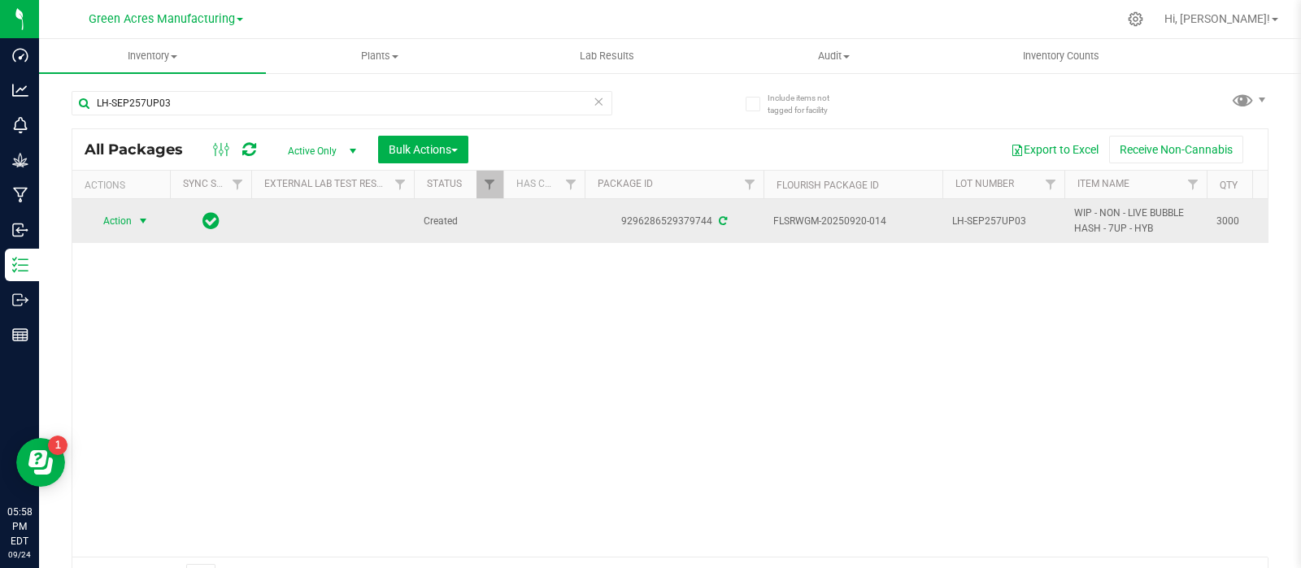
click at [141, 217] on span "select" at bounding box center [143, 221] width 13 height 13
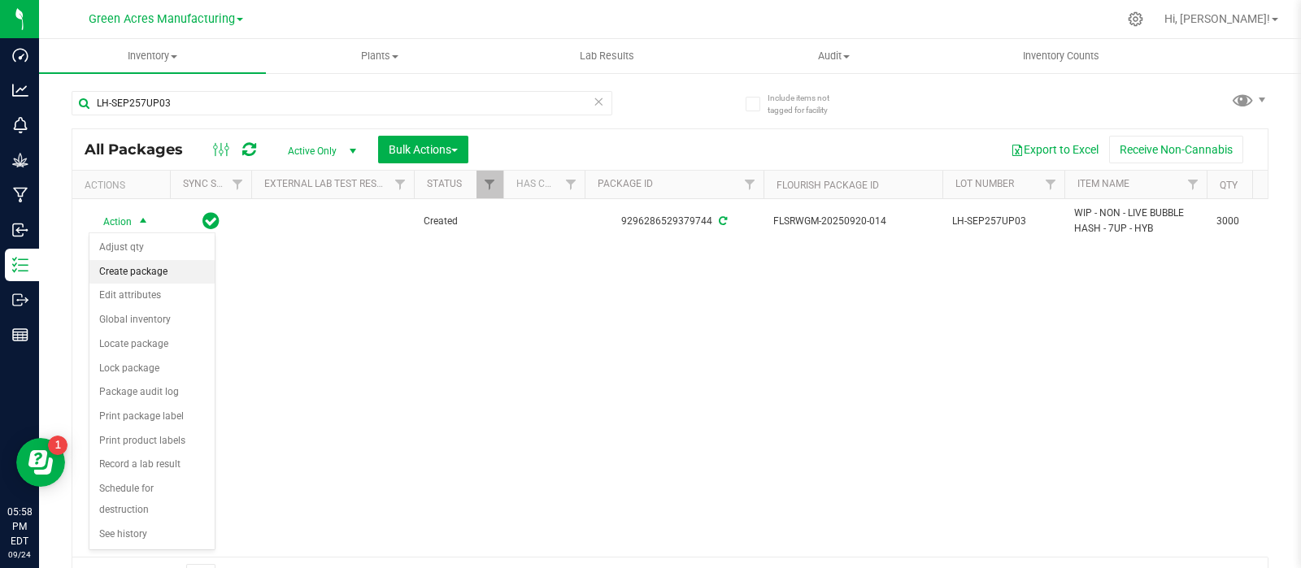
click at [146, 263] on li "Create package" at bounding box center [151, 272] width 125 height 24
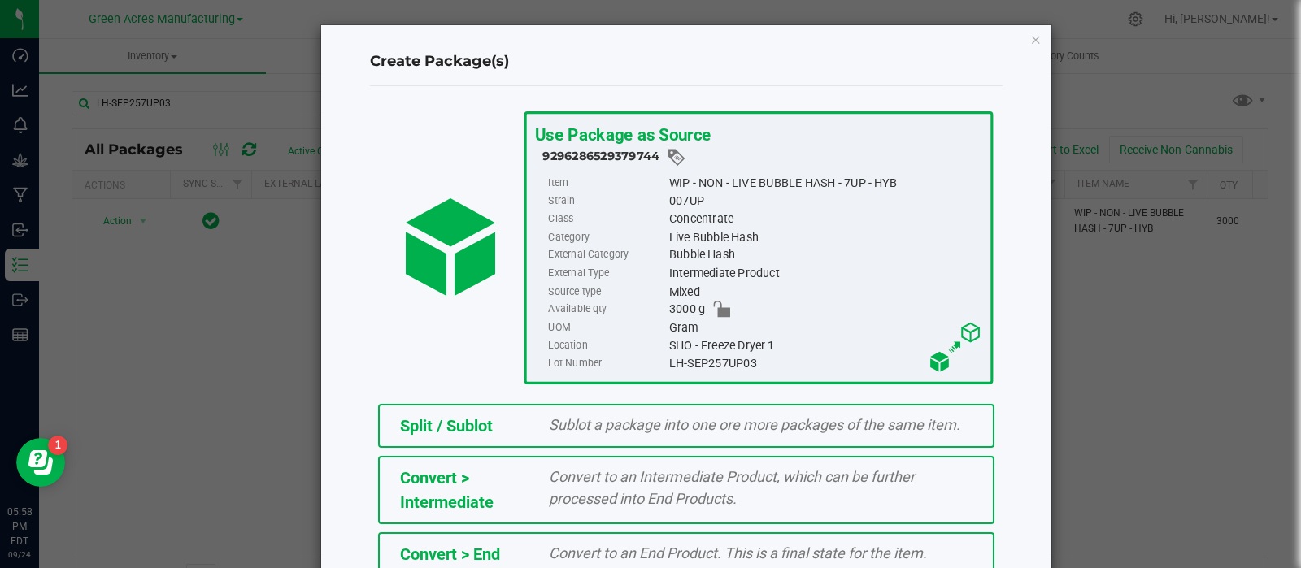
scroll to position [219, 0]
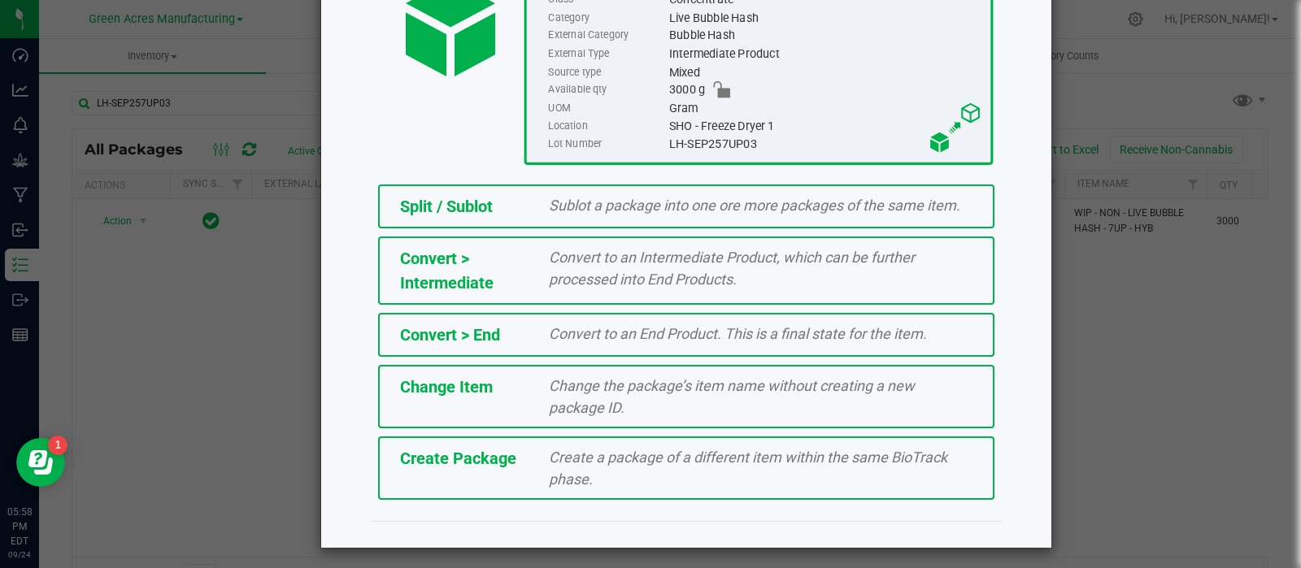
click at [446, 476] on div "Create Package Create a package of a different item within the same BioTrack ph…" at bounding box center [686, 468] width 616 height 63
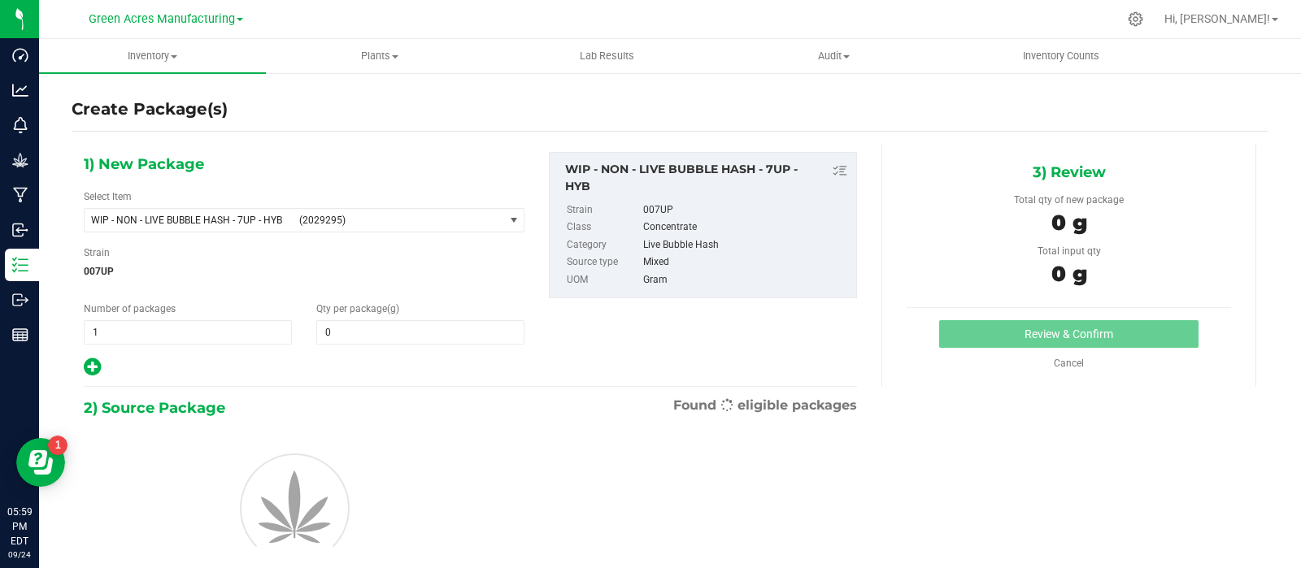
type input "0.0000"
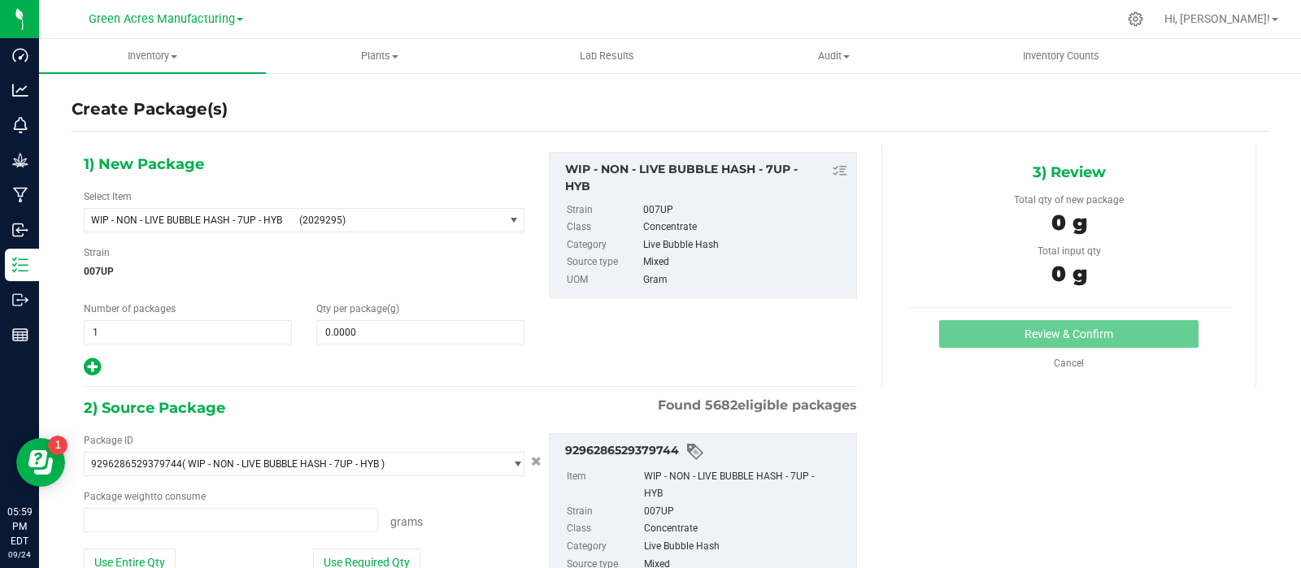
type input "0.0000 g"
click at [431, 210] on span "WIP - NON - LIVE BUBBLE HASH - 7UP - HYB (2029295)" at bounding box center [294, 220] width 419 height 23
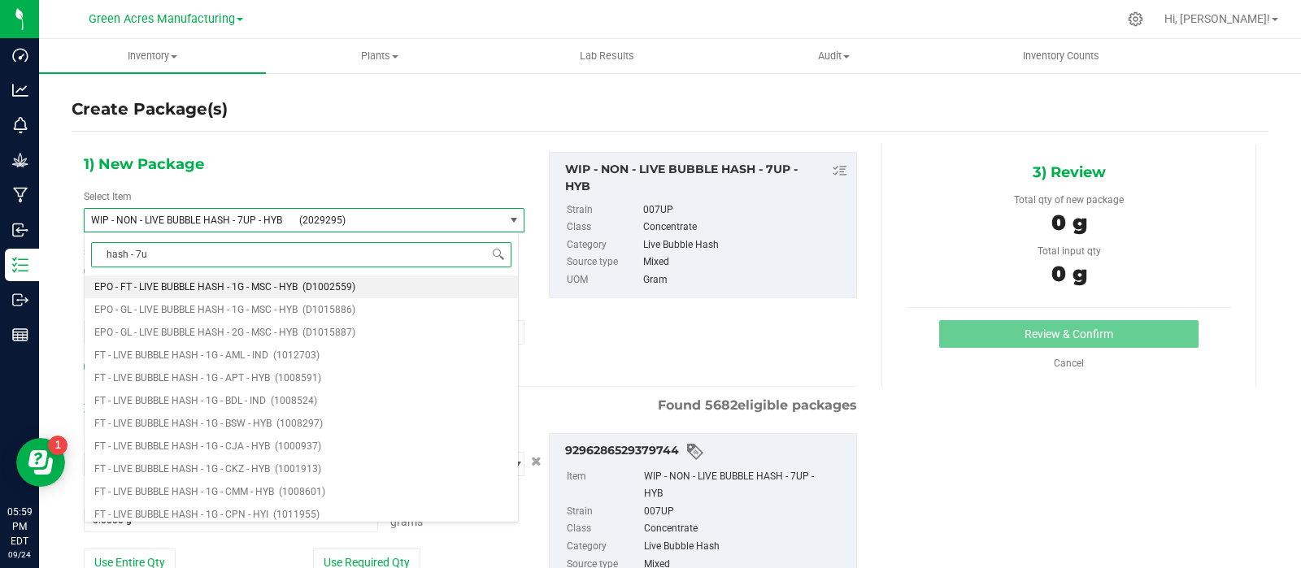
type input "hash - 7up"
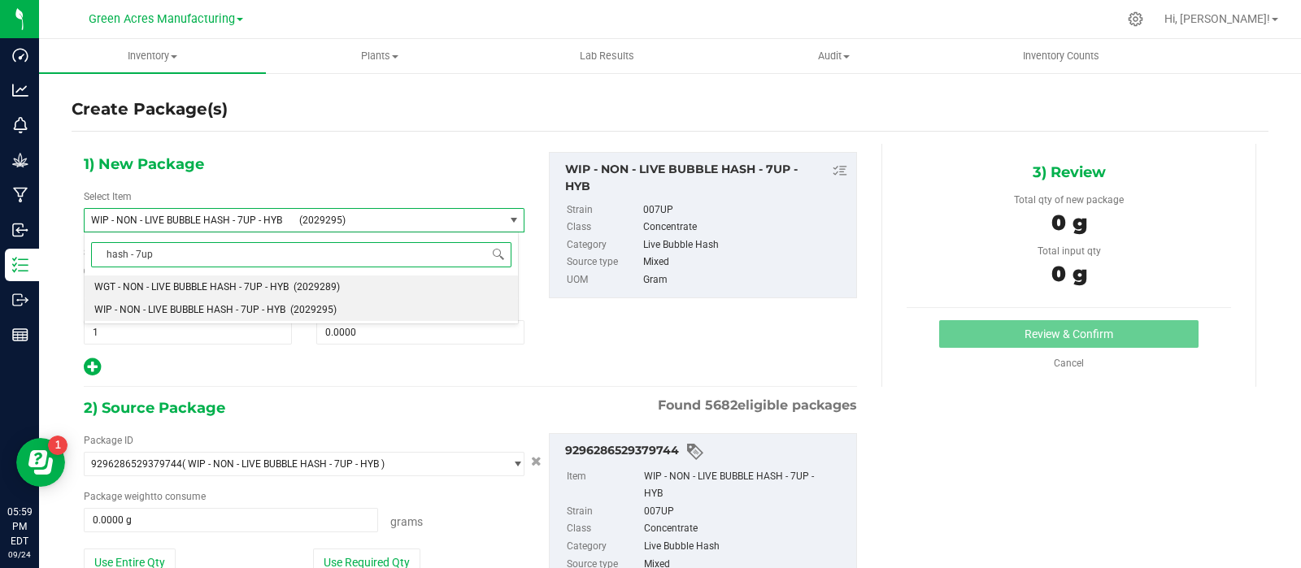
click at [246, 288] on span "WGT - NON - LIVE BUBBLE HASH - 7UP - HYB" at bounding box center [191, 286] width 194 height 11
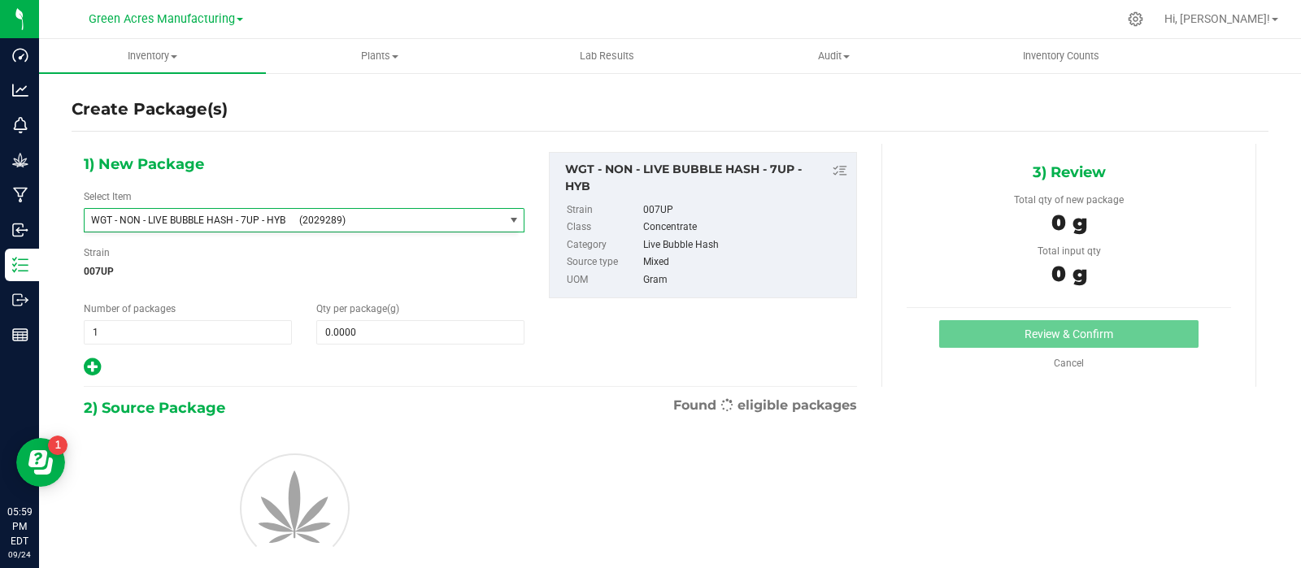
type input "0.0000"
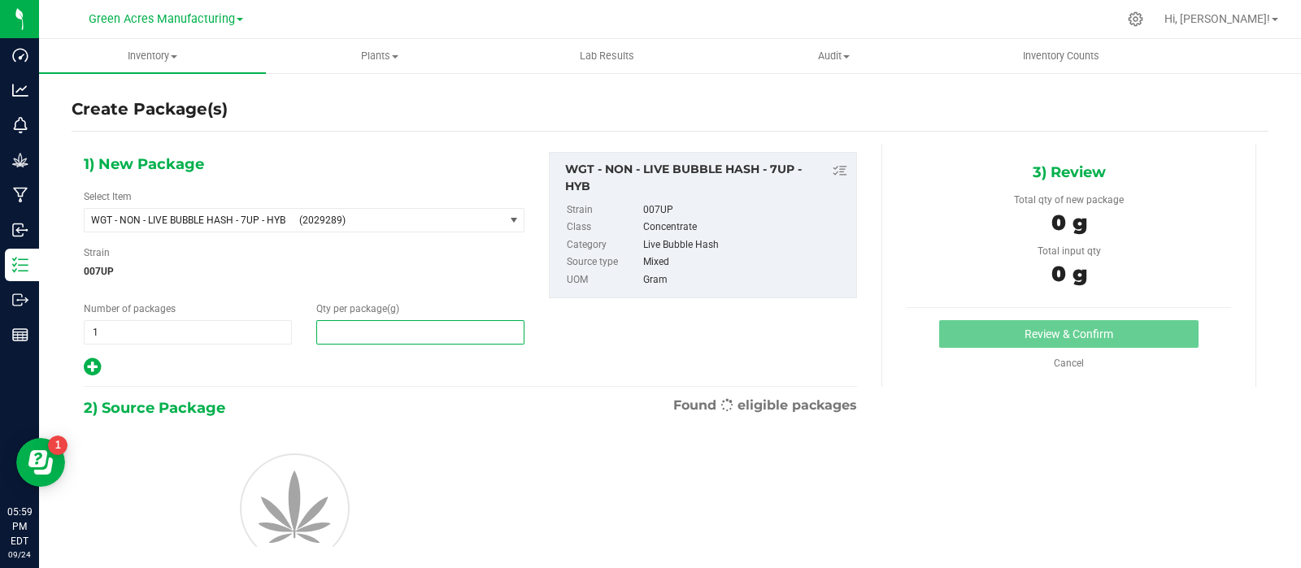
click at [350, 337] on span at bounding box center [420, 332] width 208 height 24
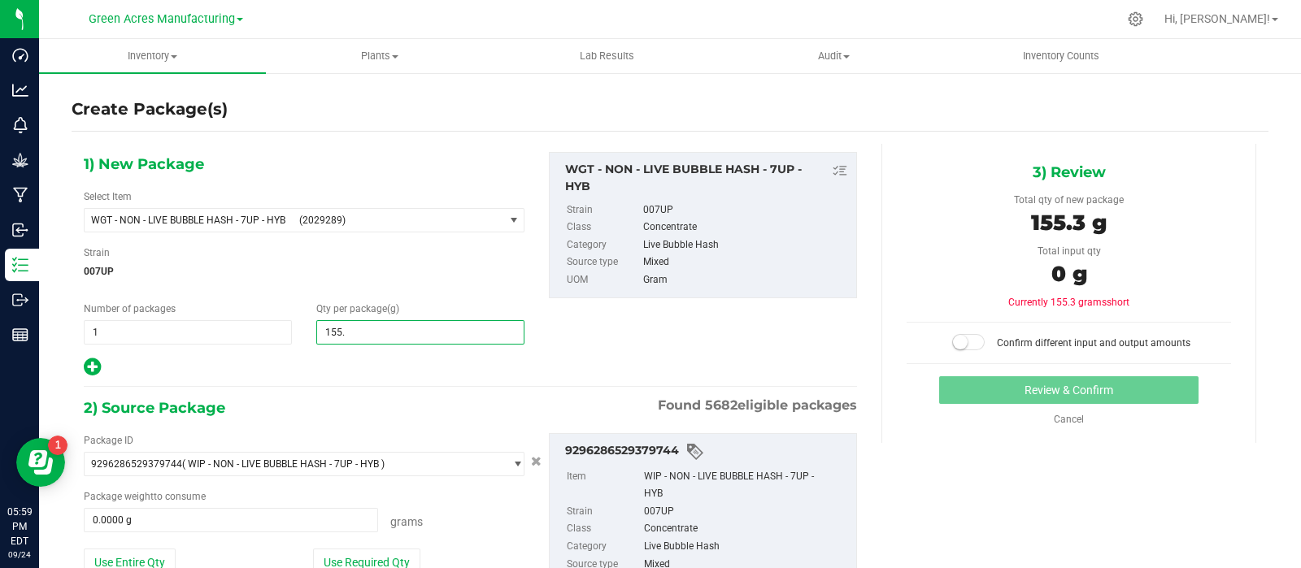
type input "155.4"
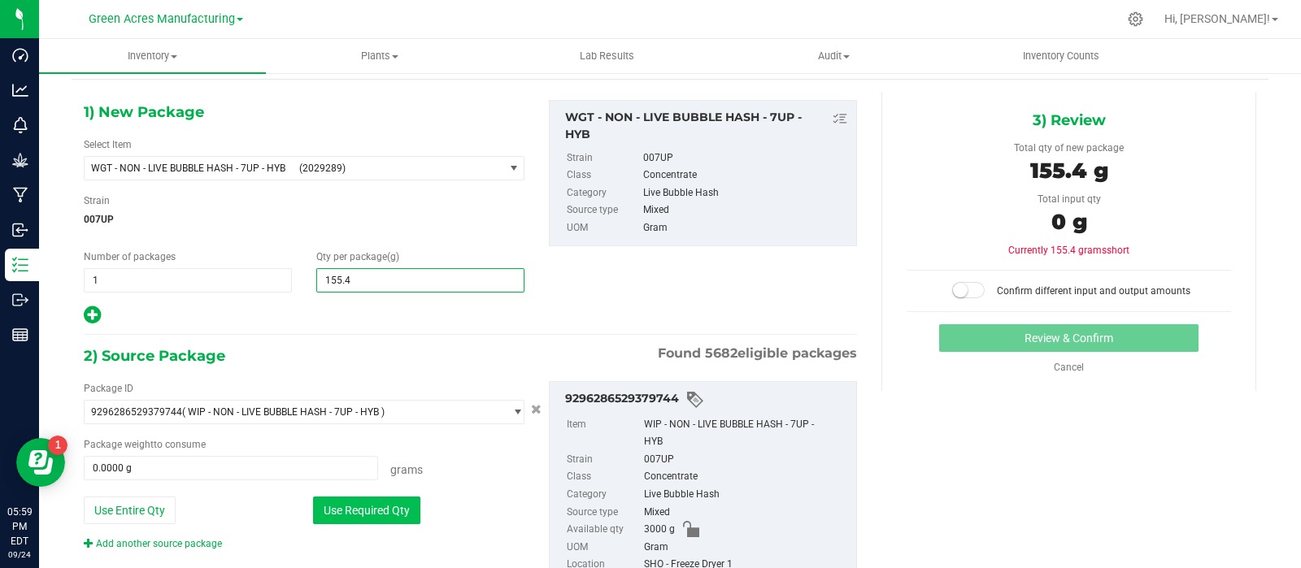
type input "155.4000"
click at [347, 504] on button "Use Required Qty" at bounding box center [366, 511] width 107 height 28
type input "155.4000 g"
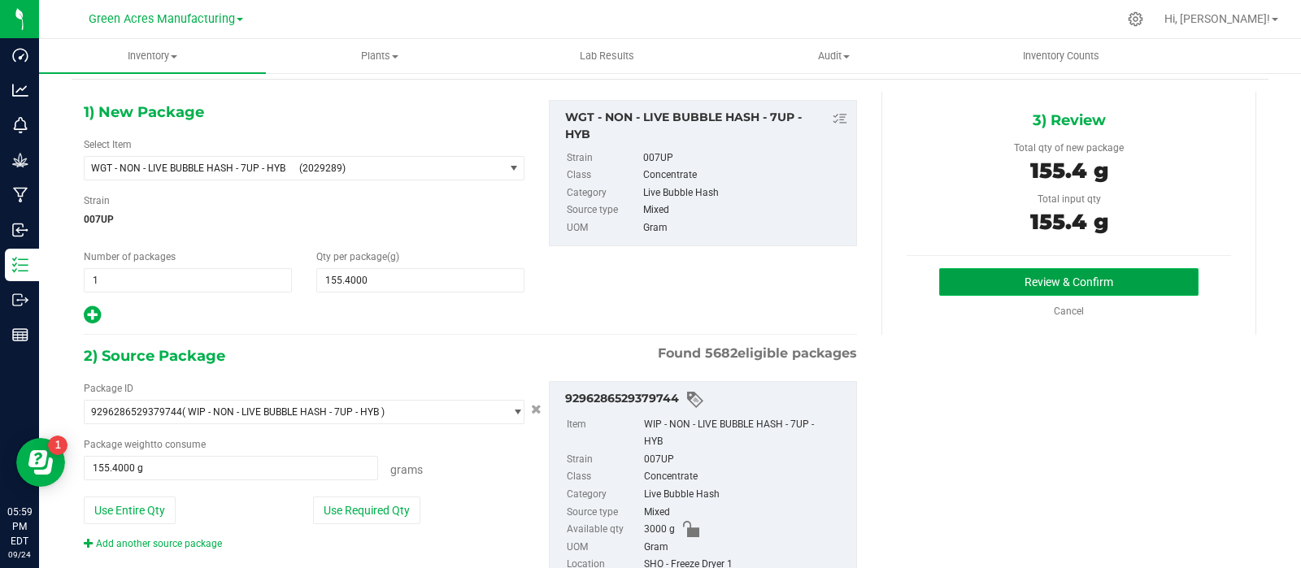
click at [1049, 280] on button "Review & Confirm" at bounding box center [1068, 282] width 259 height 28
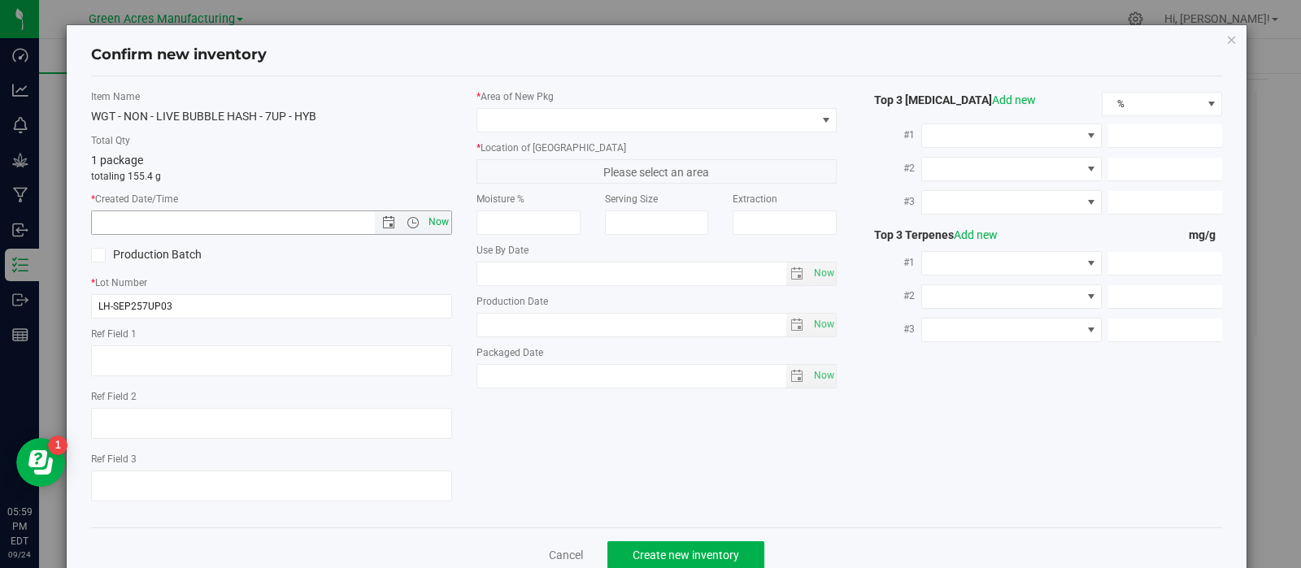
click at [433, 215] on span "Now" at bounding box center [438, 223] width 28 height 24
type input "[DATE] 5:59 PM"
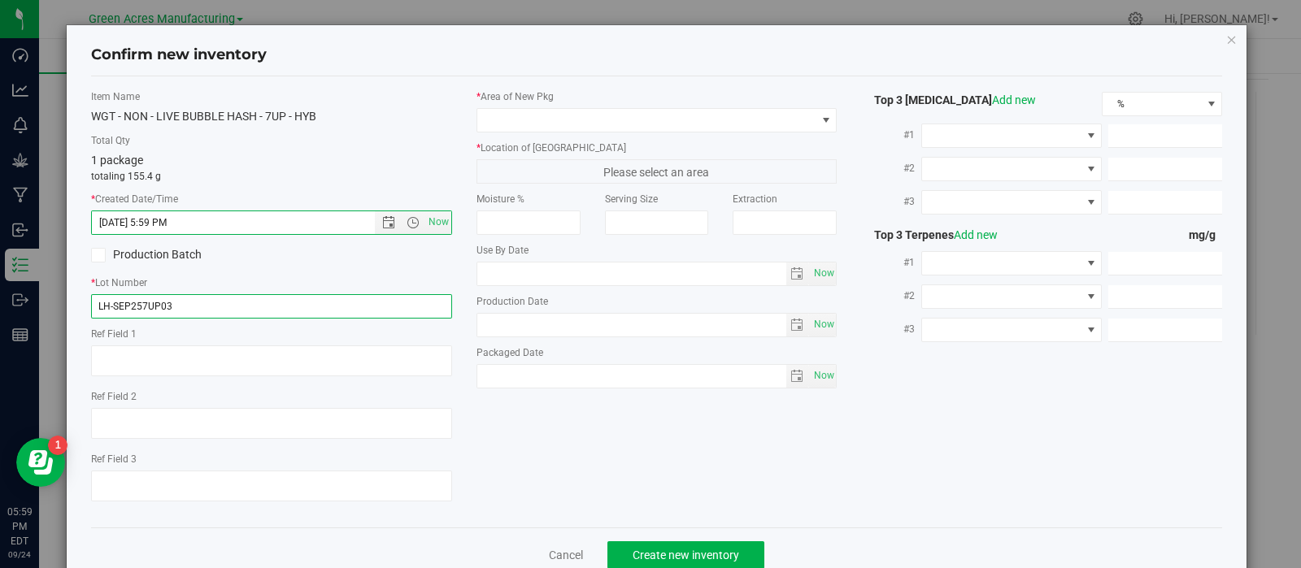
click at [297, 302] on input "LH-SEP257UP03" at bounding box center [271, 306] width 361 height 24
type input "LH-SEP257UP03-Vapes"
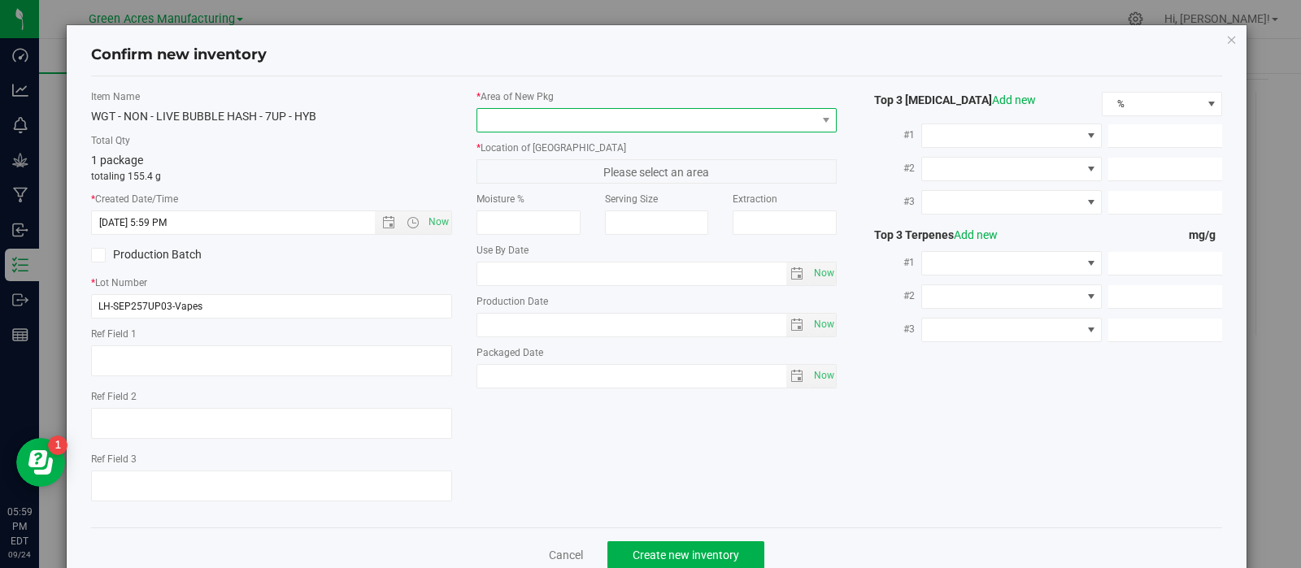
click at [557, 119] on span at bounding box center [646, 120] width 339 height 23
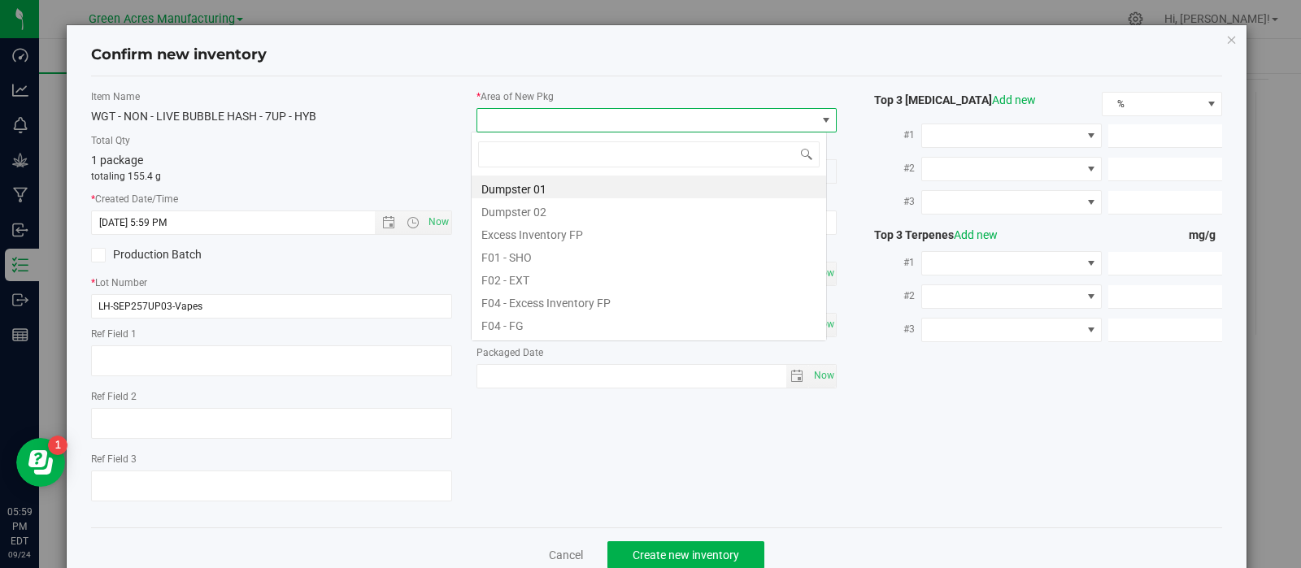
scroll to position [24, 356]
click at [579, 259] on li "F01 - SHO" at bounding box center [648, 255] width 354 height 23
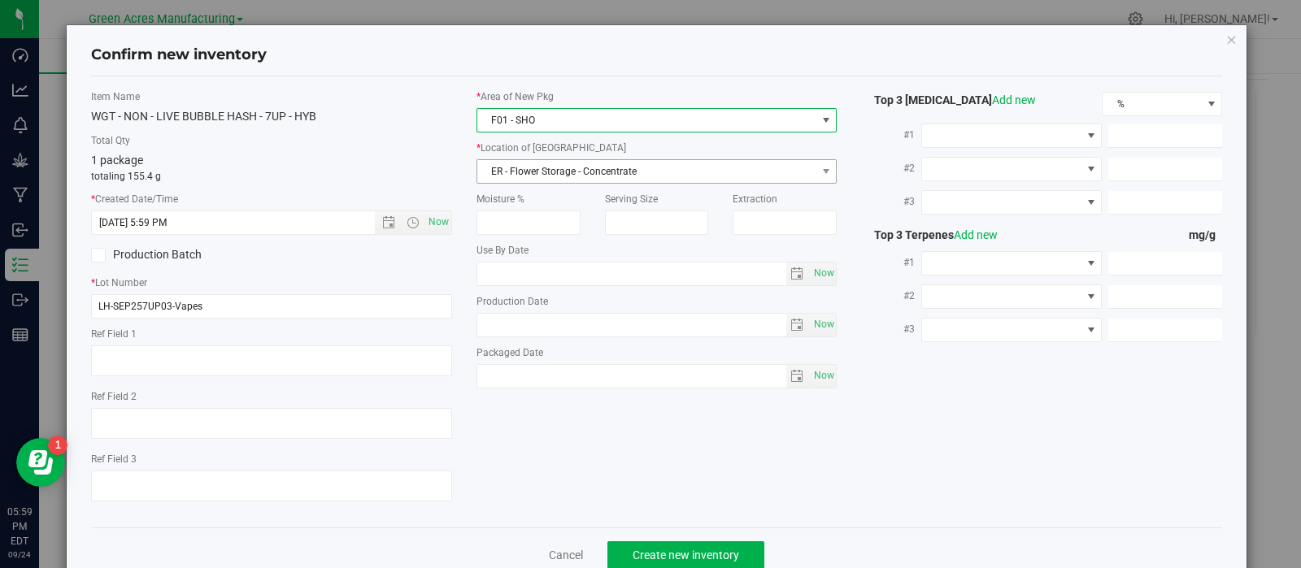
click at [554, 168] on span "ER - Flower Storage - Concentrate" at bounding box center [646, 171] width 339 height 23
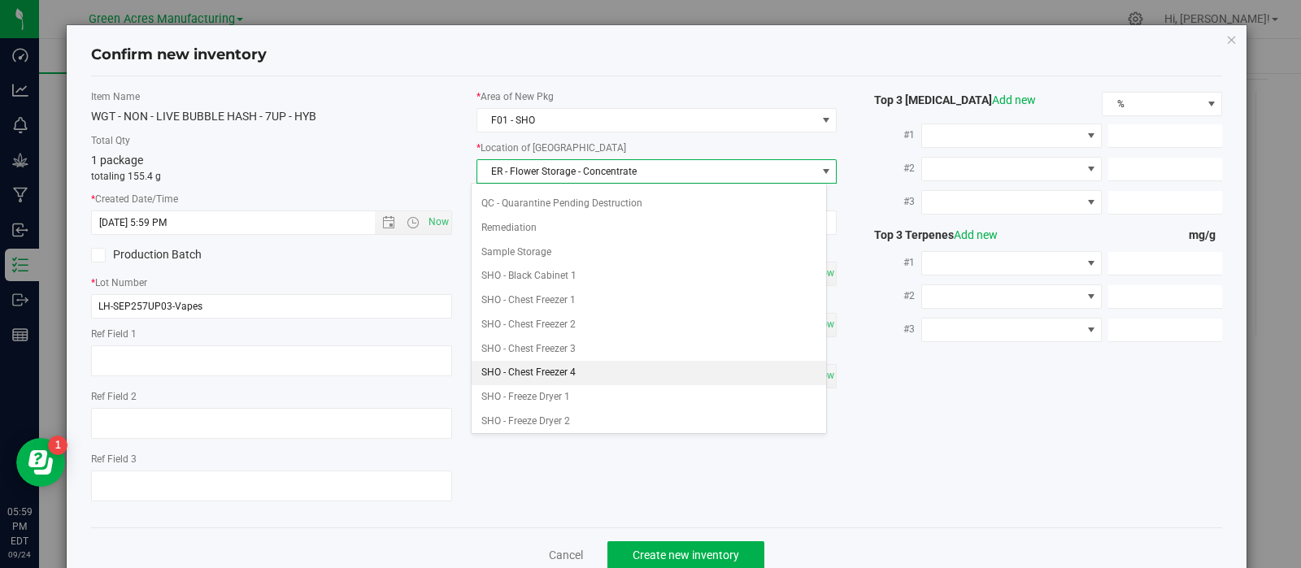
scroll to position [264, 0]
click at [557, 335] on li "SHO - Chest Freezer 3" at bounding box center [648, 345] width 354 height 24
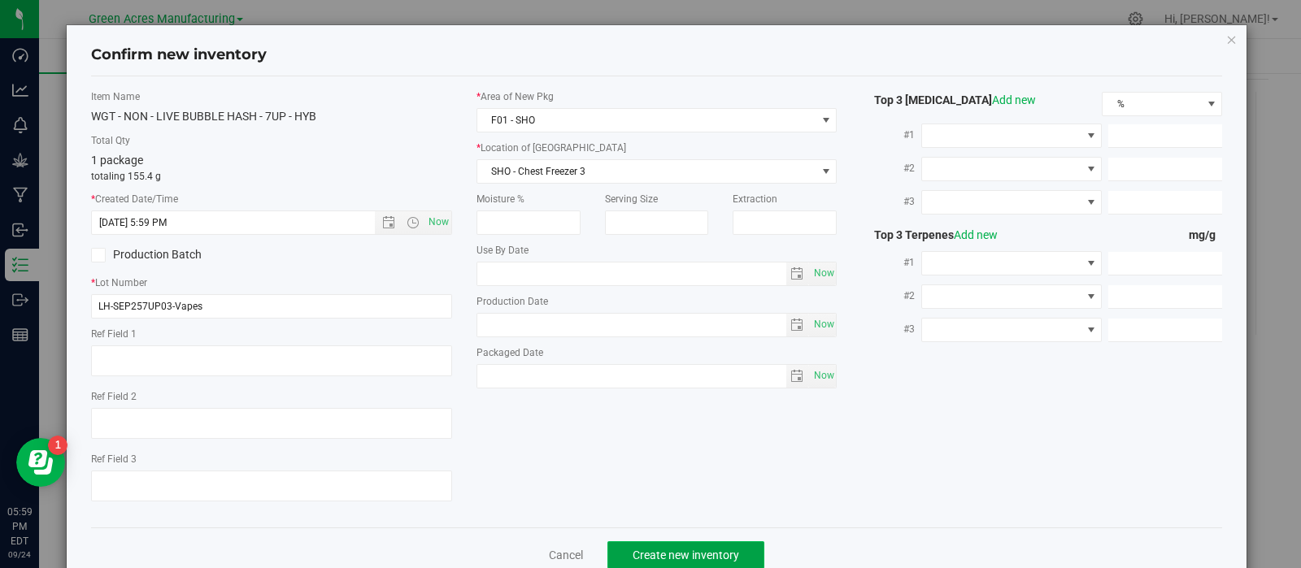
click at [618, 559] on button "Create new inventory" at bounding box center [685, 555] width 157 height 28
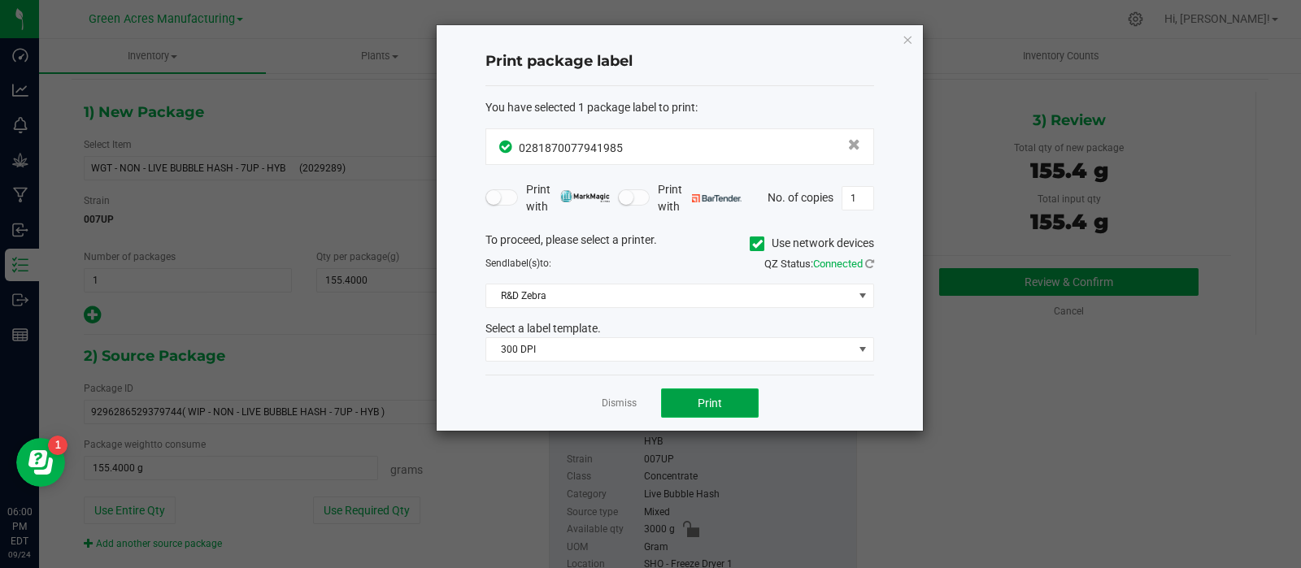
click at [681, 396] on button "Print" at bounding box center [710, 403] width 98 height 29
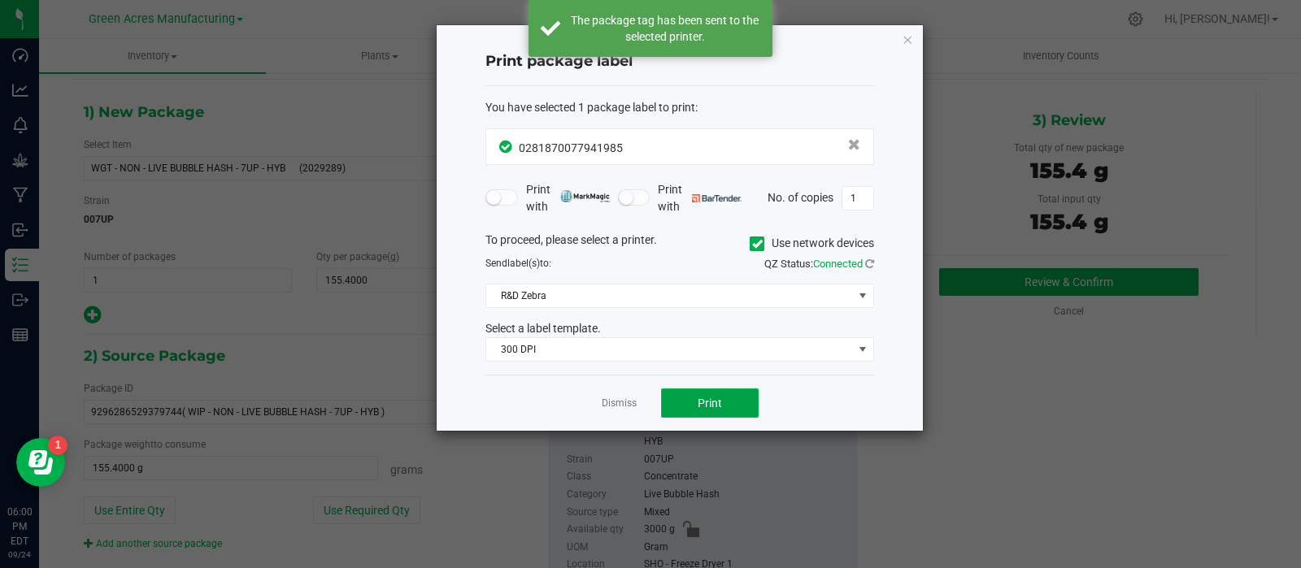
click at [681, 396] on button "Print" at bounding box center [710, 403] width 98 height 29
click at [630, 399] on link "Dismiss" at bounding box center [619, 404] width 35 height 14
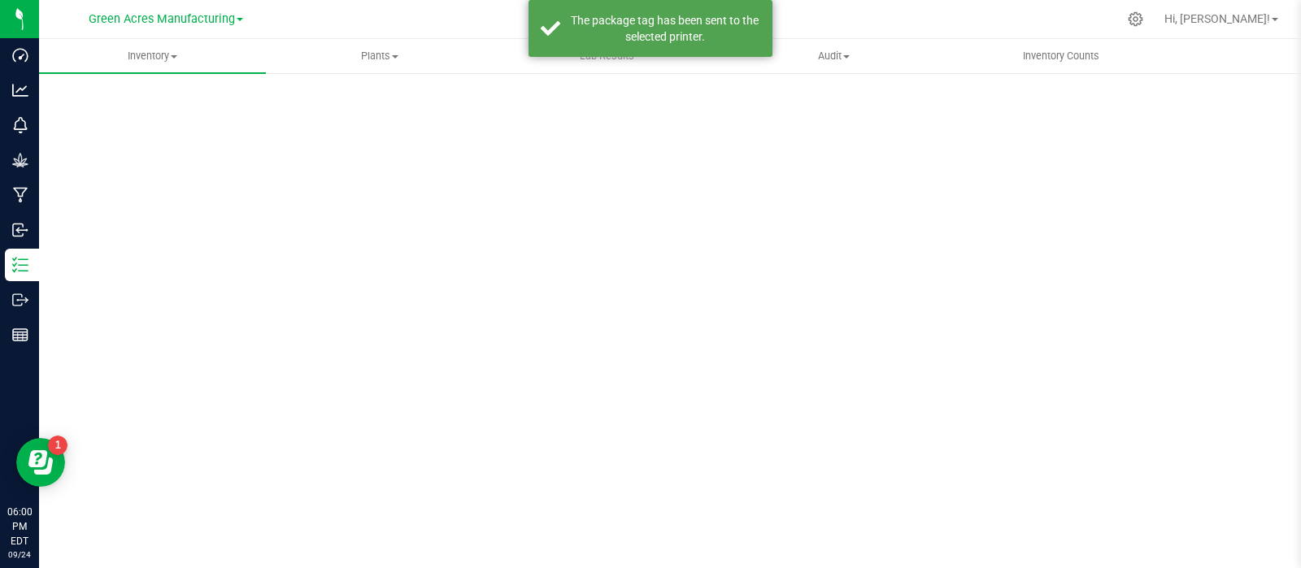
scroll to position [11, 0]
